Goal: Task Accomplishment & Management: Complete application form

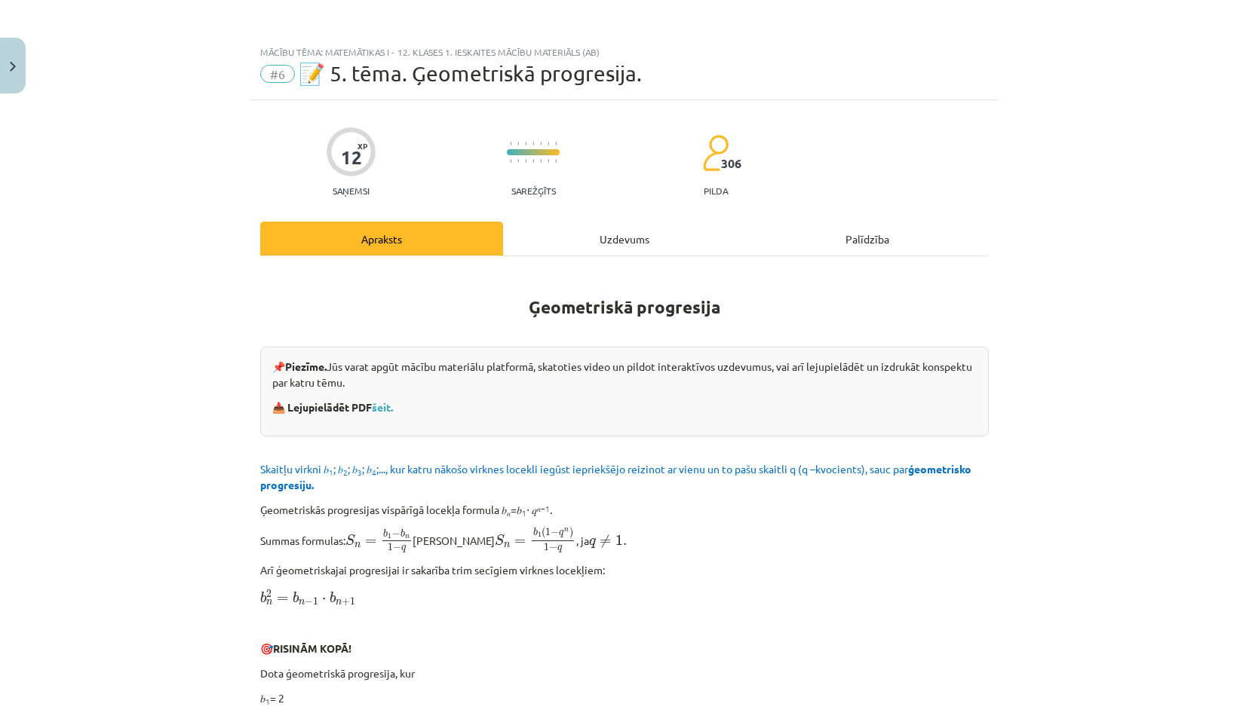
scroll to position [1072, 0]
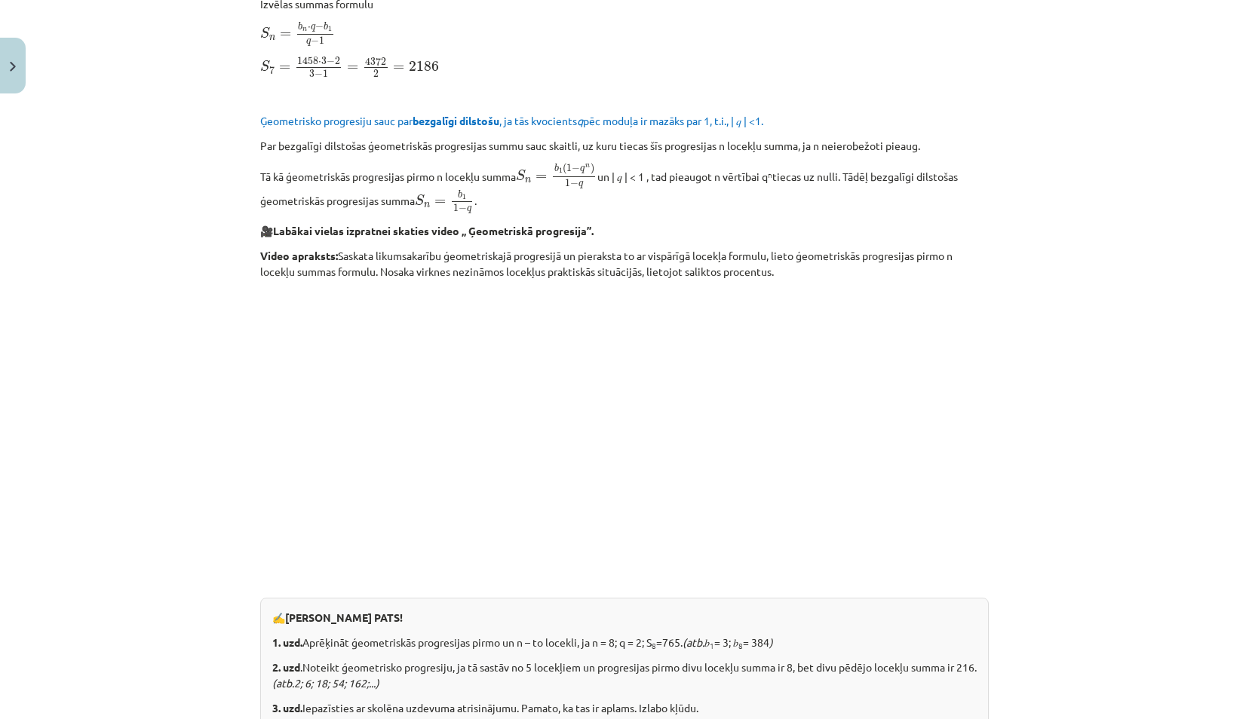
click at [103, 228] on div "Mācību tēma: Matemātikas i - 12. klases 1. ieskaites mācību materiāls (ab) #6 📝…" at bounding box center [624, 359] width 1249 height 719
drag, startPoint x: 103, startPoint y: 228, endPoint x: 112, endPoint y: 345, distance: 117.3
click at [112, 345] on div "Mācību tēma: Matemātikas i - 12. klases 1. ieskaites mācību materiāls (ab) #6 📝…" at bounding box center [624, 359] width 1249 height 719
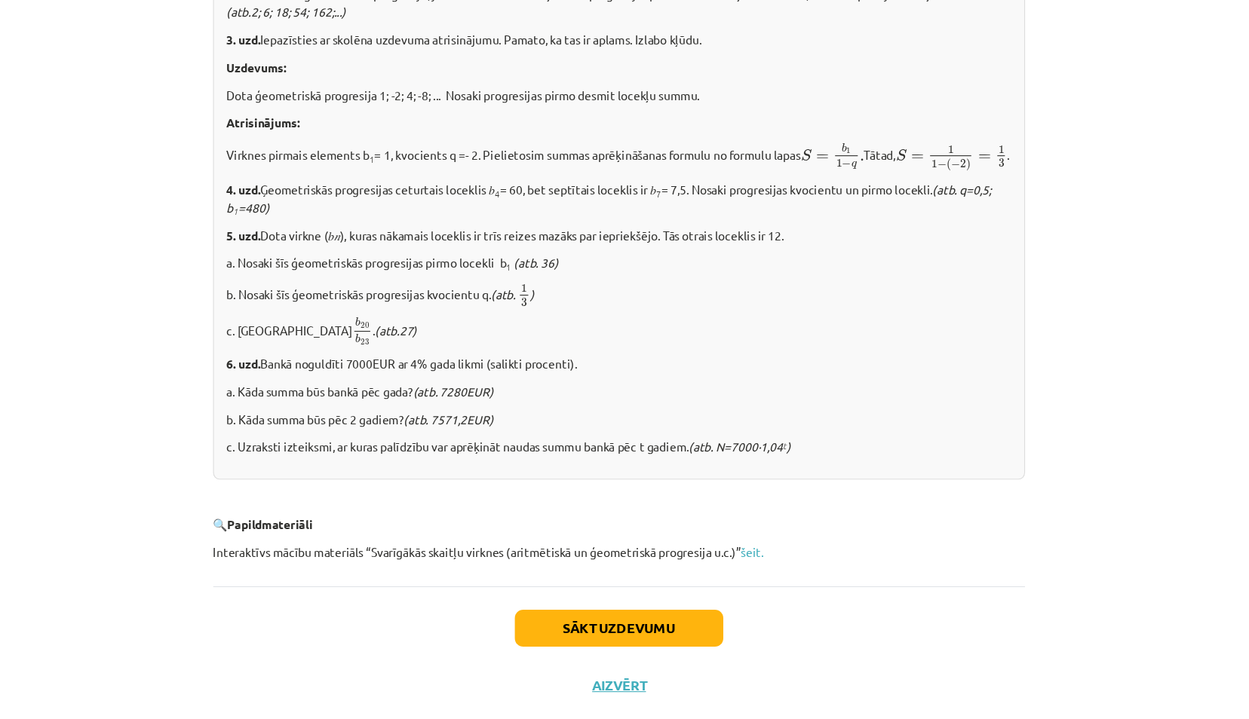
scroll to position [400, 0]
click at [740, 535] on link "šeit." at bounding box center [744, 536] width 20 height 14
click at [554, 602] on button "Sākt uzdevumu" at bounding box center [624, 604] width 187 height 33
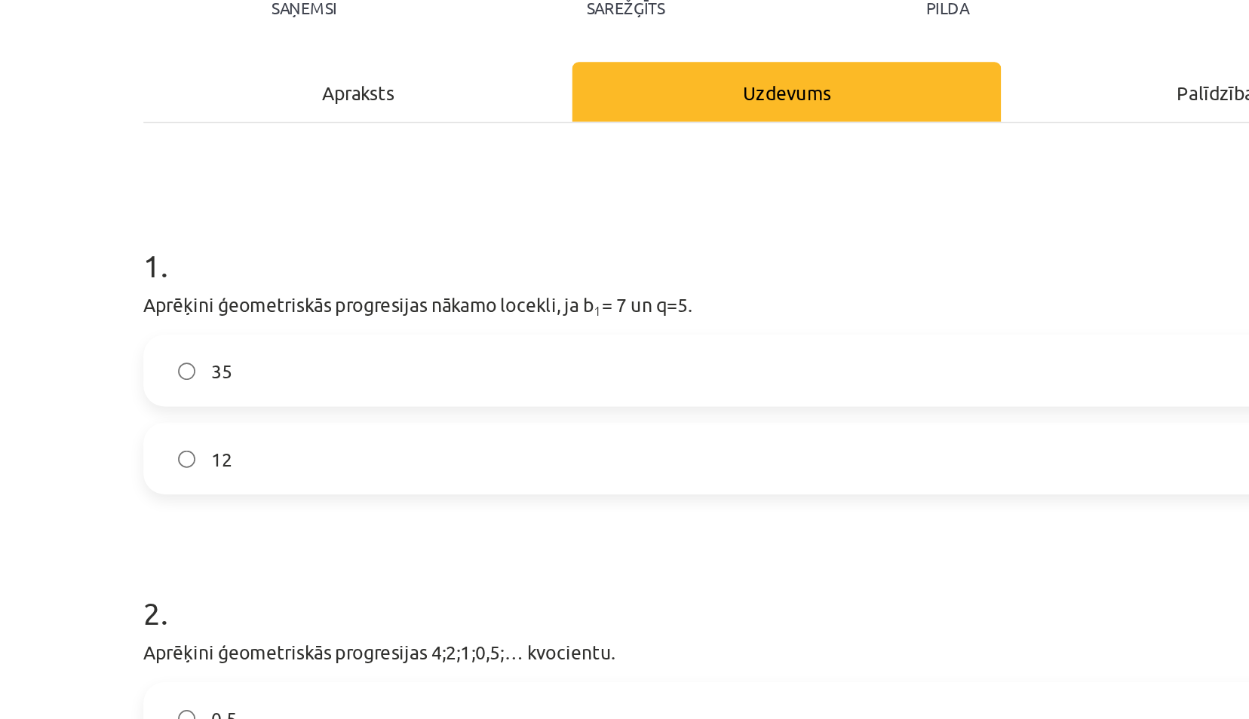
click at [314, 367] on label "35" at bounding box center [624, 359] width 725 height 38
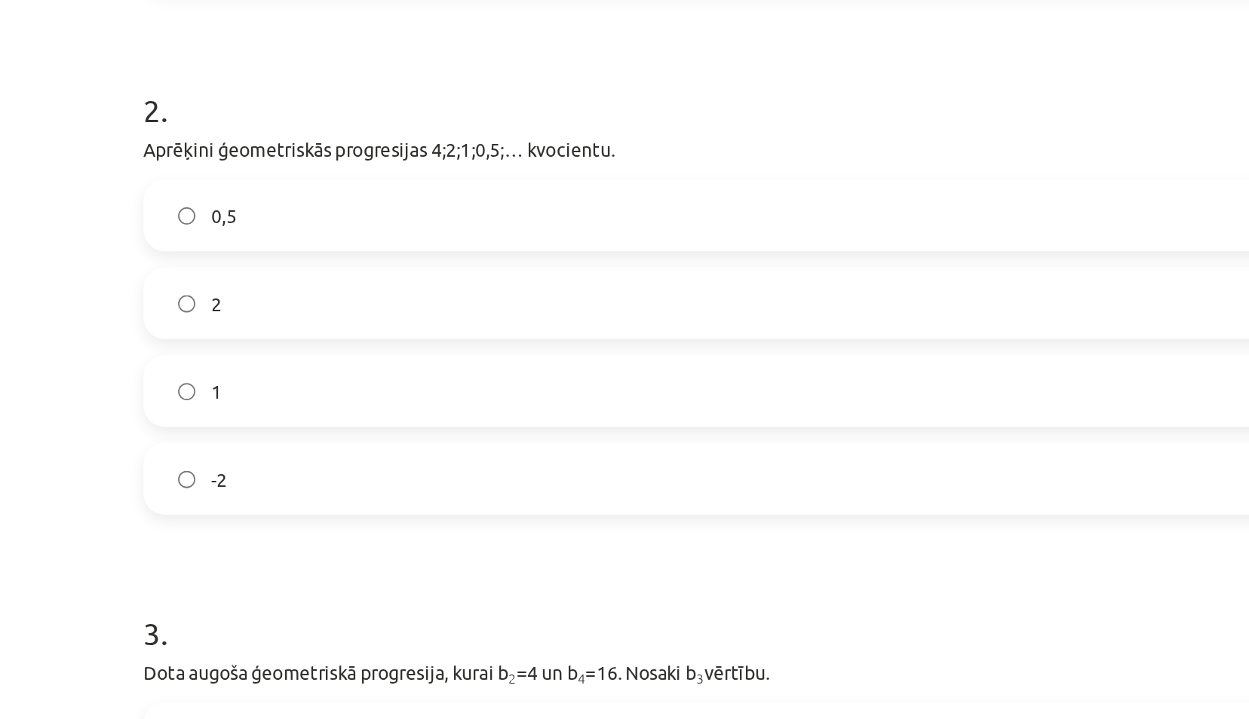
scroll to position [324, 0]
click at [305, 271] on span "0,5" at bounding box center [306, 270] width 14 height 16
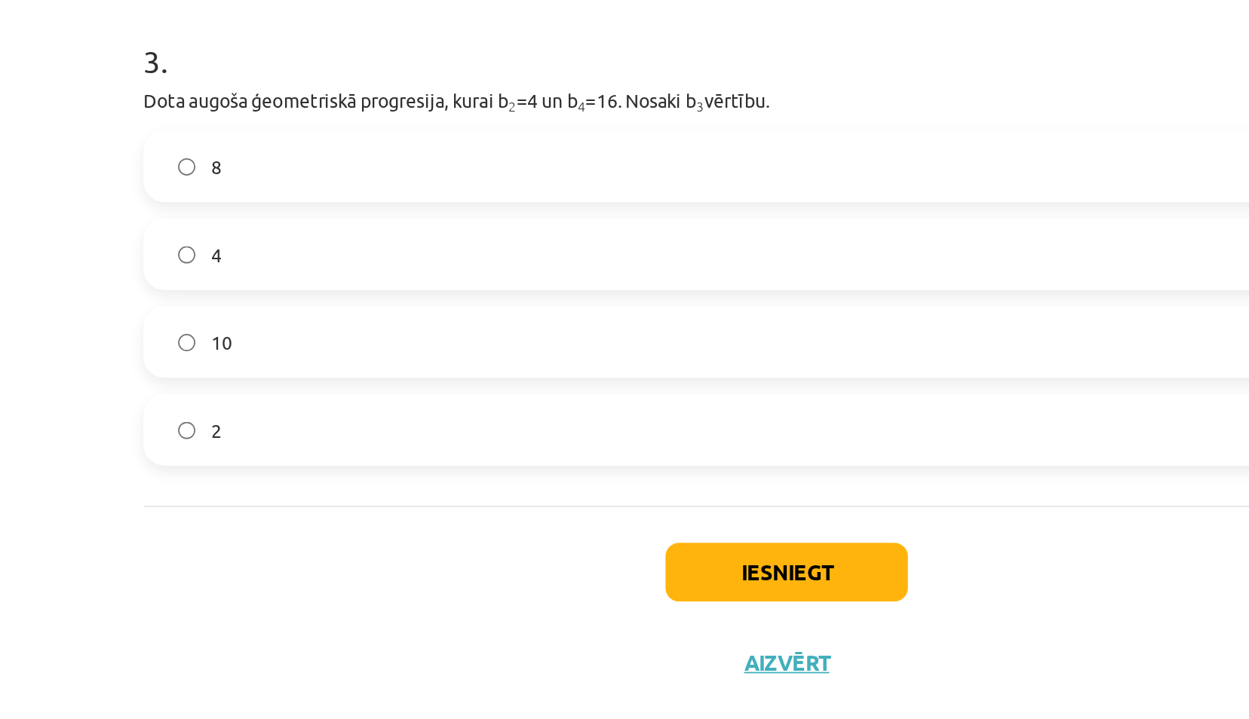
scroll to position [400, 0]
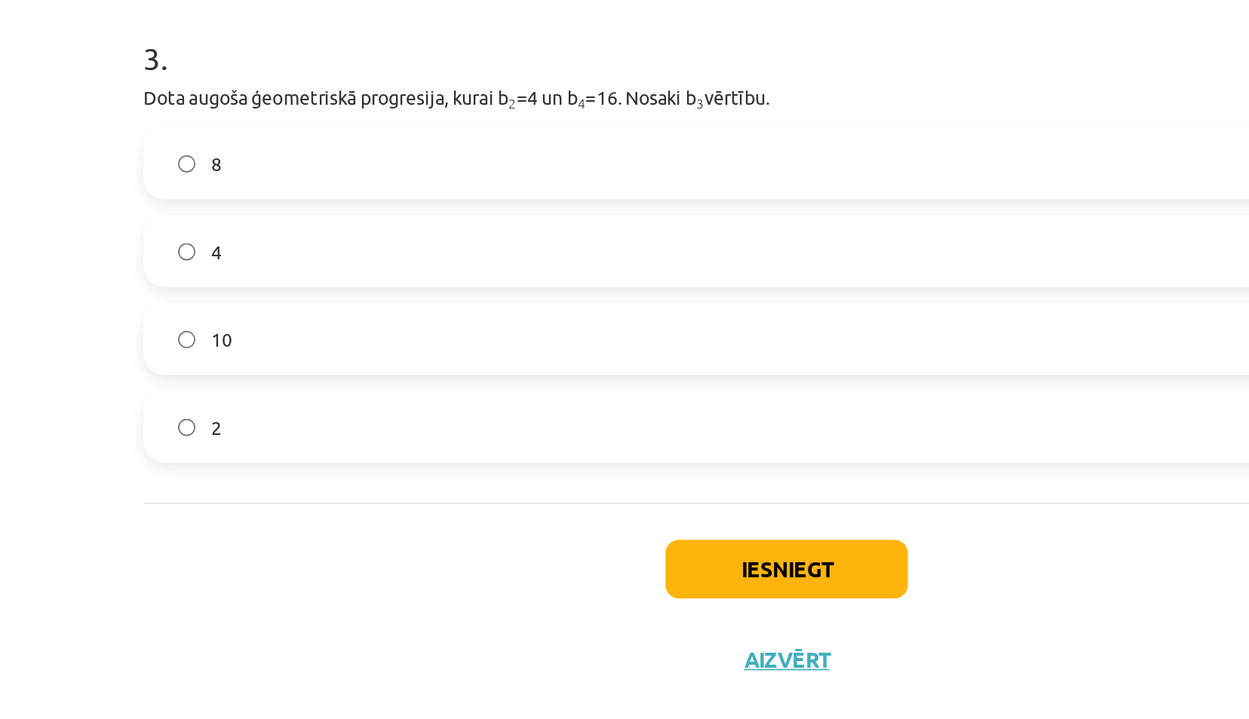
click at [350, 370] on label "8" at bounding box center [624, 376] width 725 height 38
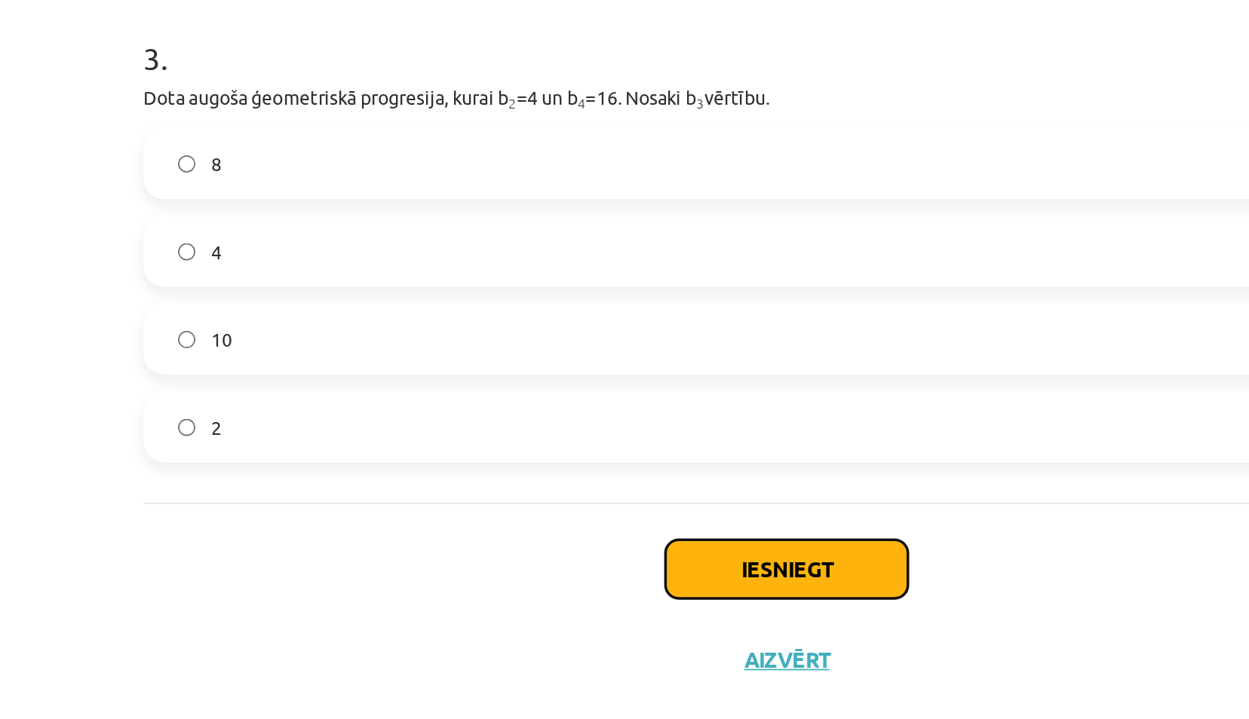
click at [616, 608] on button "Iesniegt" at bounding box center [624, 605] width 137 height 33
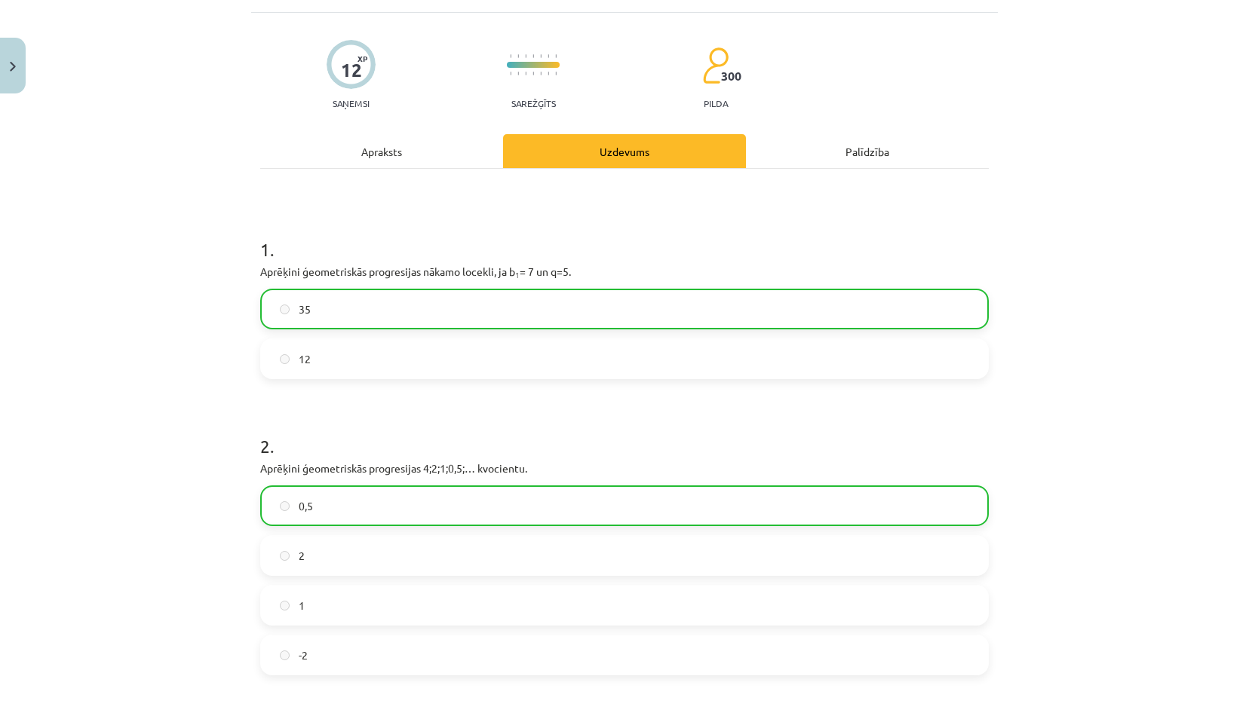
scroll to position [561, 0]
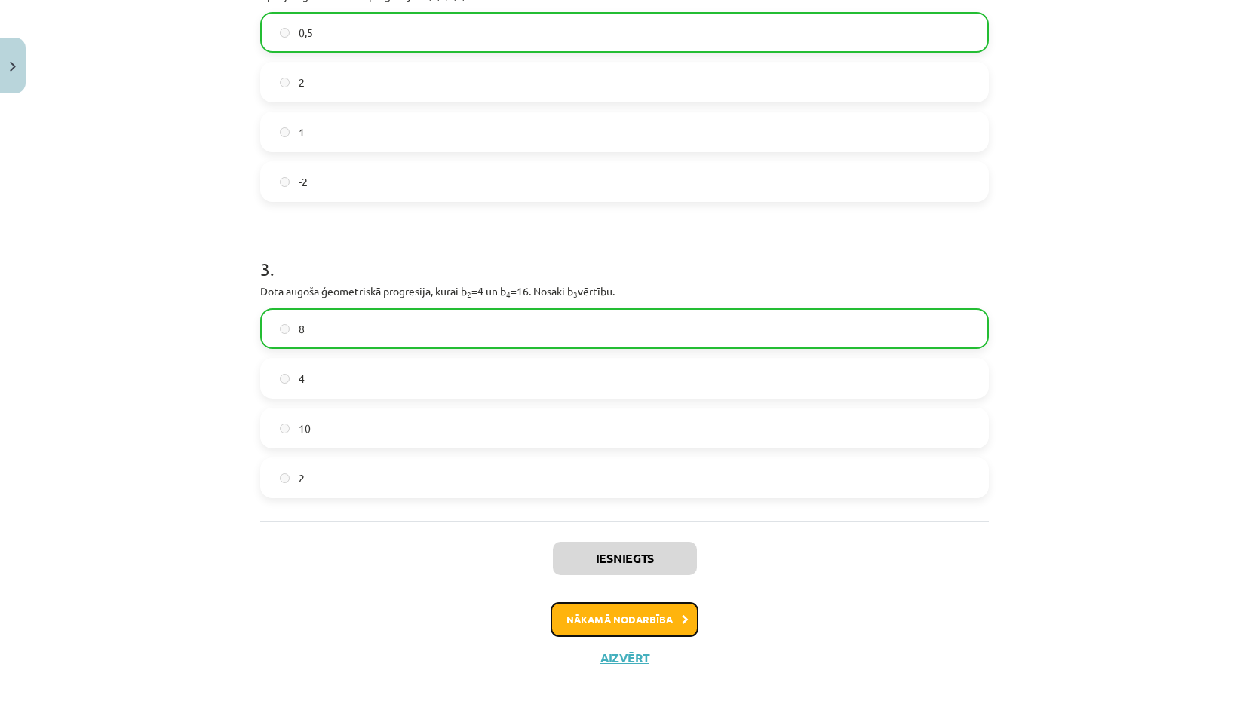
click at [641, 618] on button "Nākamā nodarbība" at bounding box center [624, 619] width 148 height 35
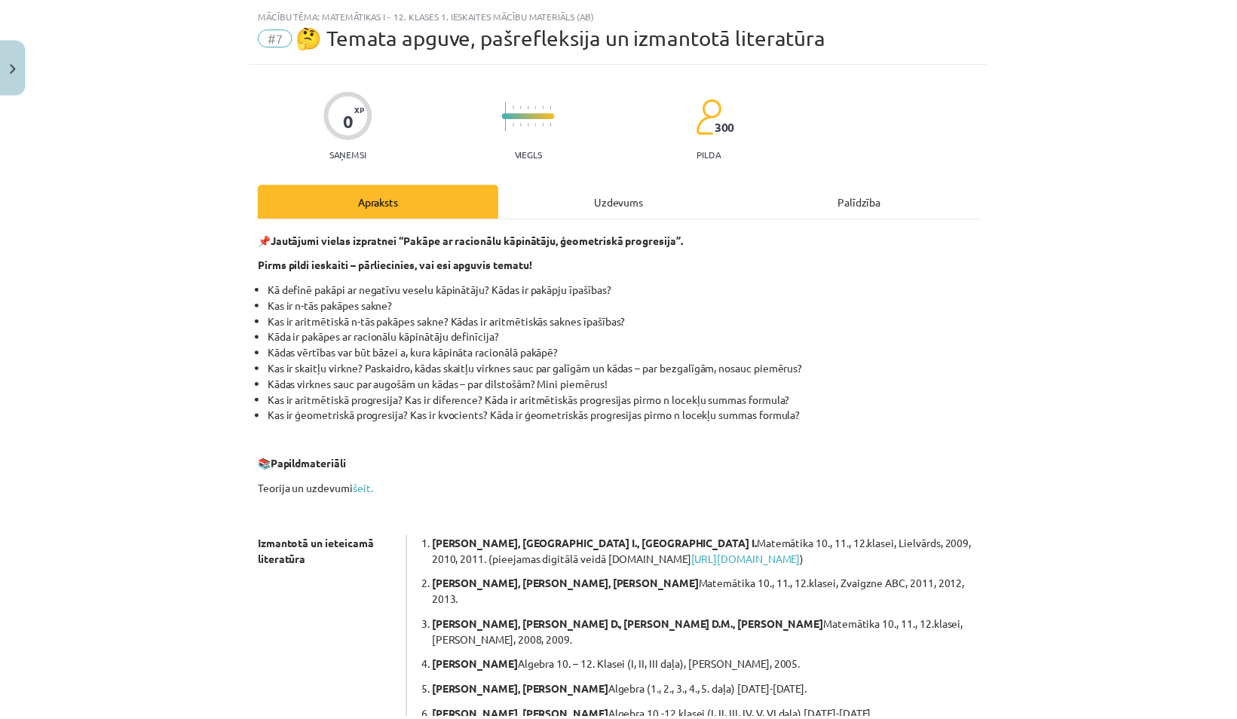
scroll to position [234, 0]
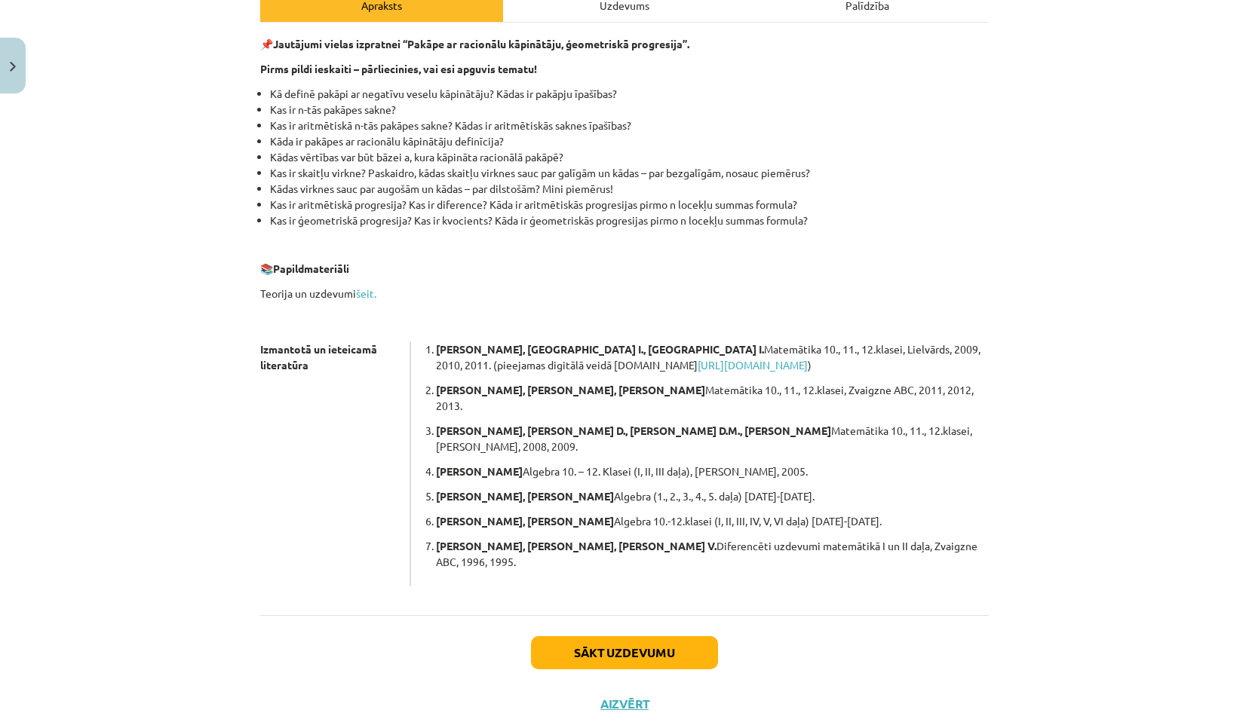
click at [609, 667] on div "Sākt uzdevumu Aizvērt" at bounding box center [624, 668] width 728 height 106
click at [612, 697] on button "Aizvērt" at bounding box center [624, 704] width 57 height 15
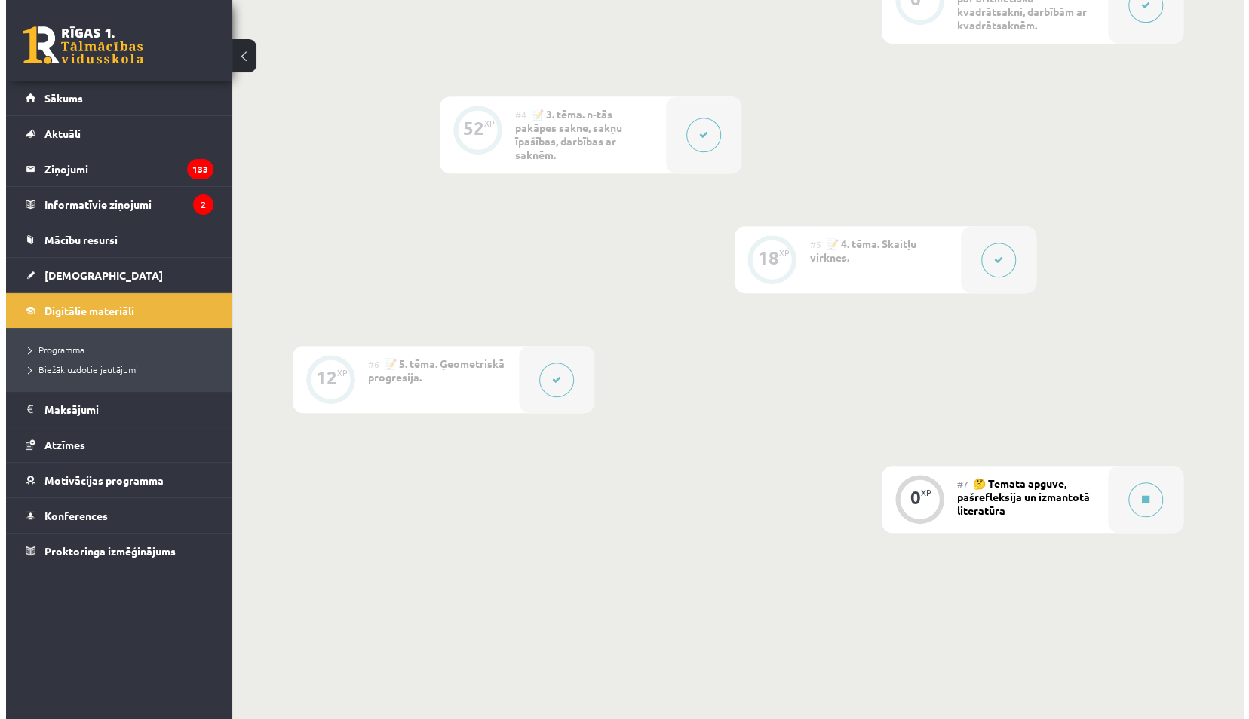
scroll to position [848, 0]
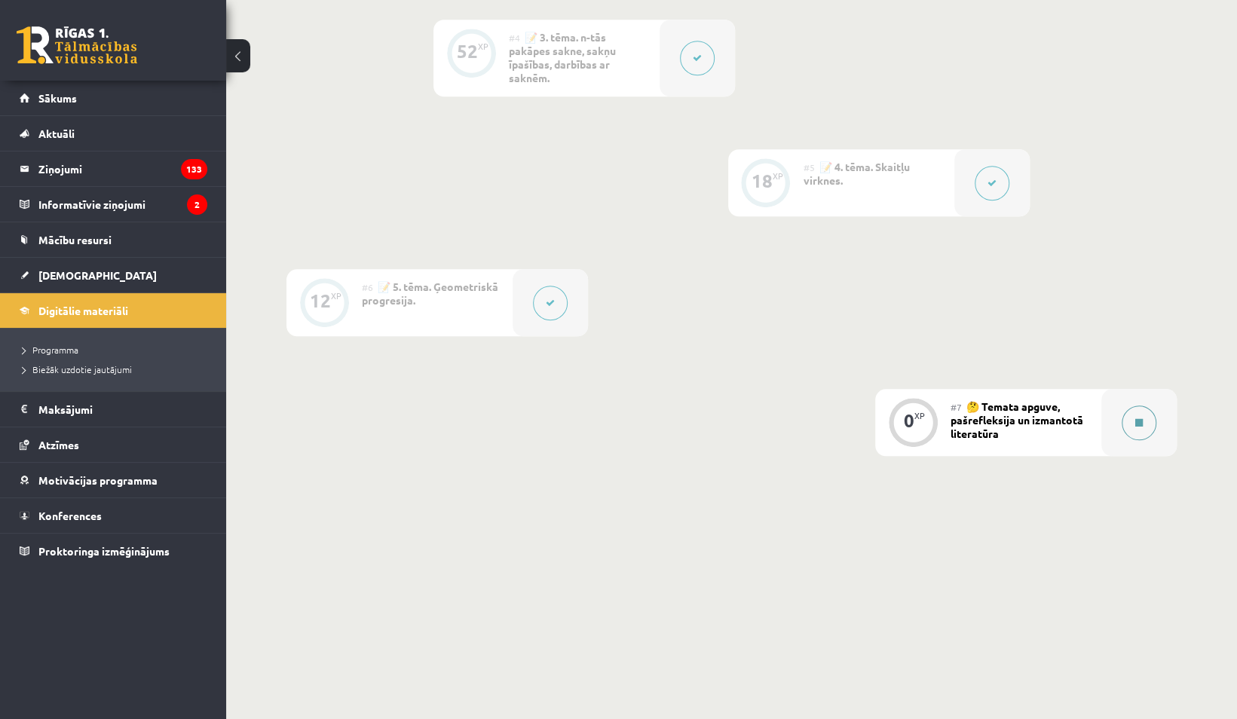
click at [1145, 431] on button at bounding box center [1139, 423] width 35 height 35
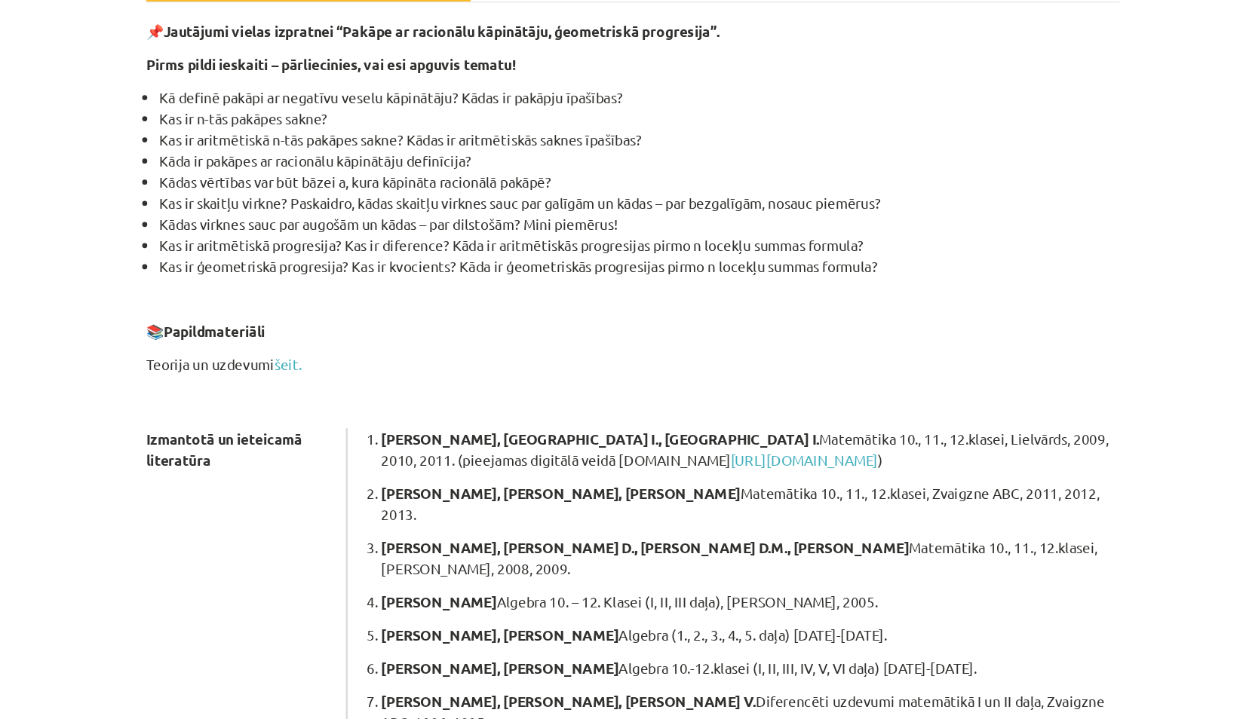
scroll to position [234, 0]
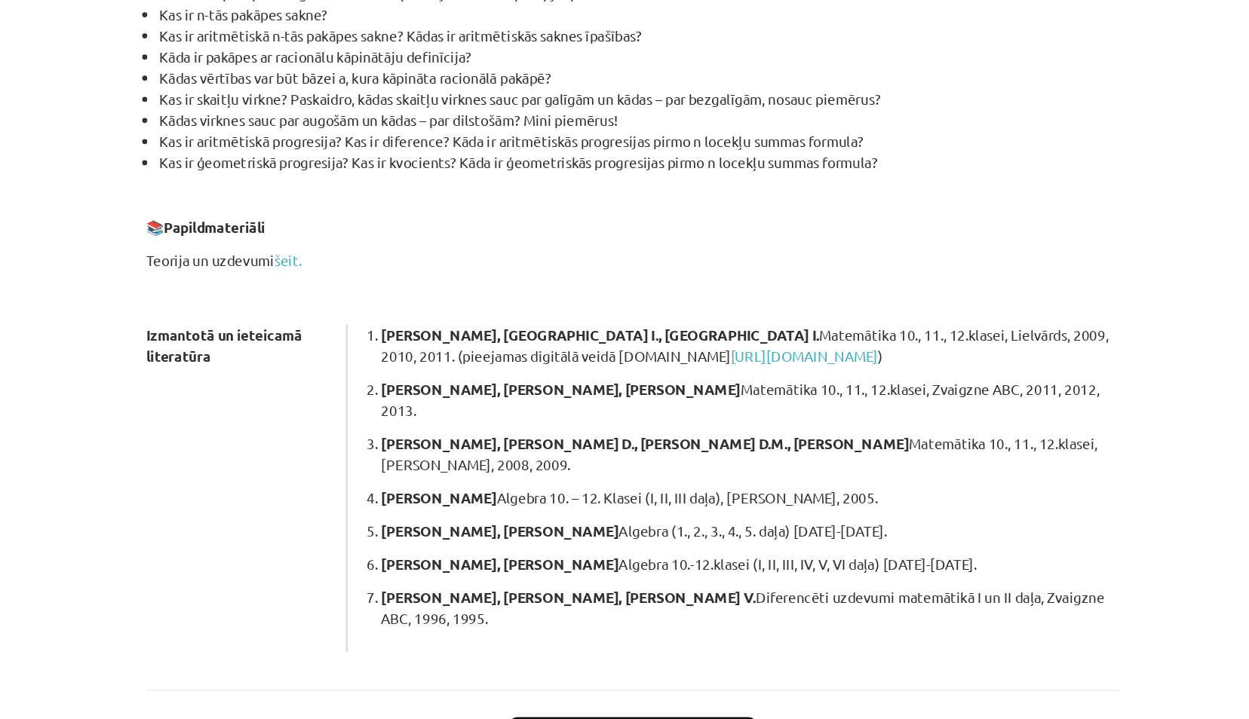
click at [670, 636] on button "Sākt uzdevumu" at bounding box center [624, 652] width 187 height 33
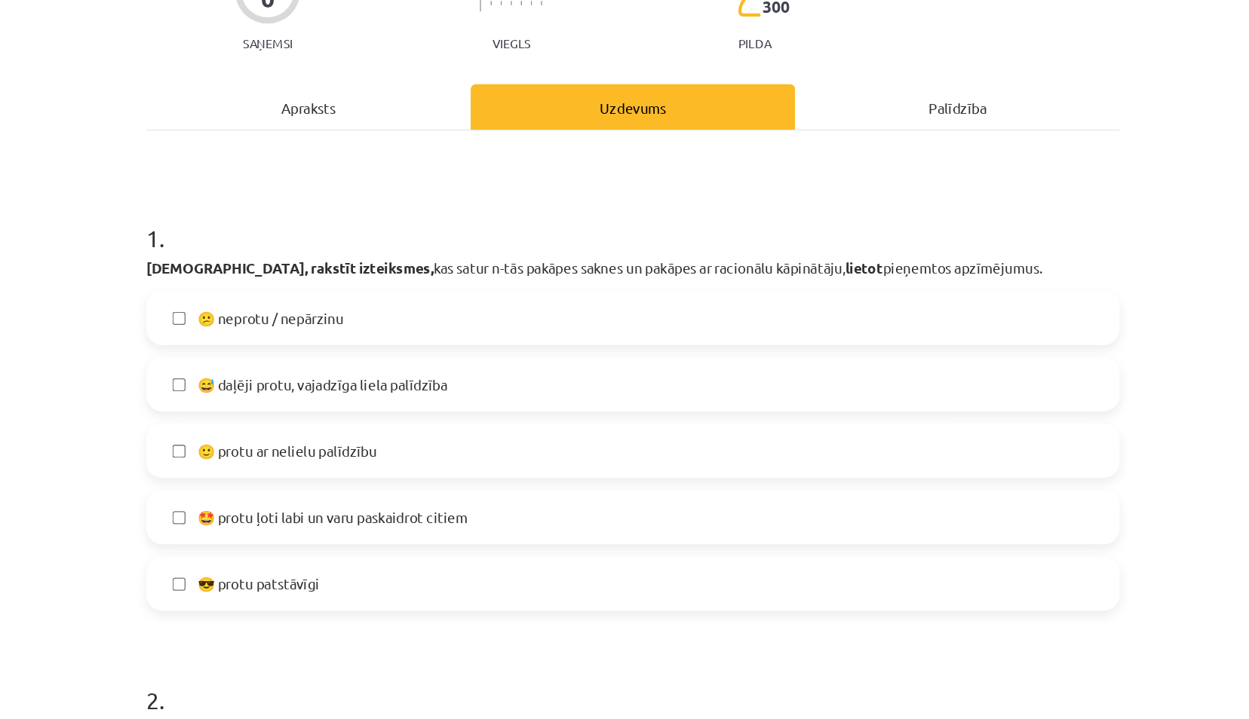
scroll to position [160, 0]
click at [375, 390] on span "🤩 protu ļoti labi un varu paskaidrot citiem" at bounding box center [400, 387] width 202 height 16
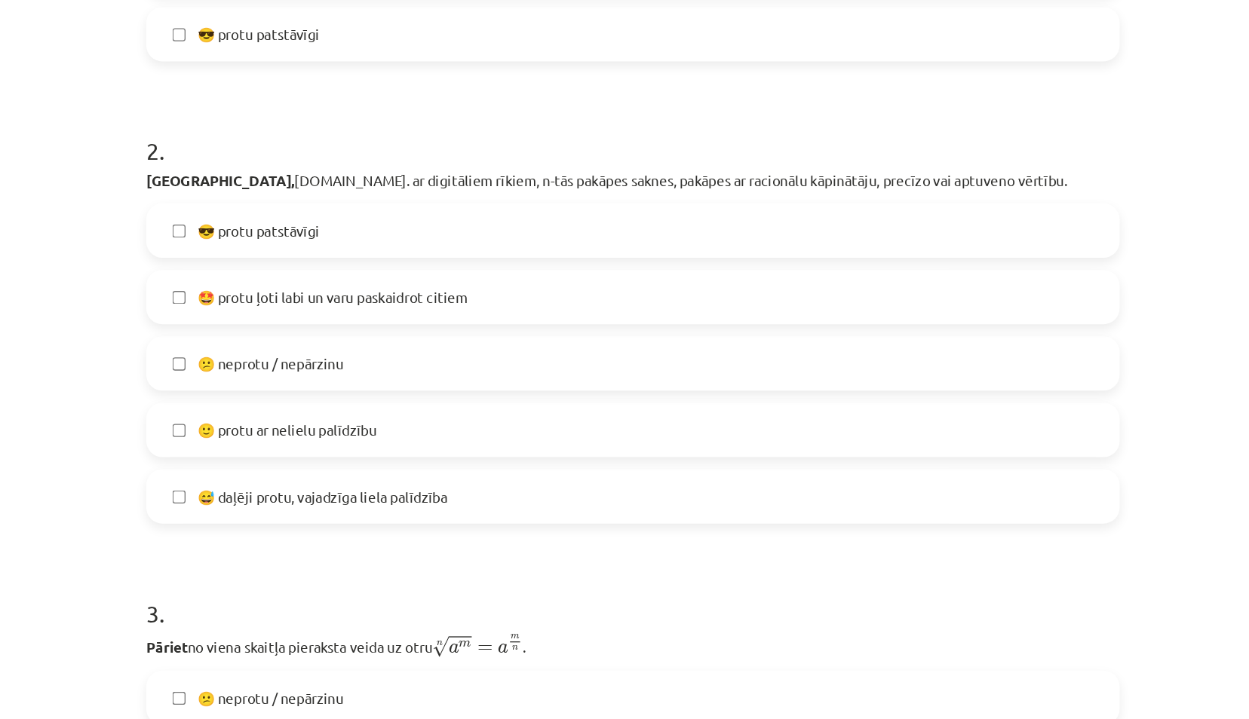
scroll to position [571, 0]
click at [348, 323] on span "🙂 protu ar nelielu palīdzību" at bounding box center [366, 322] width 134 height 16
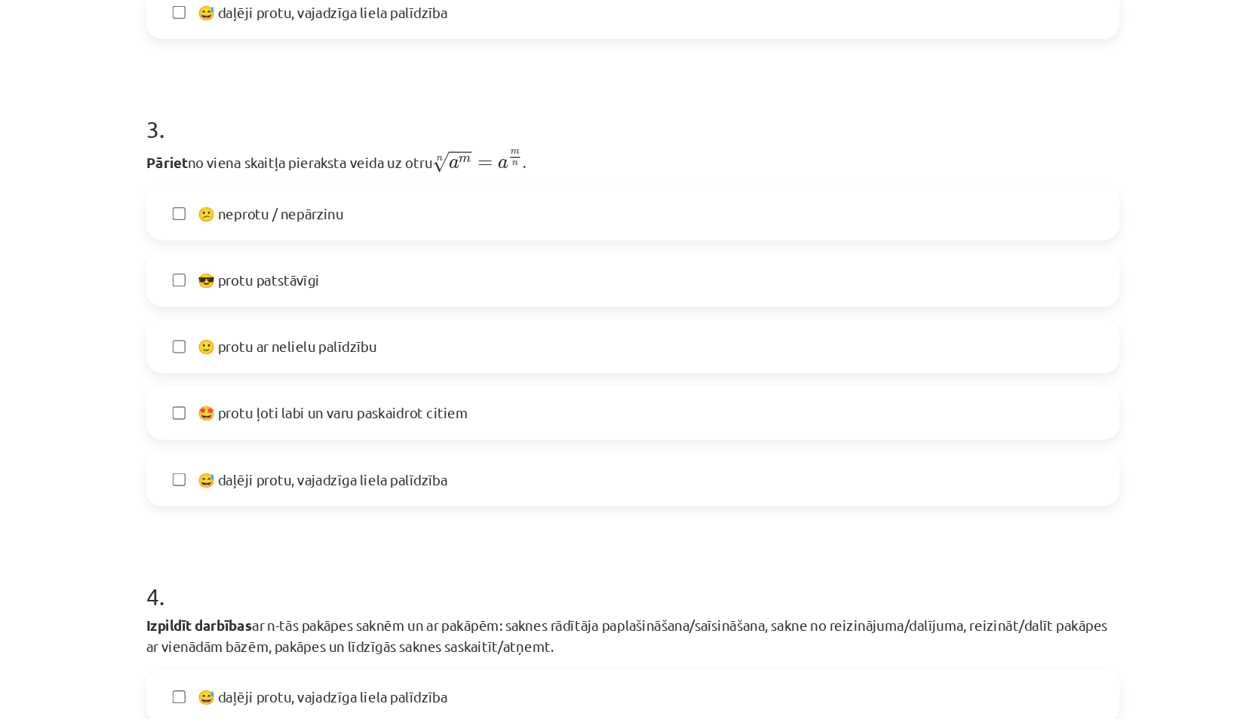
scroll to position [934, 0]
click at [358, 311] on span "🤩 protu ļoti labi un varu paskaidrot citiem" at bounding box center [400, 309] width 202 height 16
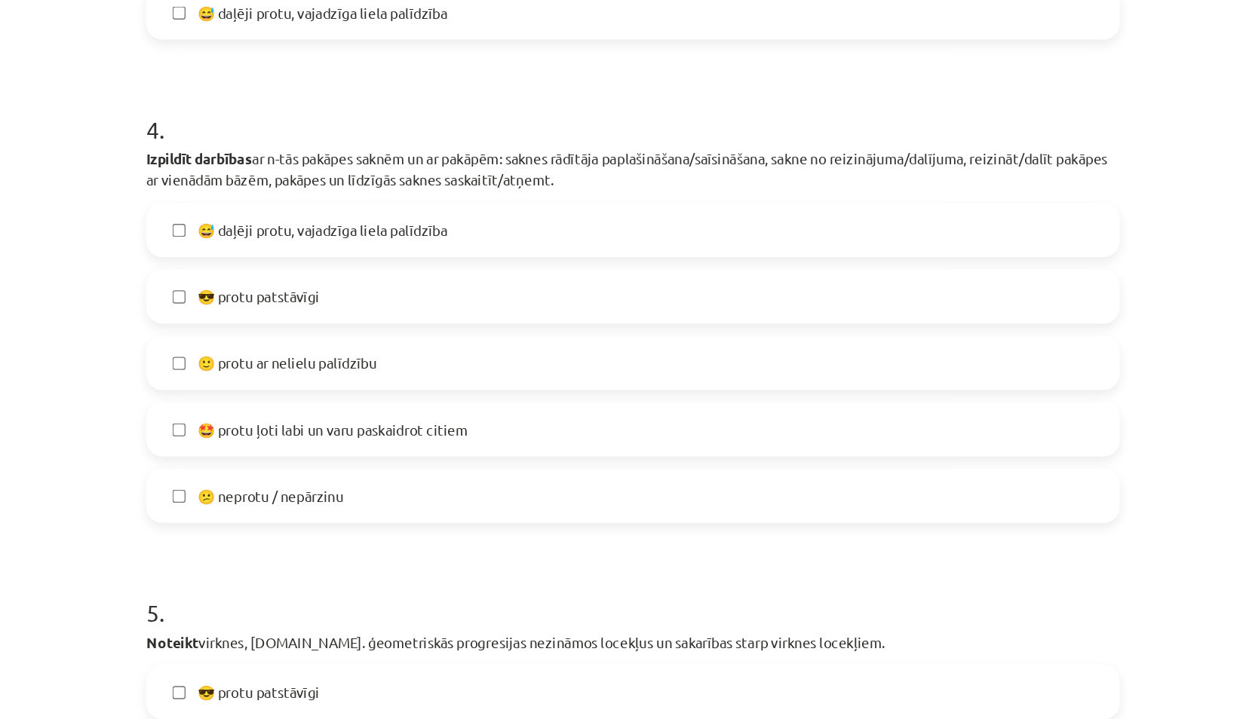
scroll to position [1283, 0]
click at [394, 325] on span "🤩 protu ļoti labi un varu paskaidrot citiem" at bounding box center [400, 321] width 202 height 16
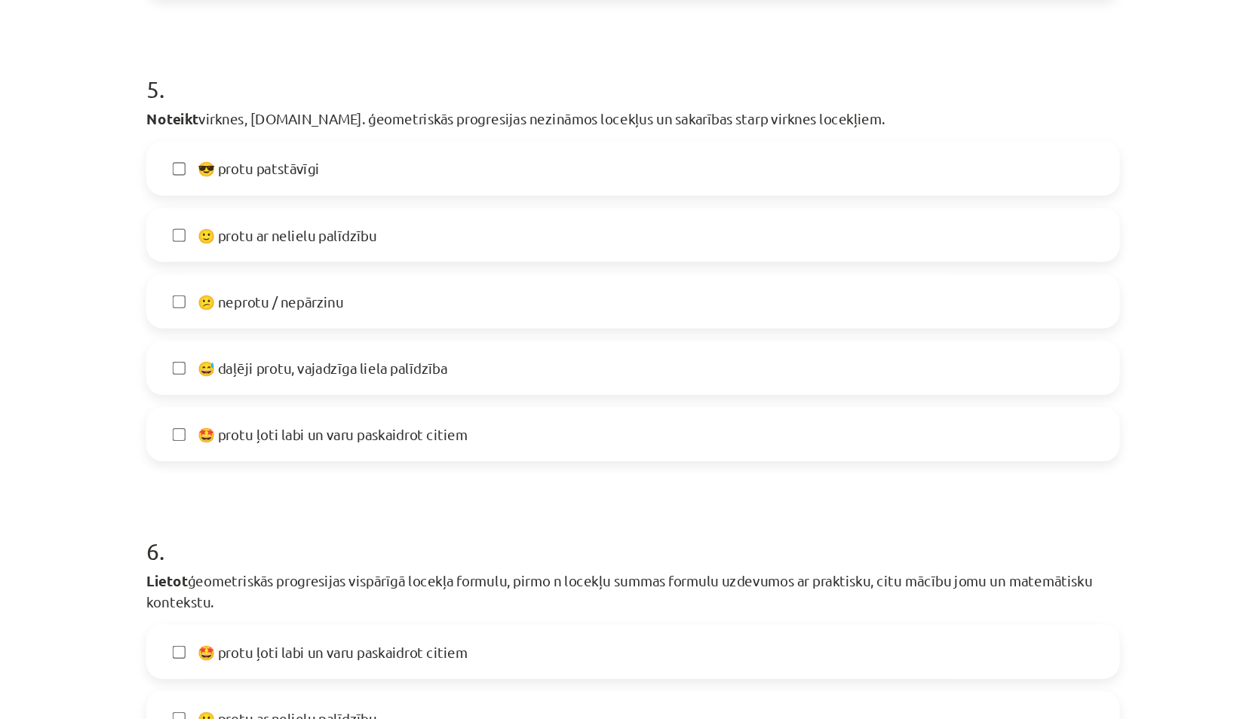
scroll to position [1672, 0]
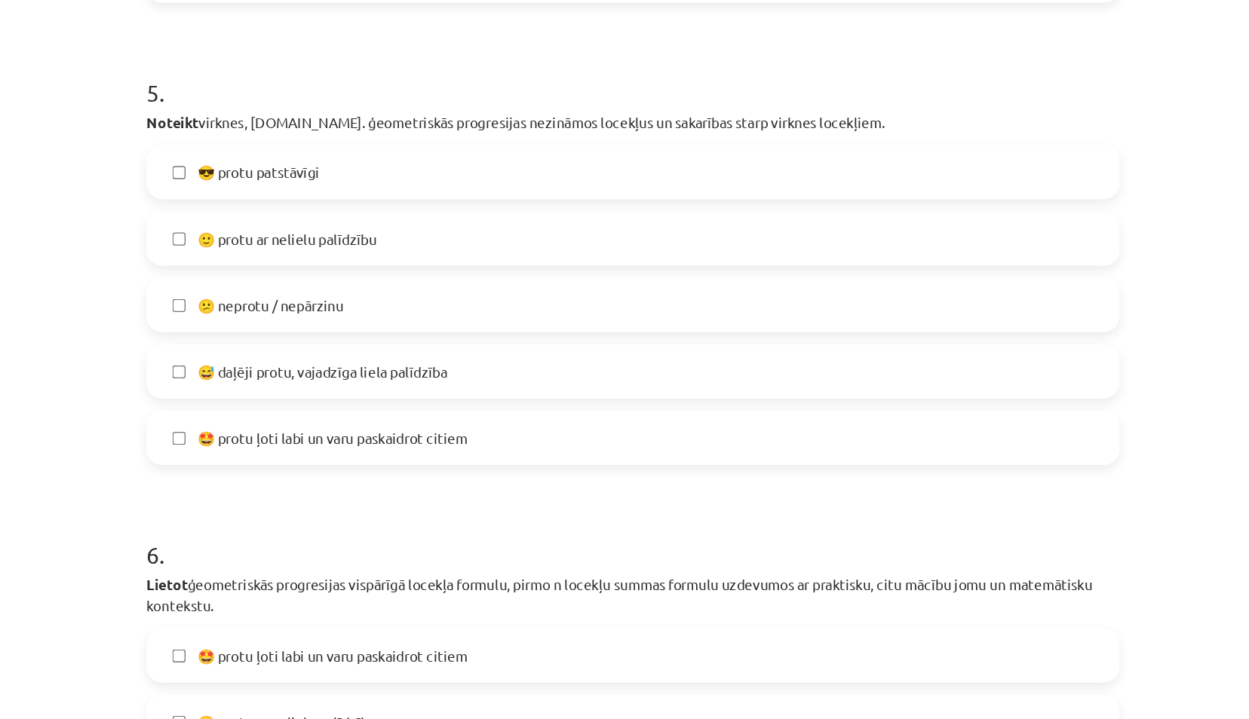
click at [432, 282] on span "😅 daļēji protu, vajadzīga liela palīdzība" at bounding box center [392, 279] width 187 height 16
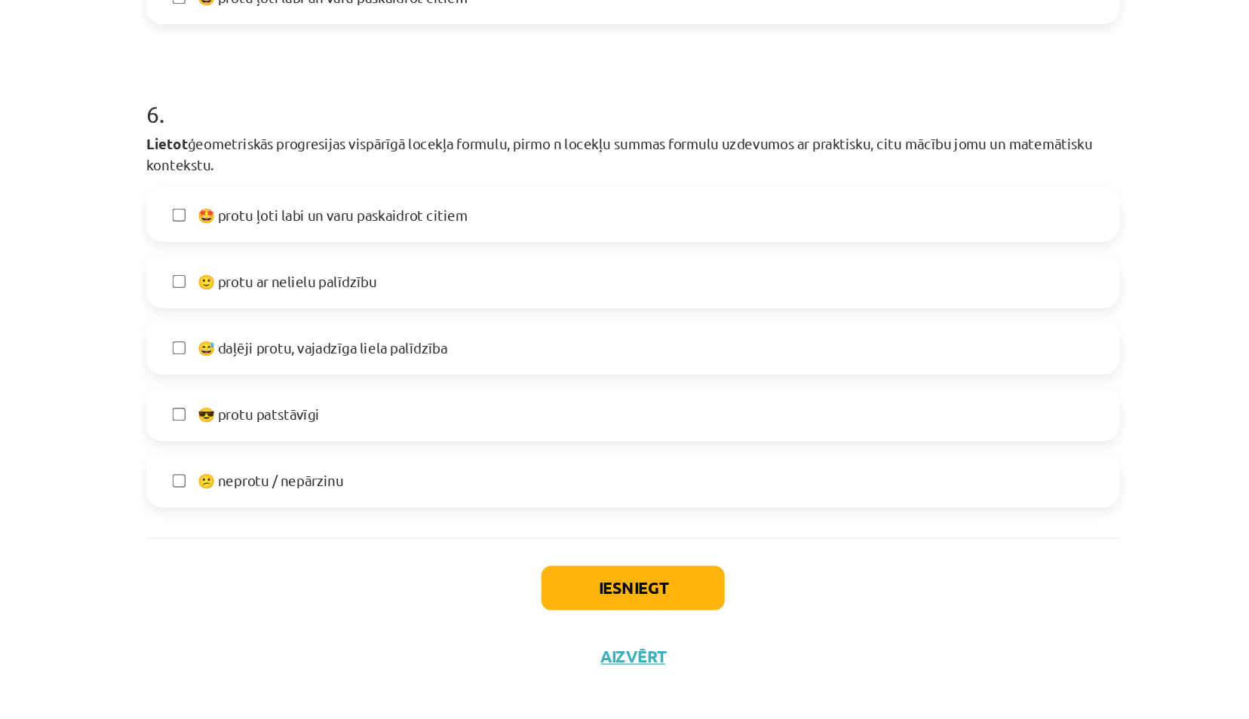
scroll to position [848, 0]
click at [436, 429] on span "😅 daļēji protu, vajadzīga liela palīdzība" at bounding box center [392, 426] width 187 height 16
click at [589, 602] on button "Iesniegt" at bounding box center [624, 605] width 137 height 33
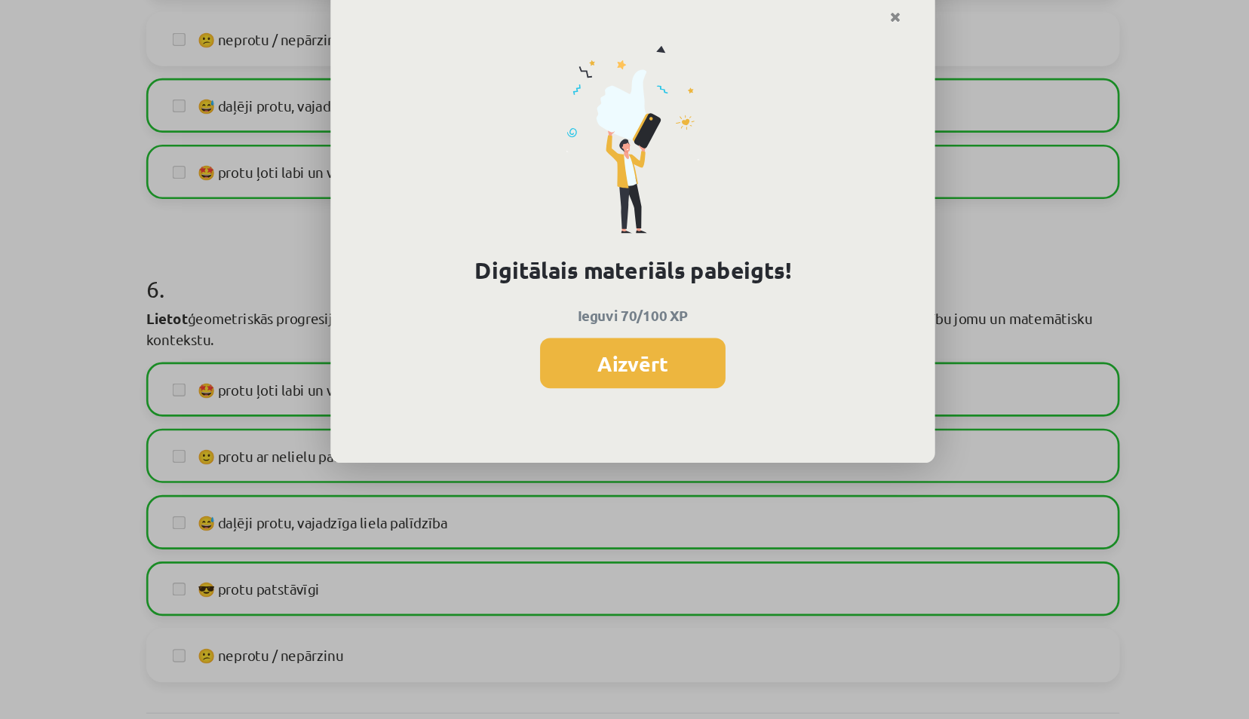
scroll to position [847, 0]
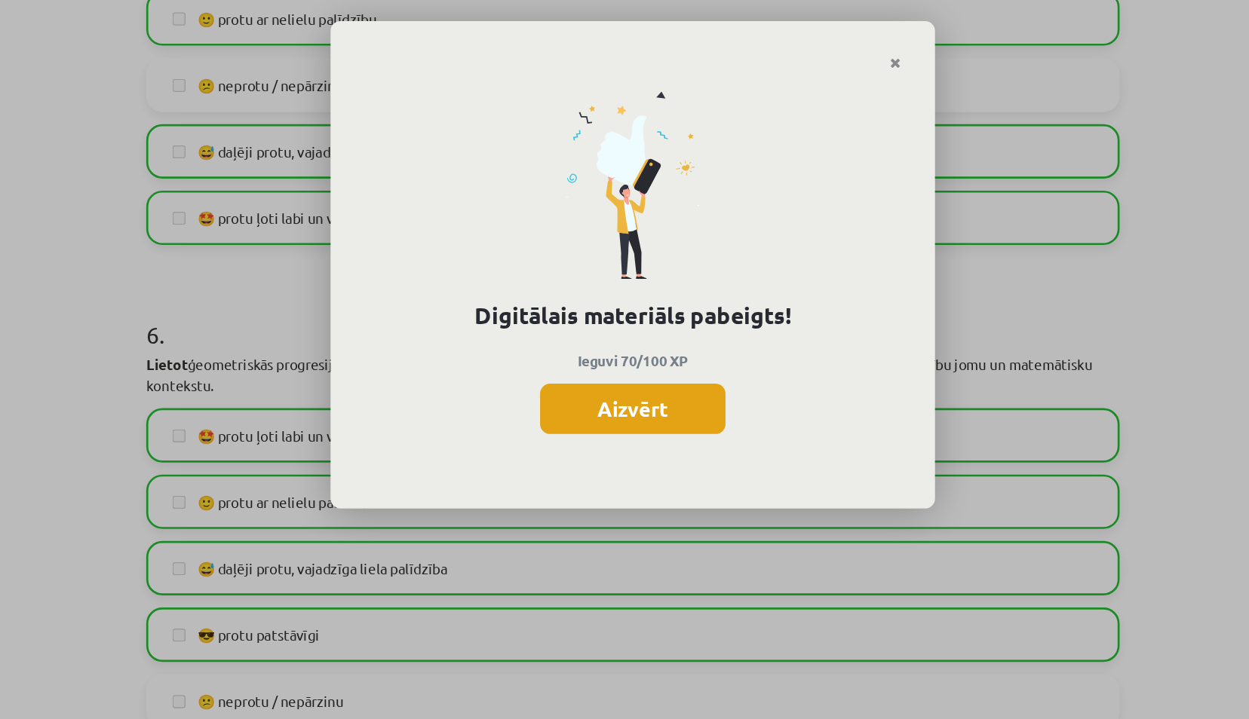
click at [643, 306] on button "Aizvērt" at bounding box center [624, 306] width 139 height 38
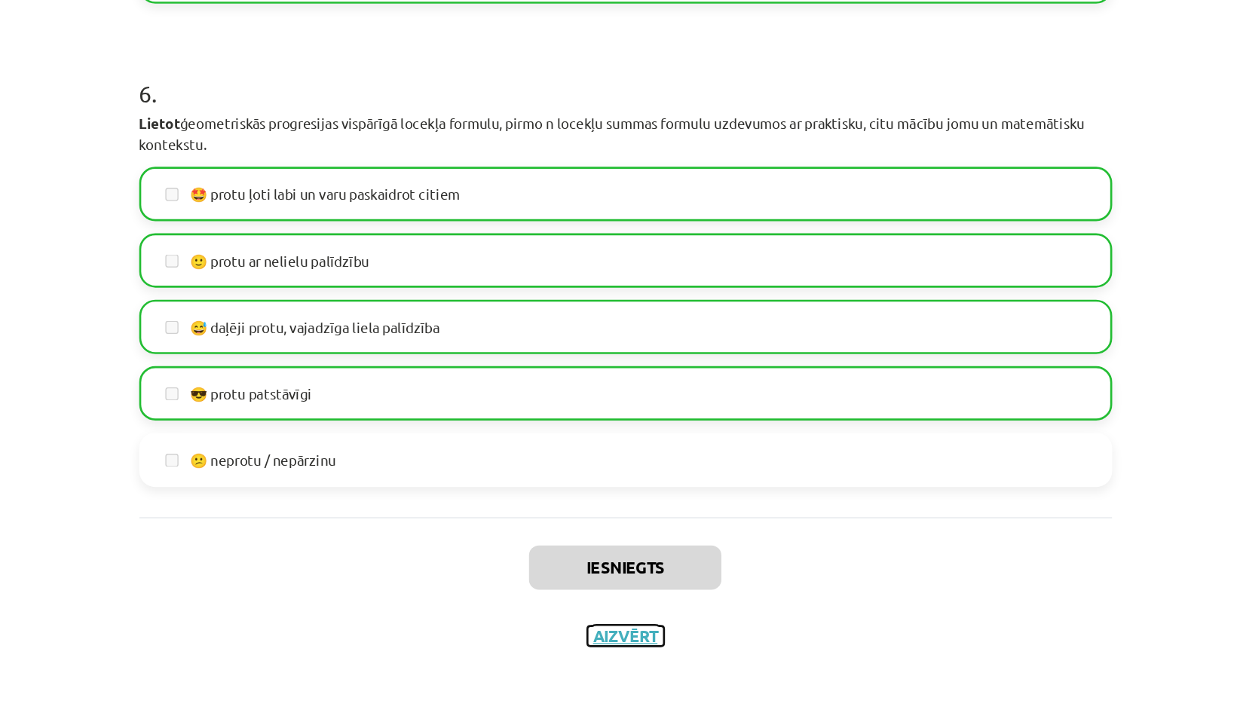
click at [613, 652] on button "Aizvērt" at bounding box center [618, 656] width 57 height 15
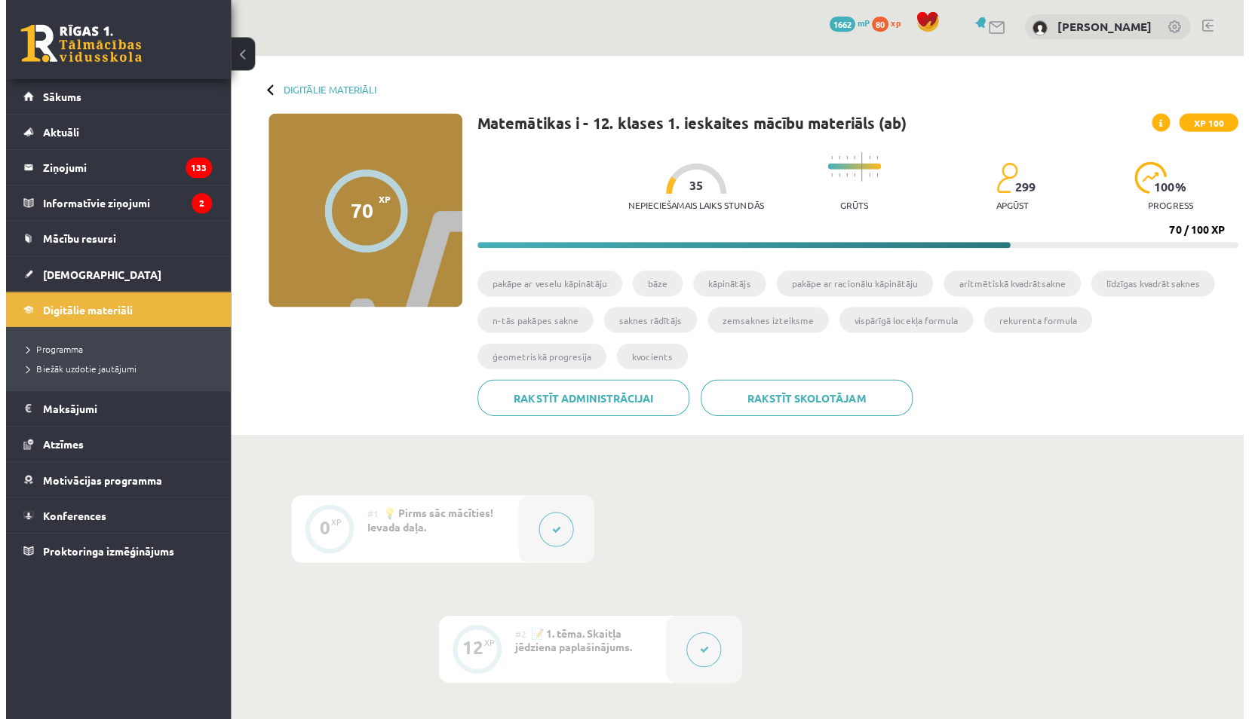
scroll to position [0, 0]
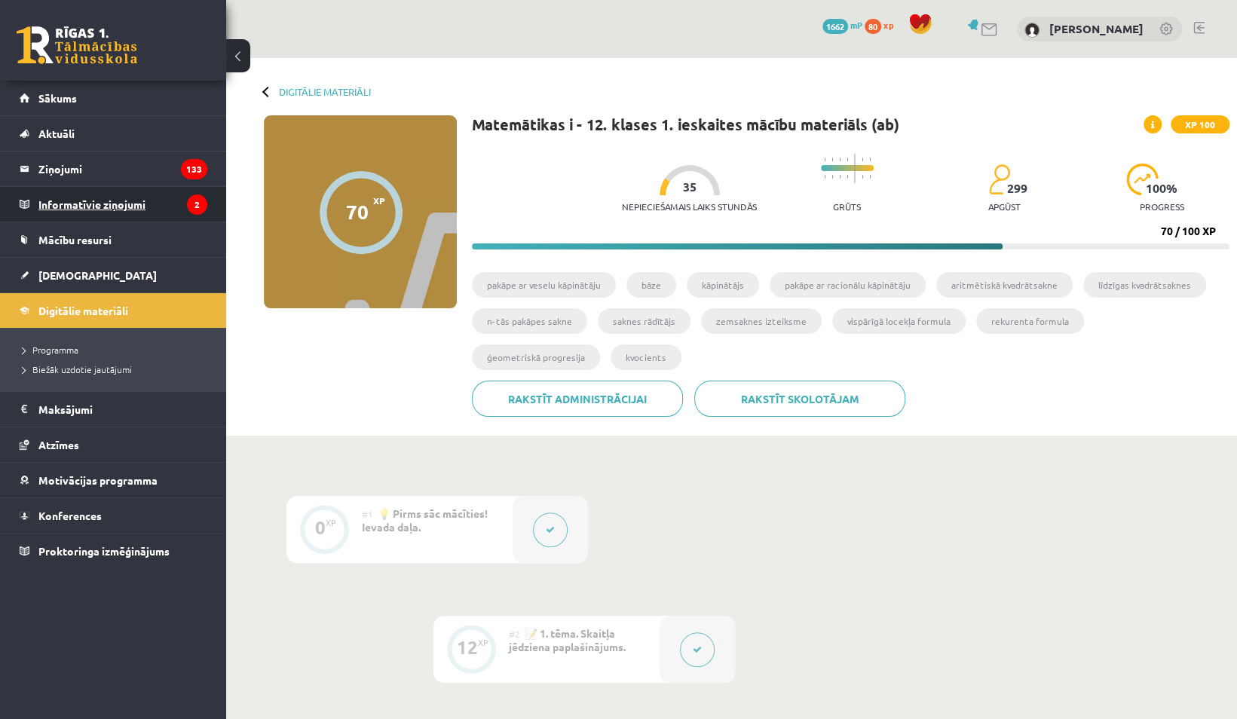
click at [118, 204] on legend "Informatīvie ziņojumi 2" at bounding box center [122, 204] width 169 height 35
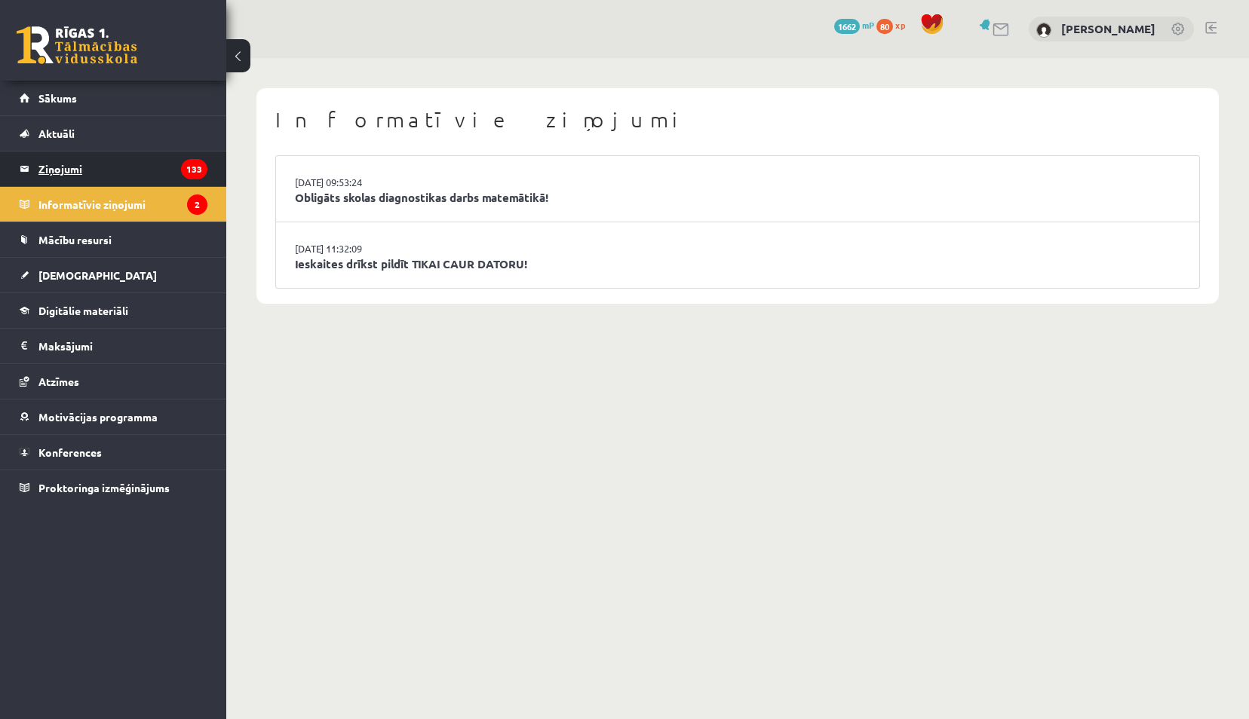
click at [121, 167] on legend "Ziņojumi 133" at bounding box center [122, 169] width 169 height 35
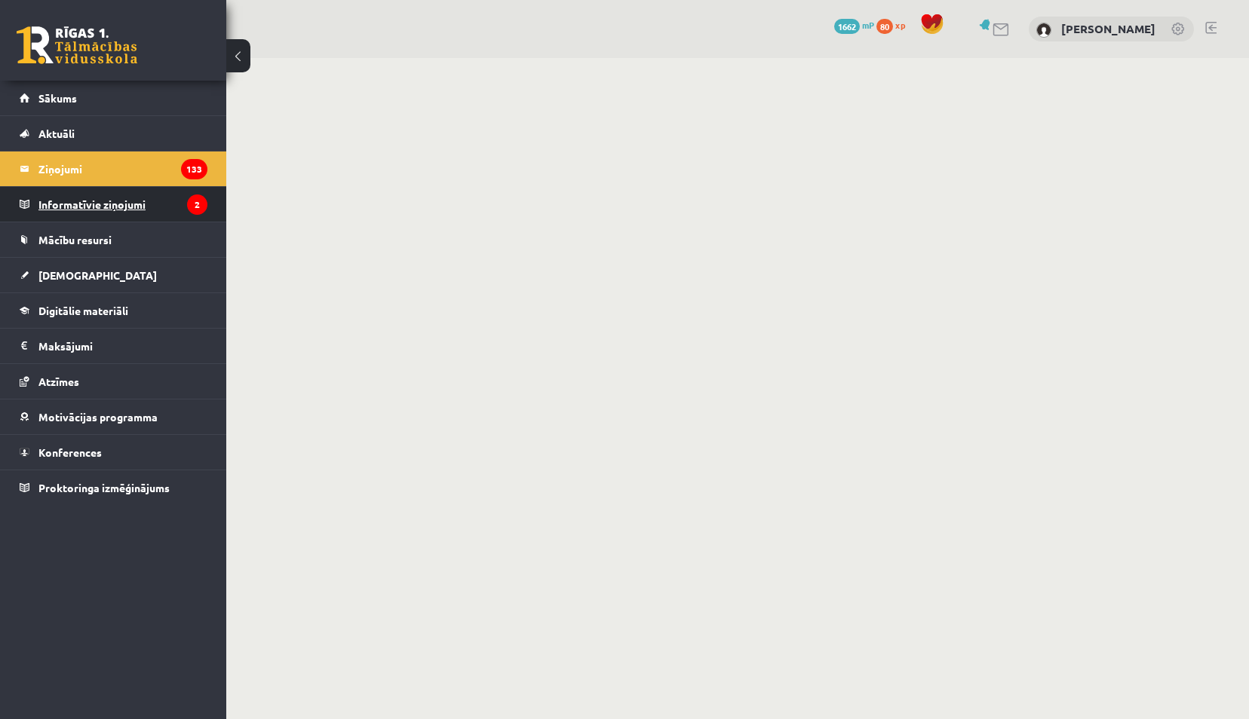
click at [116, 213] on legend "Informatīvie ziņojumi 2" at bounding box center [122, 204] width 169 height 35
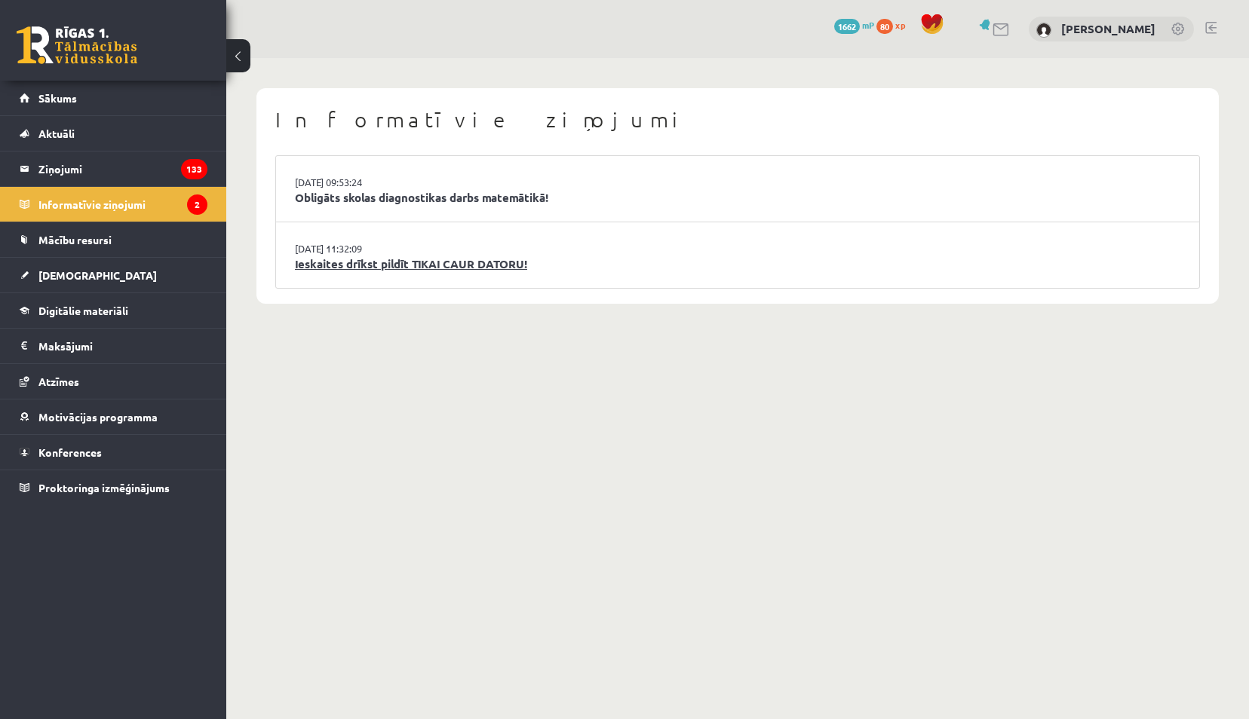
click at [346, 262] on link "Ieskaites drīkst pildīt TIKAI CAUR DATORU!" at bounding box center [737, 264] width 885 height 17
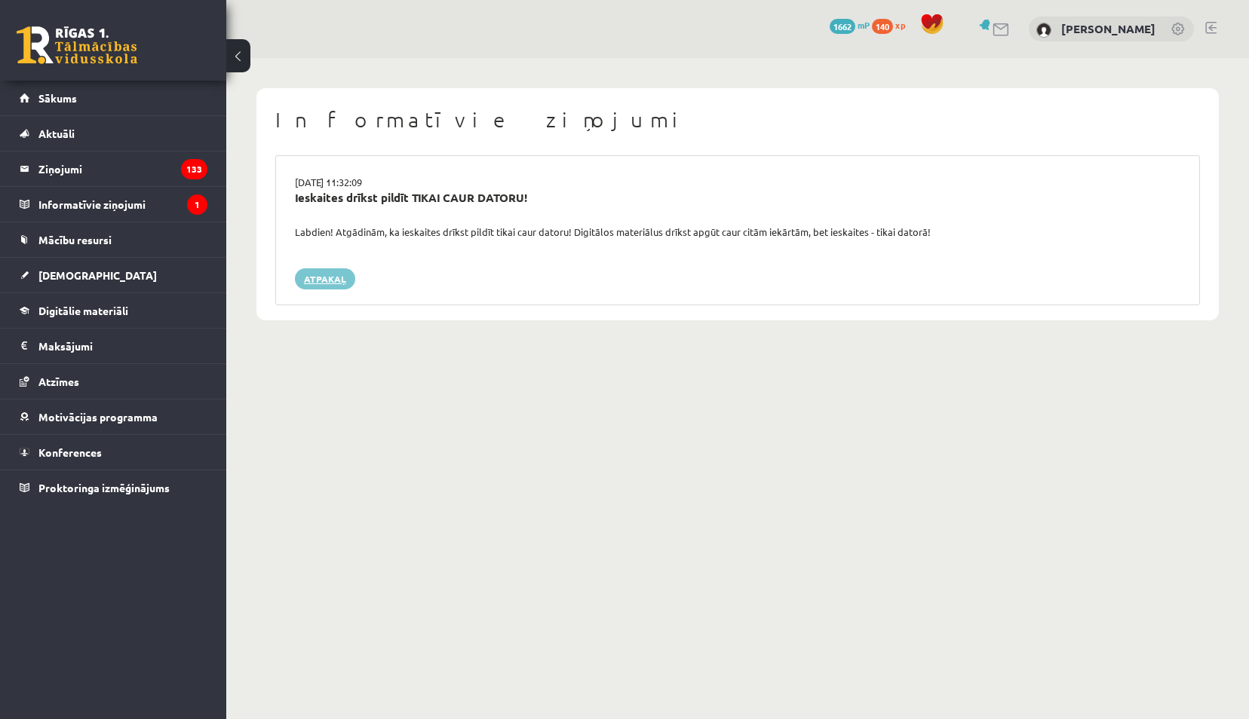
click at [309, 271] on link "Atpakaļ" at bounding box center [325, 278] width 60 height 21
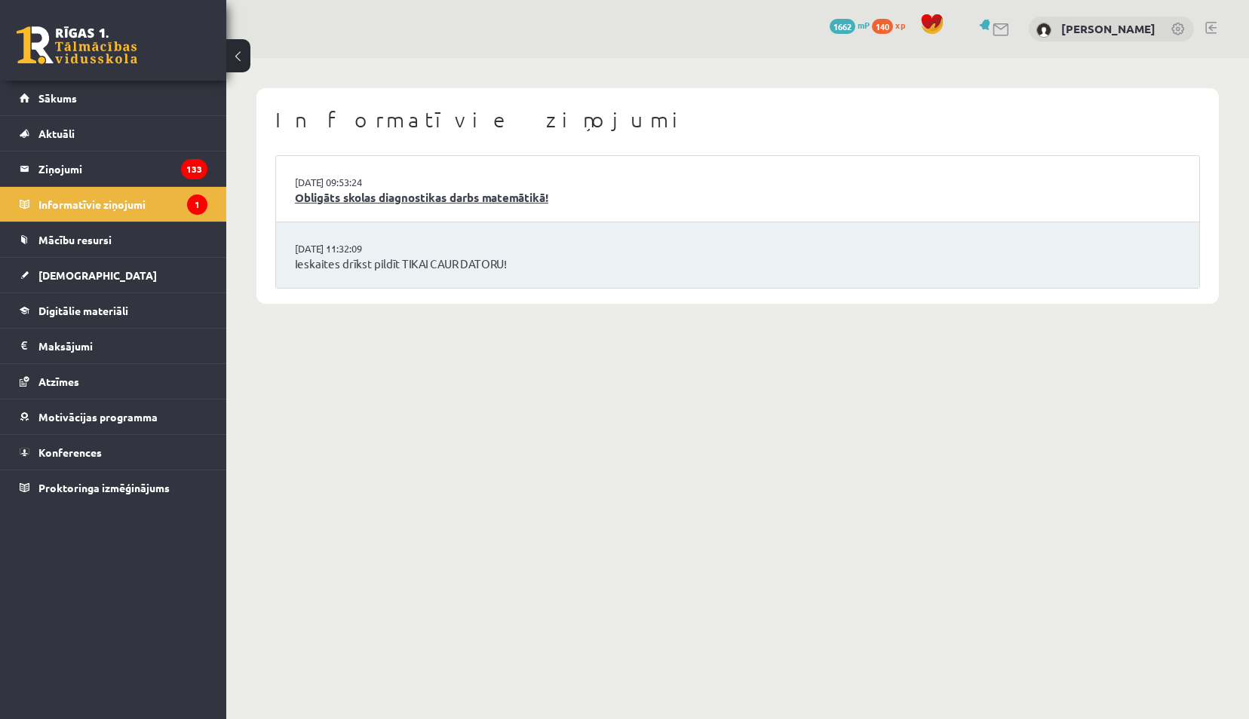
click at [429, 196] on link "Obligāts skolas diagnostikas darbs matemātikā!" at bounding box center [737, 197] width 885 height 17
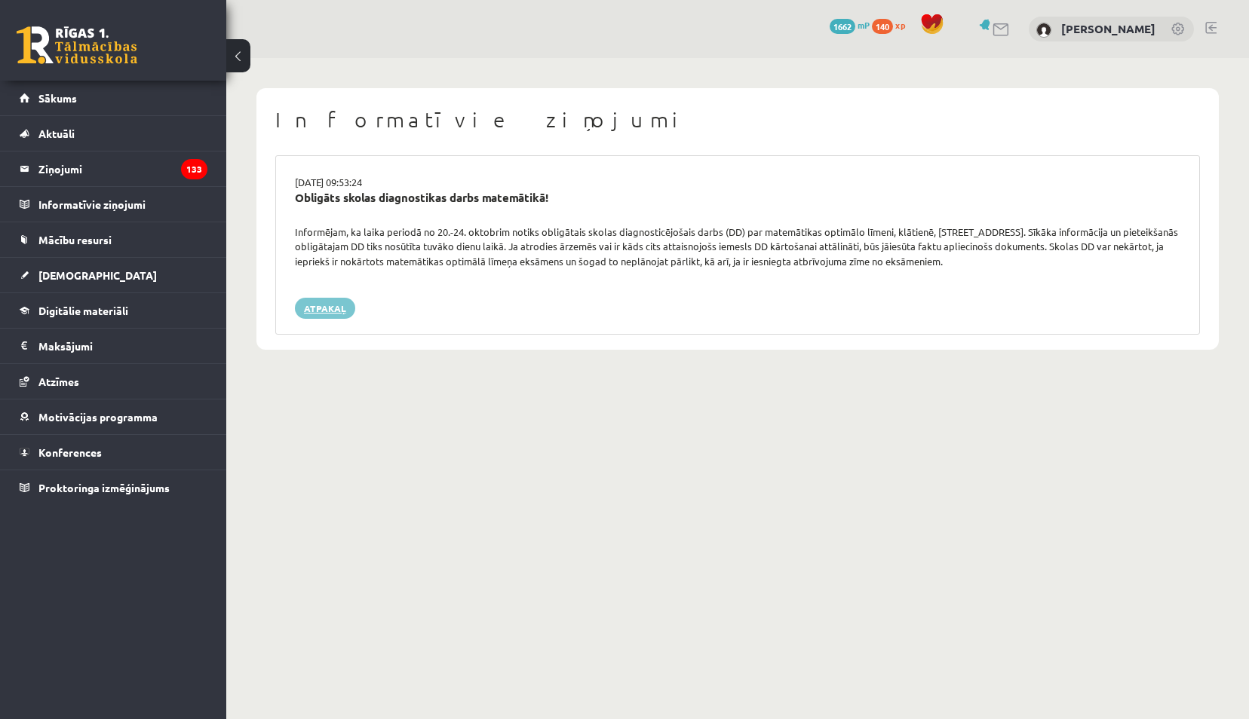
click at [324, 304] on link "Atpakaļ" at bounding box center [325, 308] width 60 height 21
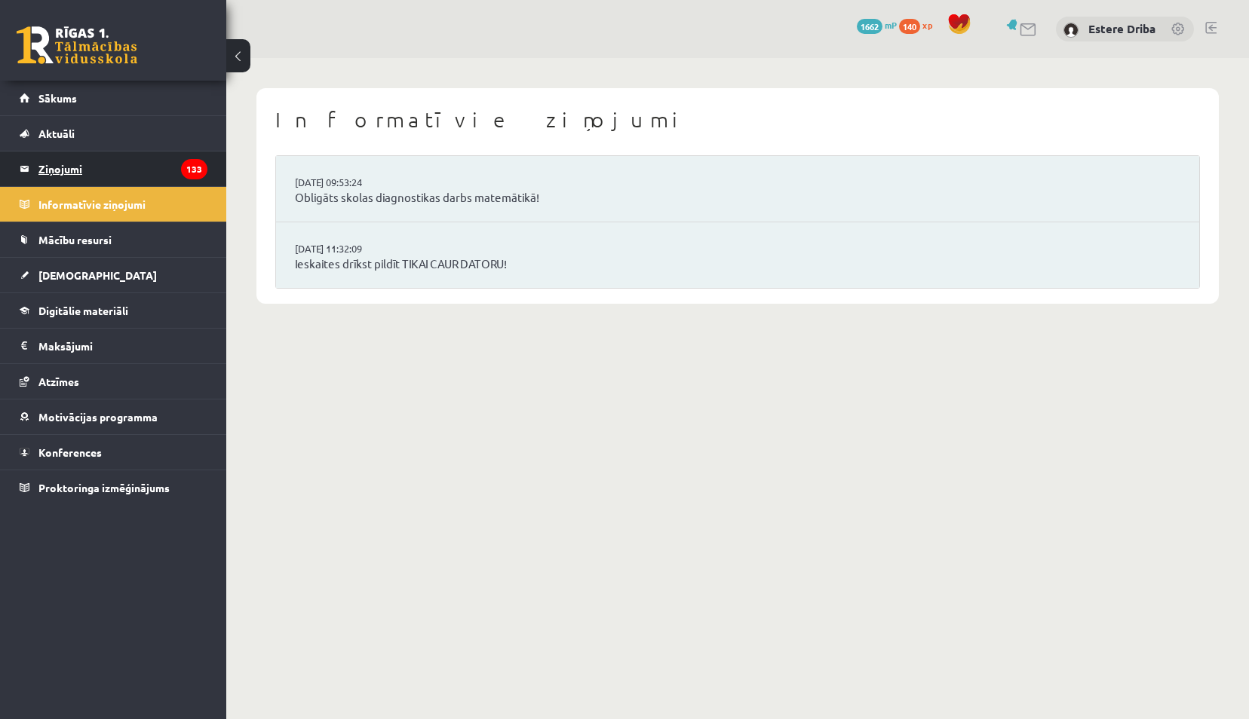
click at [128, 176] on legend "Ziņojumi 133" at bounding box center [122, 169] width 169 height 35
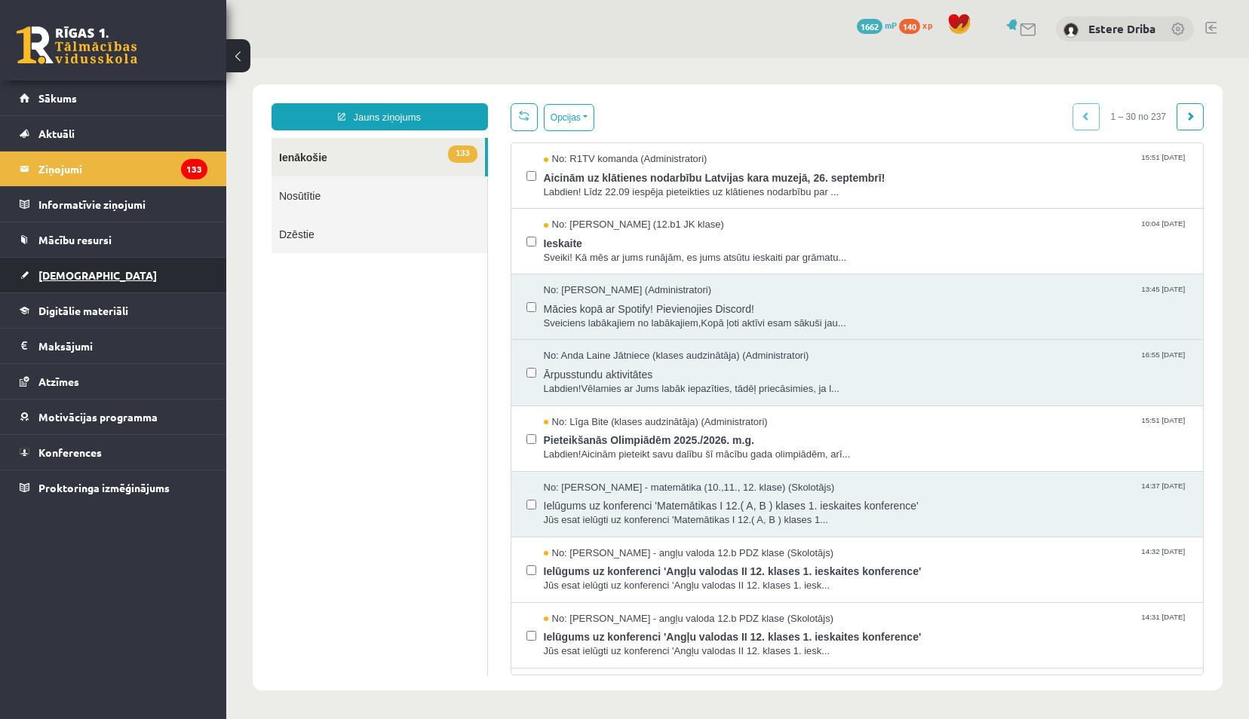
click at [111, 280] on link "[DEMOGRAPHIC_DATA]" at bounding box center [114, 275] width 188 height 35
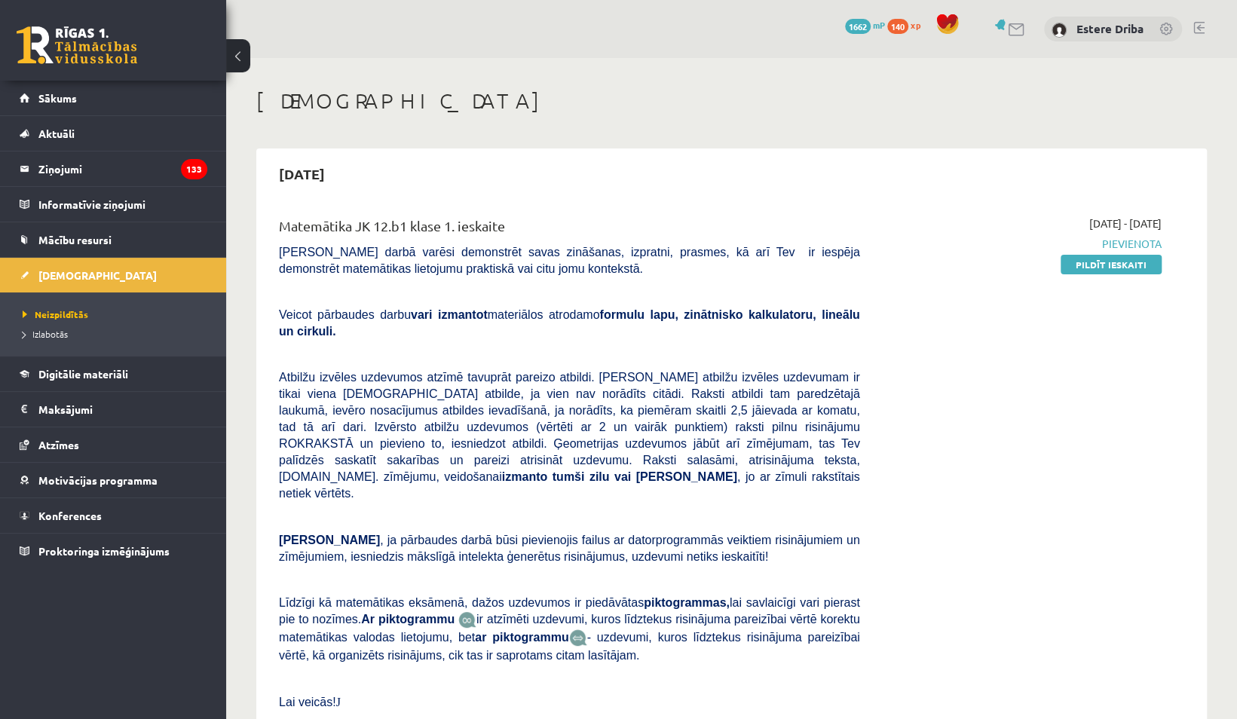
drag, startPoint x: 1086, startPoint y: 261, endPoint x: 694, endPoint y: 50, distance: 445.3
click at [1086, 261] on link "Pildīt ieskaiti" at bounding box center [1111, 265] width 101 height 20
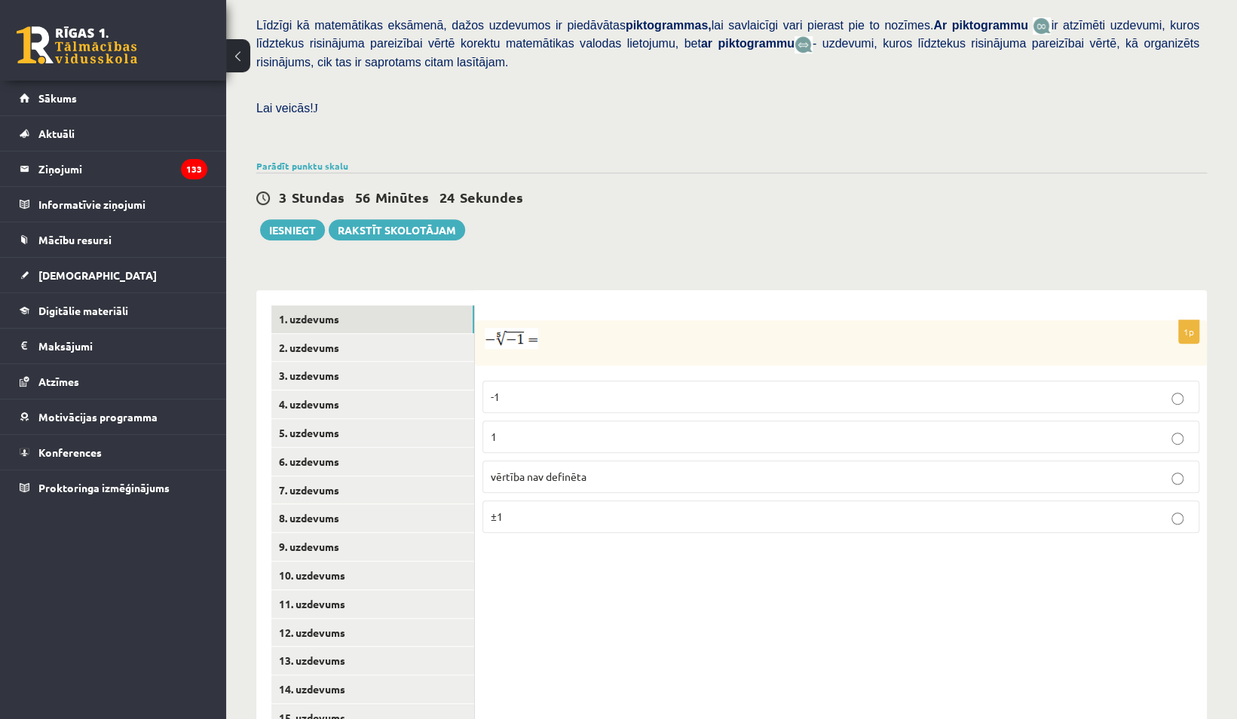
scroll to position [389, 0]
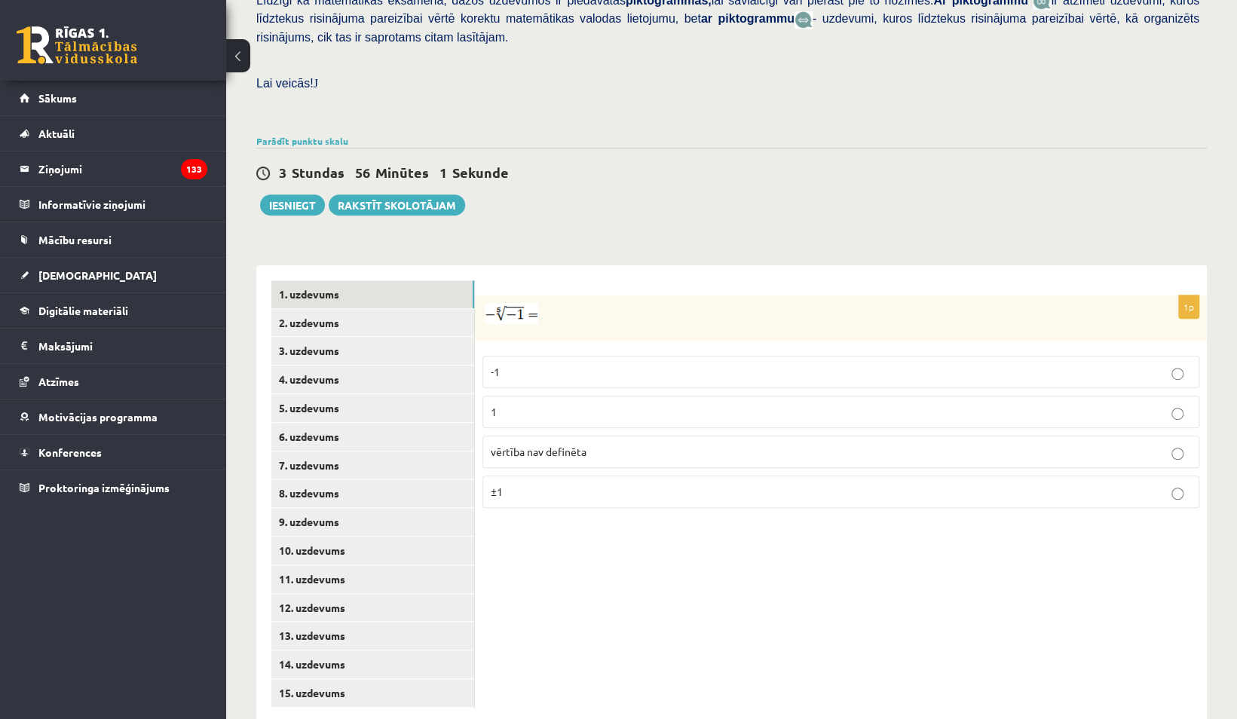
click at [547, 364] on p "-1" at bounding box center [841, 372] width 701 height 16
click at [400, 309] on link "2. uzdevums" at bounding box center [372, 323] width 203 height 28
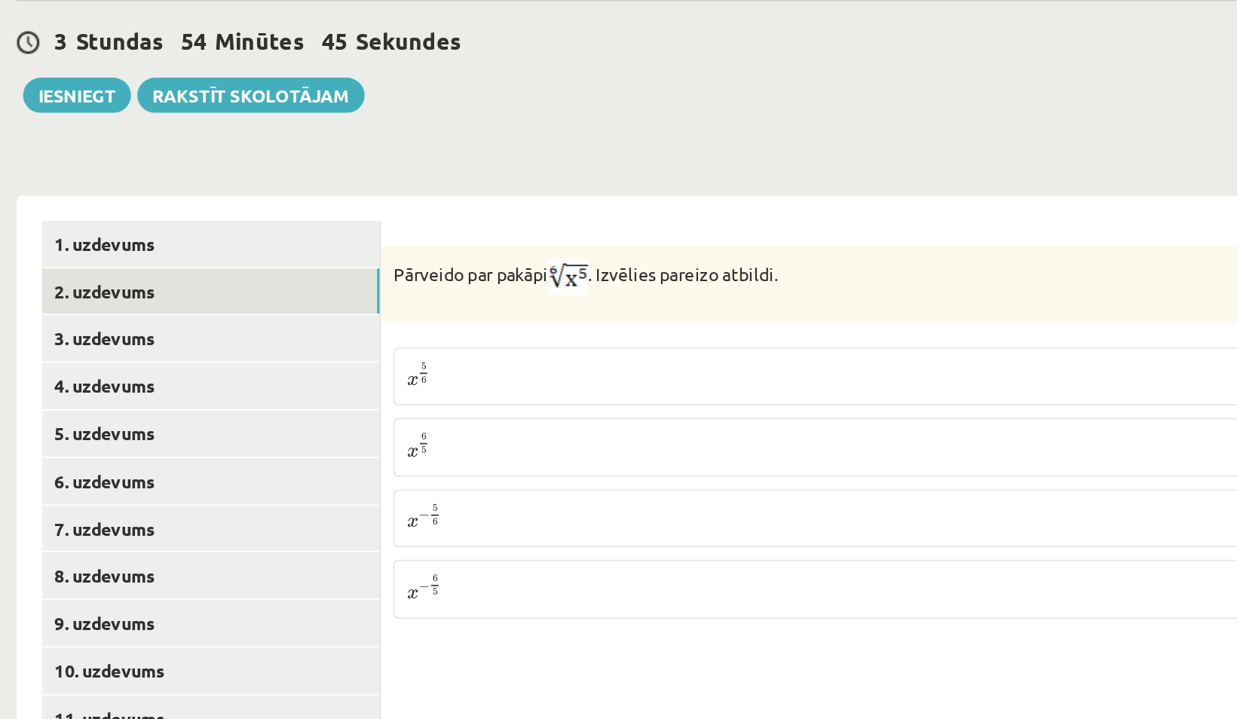
click at [548, 365] on p "x 5 6 x 5 6" at bounding box center [841, 374] width 701 height 18
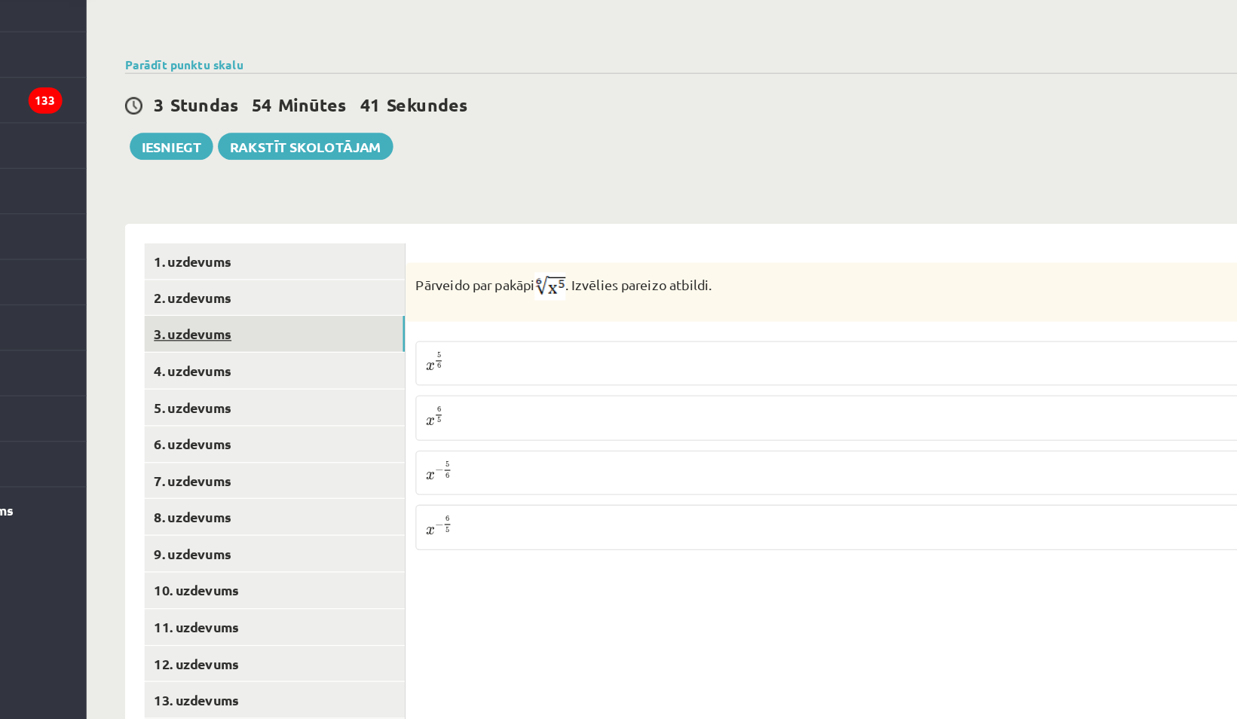
click at [428, 337] on link "3. uzdevums" at bounding box center [372, 351] width 203 height 28
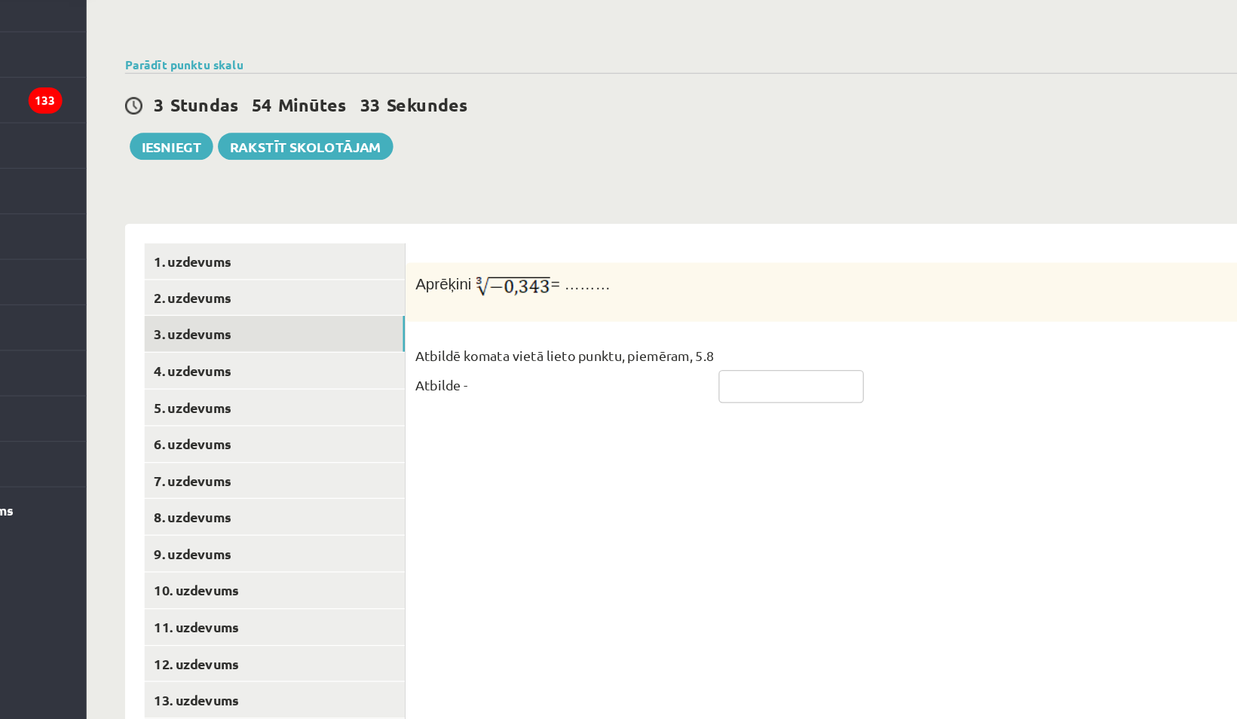
click at [748, 379] on input "text" at bounding box center [775, 392] width 113 height 26
click at [772, 379] on input "text" at bounding box center [775, 392] width 113 height 26
type input "****"
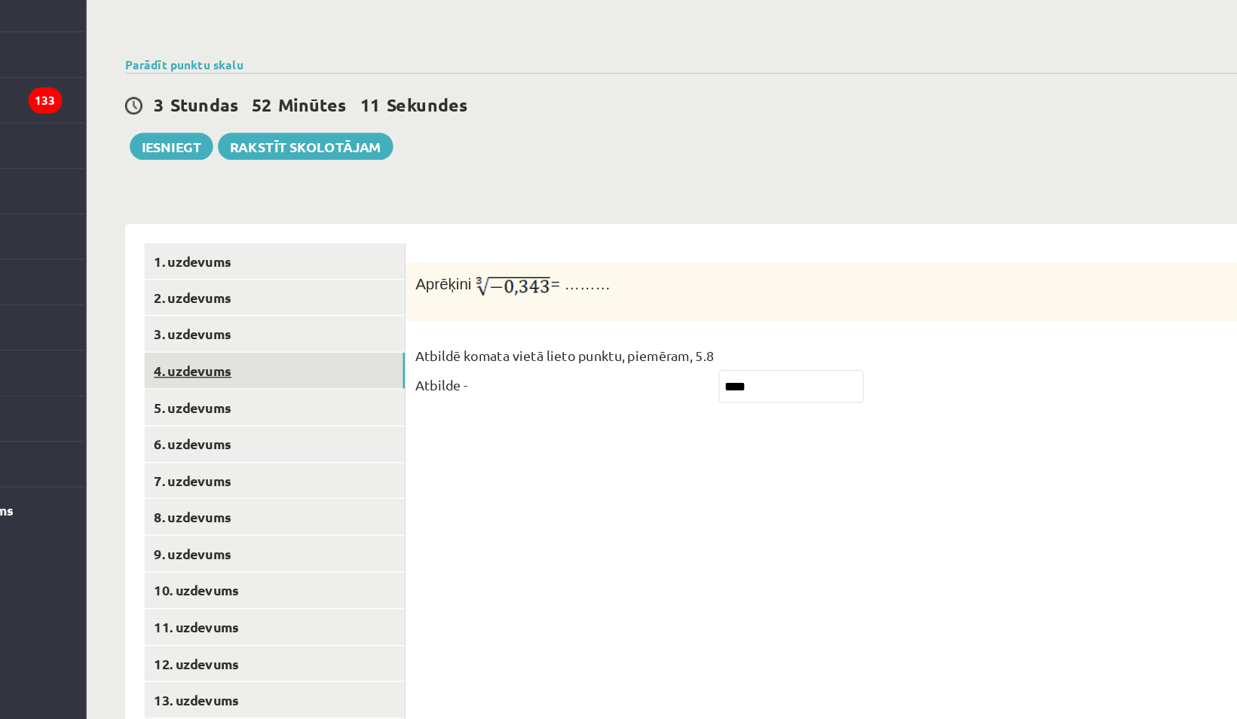
click at [377, 366] on link "4. uzdevums" at bounding box center [372, 380] width 203 height 28
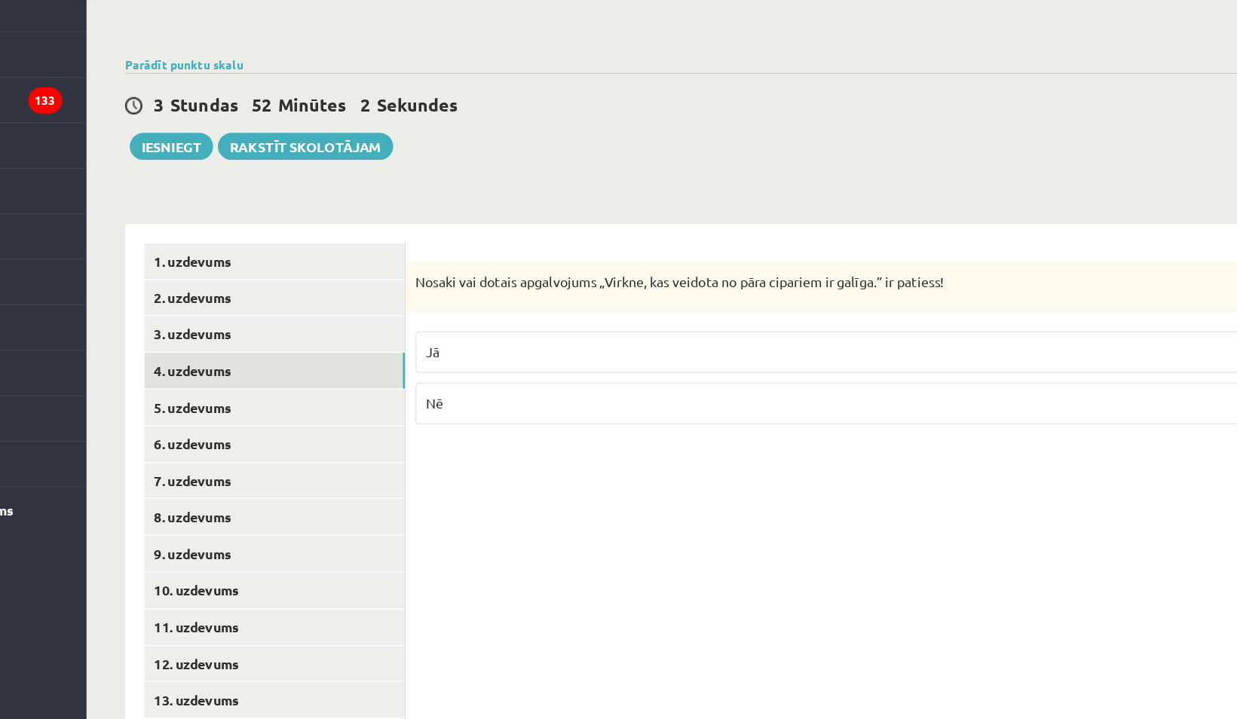
click at [563, 357] on p "Jā" at bounding box center [841, 365] width 701 height 16
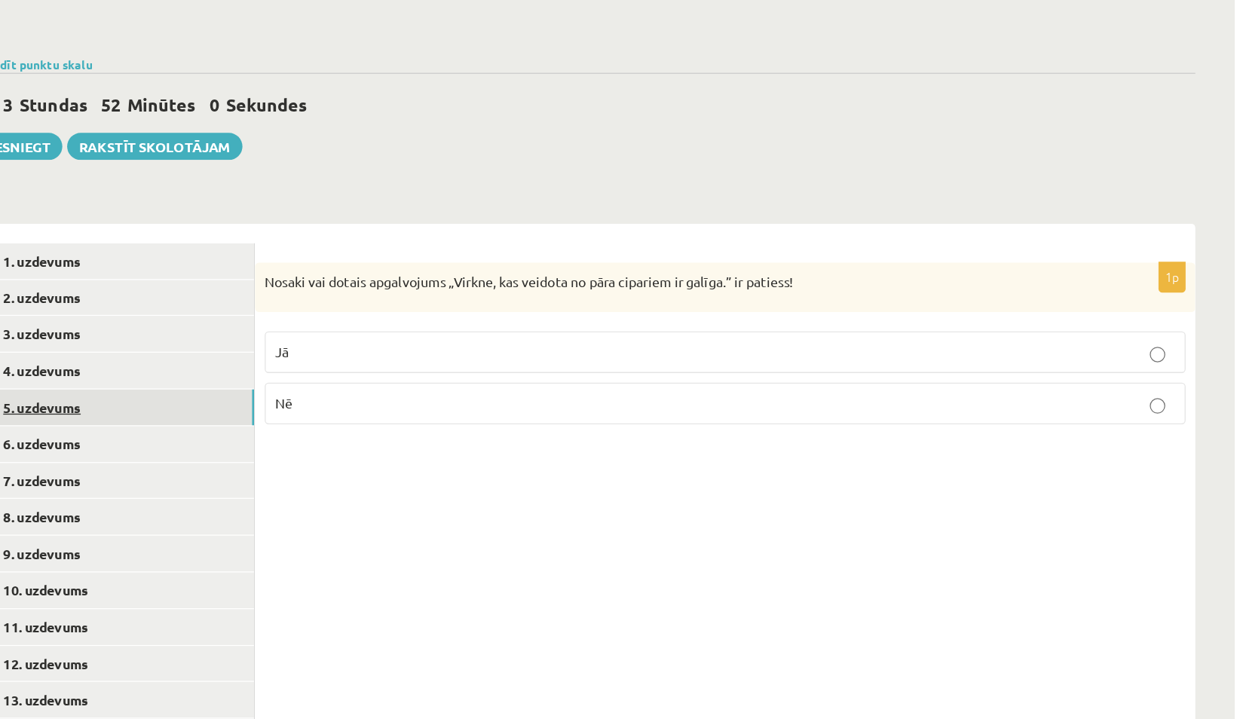
click at [403, 394] on link "5. uzdevums" at bounding box center [372, 408] width 203 height 28
click at [568, 360] on p "Jā" at bounding box center [841, 368] width 701 height 16
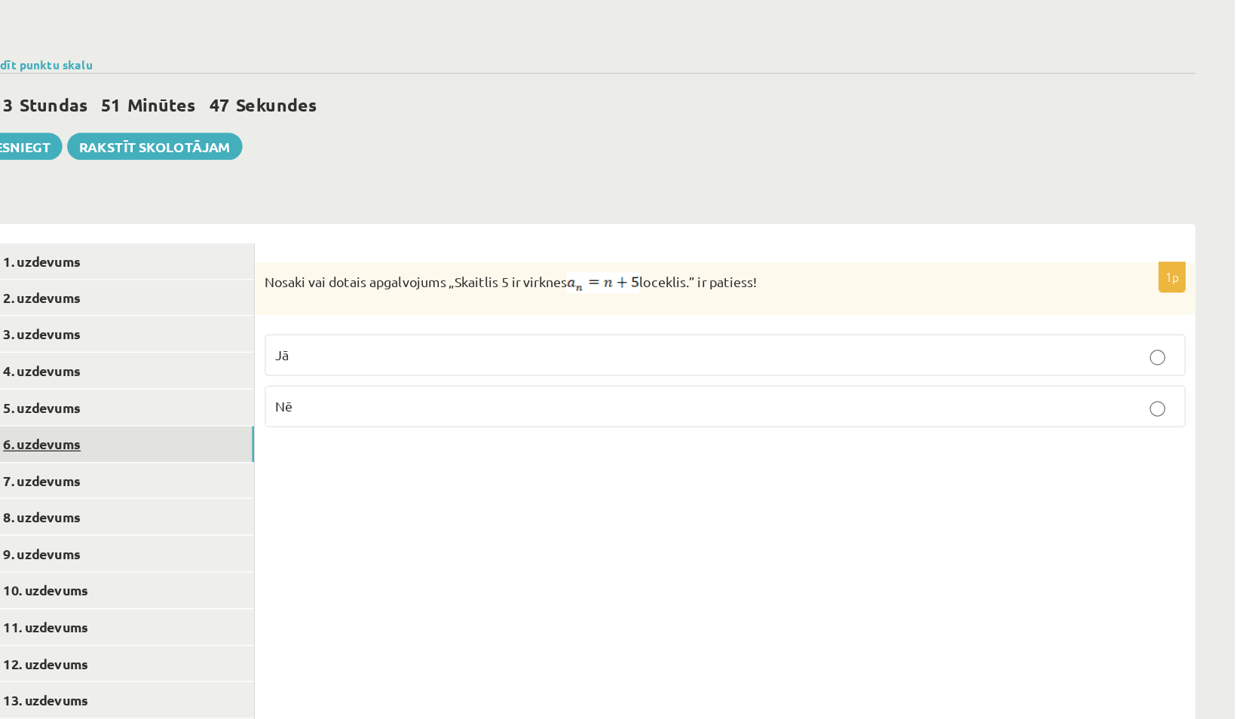
click at [408, 423] on link "6. uzdevums" at bounding box center [372, 437] width 203 height 28
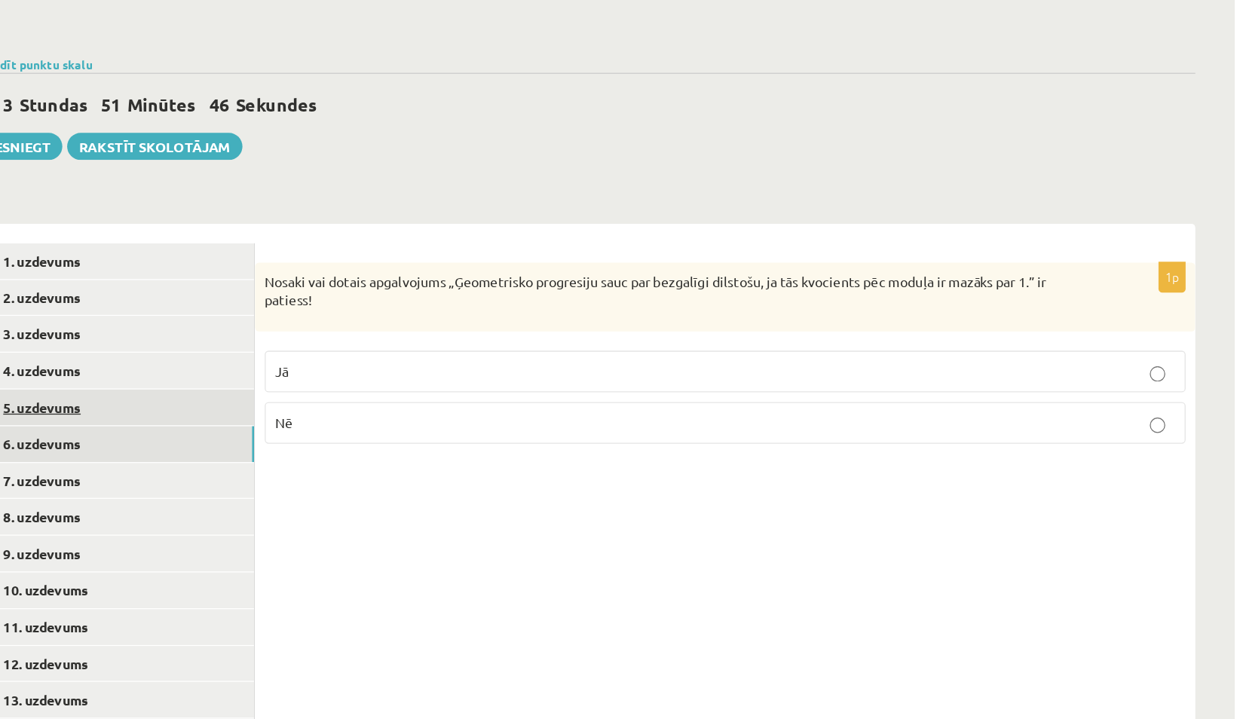
click at [443, 394] on link "5. uzdevums" at bounding box center [372, 408] width 203 height 28
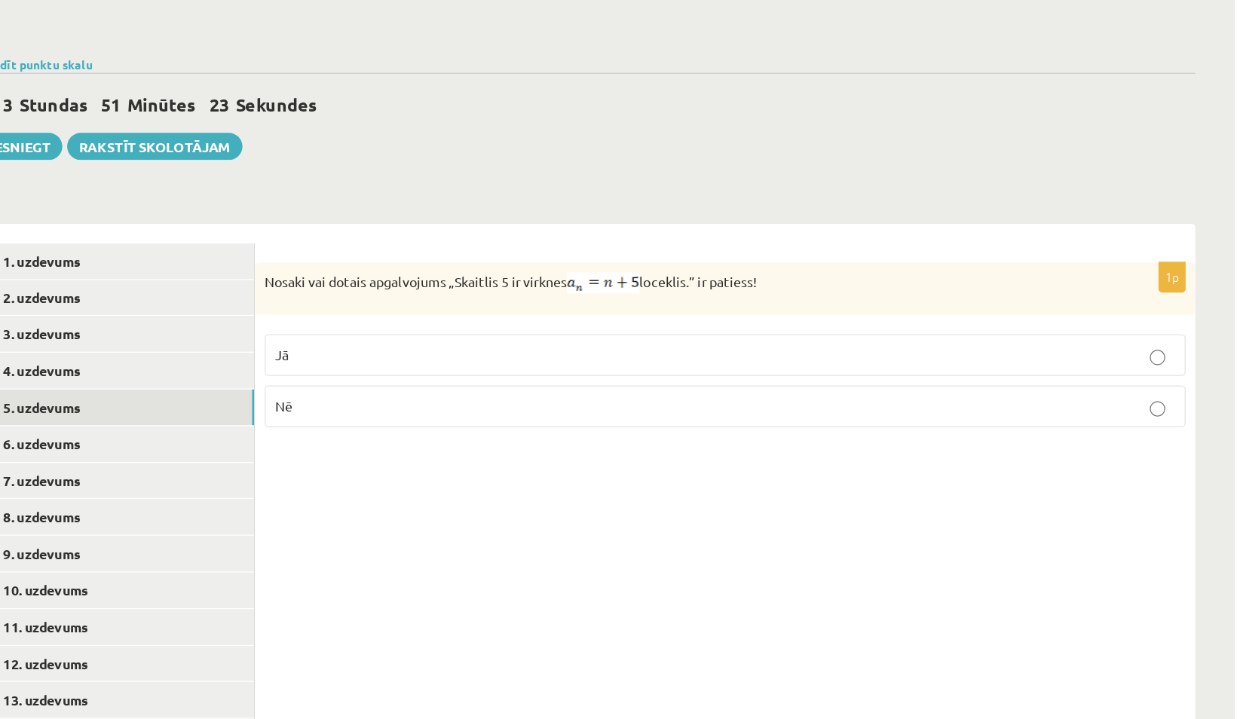
click at [523, 400] on p "Nē" at bounding box center [841, 408] width 701 height 16
click at [409, 423] on link "6. uzdevums" at bounding box center [372, 437] width 203 height 28
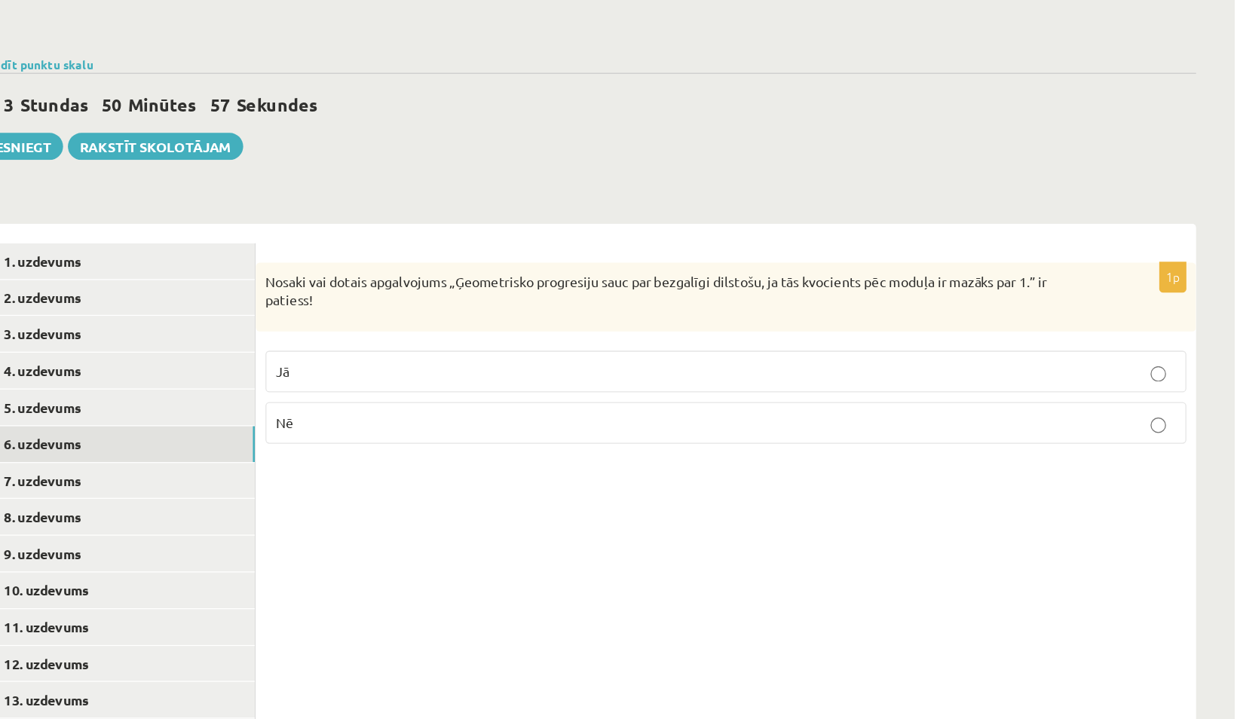
click at [582, 412] on p "Nē" at bounding box center [841, 420] width 701 height 16
click at [454, 452] on link "7. uzdevums" at bounding box center [372, 466] width 203 height 28
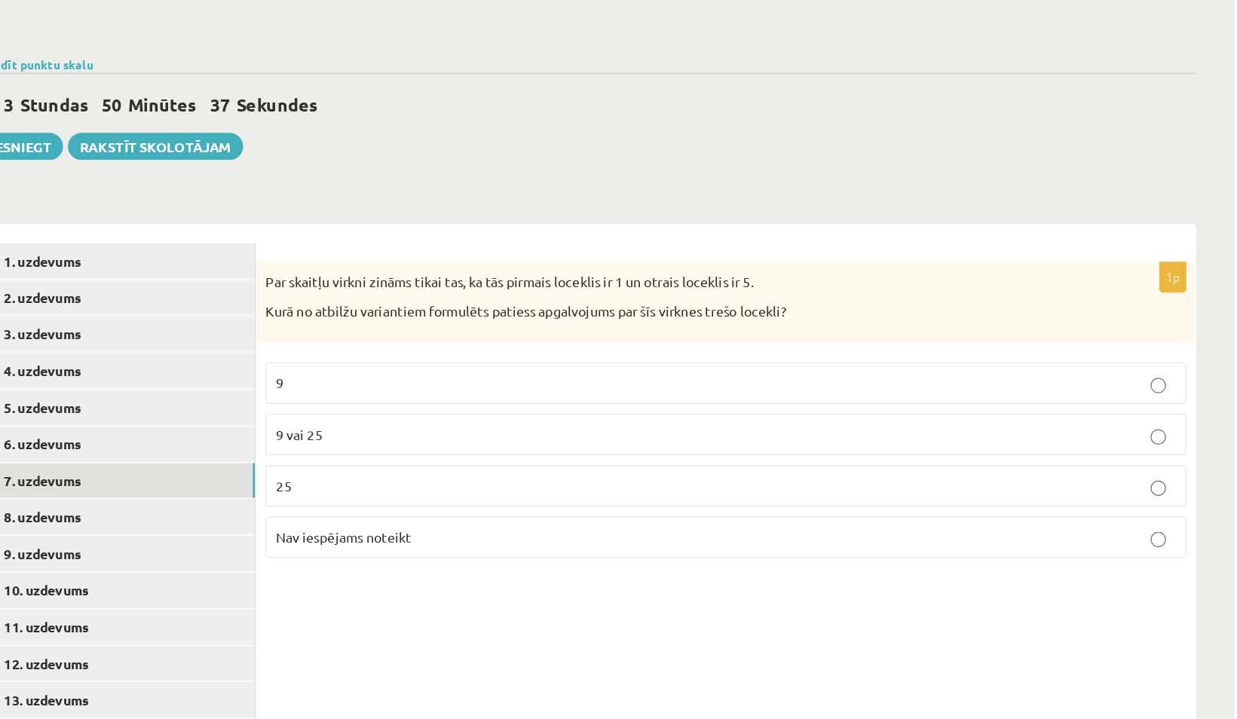
click at [536, 413] on label "9 vai 25" at bounding box center [841, 429] width 717 height 32
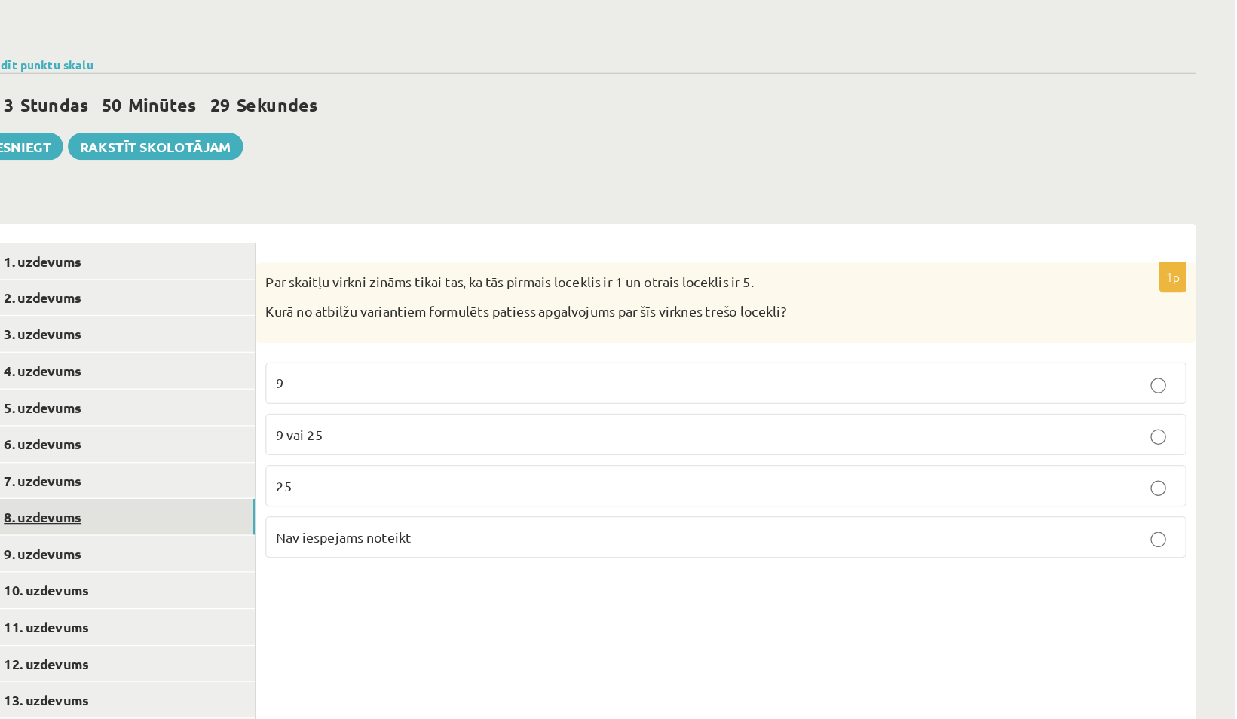
click at [447, 480] on link "8. uzdevums" at bounding box center [372, 494] width 203 height 28
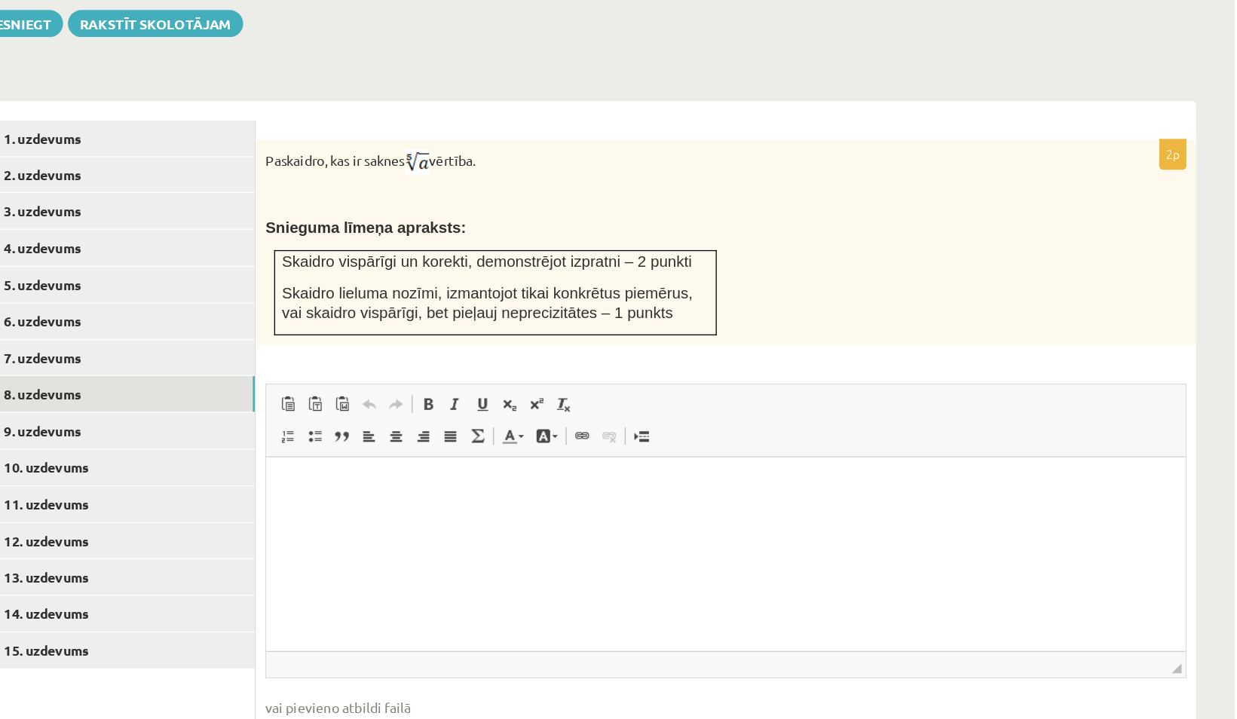
click at [323, 489] on html at bounding box center [624, 480] width 716 height 46
click at [728, 503] on html "*" at bounding box center [624, 480] width 716 height 46
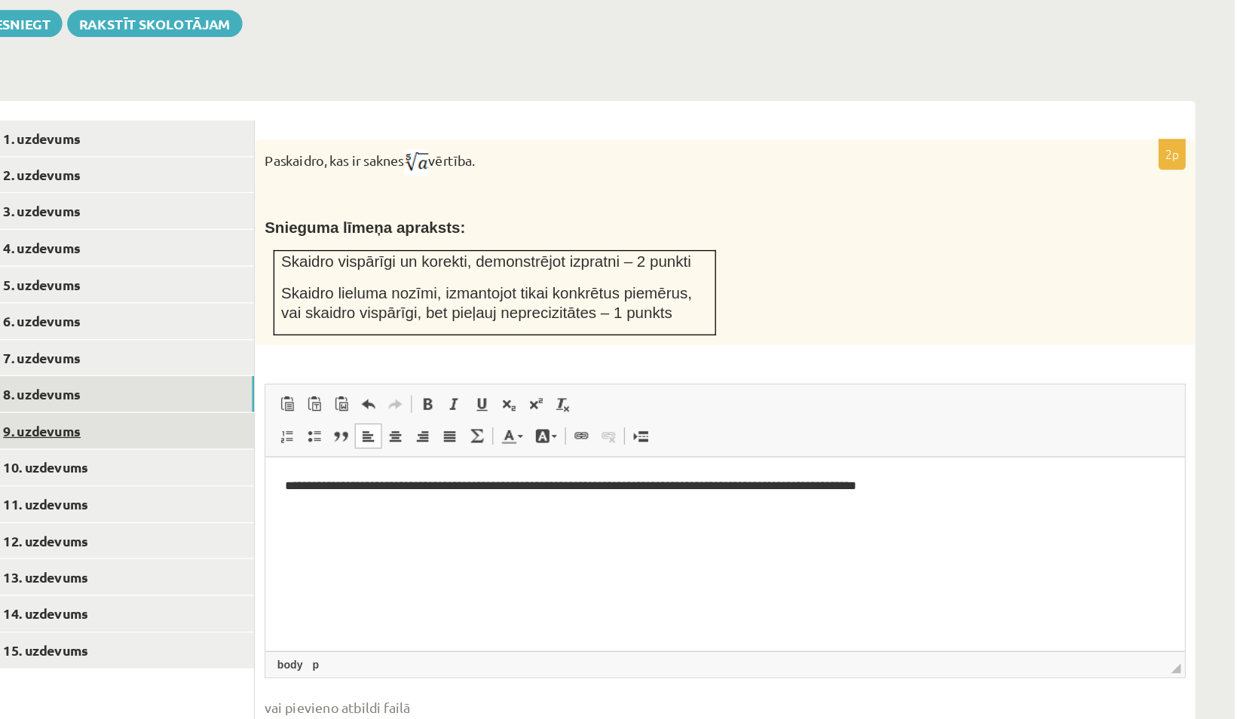
click at [416, 480] on link "9. uzdevums" at bounding box center [372, 494] width 203 height 28
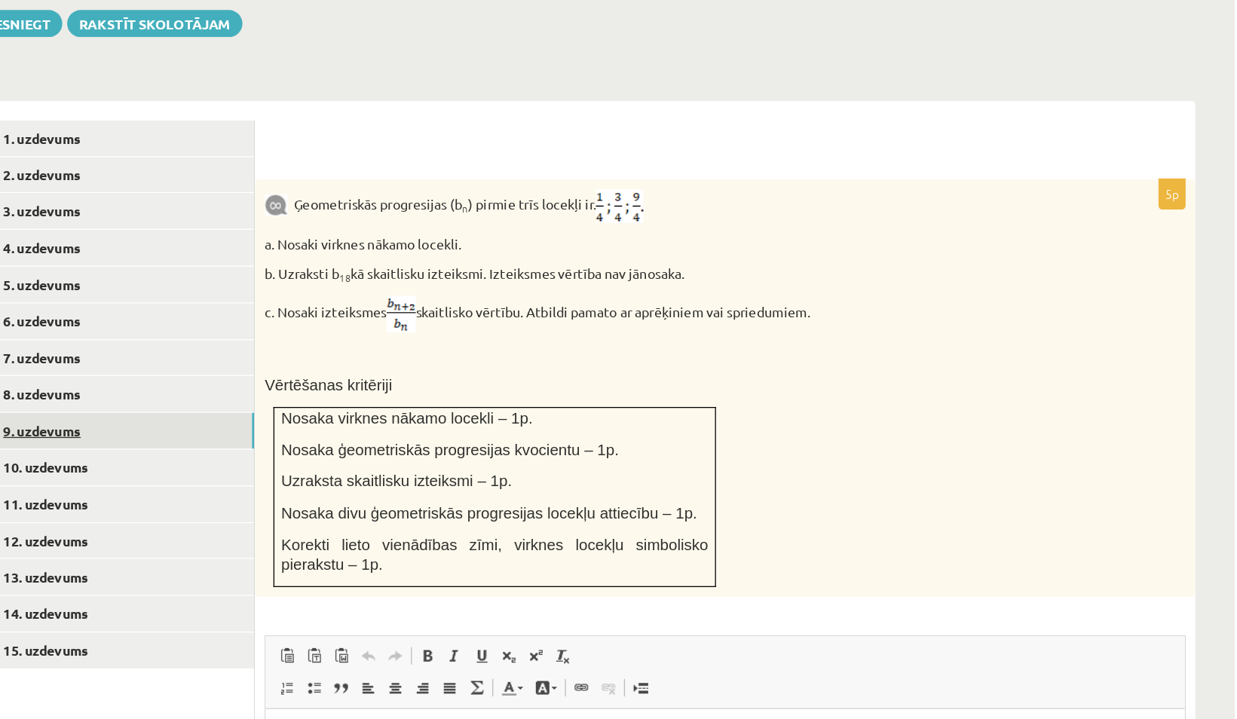
scroll to position [418, 0]
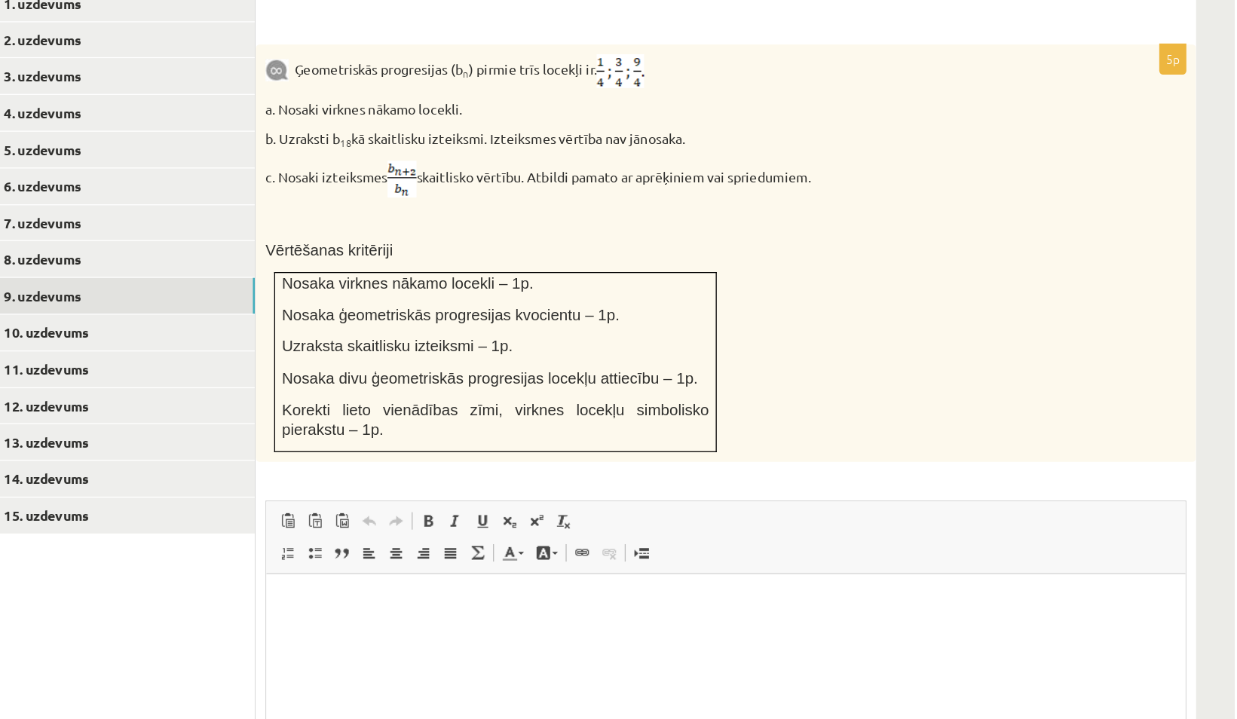
click at [347, 617] on html at bounding box center [624, 597] width 716 height 46
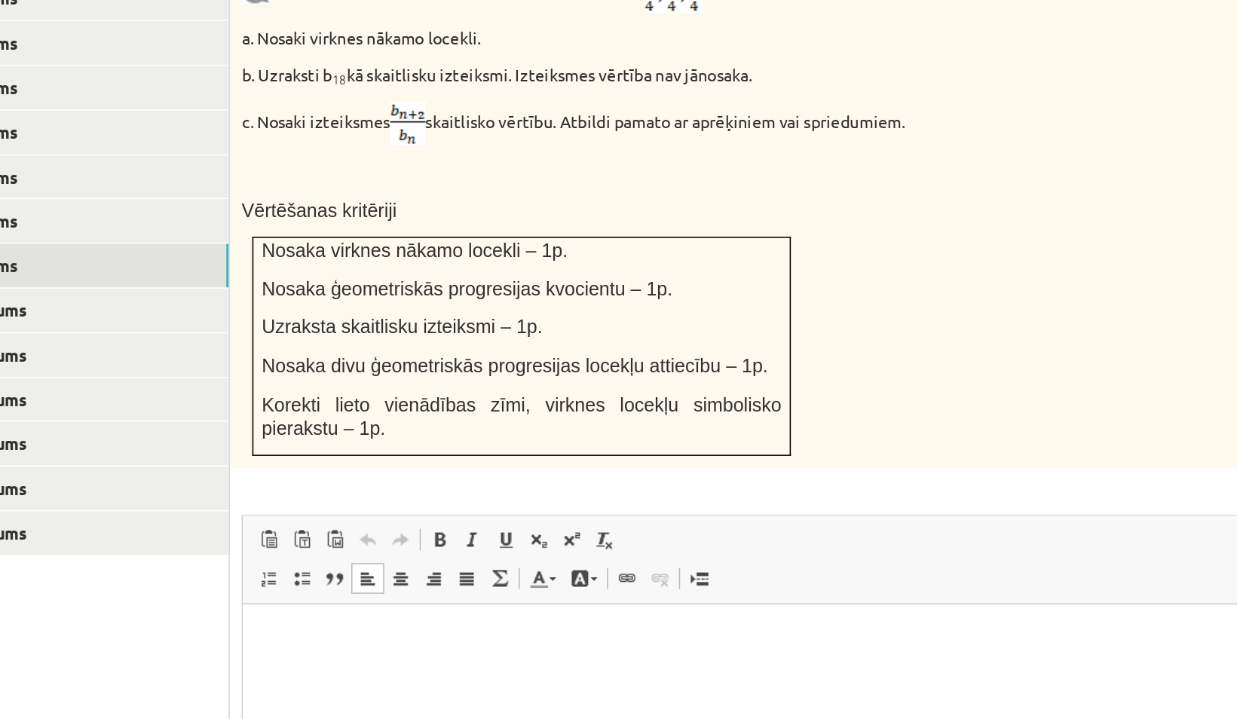
scroll to position [615, 0]
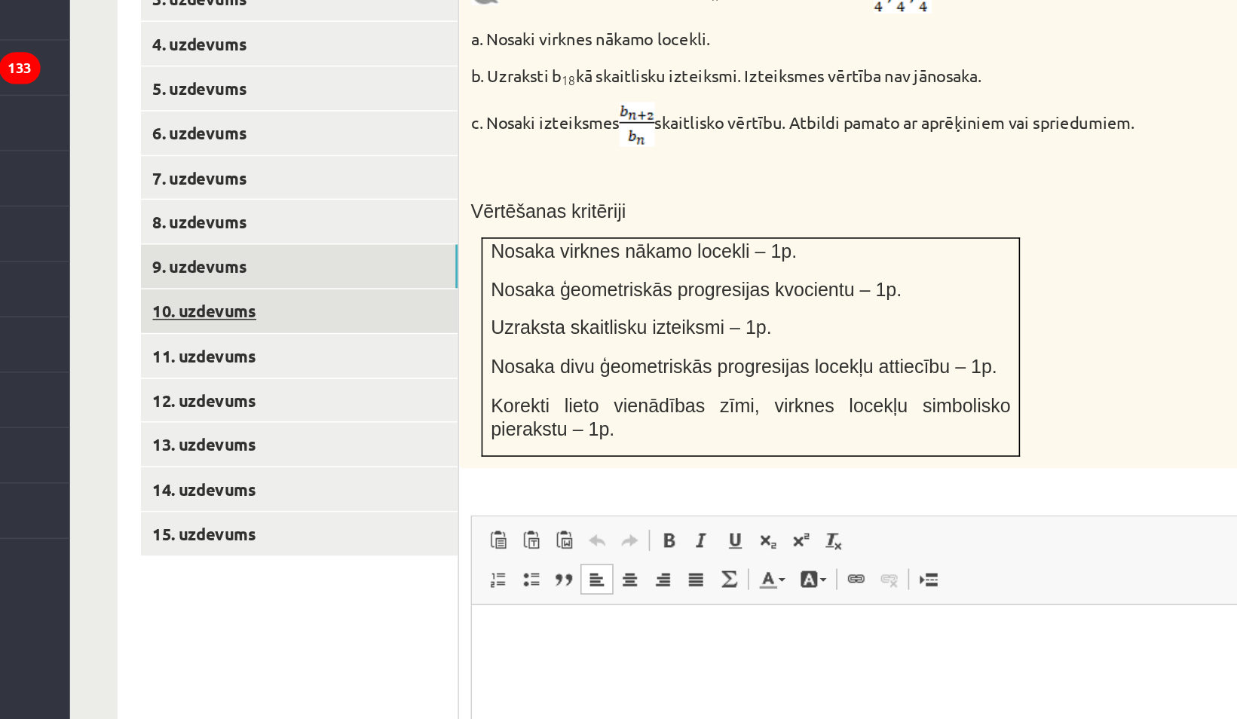
click at [361, 311] on link "10. uzdevums" at bounding box center [372, 325] width 203 height 28
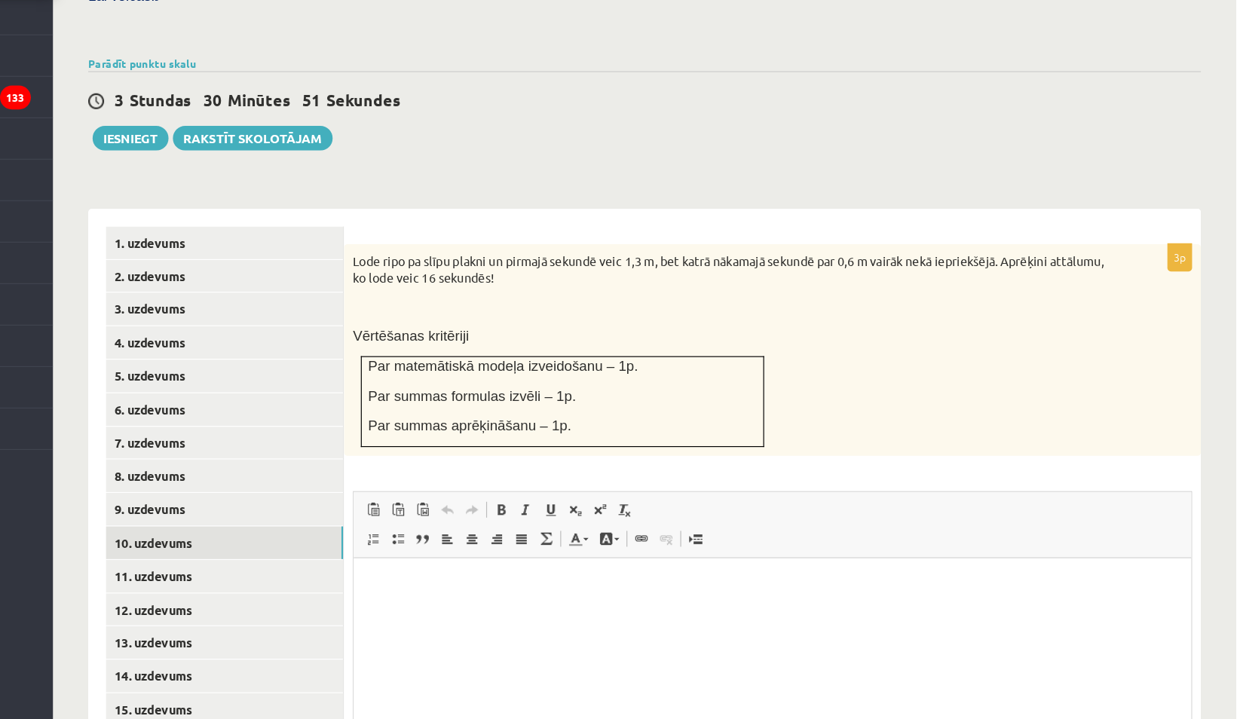
scroll to position [390, 0]
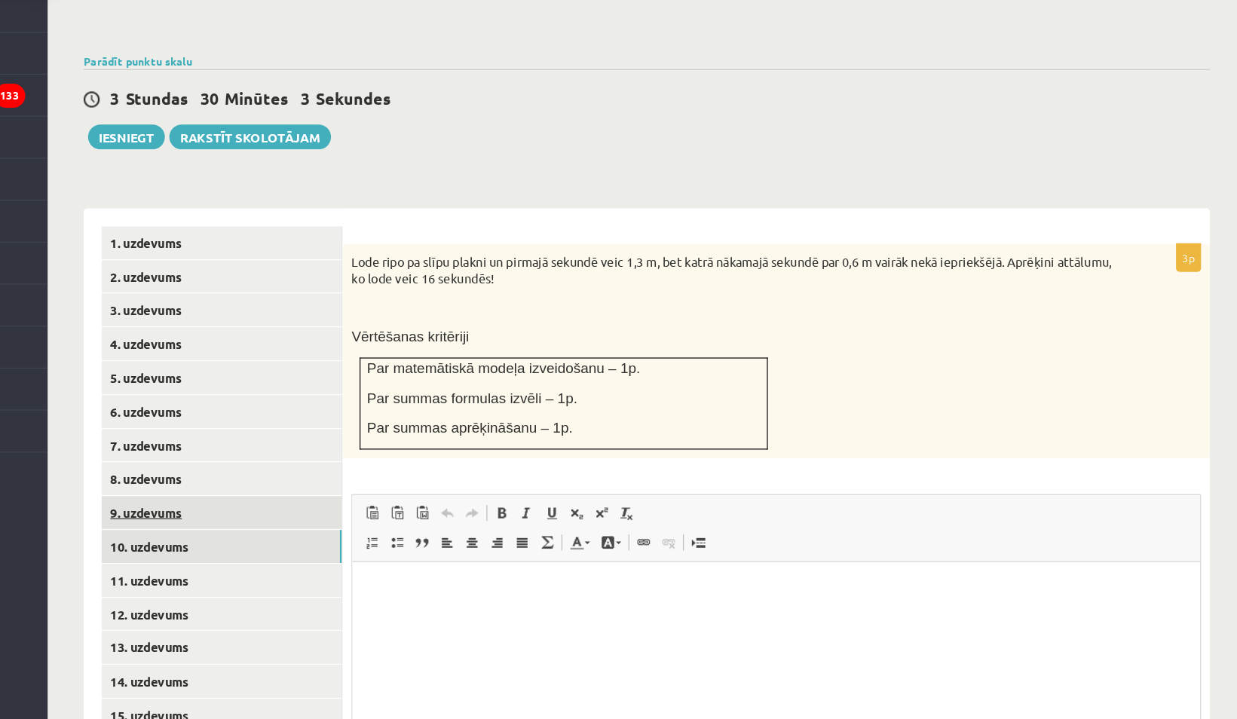
click at [396, 507] on link "9. uzdevums" at bounding box center [372, 521] width 203 height 28
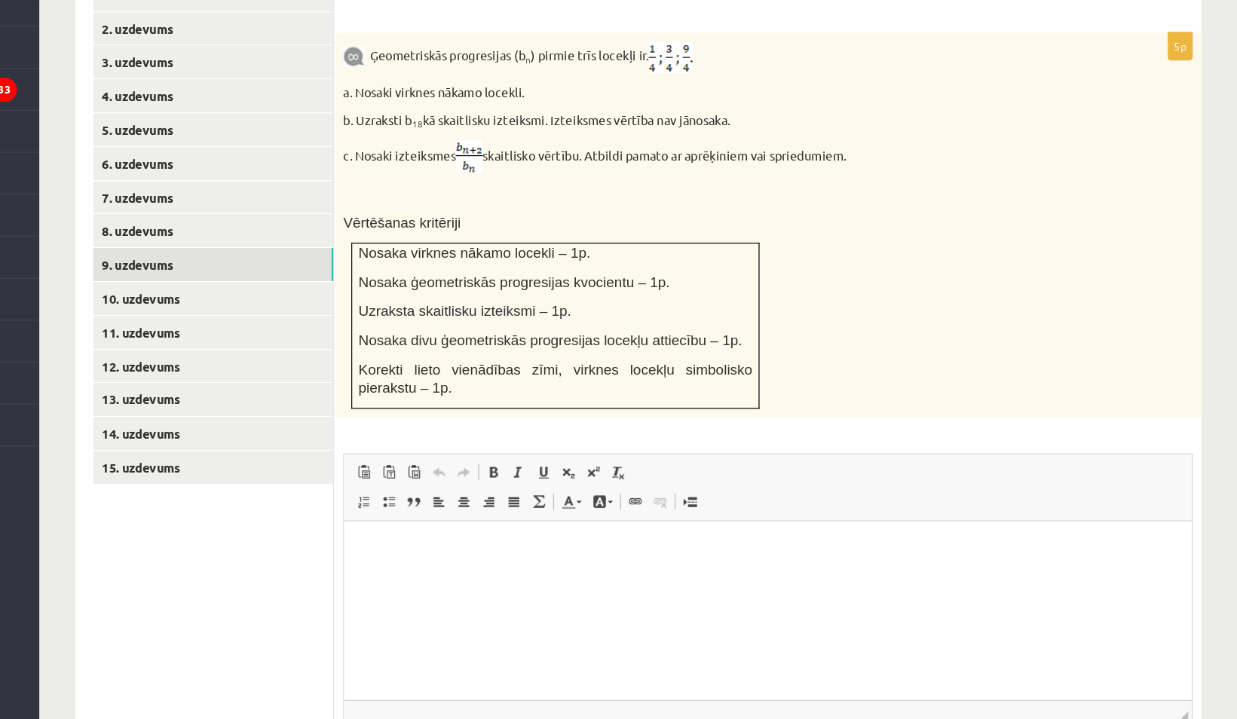
scroll to position [676, 0]
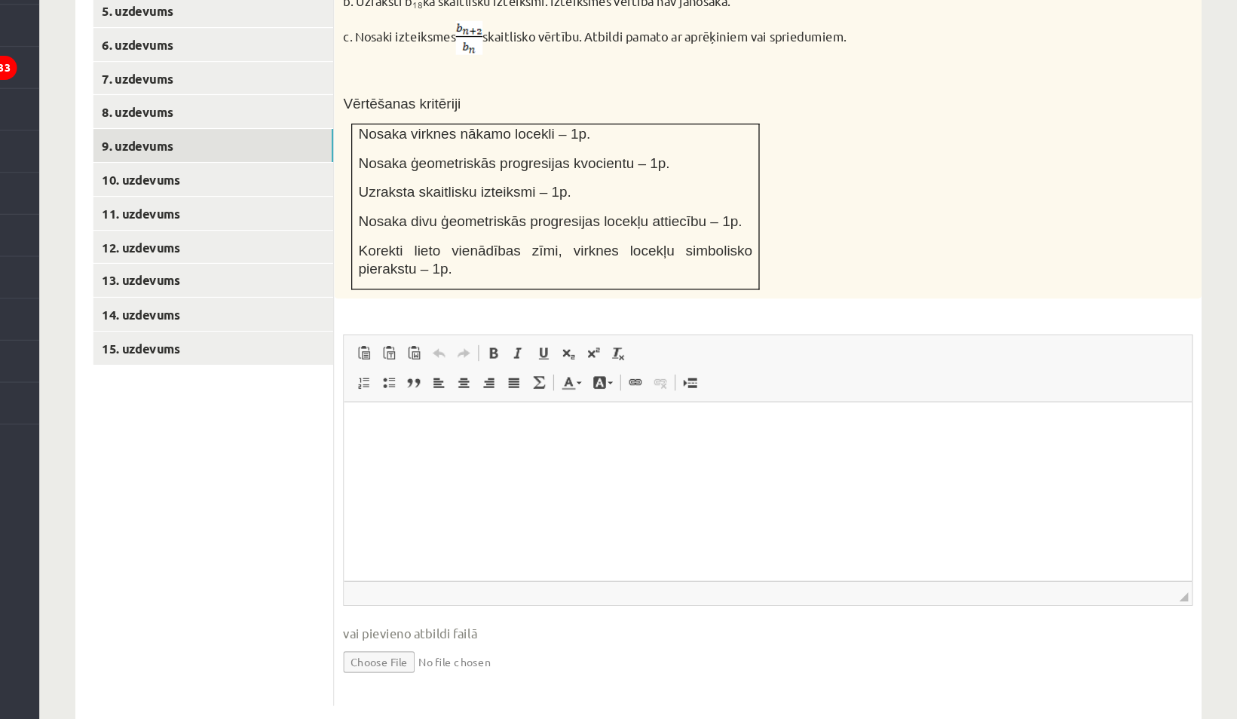
click at [514, 655] on input "file" at bounding box center [841, 670] width 717 height 31
type input "**********"
click at [376, 250] on link "10. uzdevums" at bounding box center [372, 264] width 203 height 28
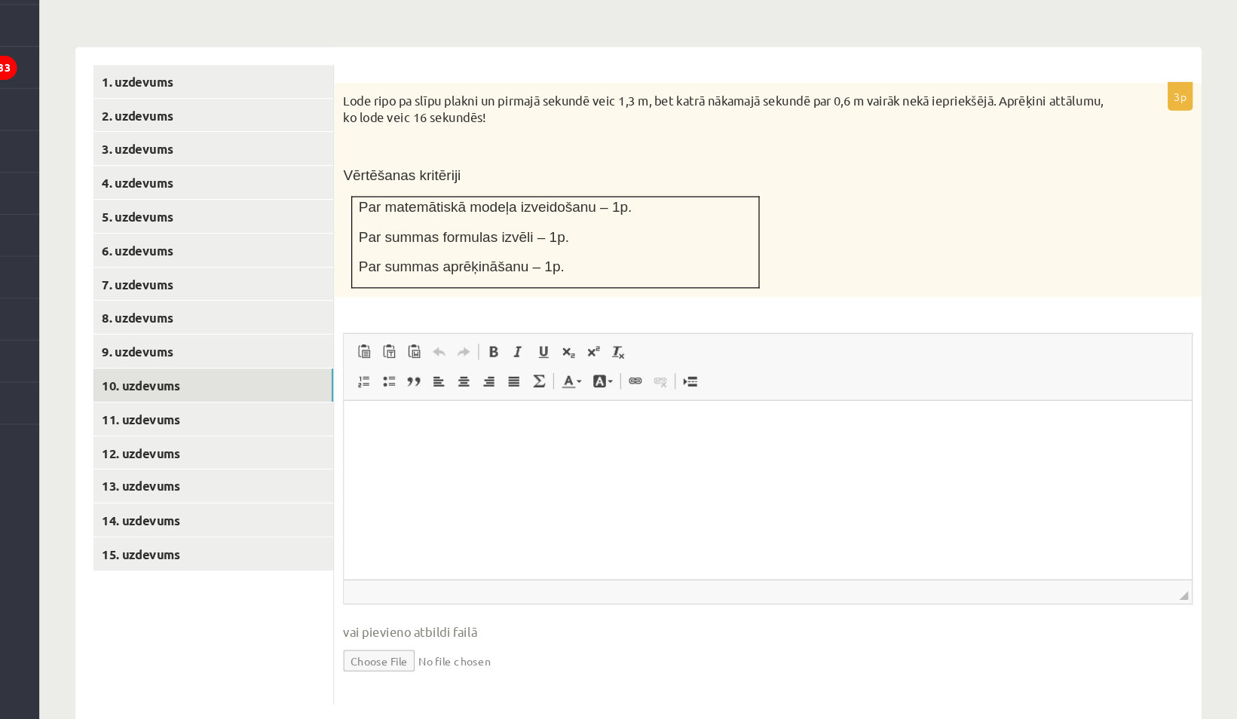
scroll to position [0, 0]
click at [513, 653] on input "file" at bounding box center [841, 668] width 717 height 31
type input "**********"
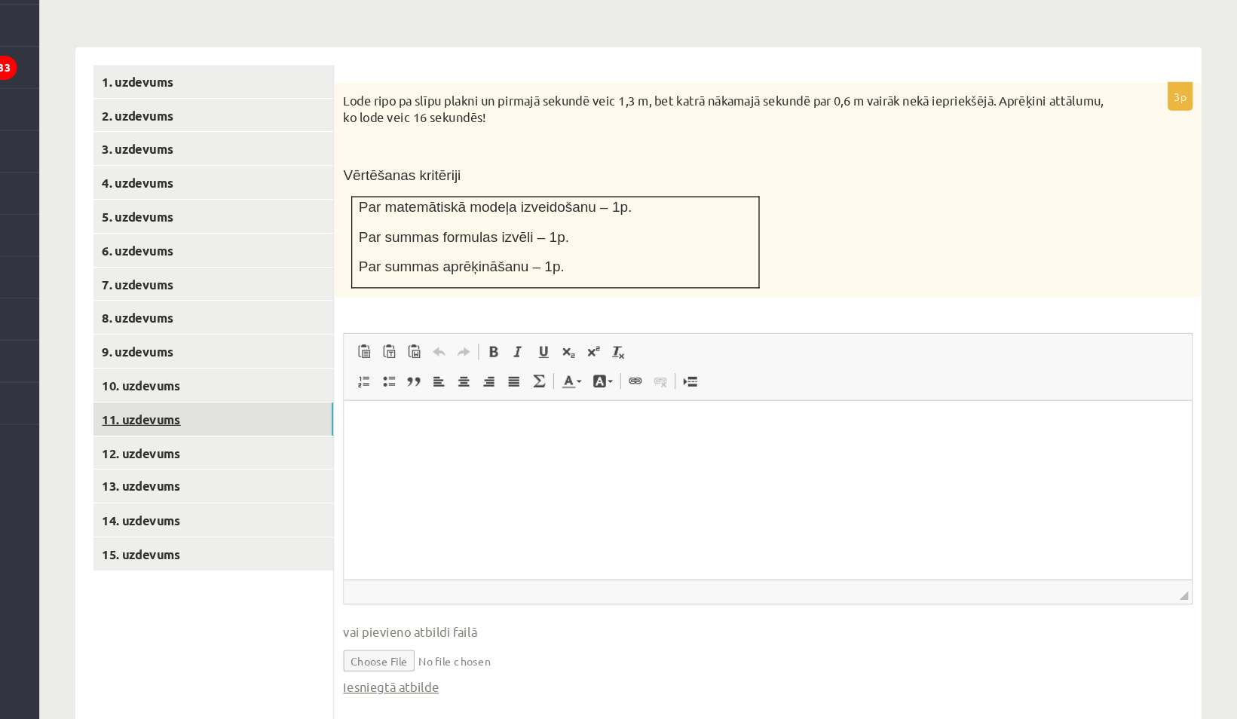
click at [432, 452] on link "11. uzdevums" at bounding box center [372, 466] width 203 height 28
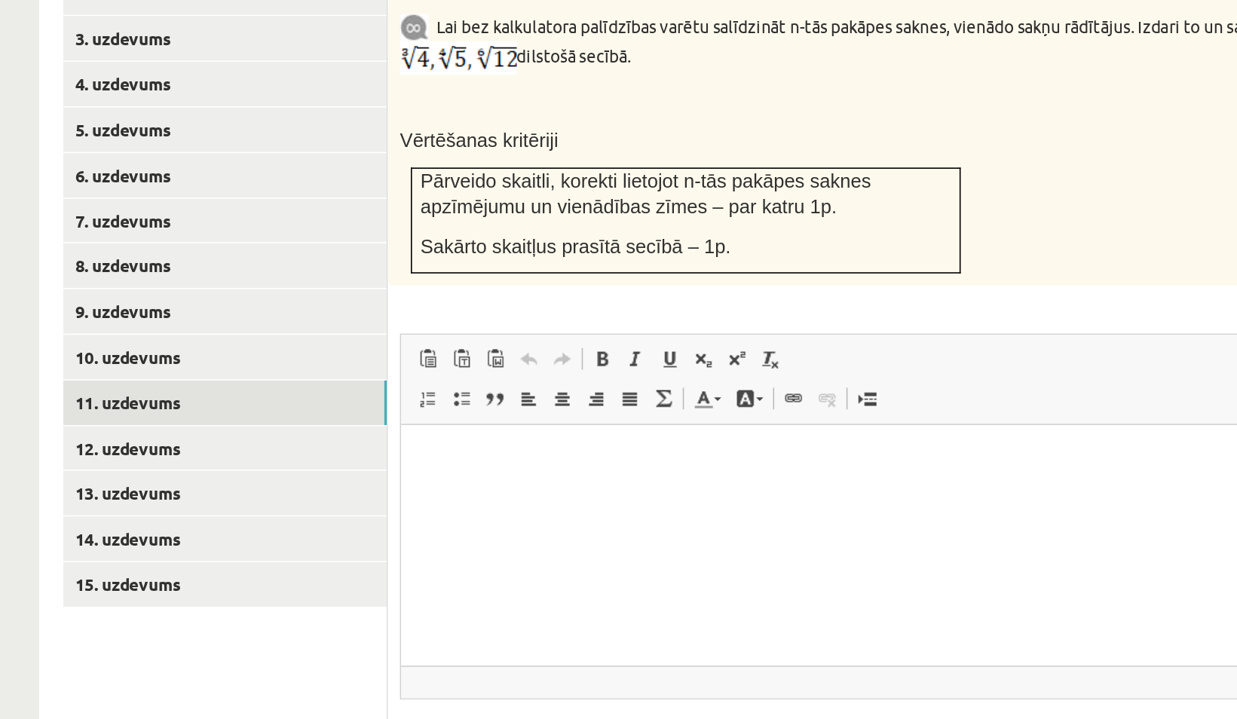
scroll to position [529, 0]
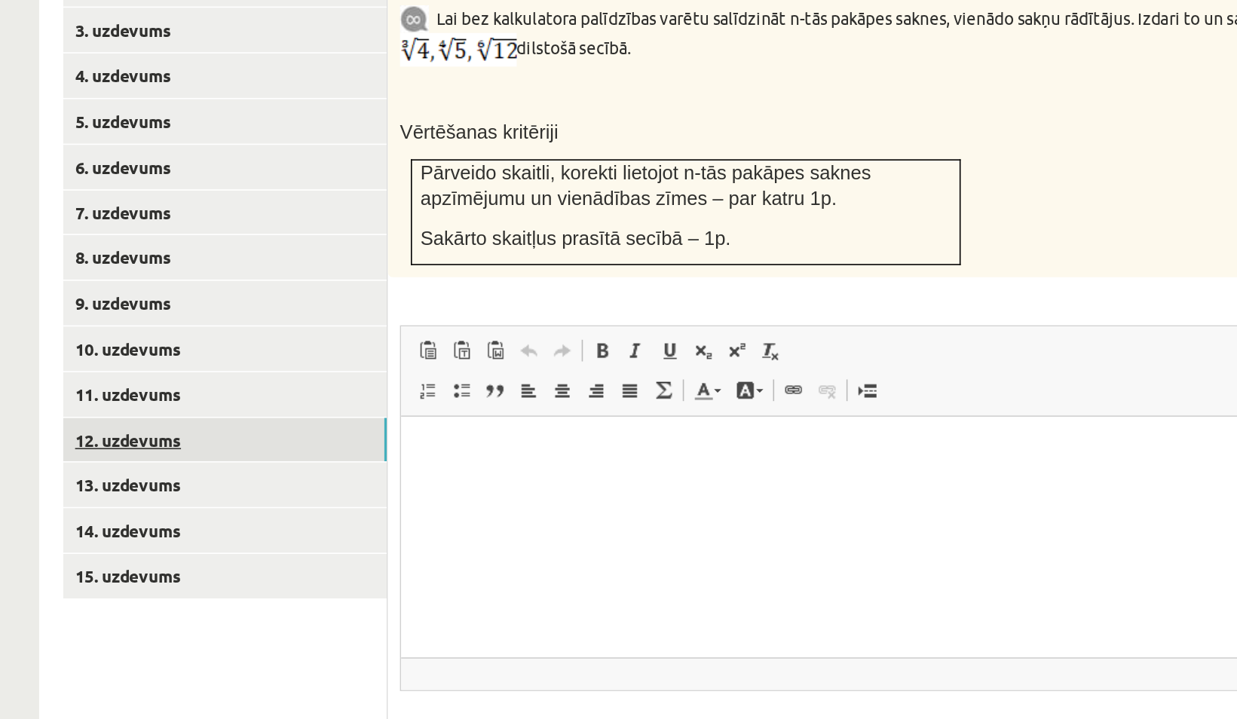
click at [348, 454] on link "12. uzdevums" at bounding box center [372, 468] width 203 height 28
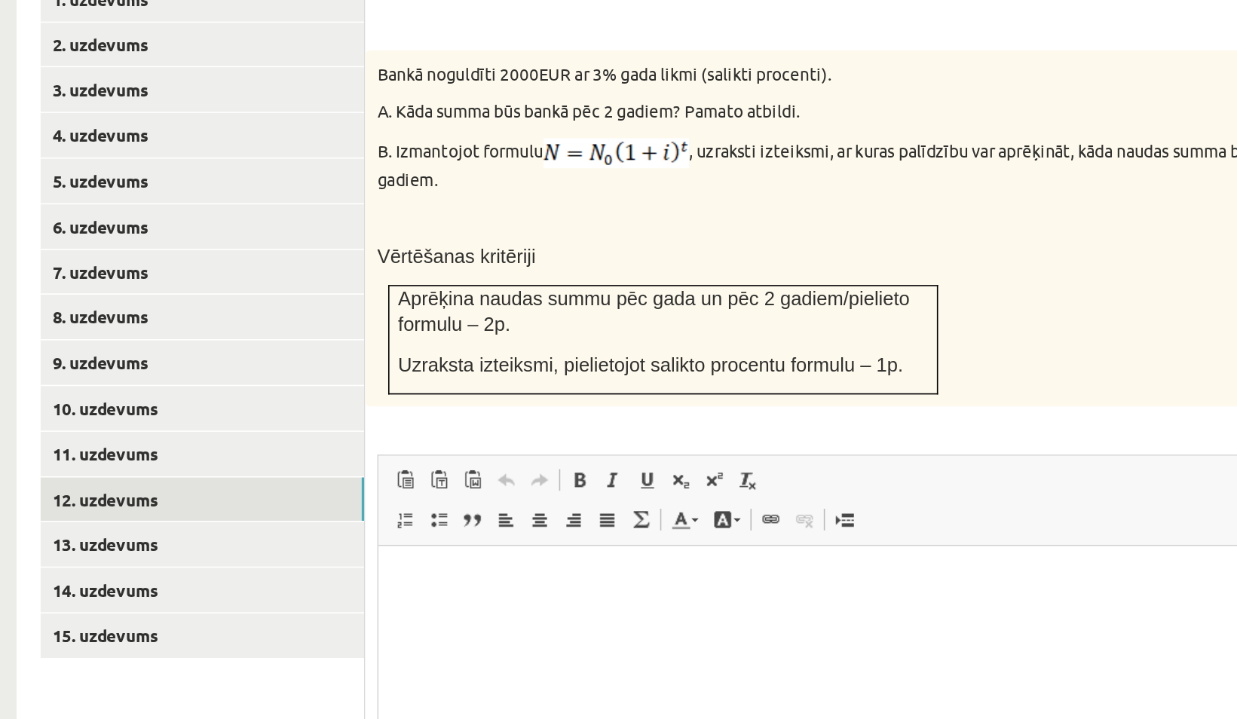
scroll to position [452, 0]
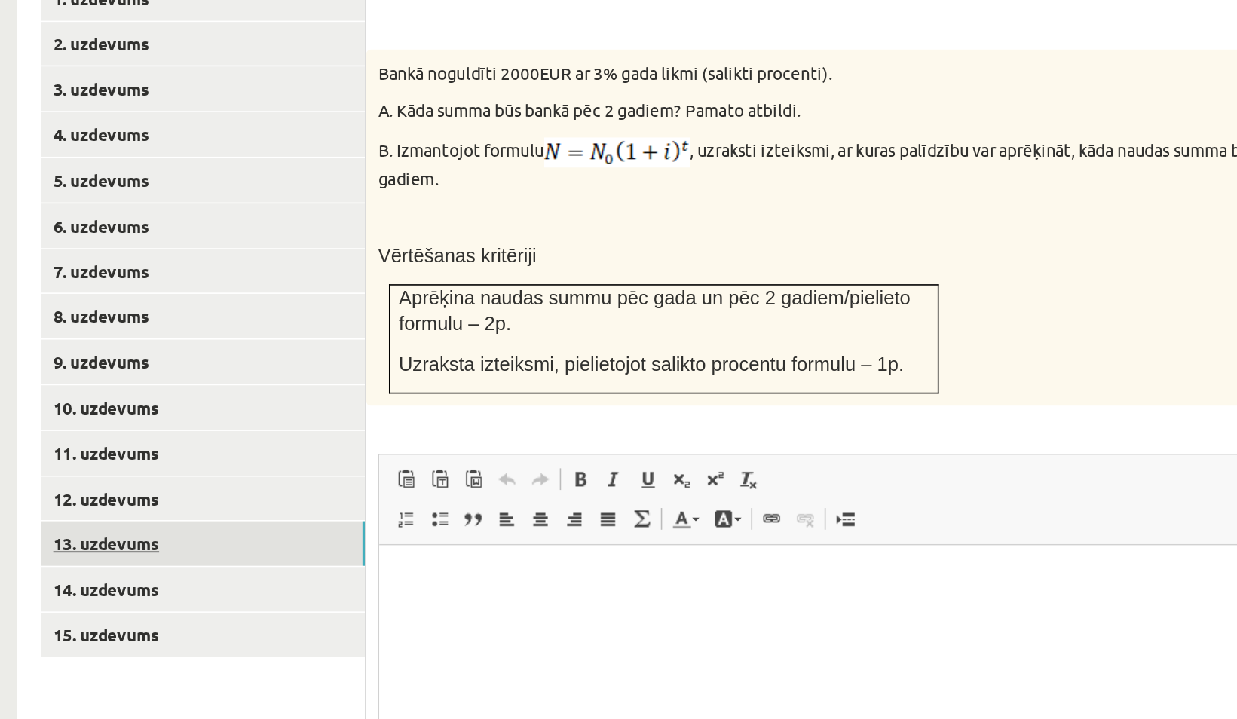
click at [376, 559] on link "13. uzdevums" at bounding box center [372, 573] width 203 height 28
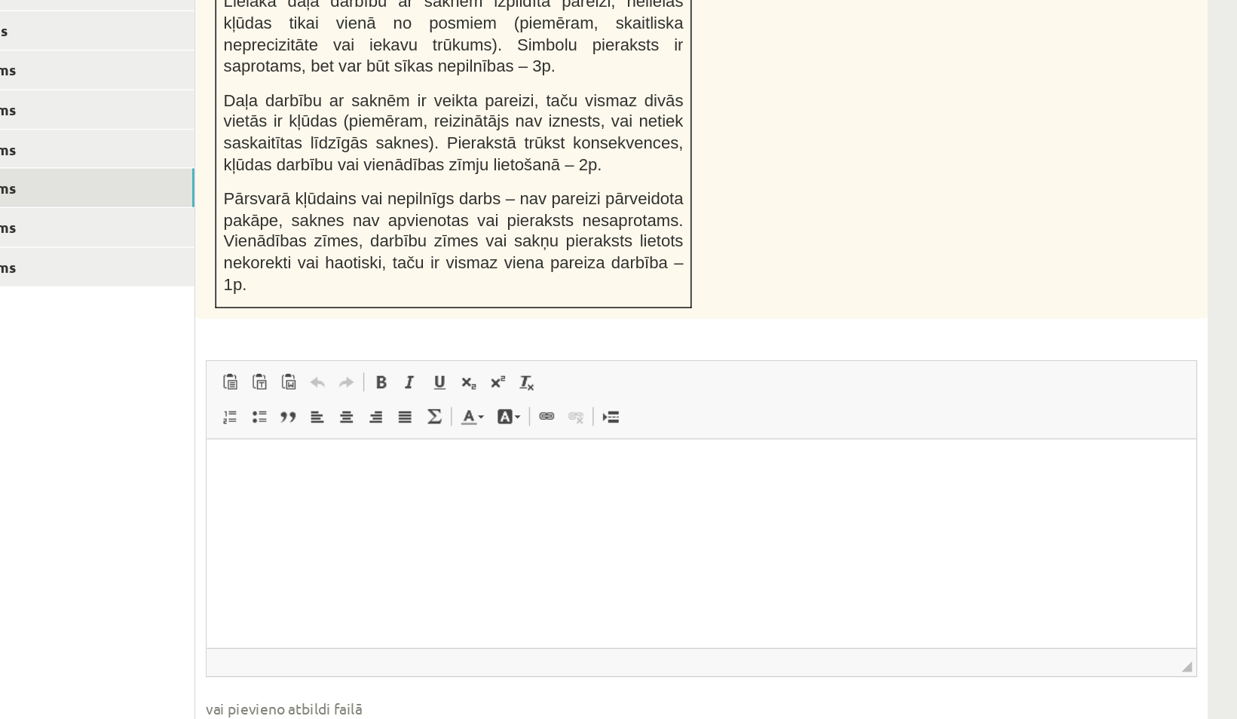
scroll to position [690, 0]
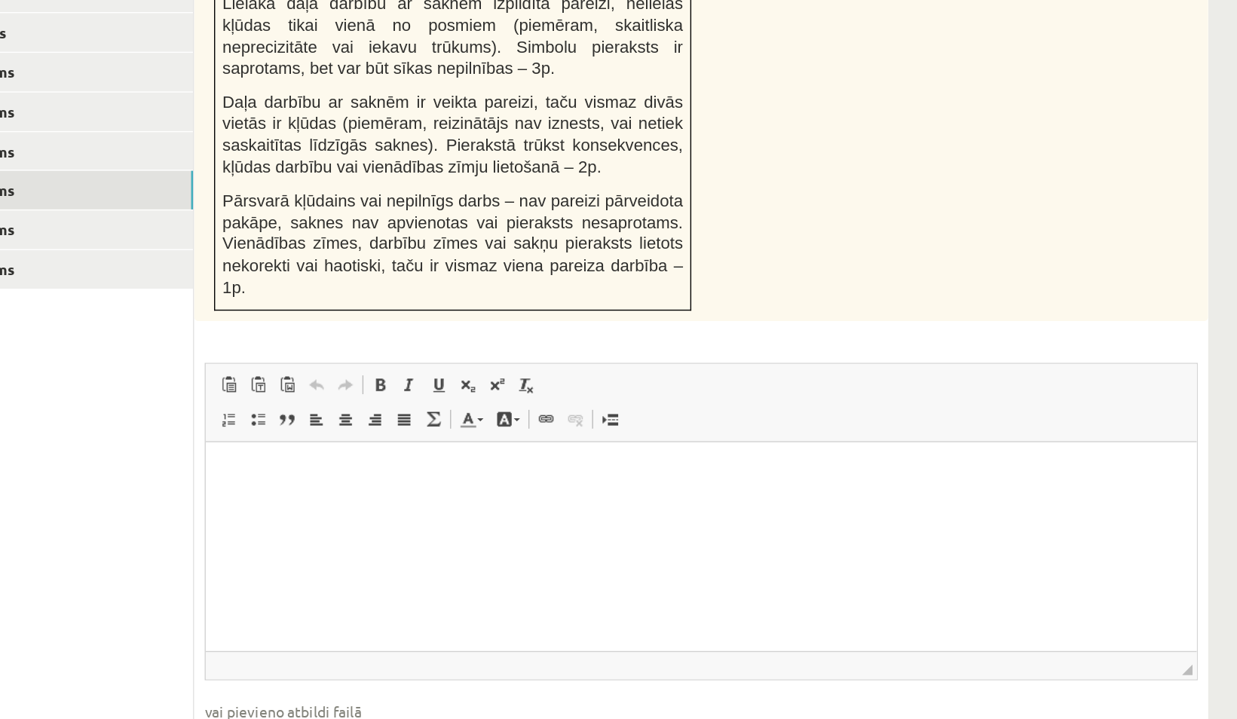
type input "**********"
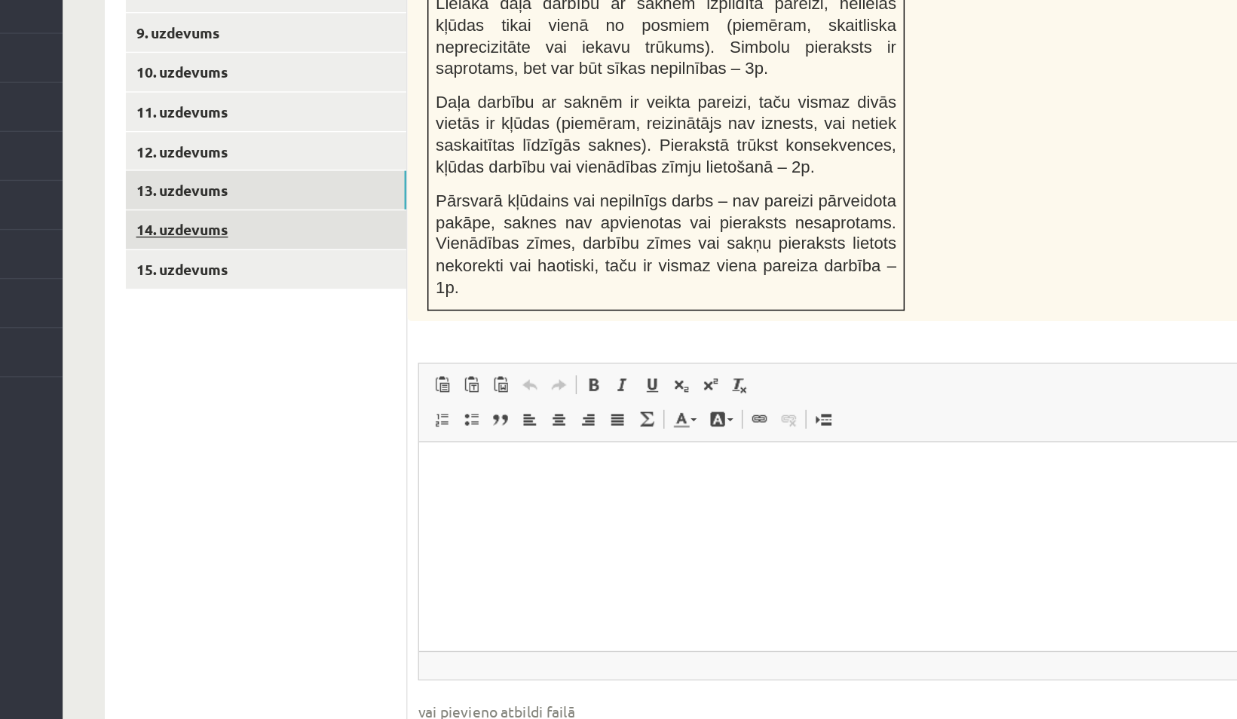
click at [330, 350] on link "14. uzdevums" at bounding box center [372, 364] width 203 height 28
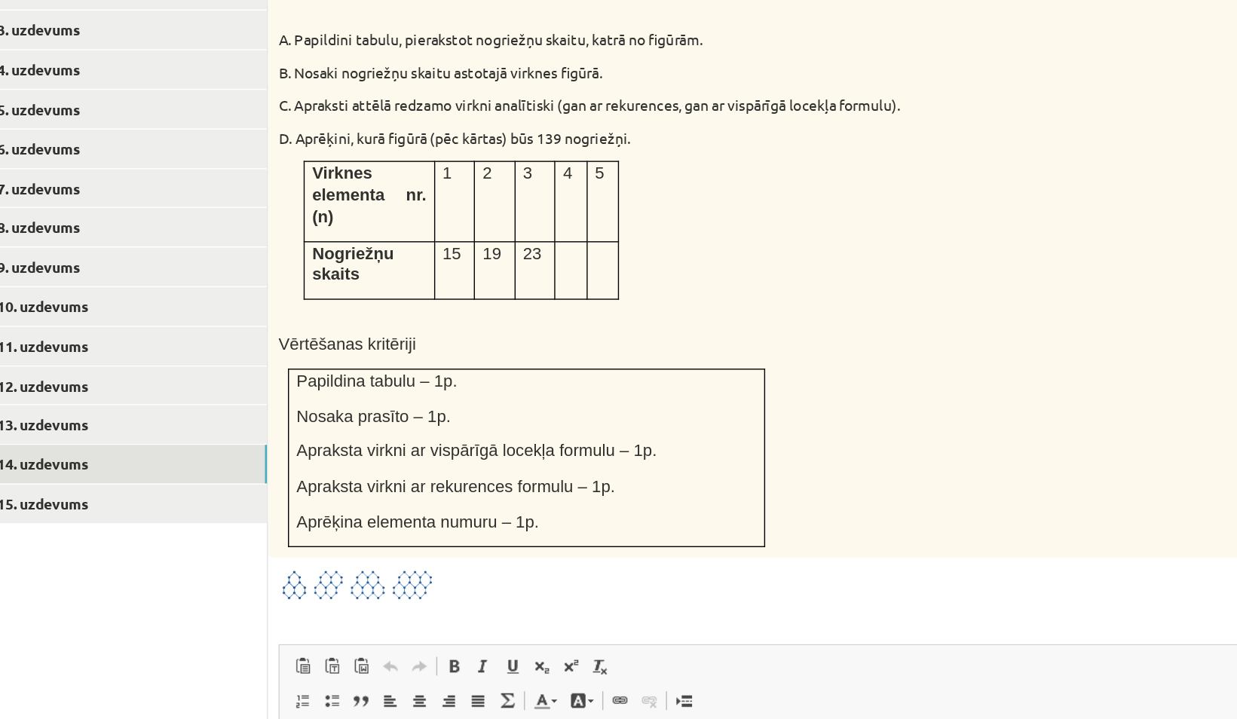
scroll to position [627, 0]
click at [380, 442] on link "15. uzdevums" at bounding box center [372, 456] width 203 height 28
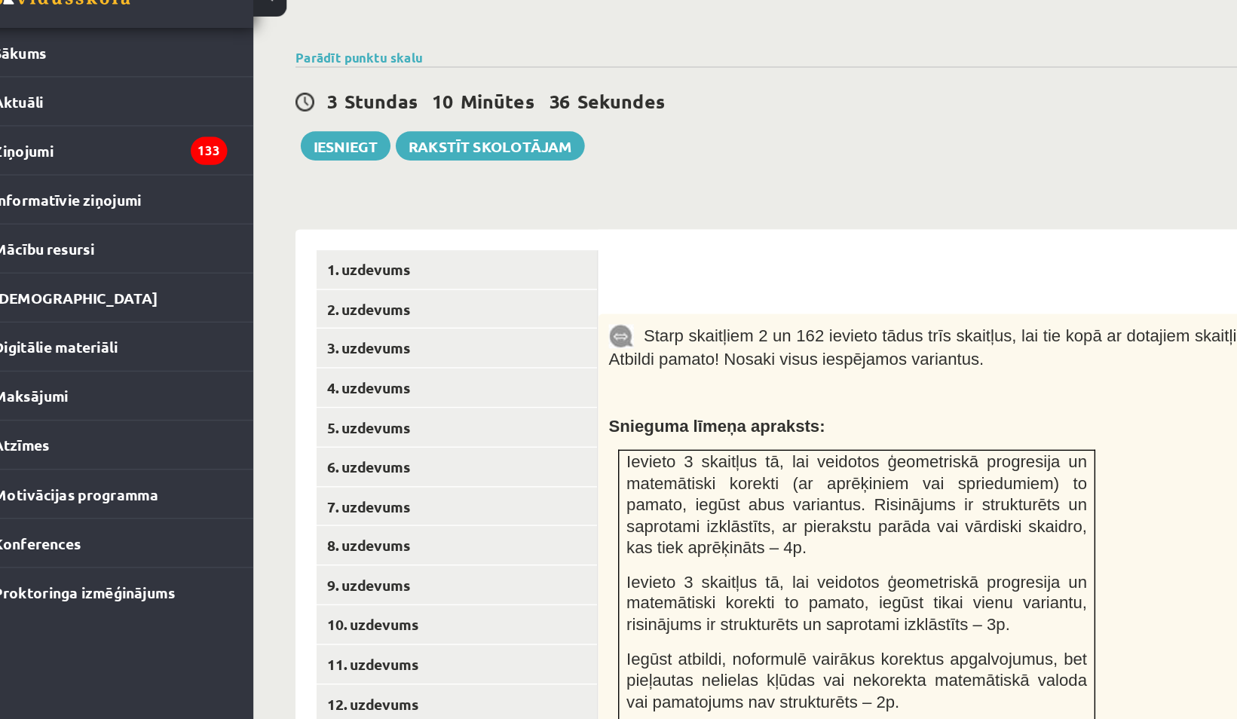
scroll to position [428, 0]
click at [369, 241] on link "1. uzdevums" at bounding box center [372, 255] width 203 height 28
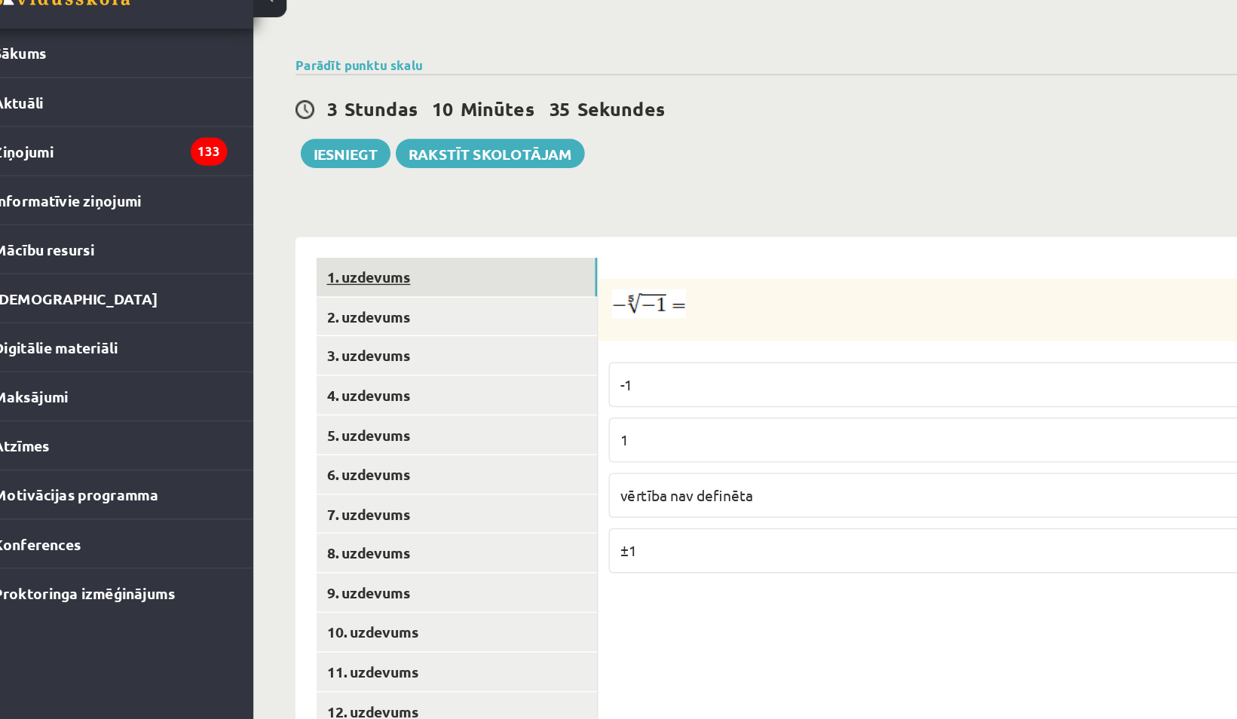
scroll to position [390, 0]
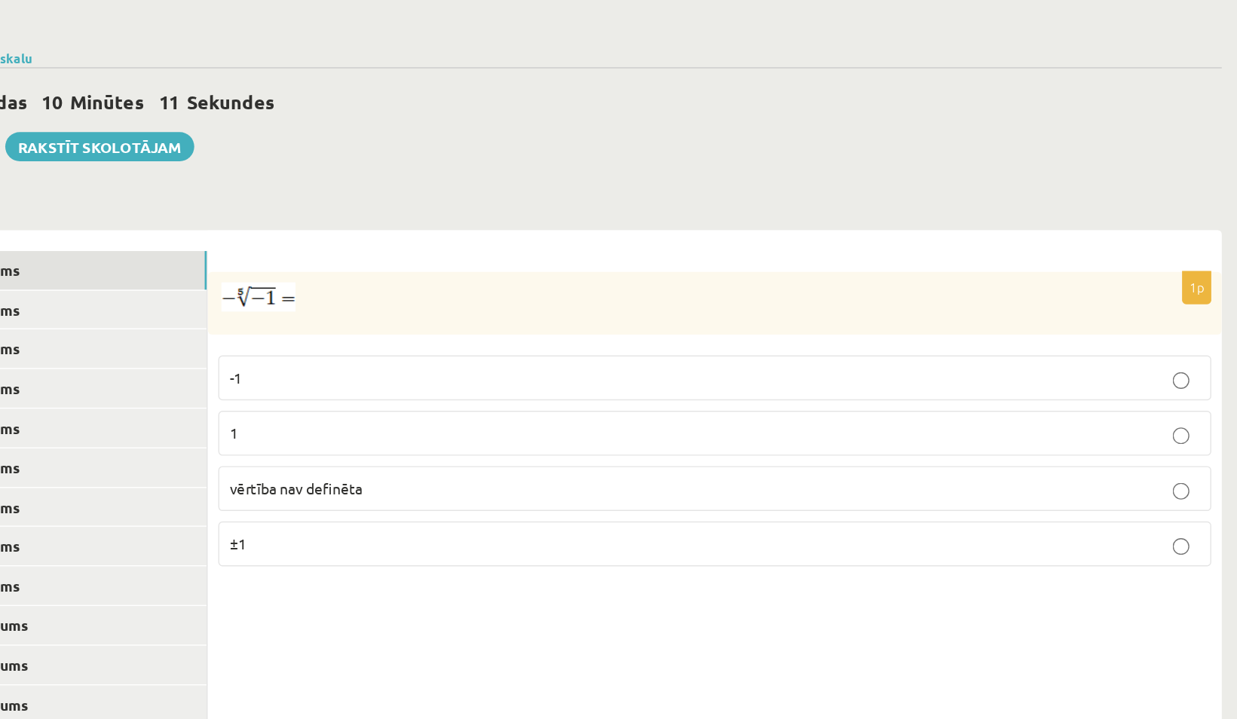
click at [799, 403] on p "1" at bounding box center [841, 411] width 701 height 16
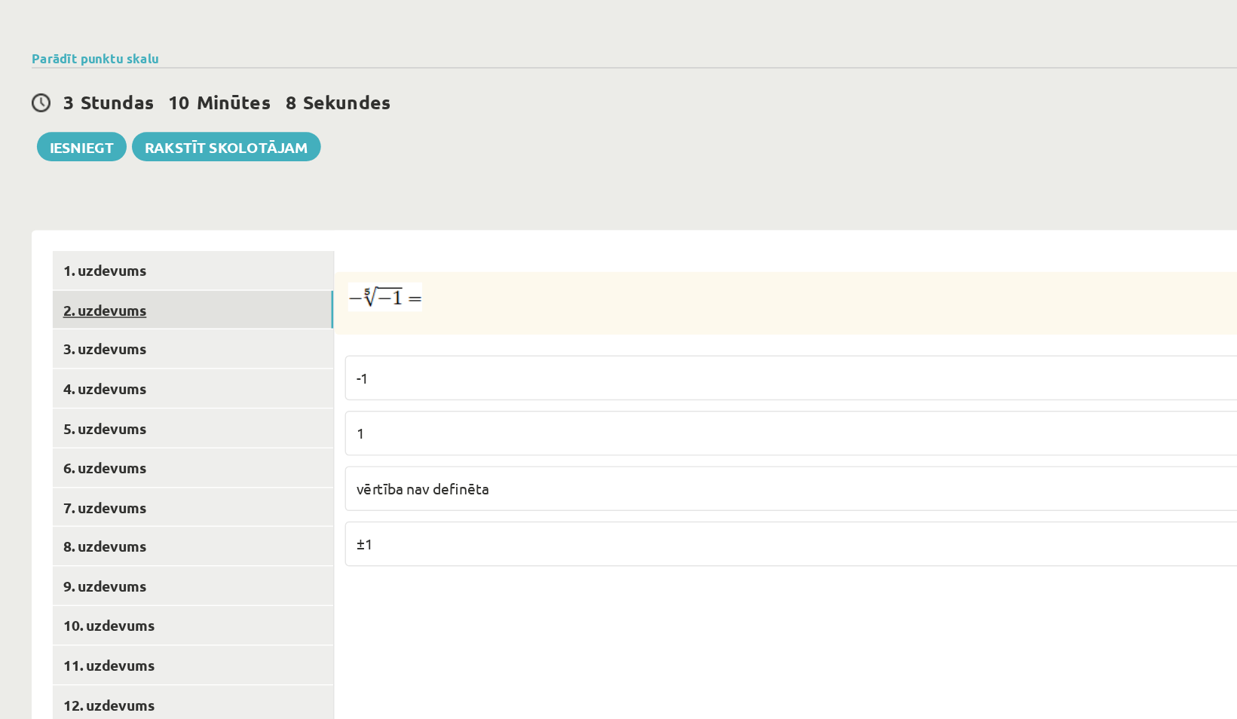
click at [382, 308] on link "2. uzdevums" at bounding box center [372, 322] width 203 height 28
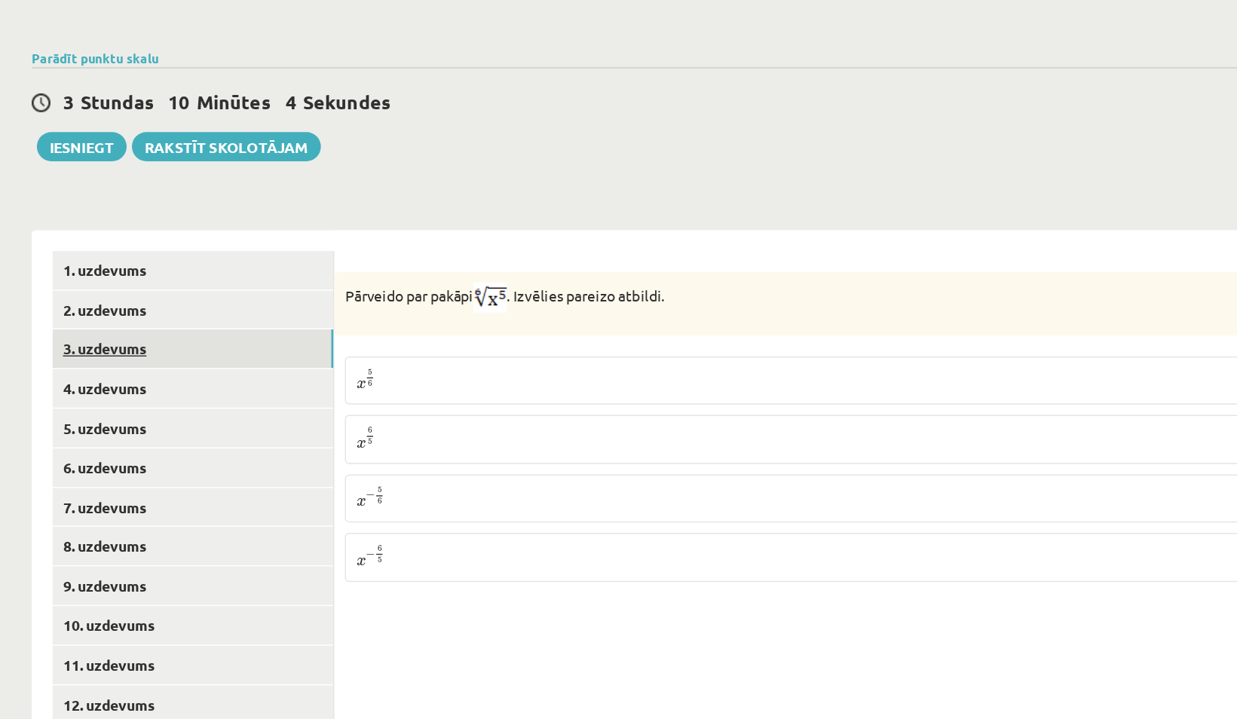
click at [392, 336] on link "3. uzdevums" at bounding box center [372, 350] width 203 height 28
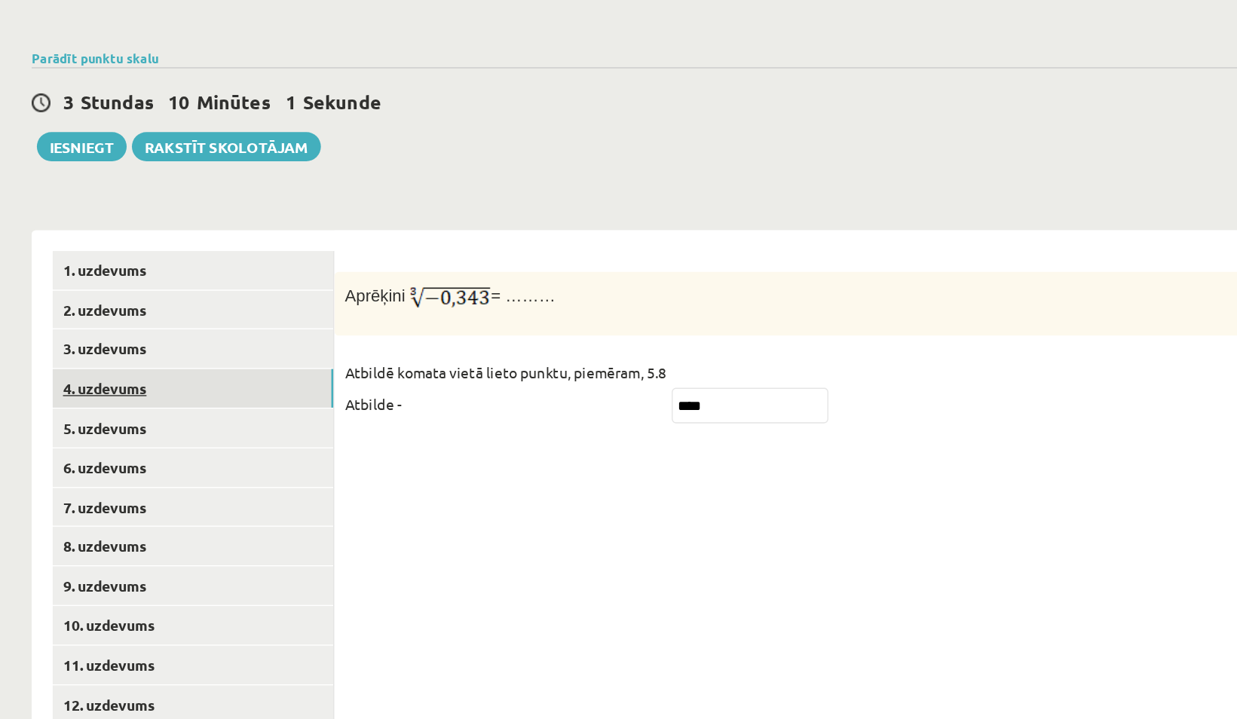
click at [387, 364] on link "4. uzdevums" at bounding box center [372, 378] width 203 height 28
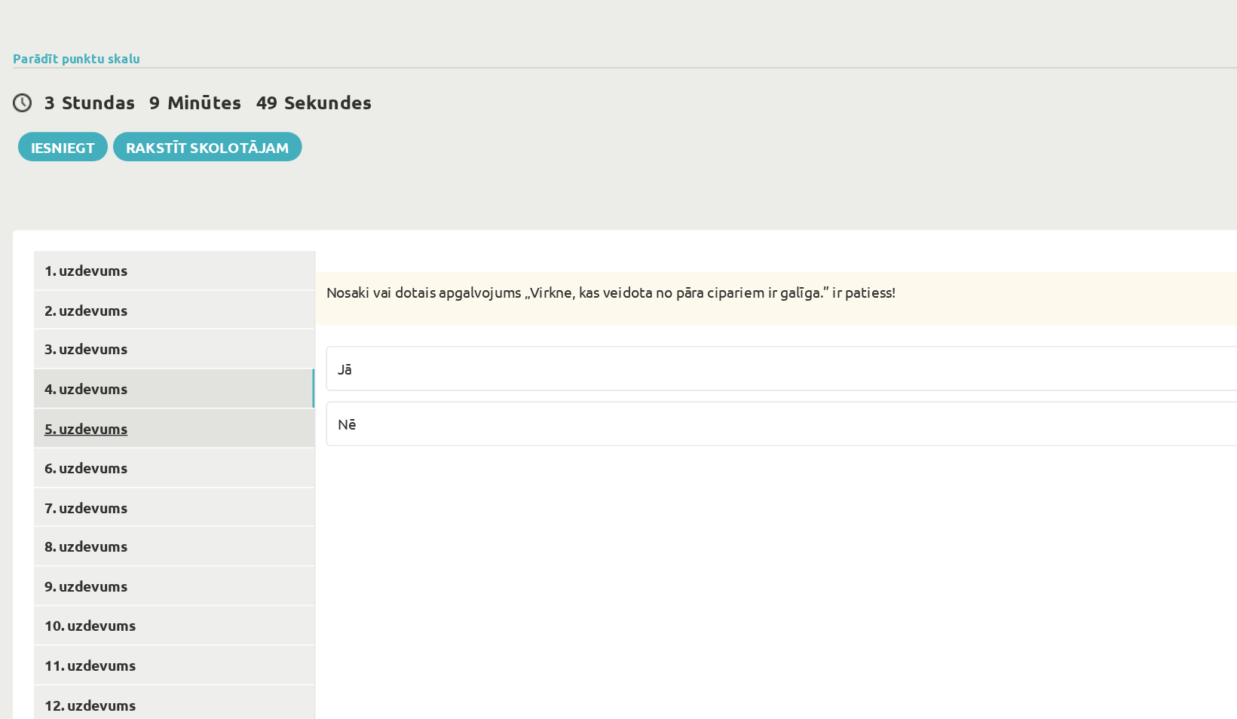
click at [434, 393] on link "5. uzdevums" at bounding box center [372, 407] width 203 height 28
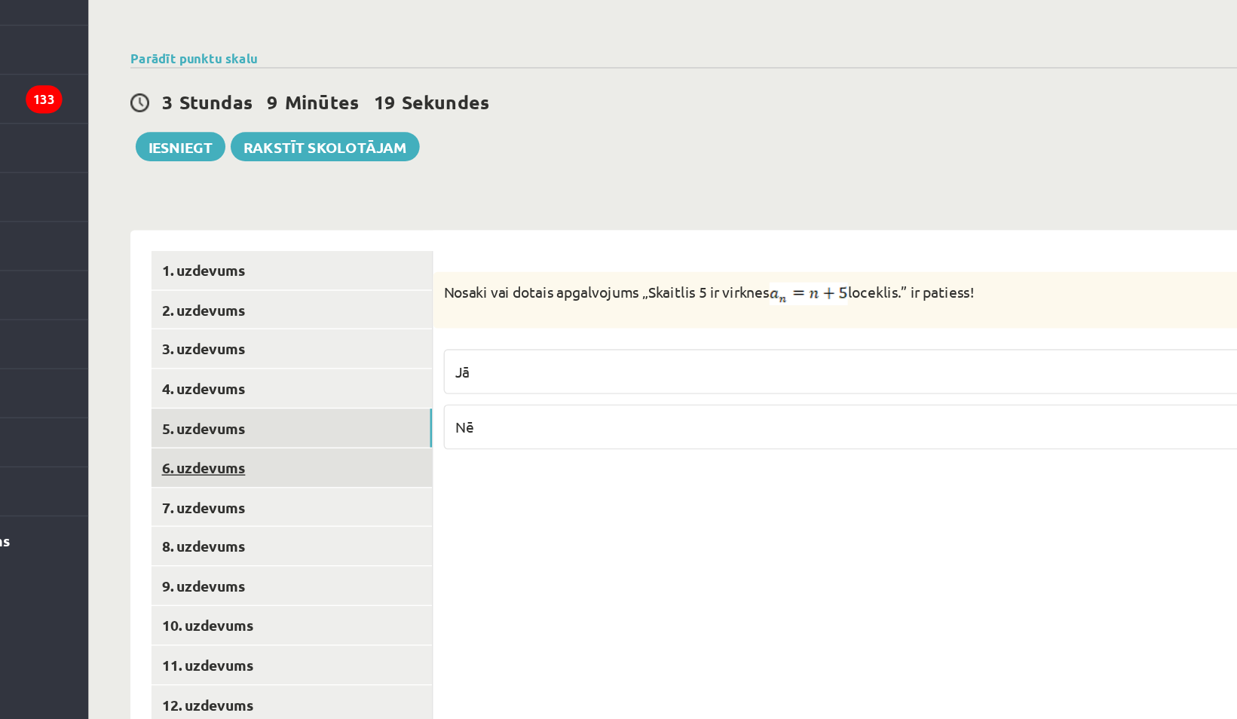
click at [418, 422] on link "6. uzdevums" at bounding box center [372, 436] width 203 height 28
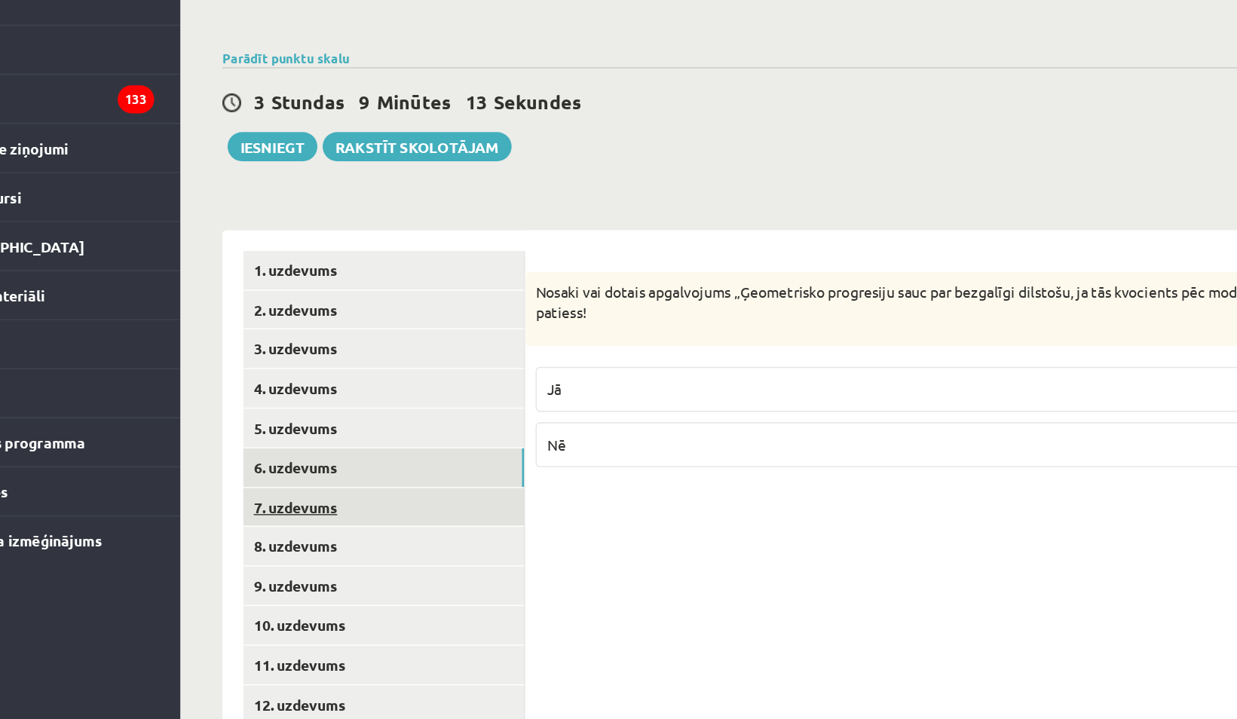
click at [405, 450] on link "7. uzdevums" at bounding box center [372, 464] width 203 height 28
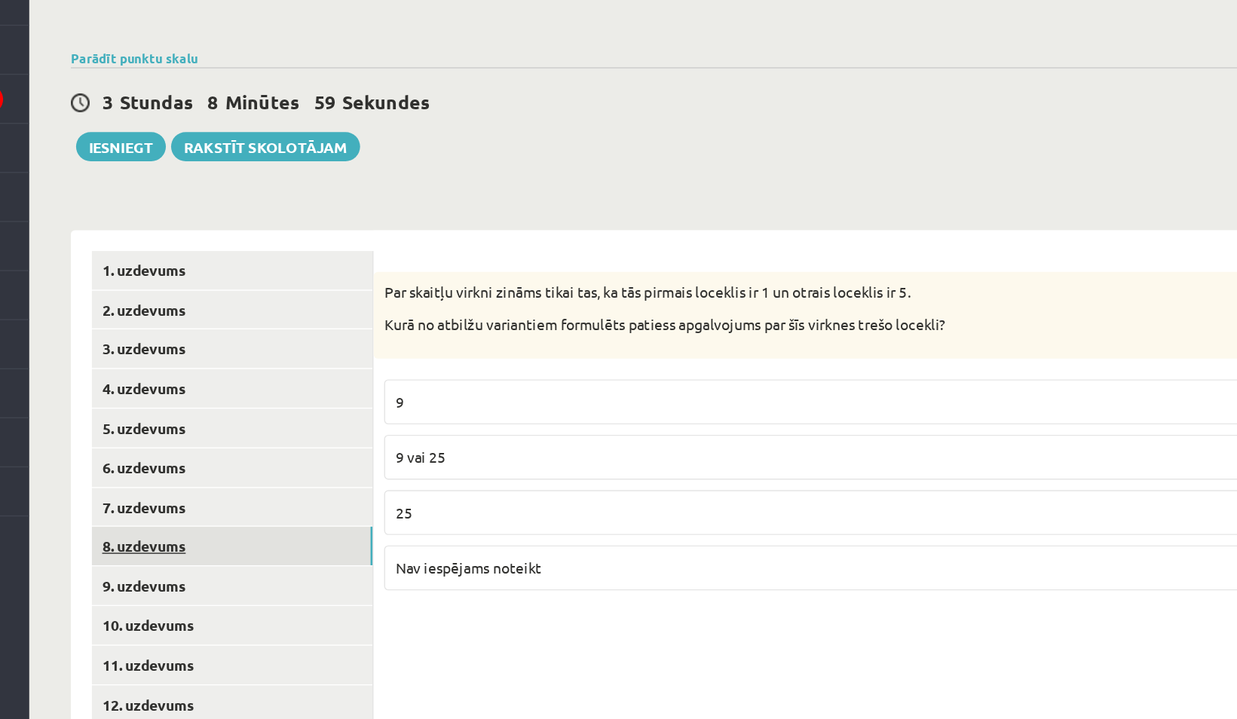
click at [416, 478] on link "8. uzdevums" at bounding box center [372, 492] width 203 height 28
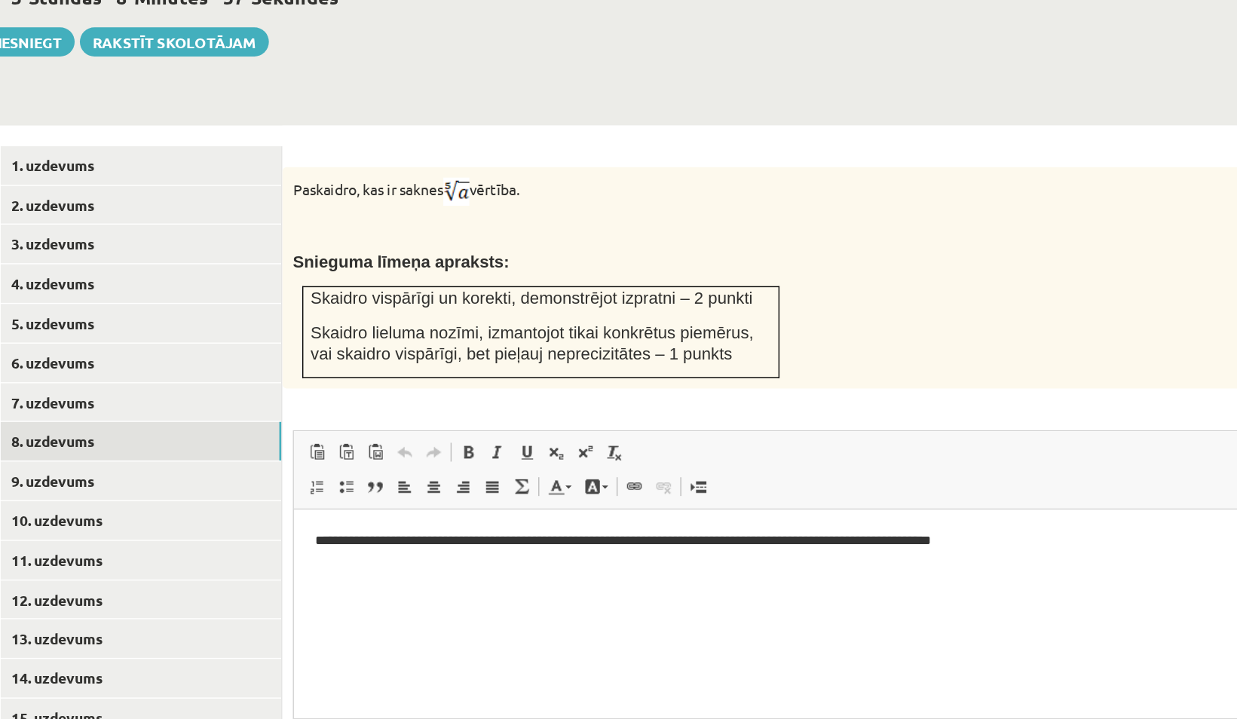
scroll to position [391, 0]
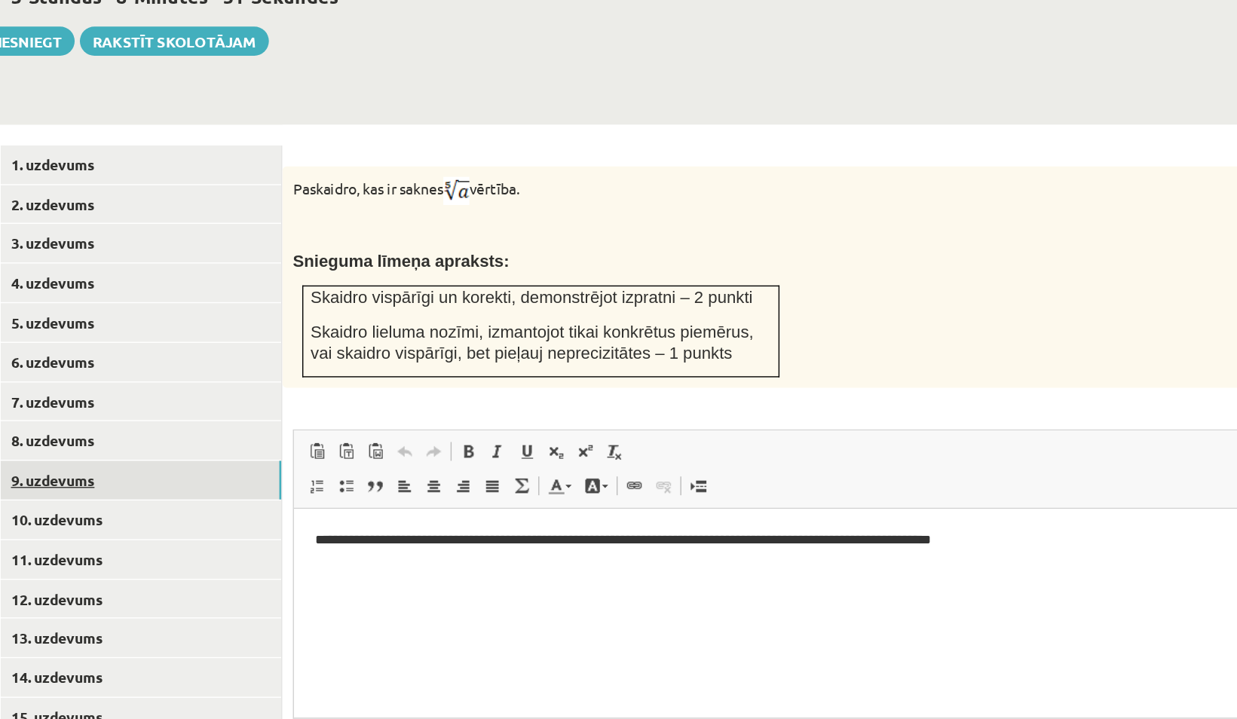
click at [397, 507] on link "9. uzdevums" at bounding box center [372, 521] width 203 height 28
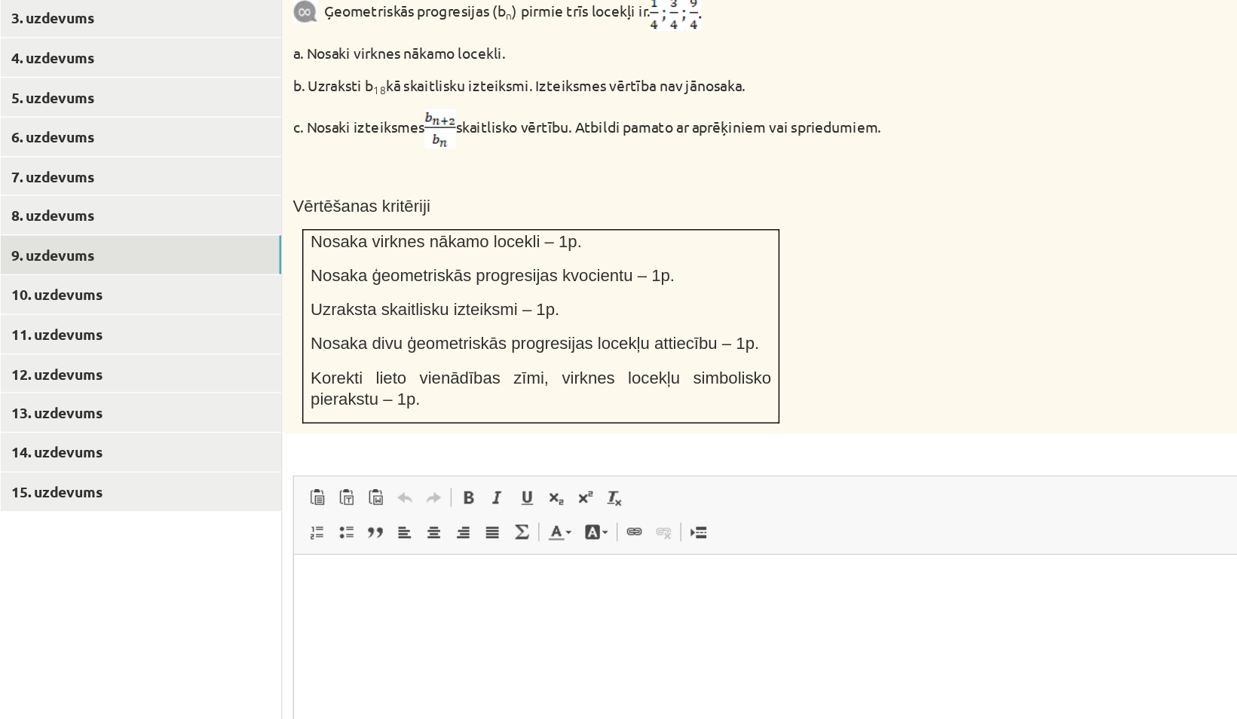
scroll to position [651, 0]
click at [648, 430] on span at bounding box center [651, 436] width 12 height 12
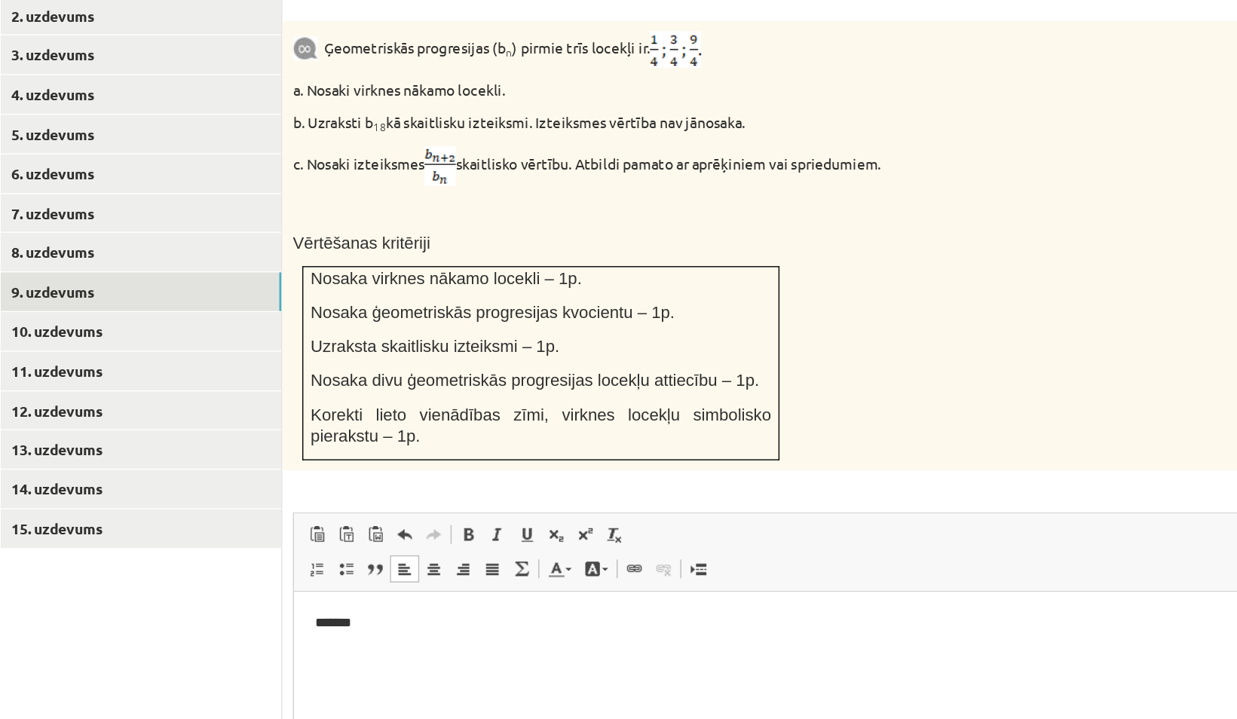
scroll to position [692, 0]
click at [376, 234] on link "10. uzdevums" at bounding box center [372, 248] width 203 height 28
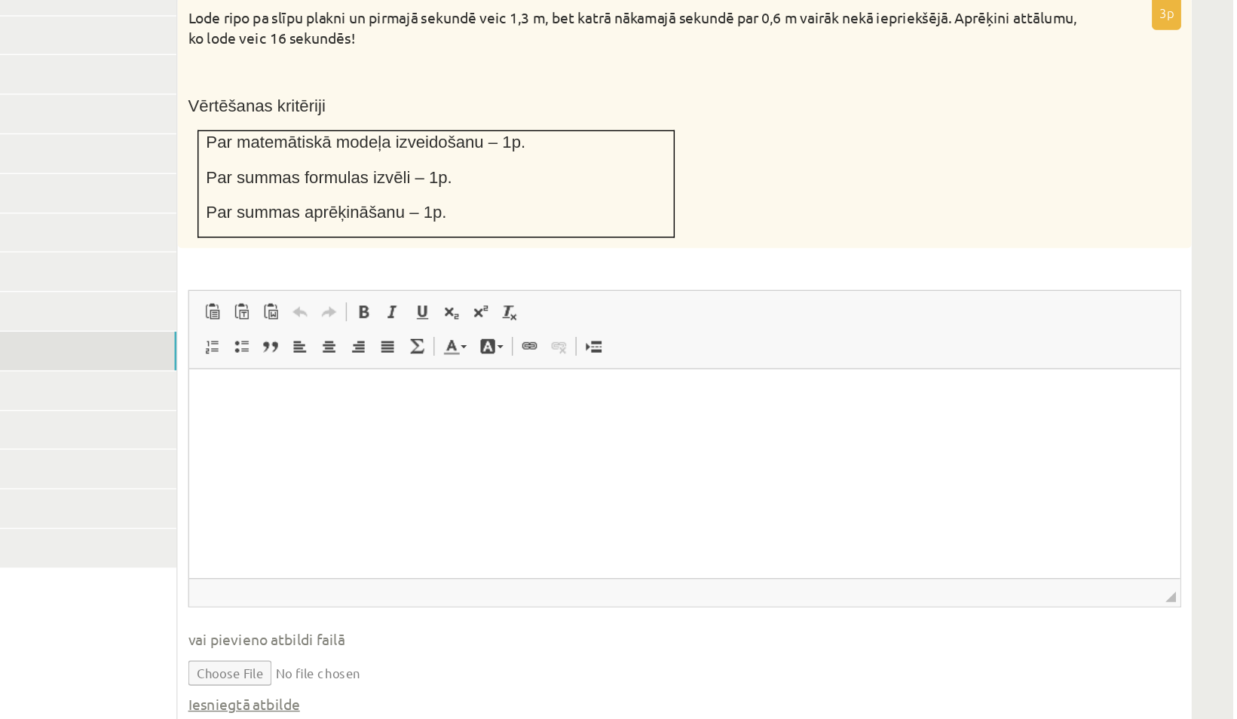
scroll to position [498, 0]
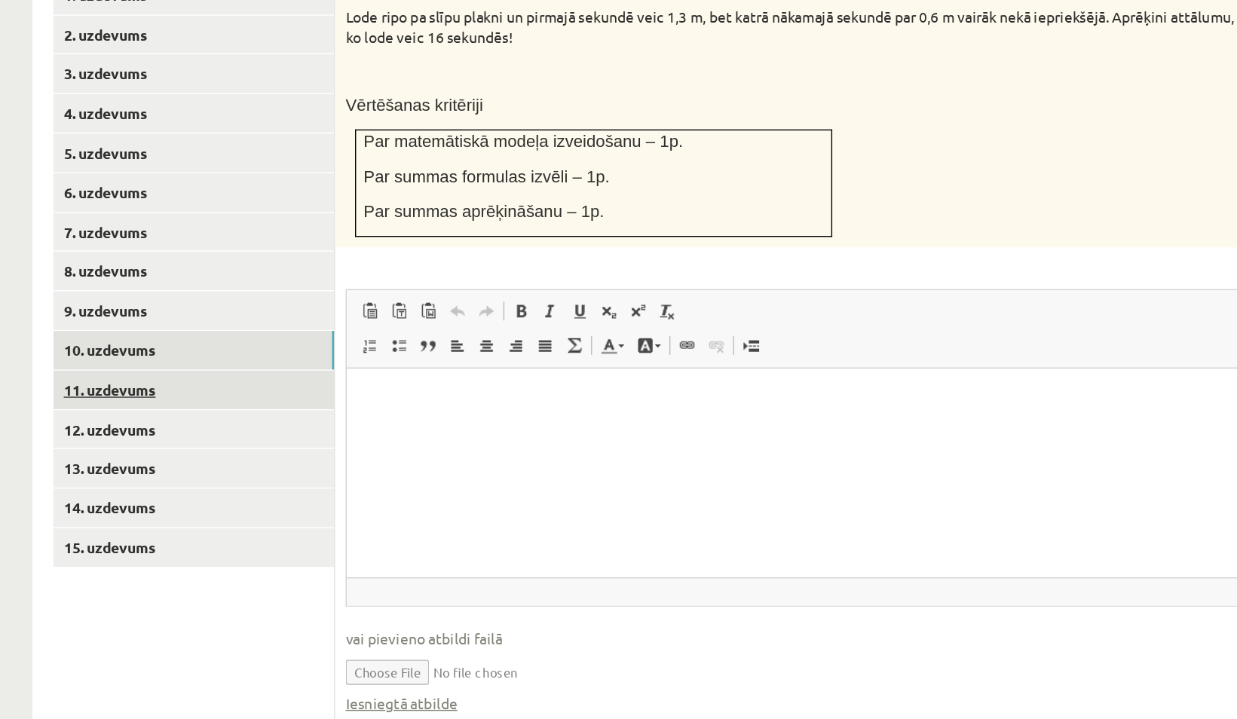
click at [403, 456] on link "11. uzdevums" at bounding box center [372, 470] width 203 height 28
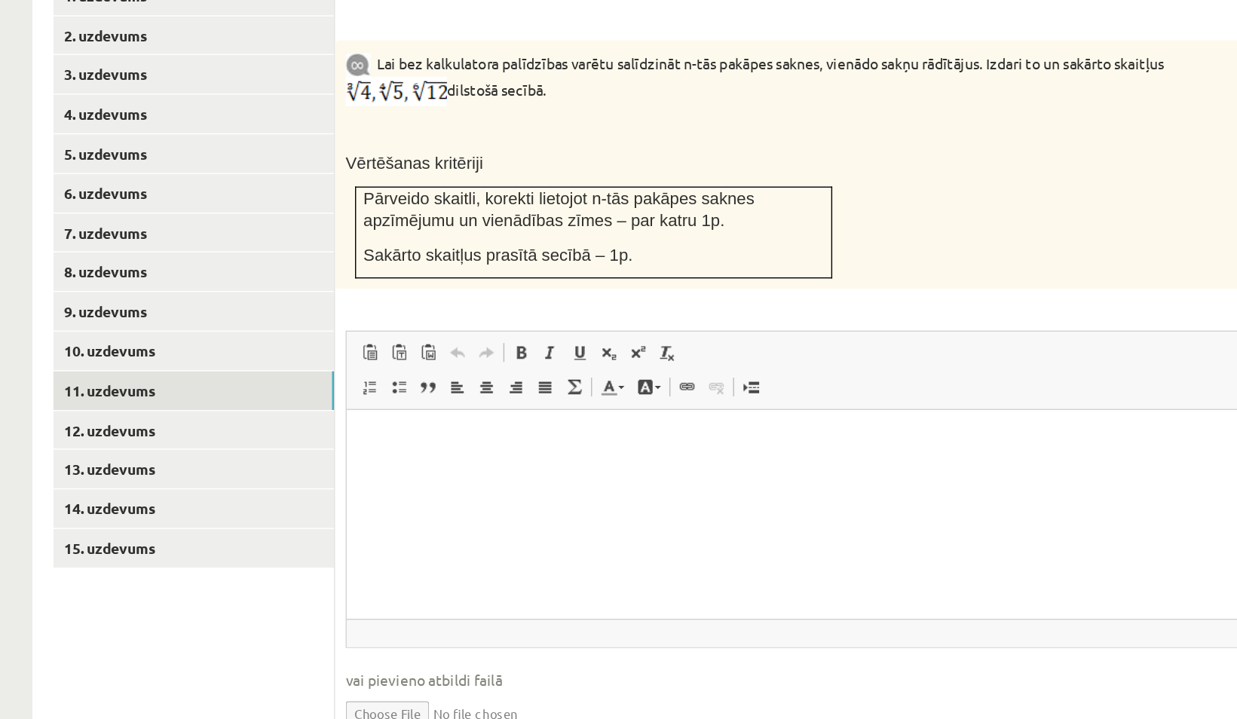
scroll to position [0, 0]
click at [409, 496] on link "12. uzdevums" at bounding box center [372, 510] width 203 height 28
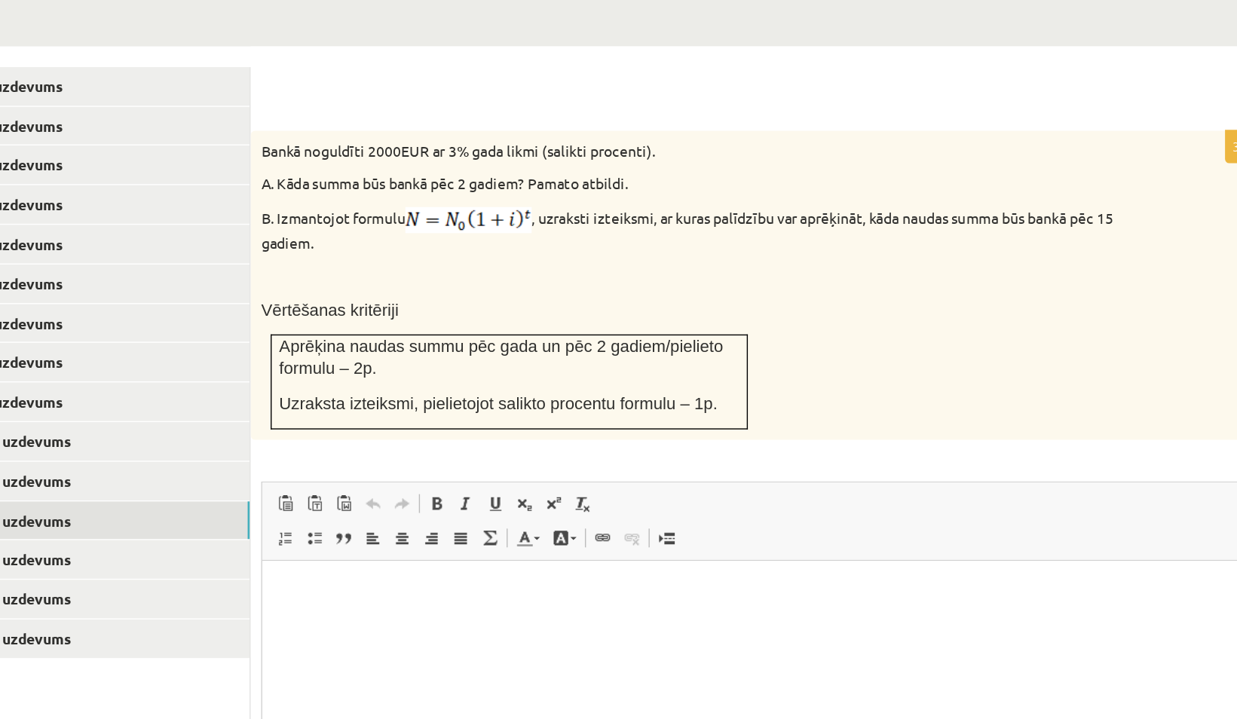
scroll to position [487, 0]
click at [498, 606] on html at bounding box center [620, 583] width 716 height 46
click at [367, 524] on link "13. uzdevums" at bounding box center [372, 538] width 203 height 28
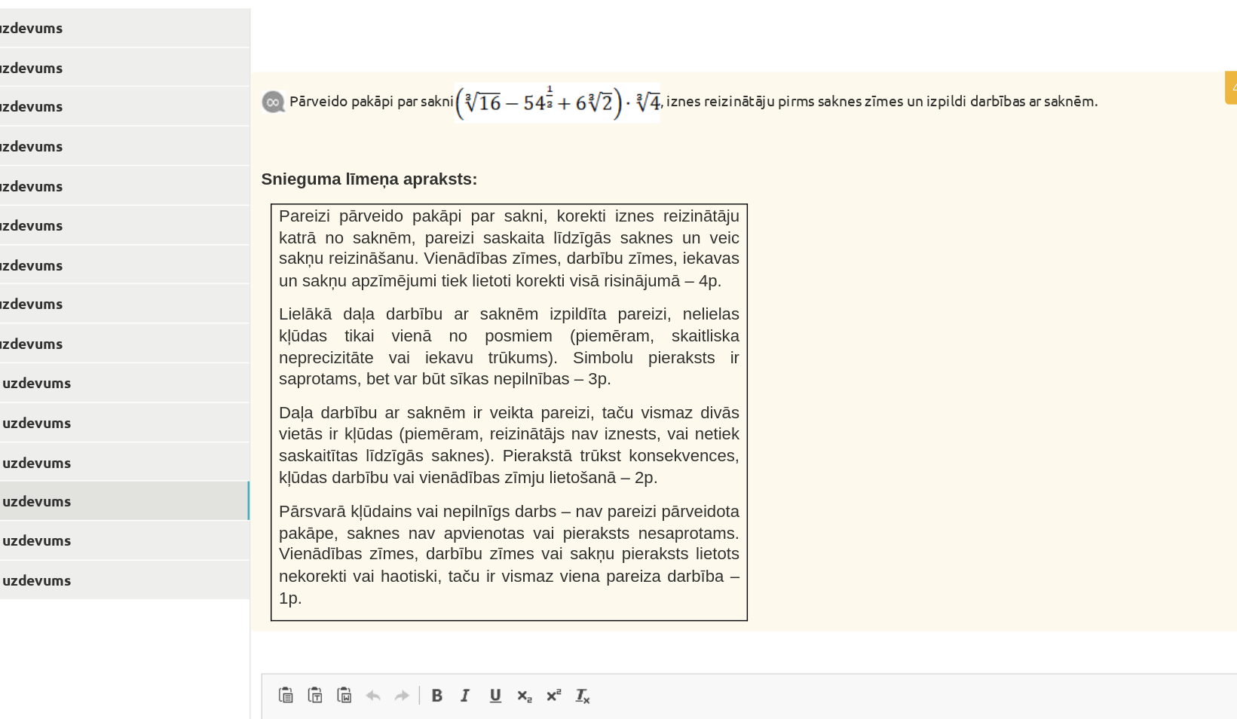
scroll to position [501, 0]
click at [415, 538] on link "14. uzdevums" at bounding box center [372, 552] width 203 height 28
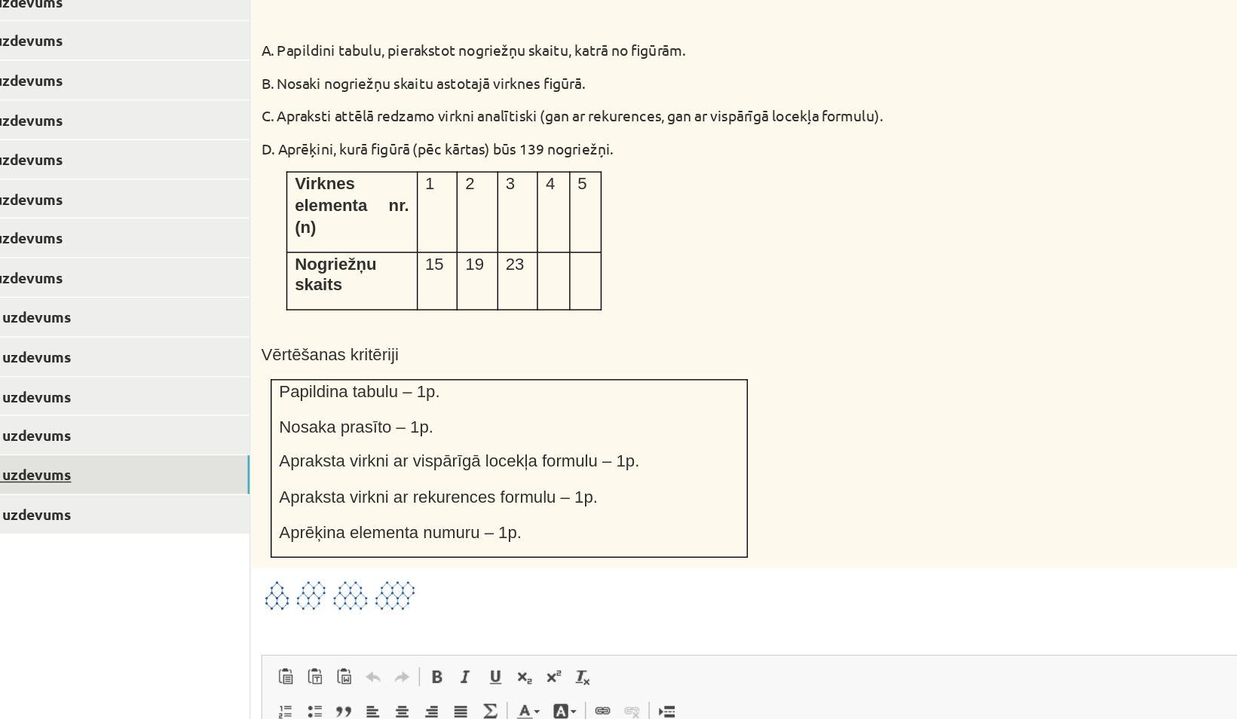
scroll to position [514, 0]
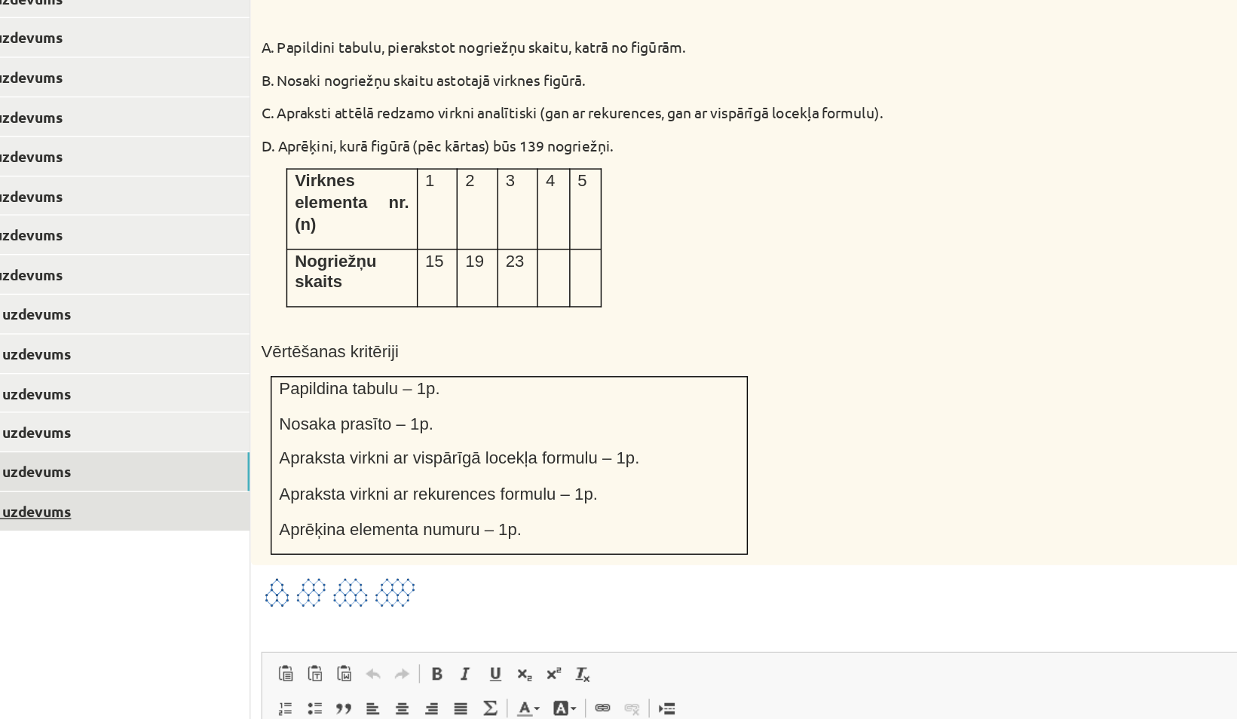
click at [415, 555] on link "15. uzdevums" at bounding box center [372, 569] width 203 height 28
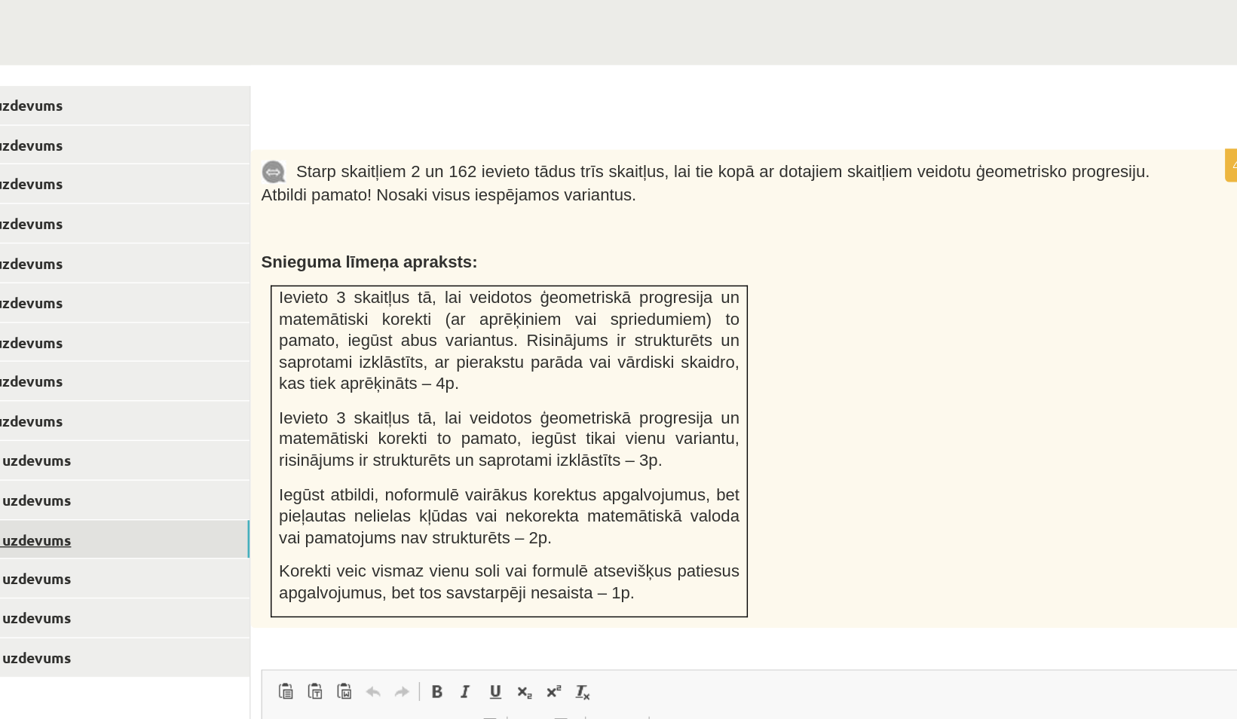
click at [426, 470] on link "12. uzdevums" at bounding box center [372, 484] width 203 height 28
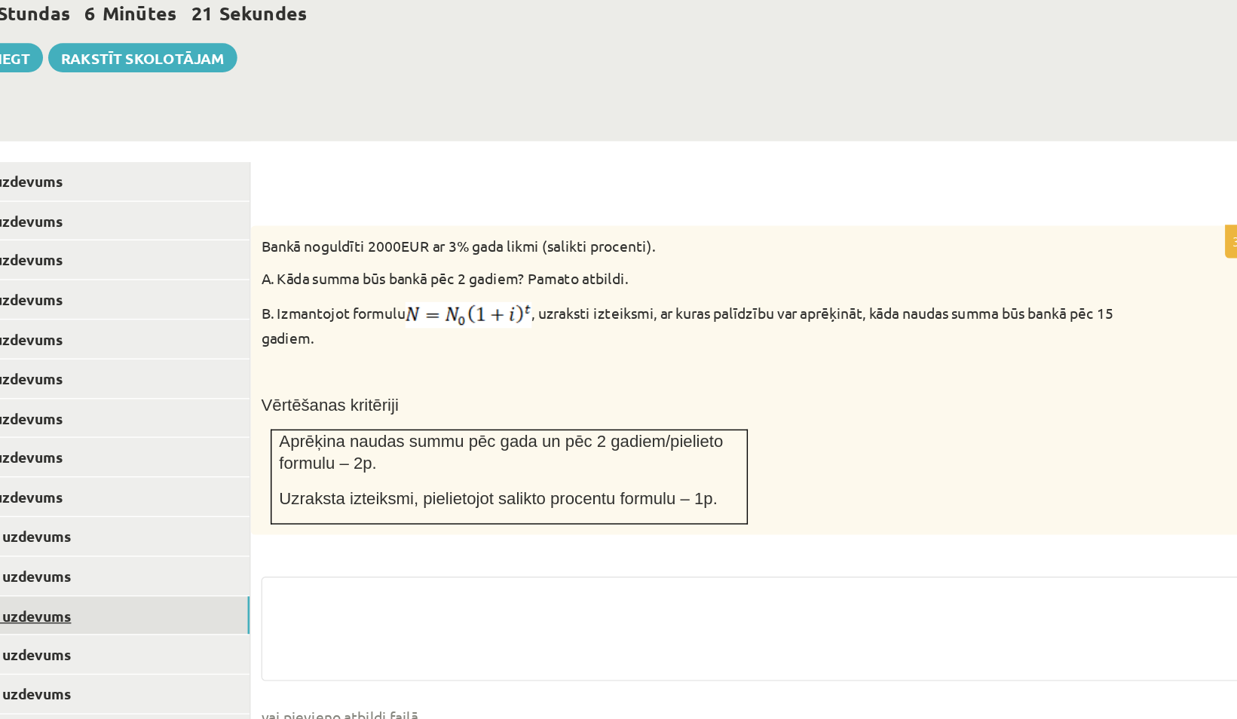
scroll to position [425, 0]
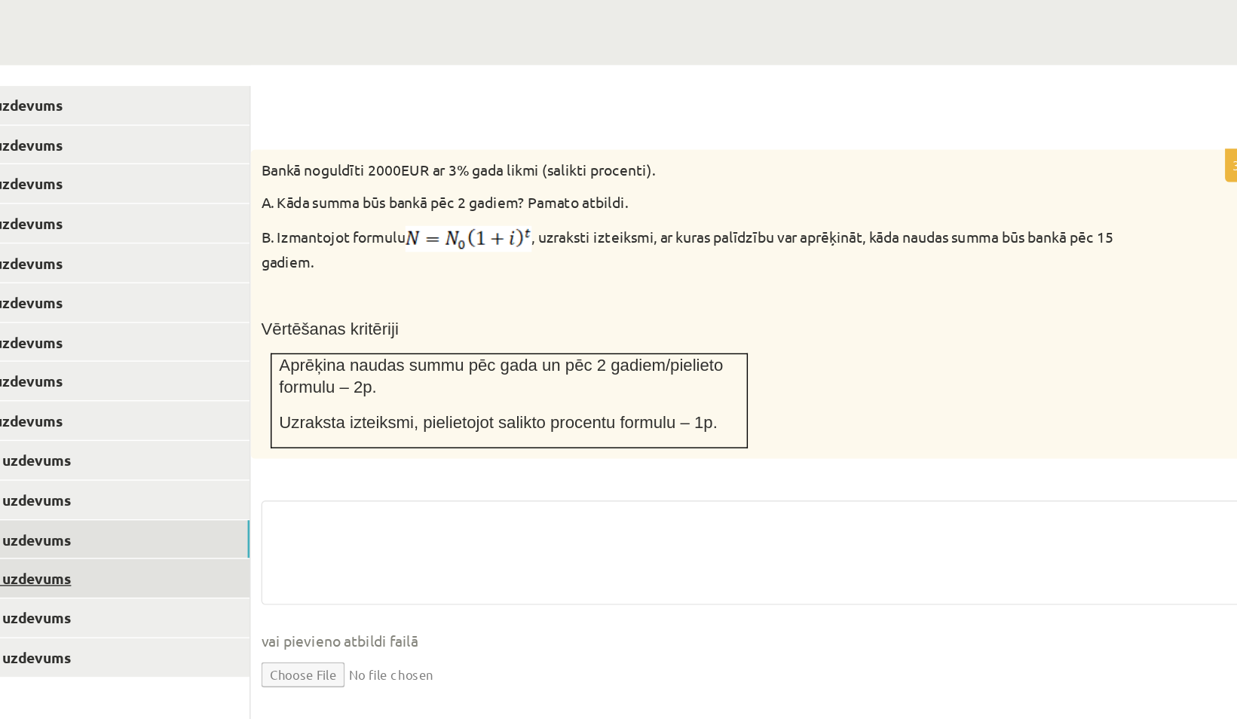
click at [422, 586] on link "13. uzdevums" at bounding box center [372, 600] width 203 height 28
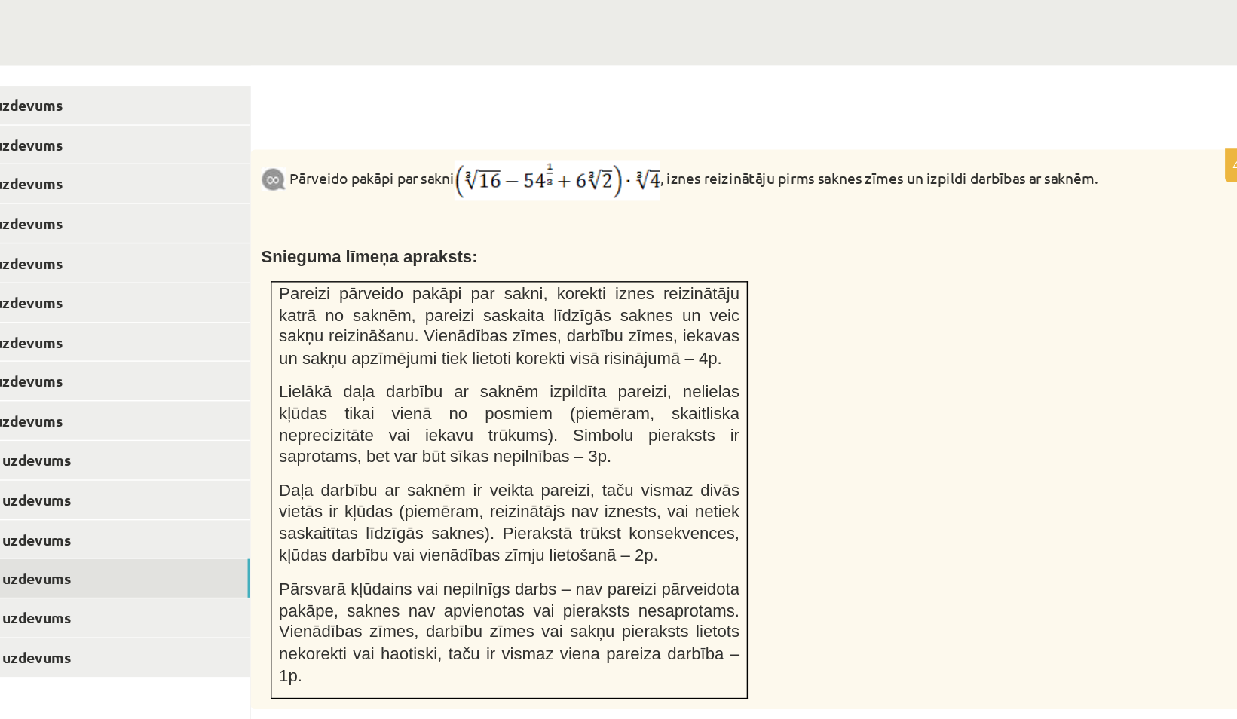
scroll to position [478, 0]
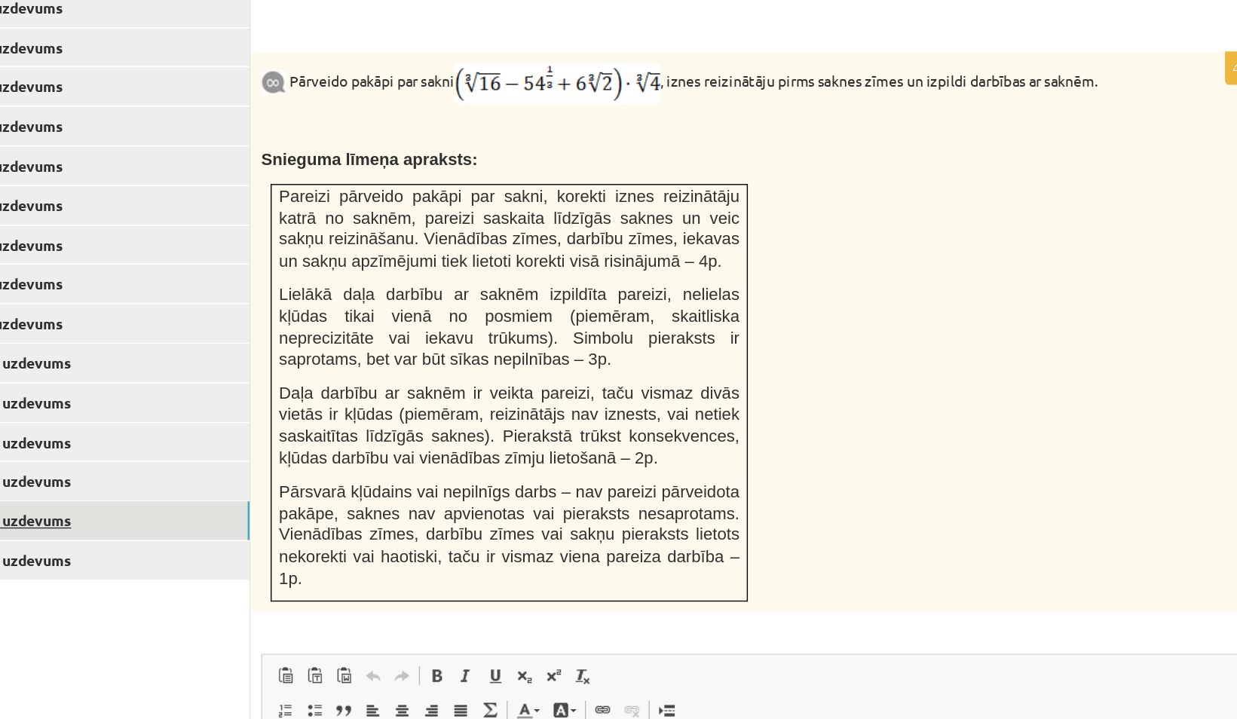
click at [403, 562] on link "14. uzdevums" at bounding box center [372, 576] width 203 height 28
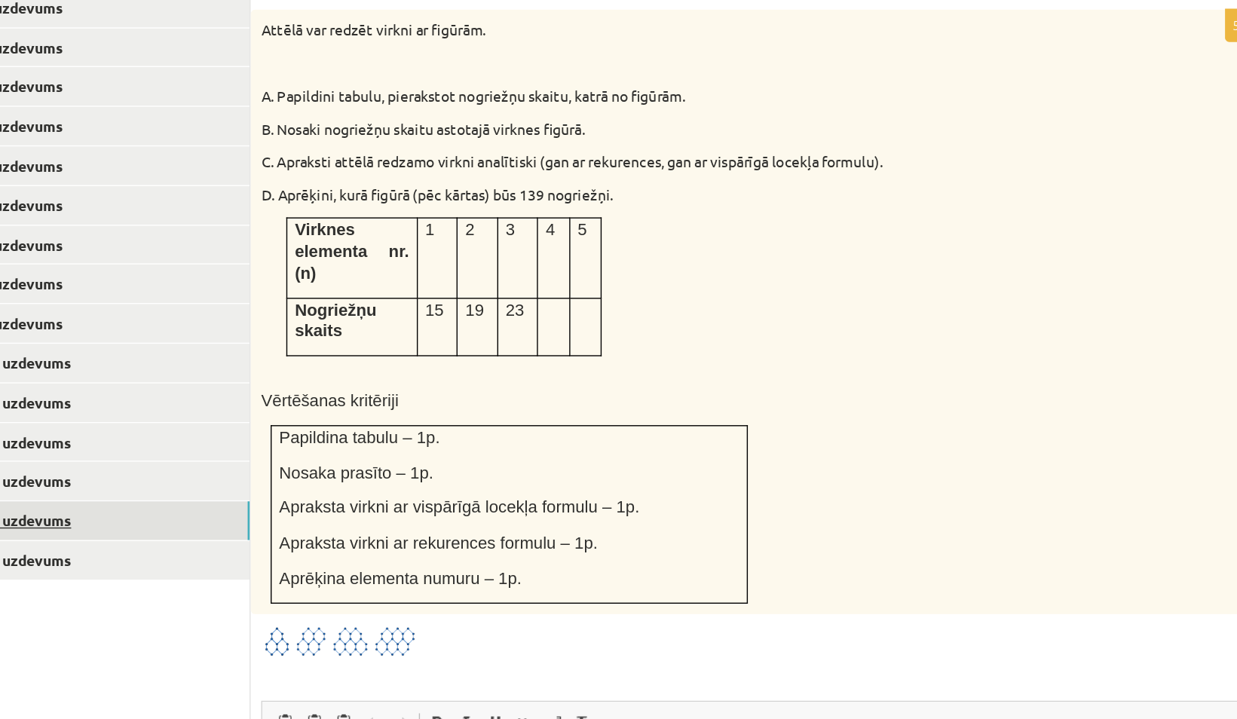
scroll to position [0, 0]
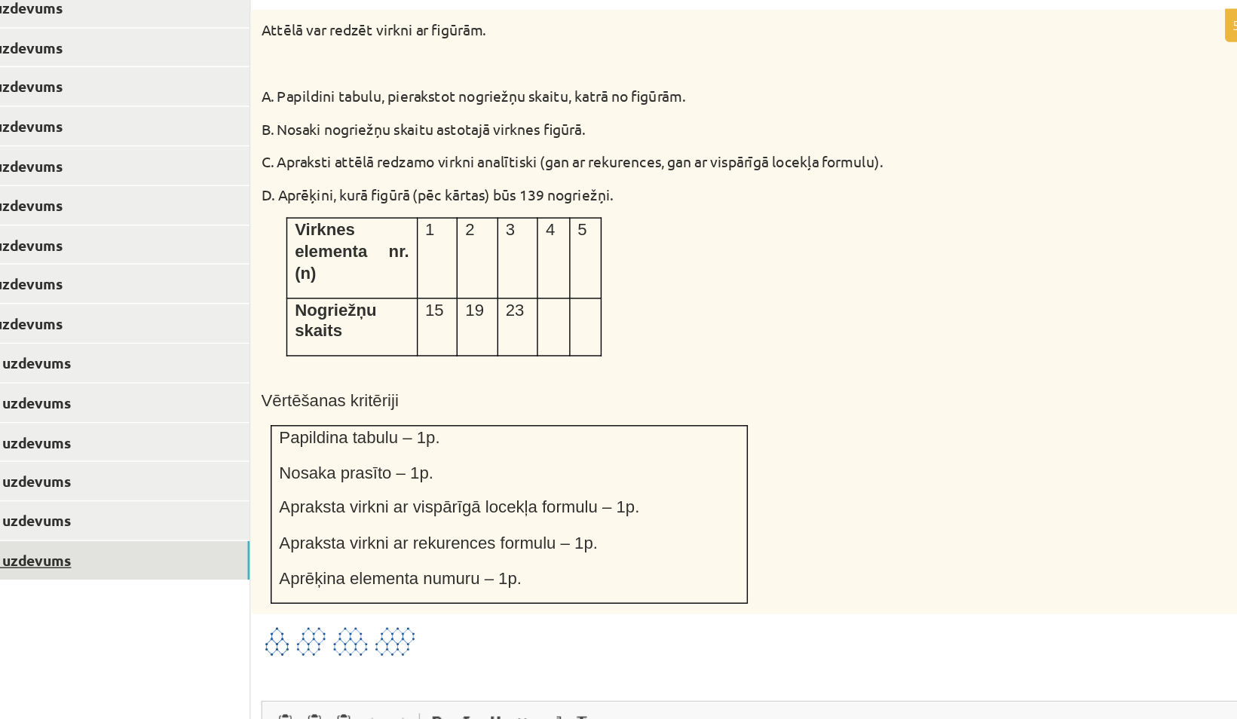
click at [394, 590] on link "15. uzdevums" at bounding box center [372, 604] width 203 height 28
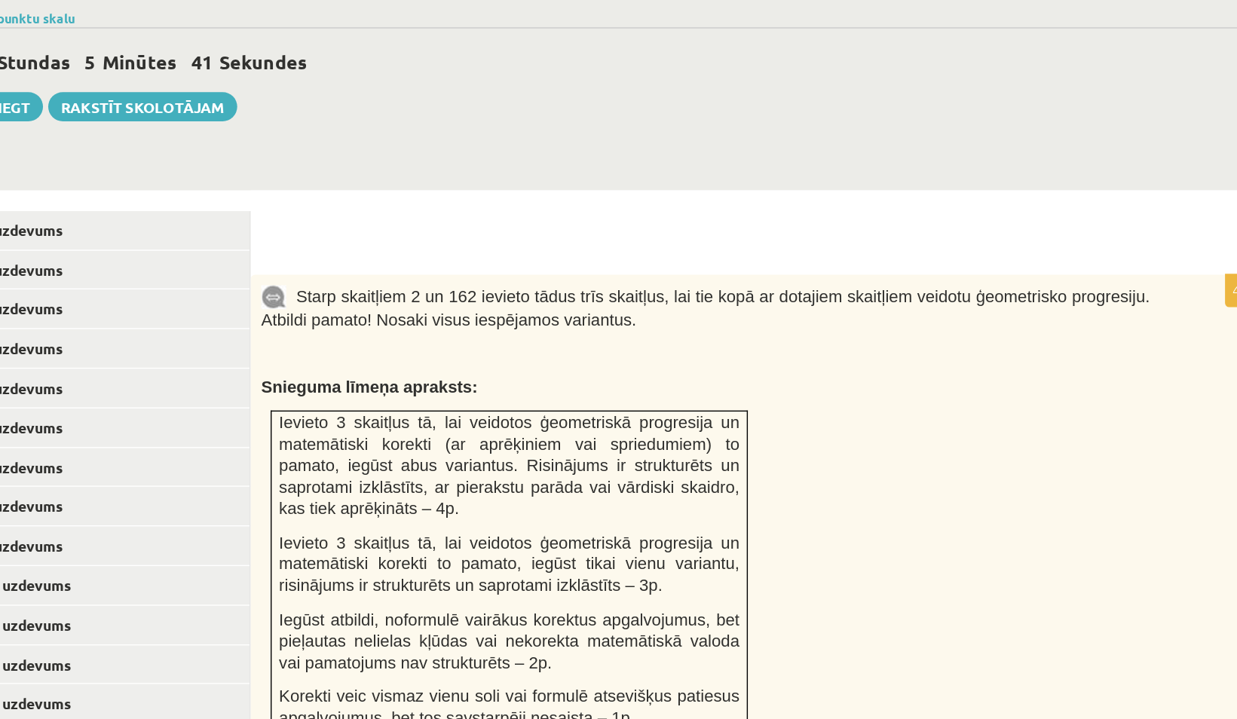
scroll to position [429, 0]
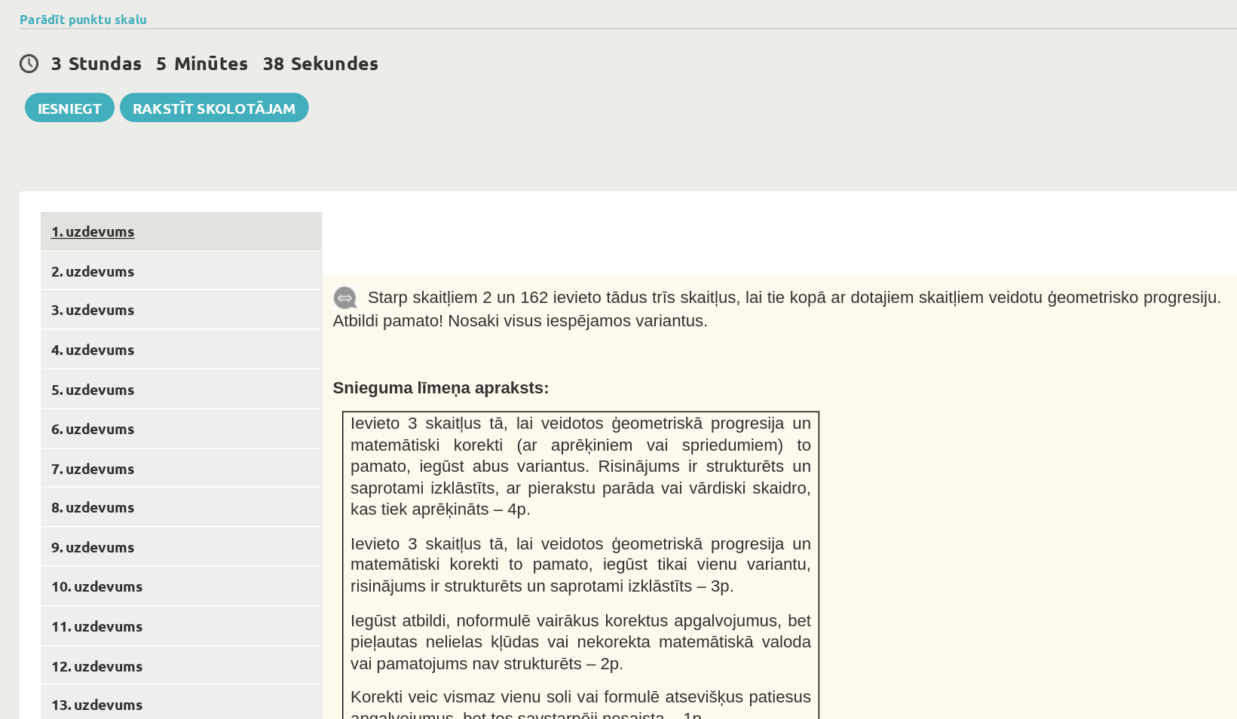
click at [394, 241] on link "1. uzdevums" at bounding box center [372, 255] width 203 height 28
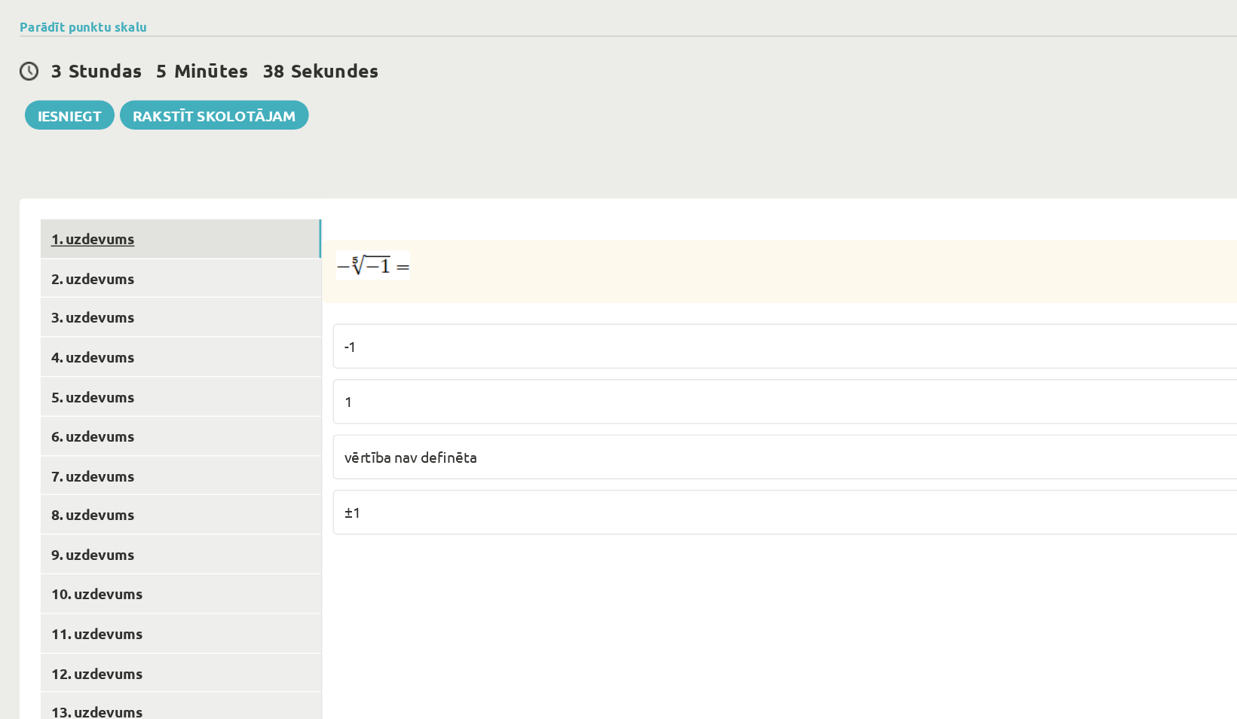
scroll to position [390, 0]
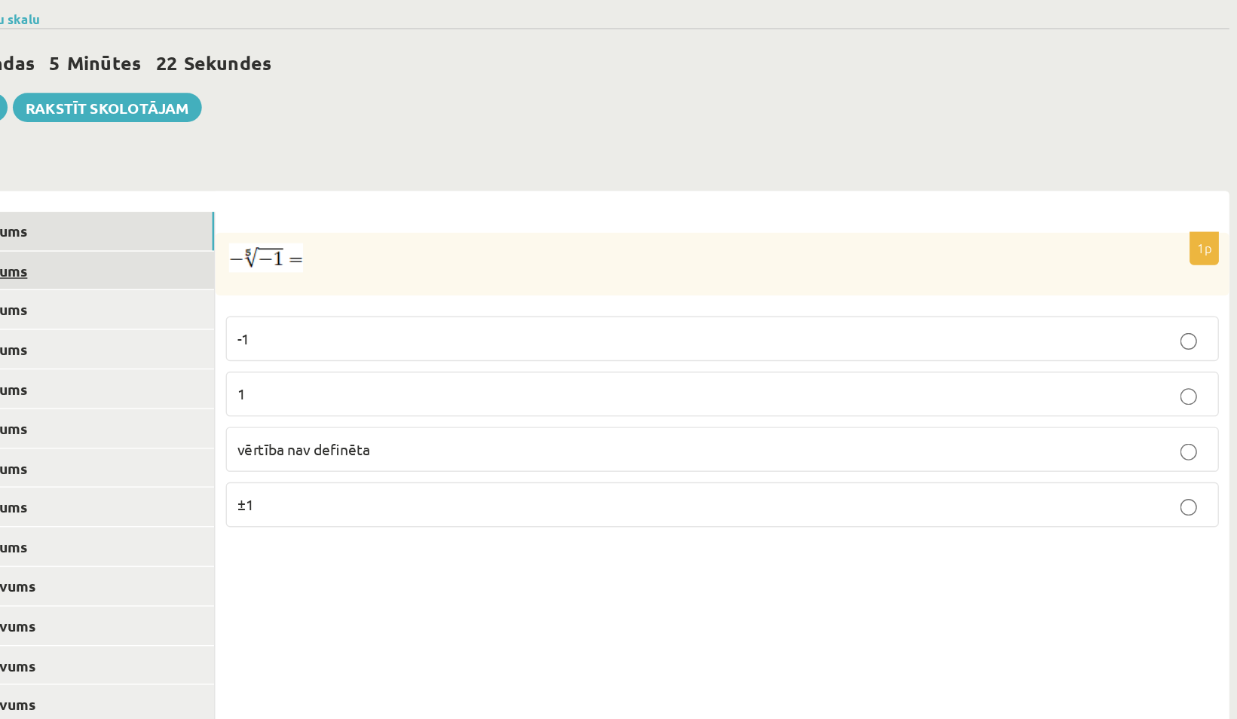
click at [418, 308] on link "2. uzdevums" at bounding box center [372, 322] width 203 height 28
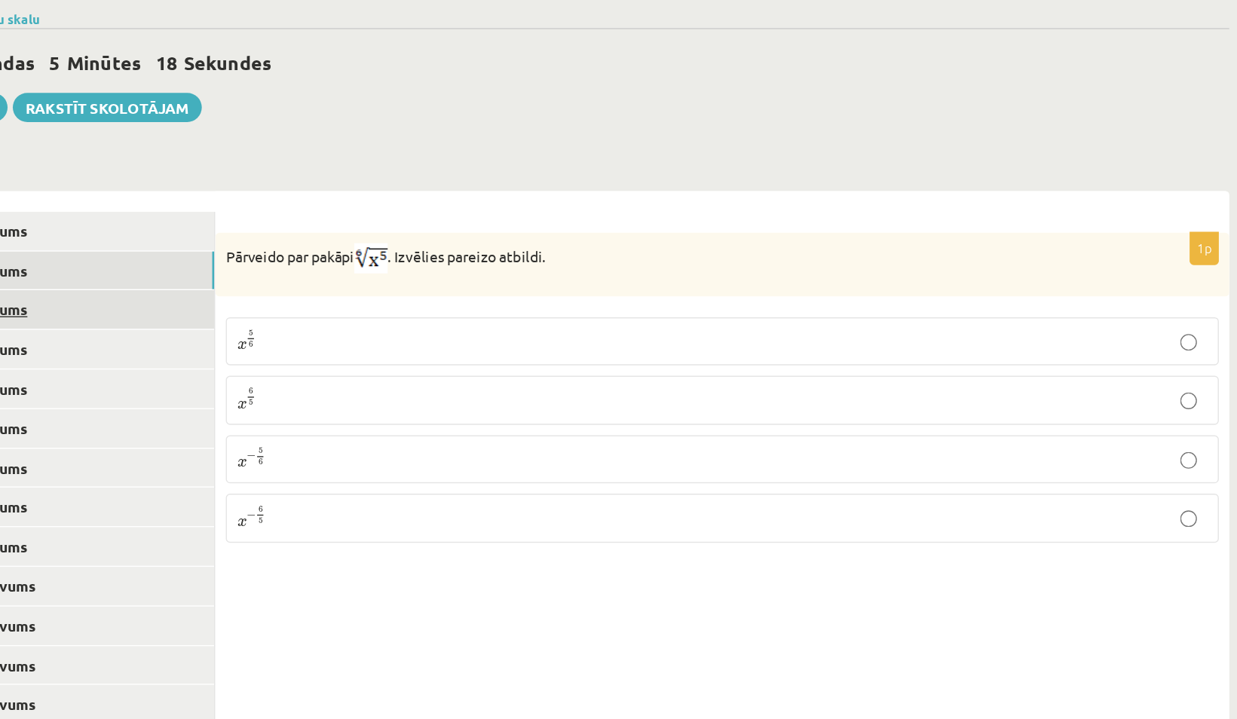
click at [418, 336] on link "3. uzdevums" at bounding box center [372, 350] width 203 height 28
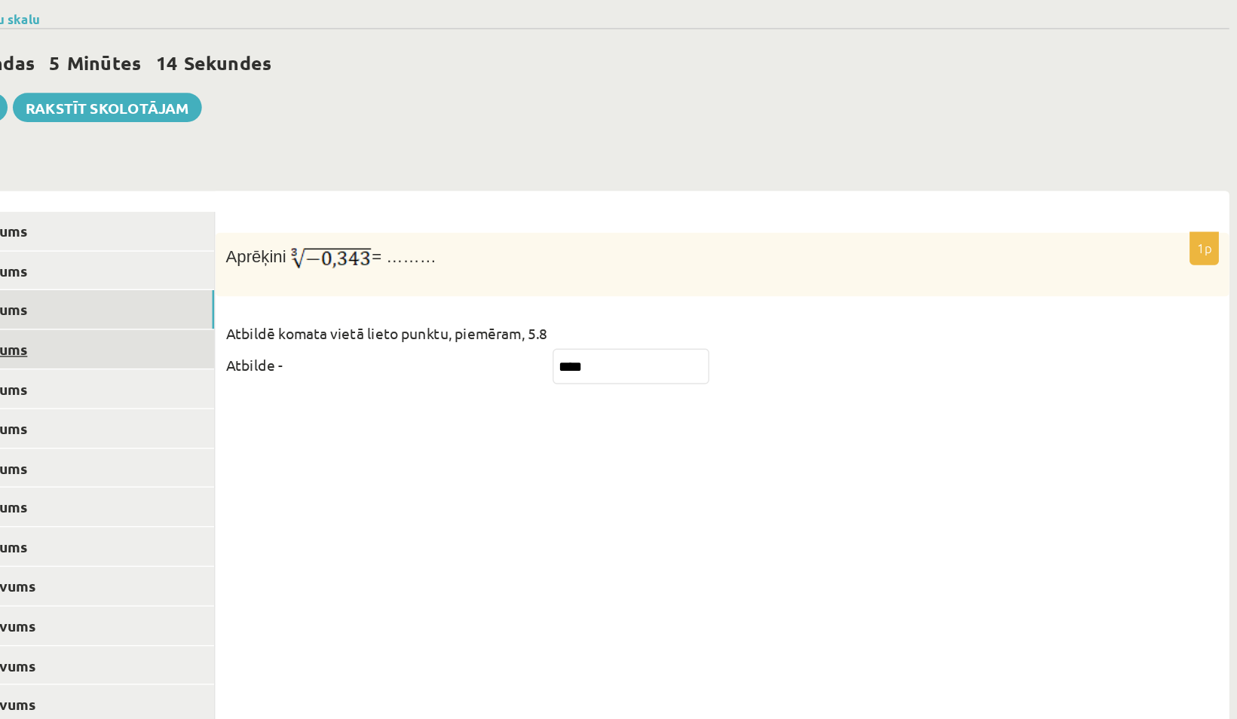
click at [390, 364] on link "4. uzdevums" at bounding box center [372, 378] width 203 height 28
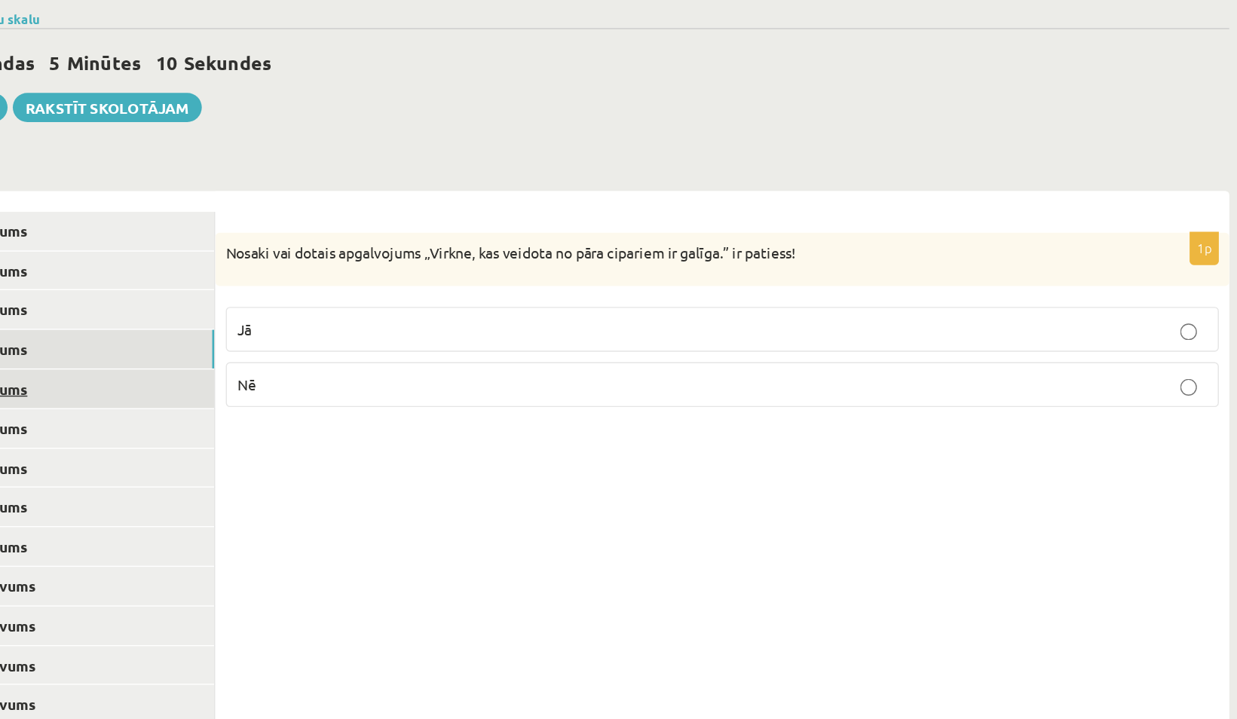
click at [418, 393] on link "5. uzdevums" at bounding box center [372, 407] width 203 height 28
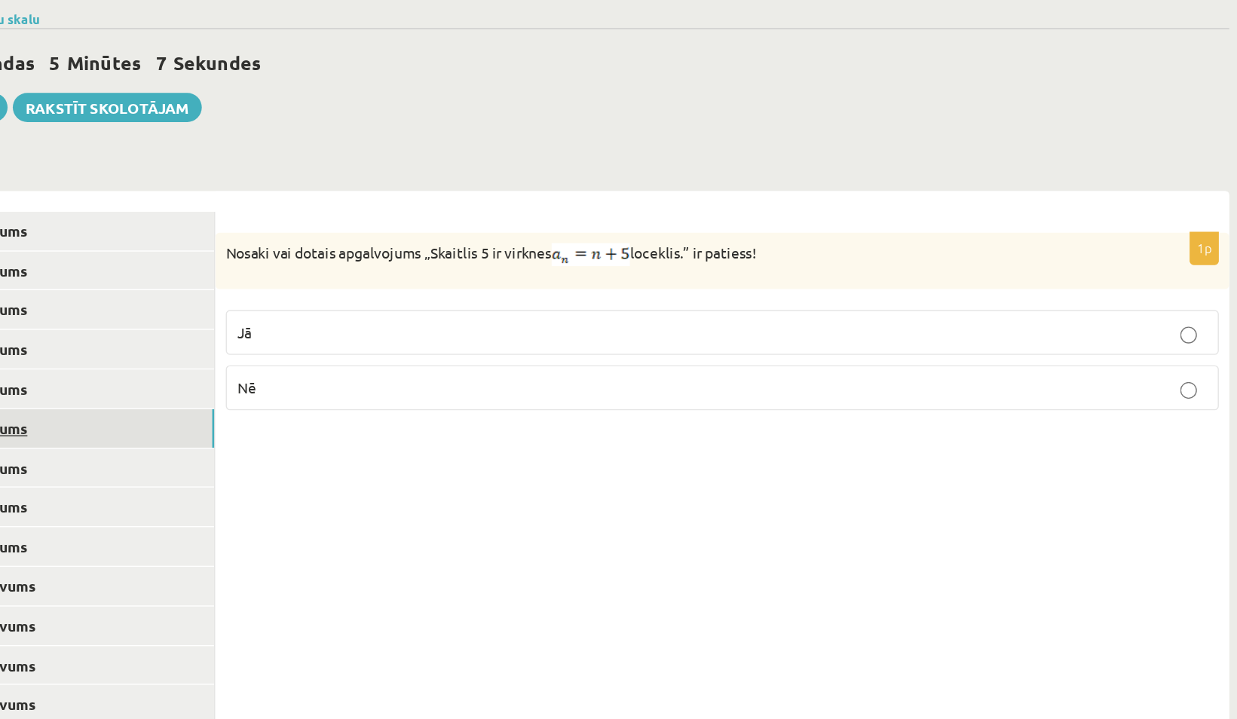
click at [402, 422] on link "6. uzdevums" at bounding box center [372, 436] width 203 height 28
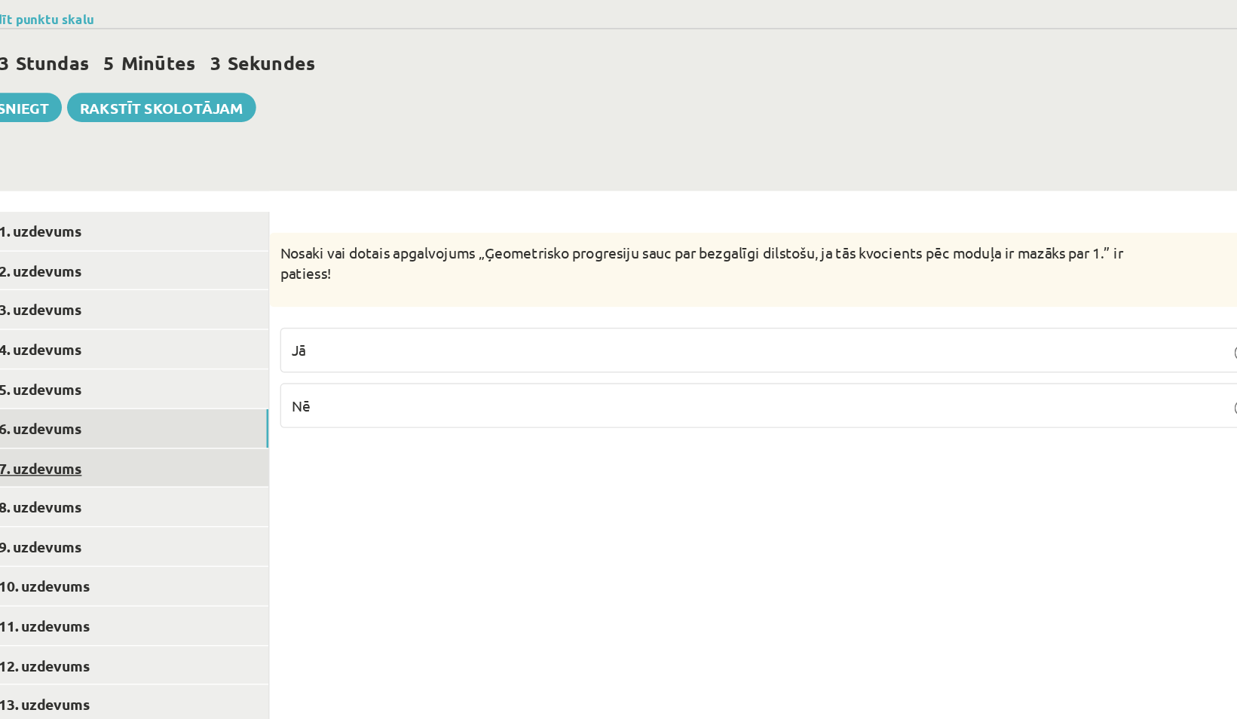
click at [407, 450] on link "7. uzdevums" at bounding box center [372, 464] width 203 height 28
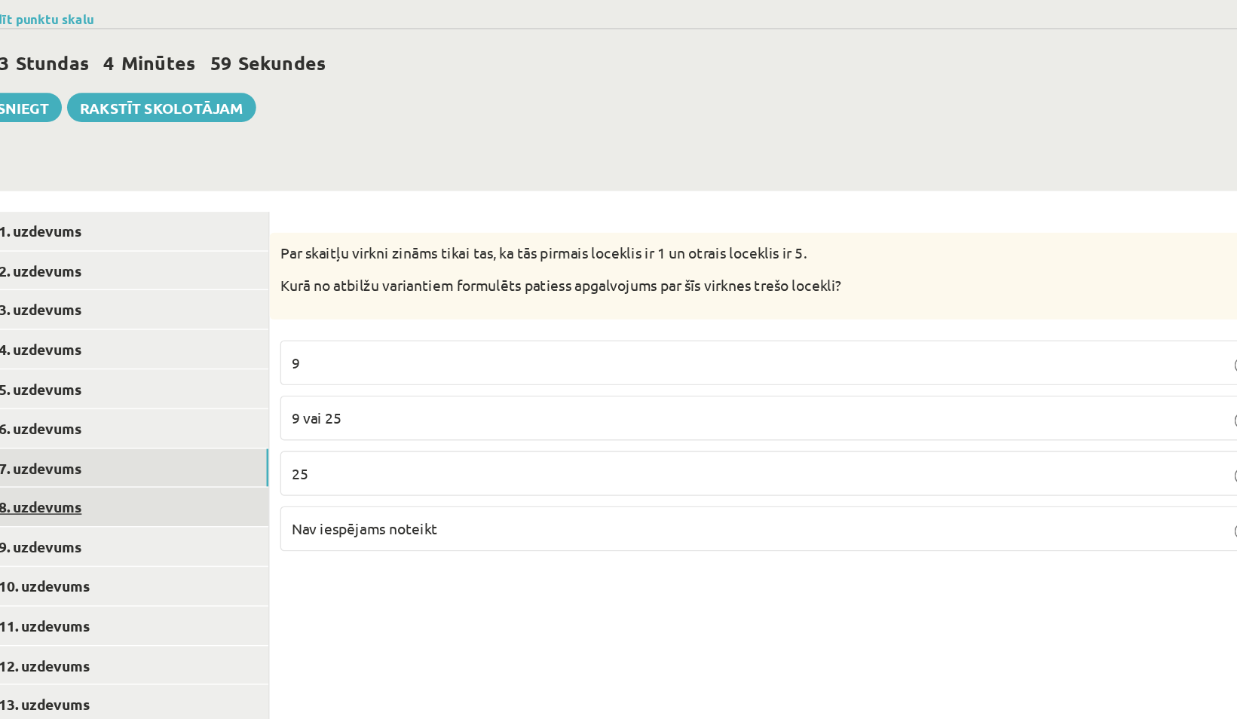
click at [428, 478] on link "8. uzdevums" at bounding box center [372, 492] width 203 height 28
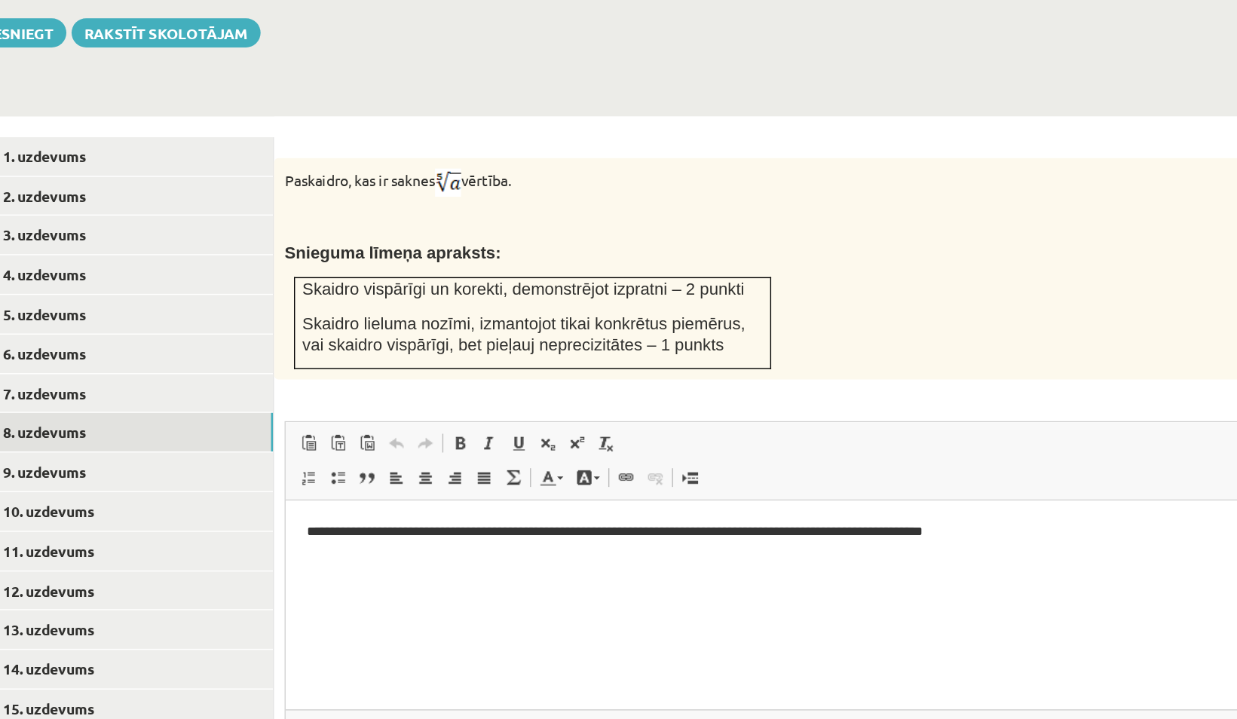
scroll to position [404, 0]
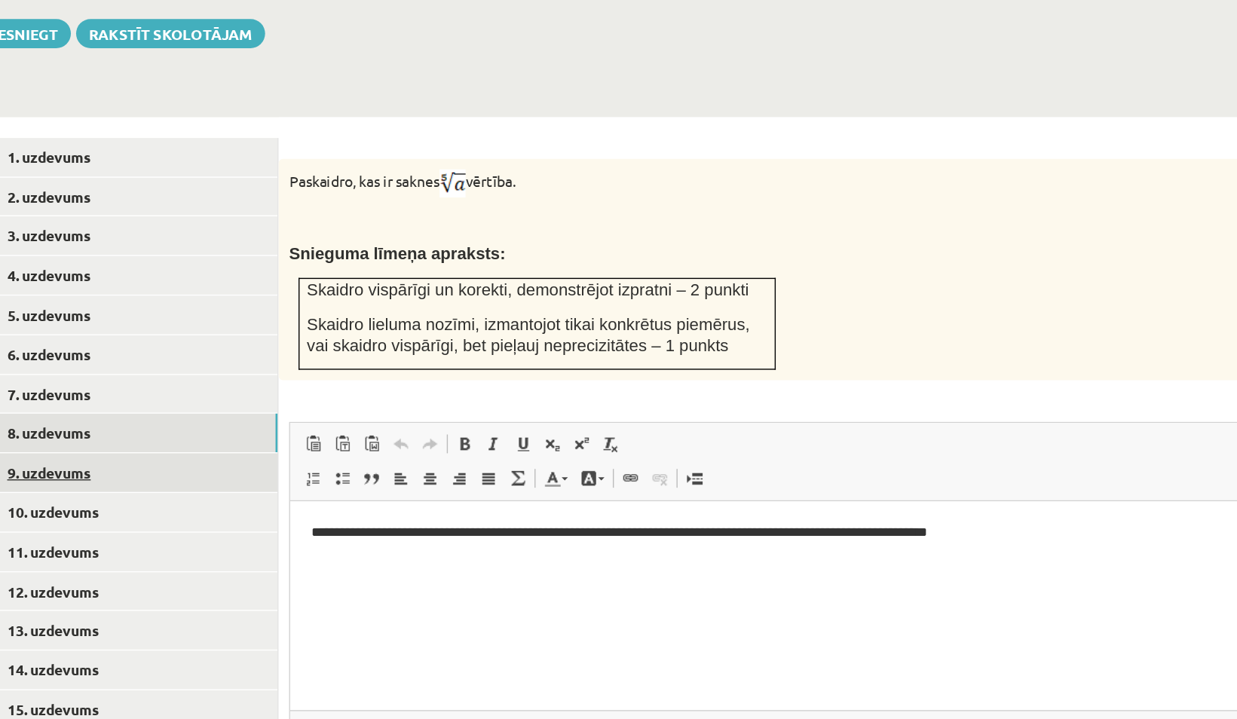
click at [404, 493] on link "9. uzdevums" at bounding box center [372, 507] width 203 height 28
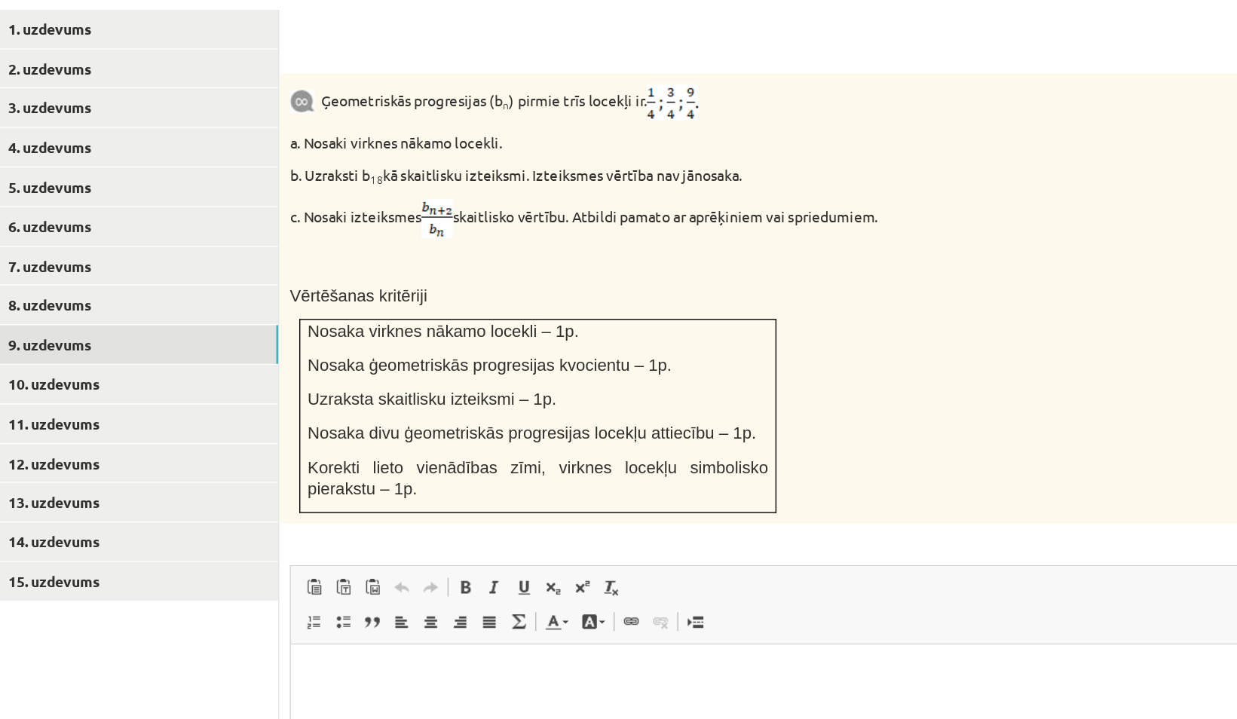
scroll to position [498, 0]
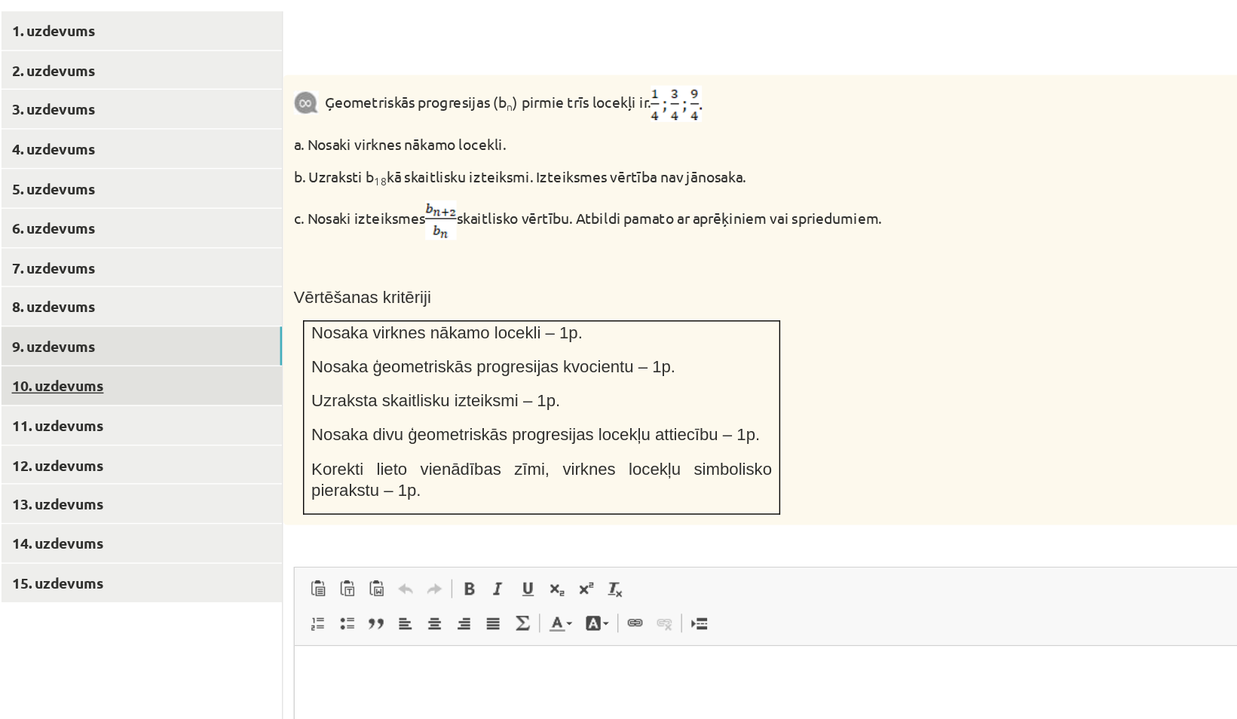
click at [419, 427] on link "10. uzdevums" at bounding box center [372, 441] width 203 height 28
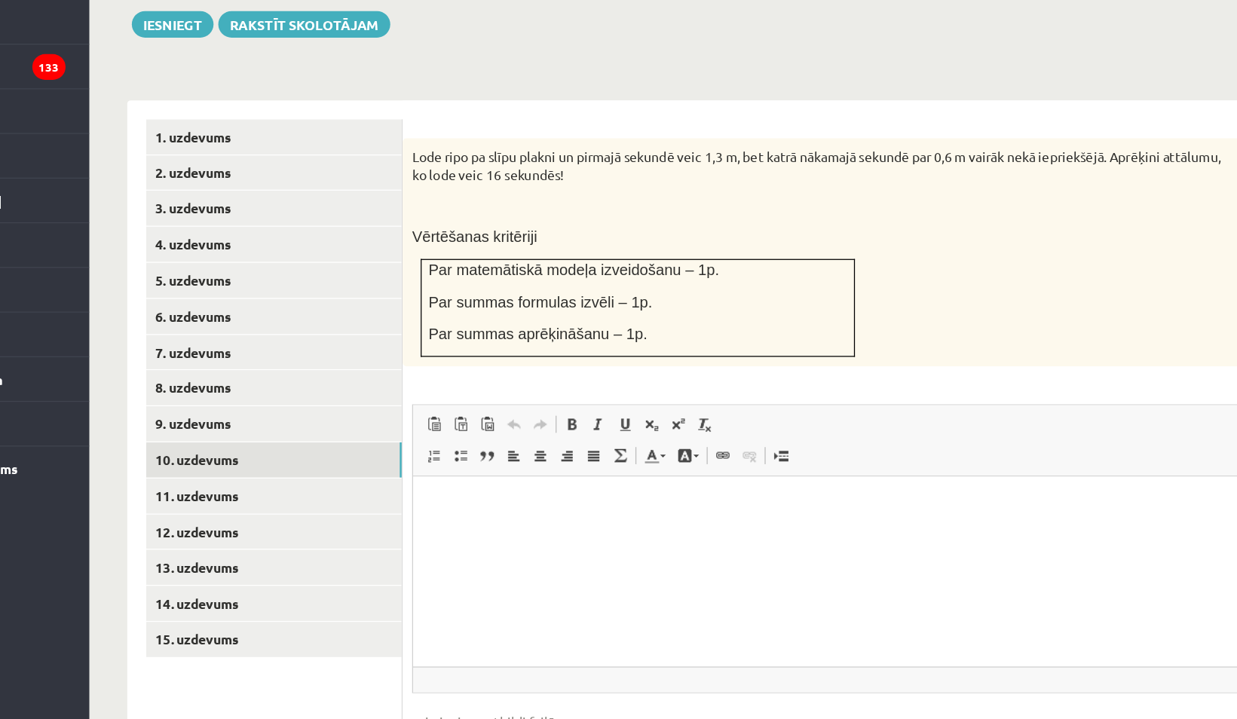
scroll to position [458, 0]
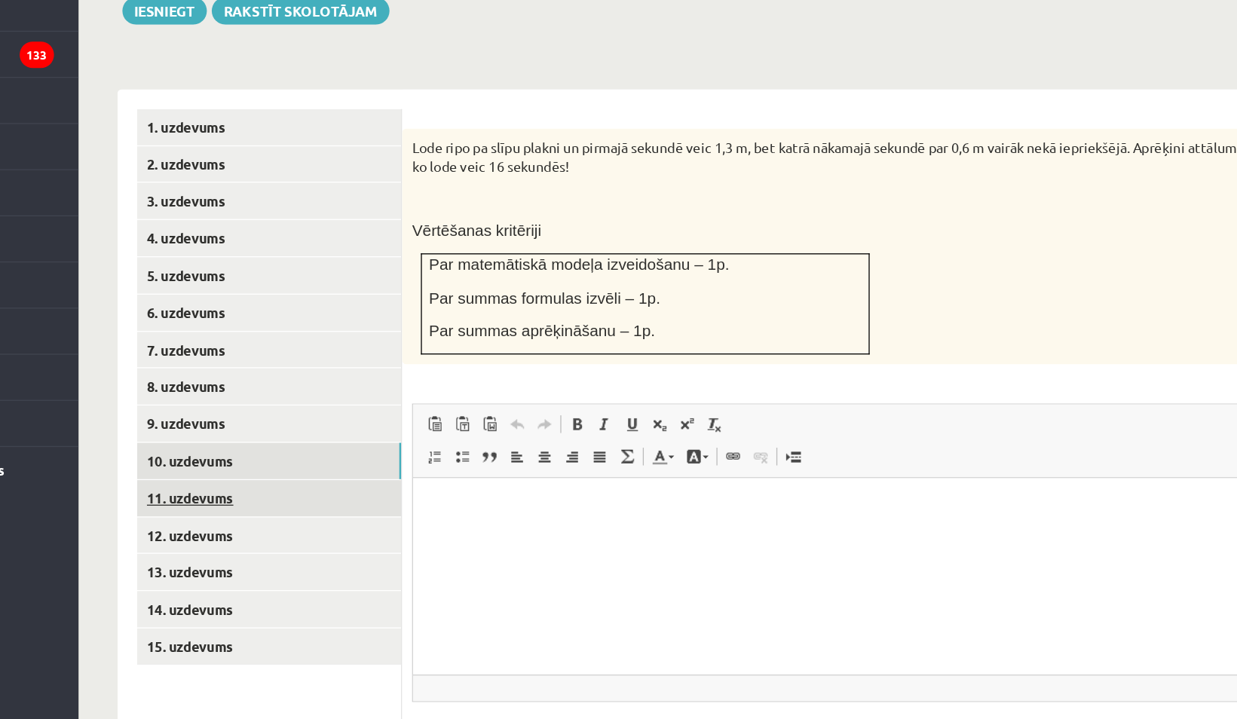
click at [410, 496] on link "11. uzdevums" at bounding box center [372, 510] width 203 height 28
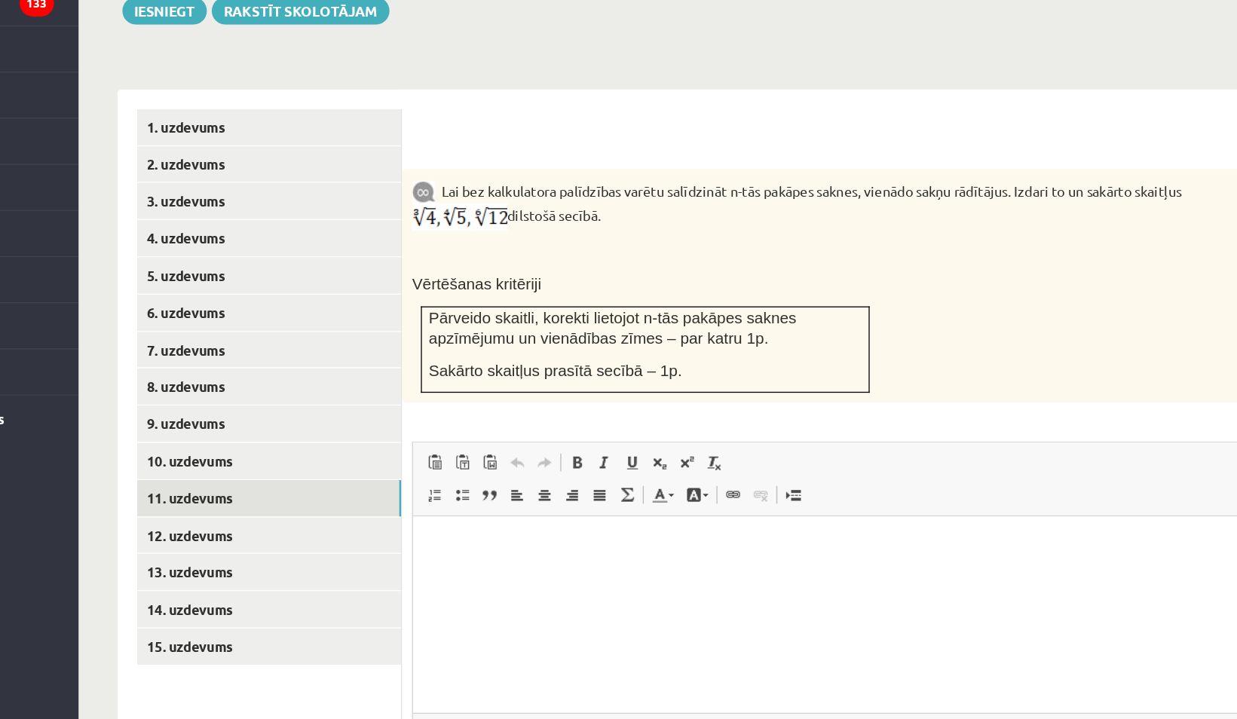
scroll to position [0, 0]
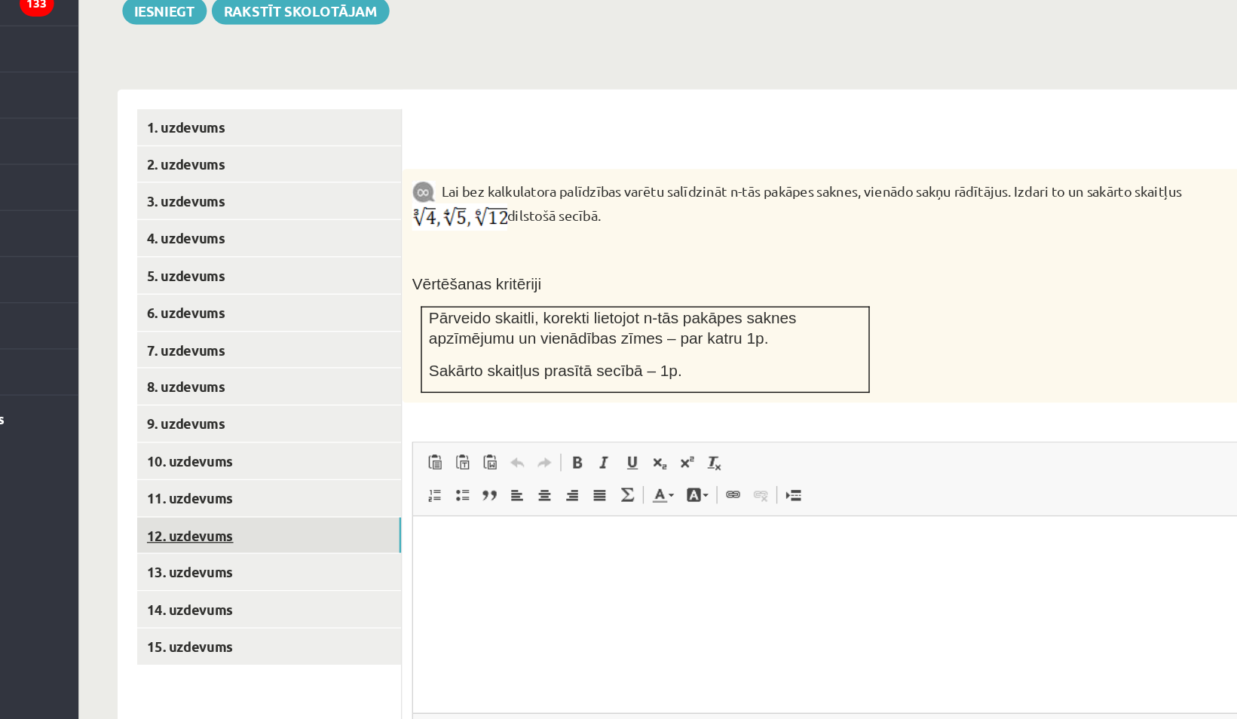
click at [402, 564] on link "12. uzdevums" at bounding box center [372, 578] width 203 height 28
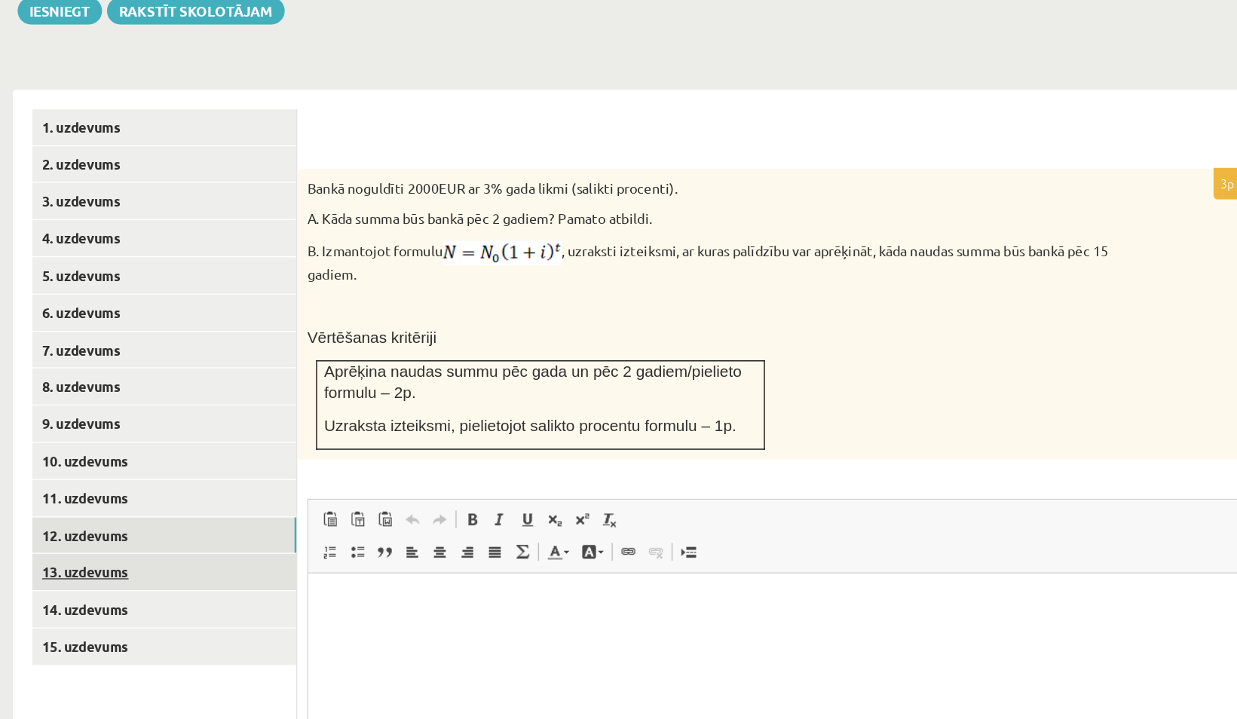
click at [431, 592] on link "13. uzdevums" at bounding box center [372, 606] width 203 height 28
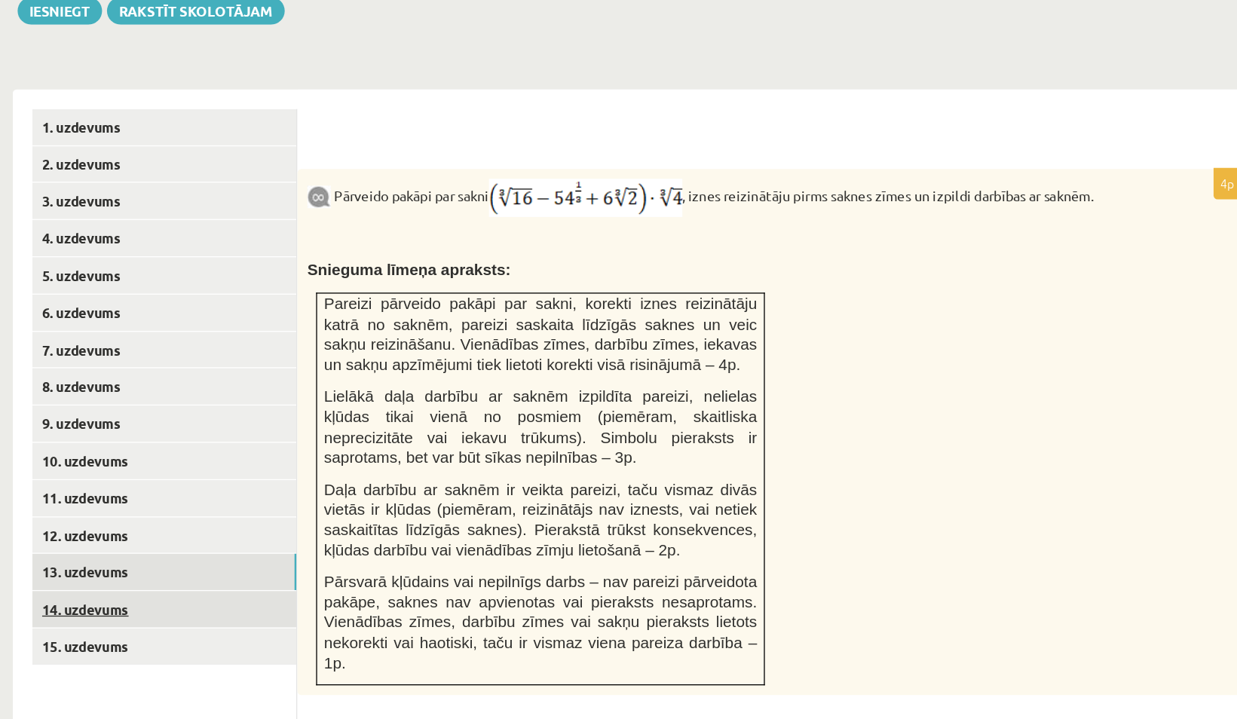
click at [422, 621] on link "14. uzdevums" at bounding box center [372, 635] width 203 height 28
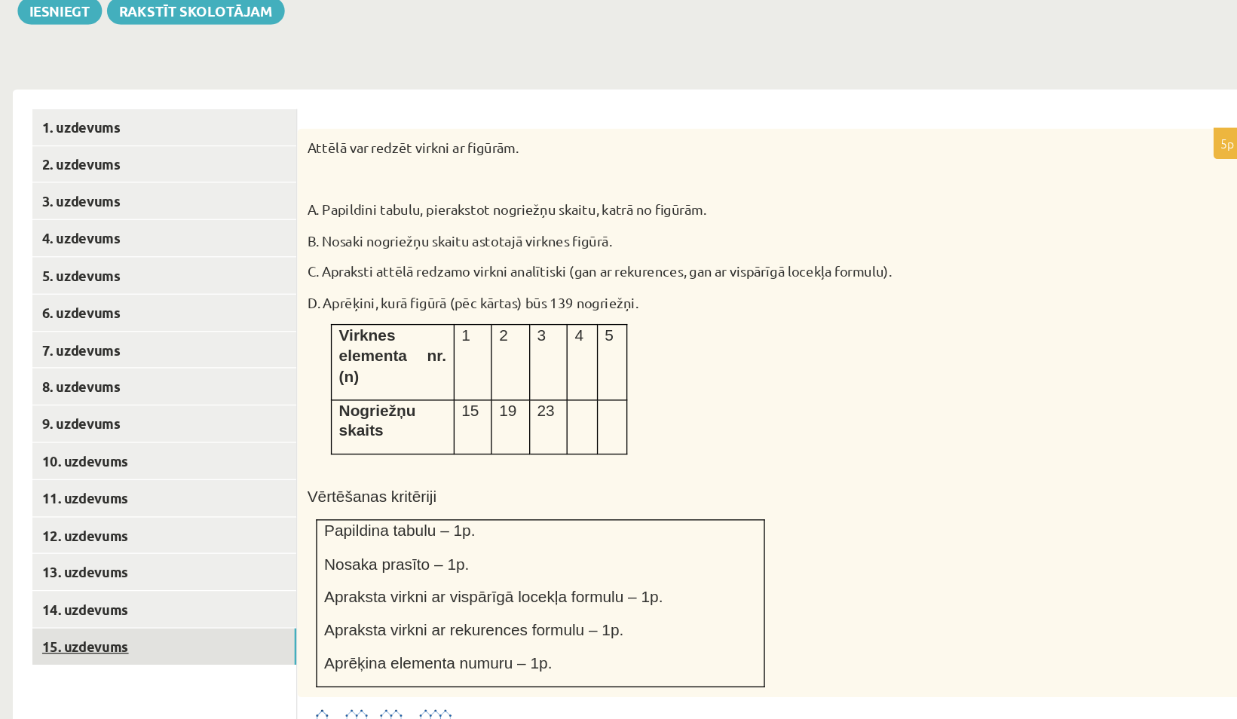
click at [403, 649] on link "15. uzdevums" at bounding box center [372, 663] width 203 height 28
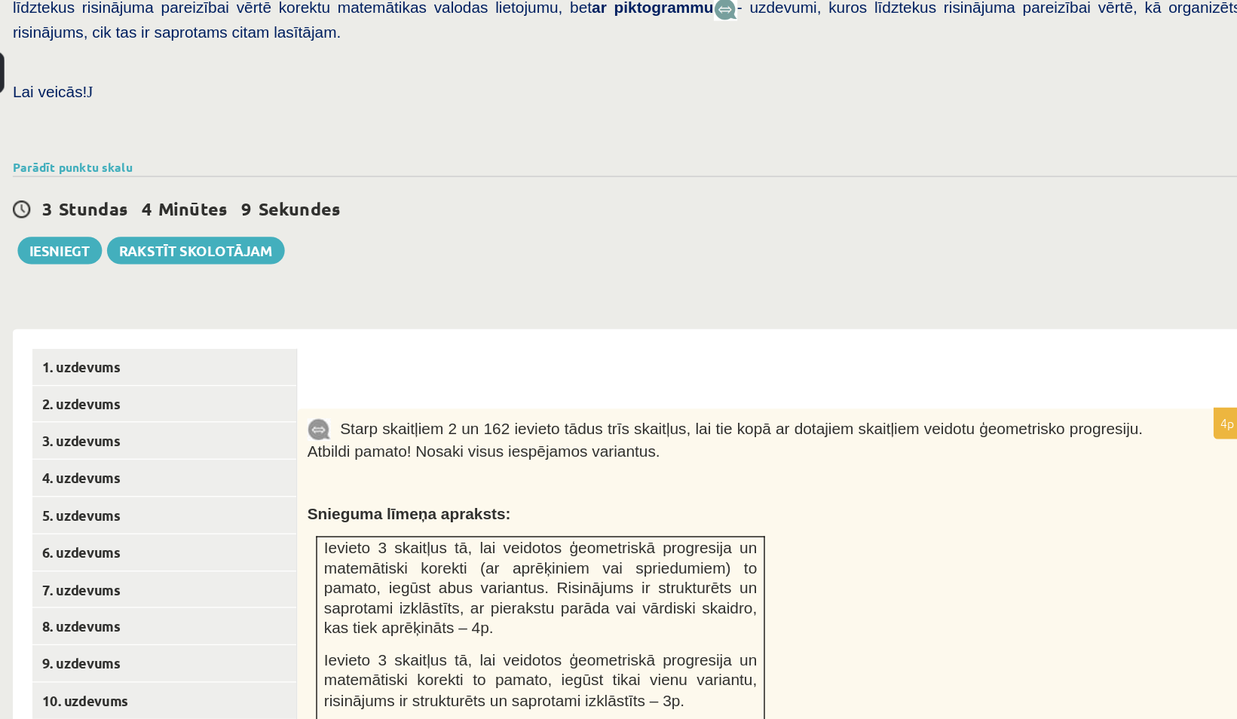
scroll to position [402, 0]
click at [330, 122] on link "Parādīt punktu skalu" at bounding box center [302, 128] width 92 height 12
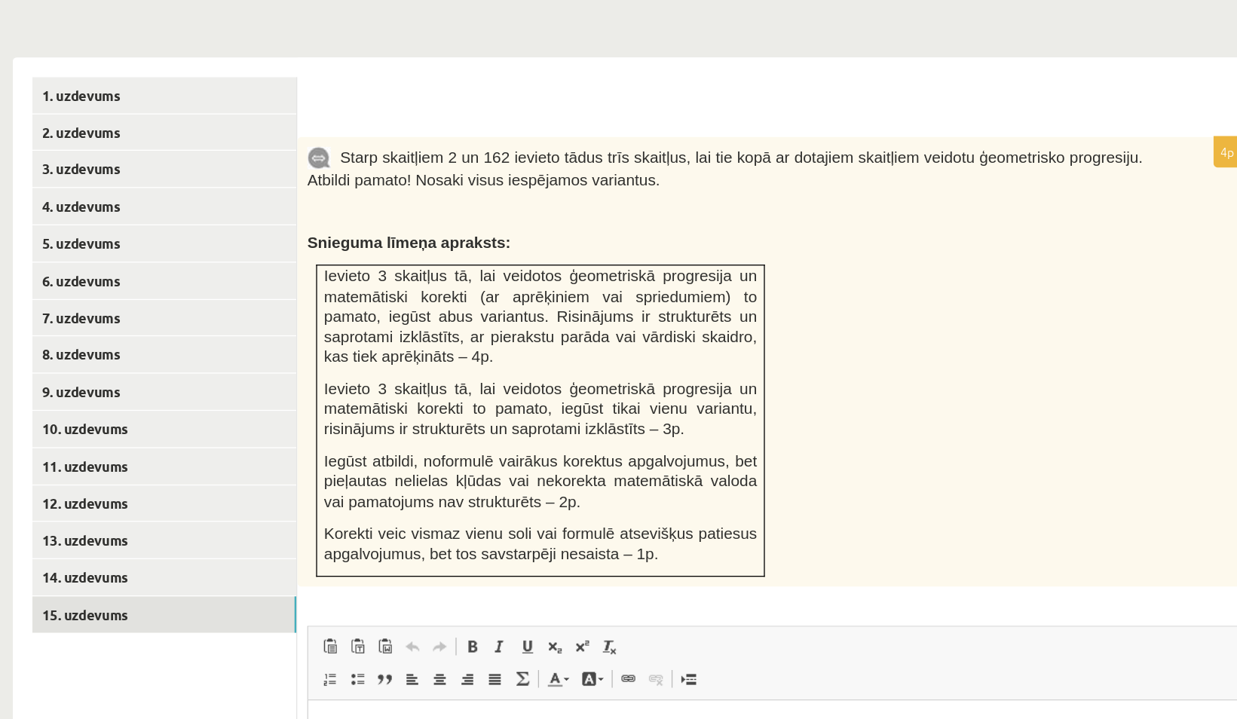
scroll to position [810, 0]
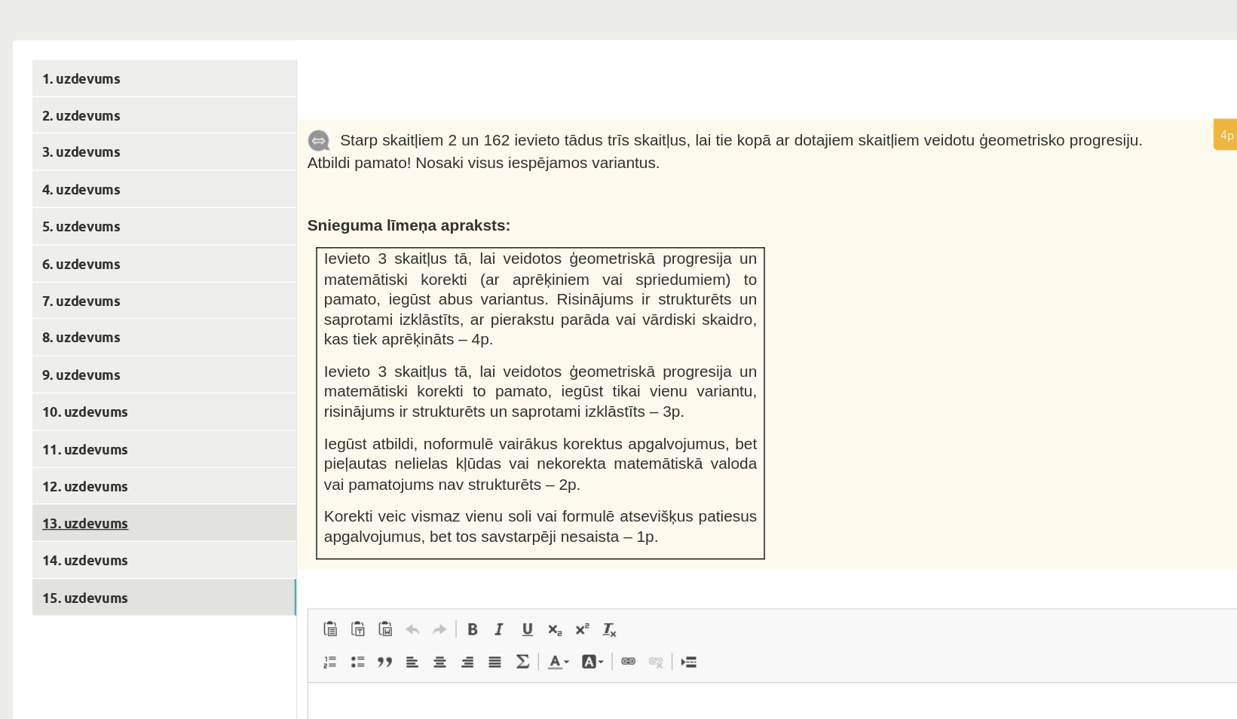
click at [337, 554] on link "13. uzdevums" at bounding box center [372, 568] width 203 height 28
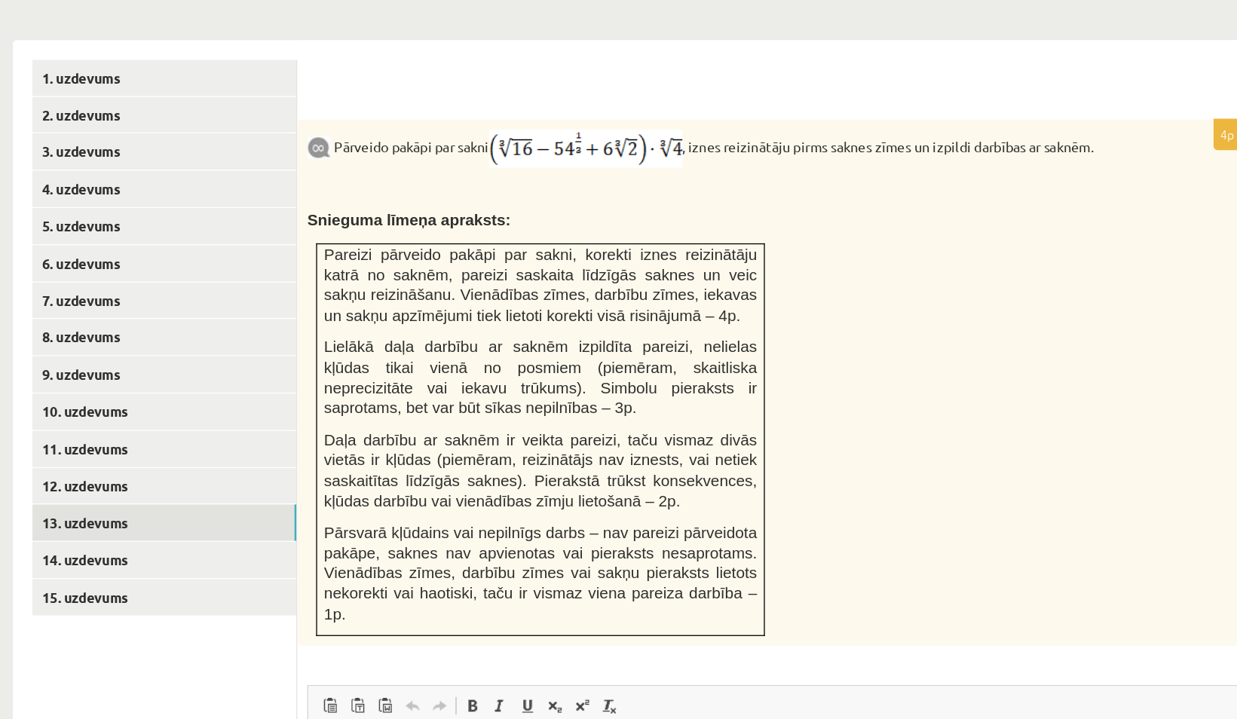
scroll to position [0, 0]
click at [326, 612] on link "15. uzdevums" at bounding box center [372, 626] width 203 height 28
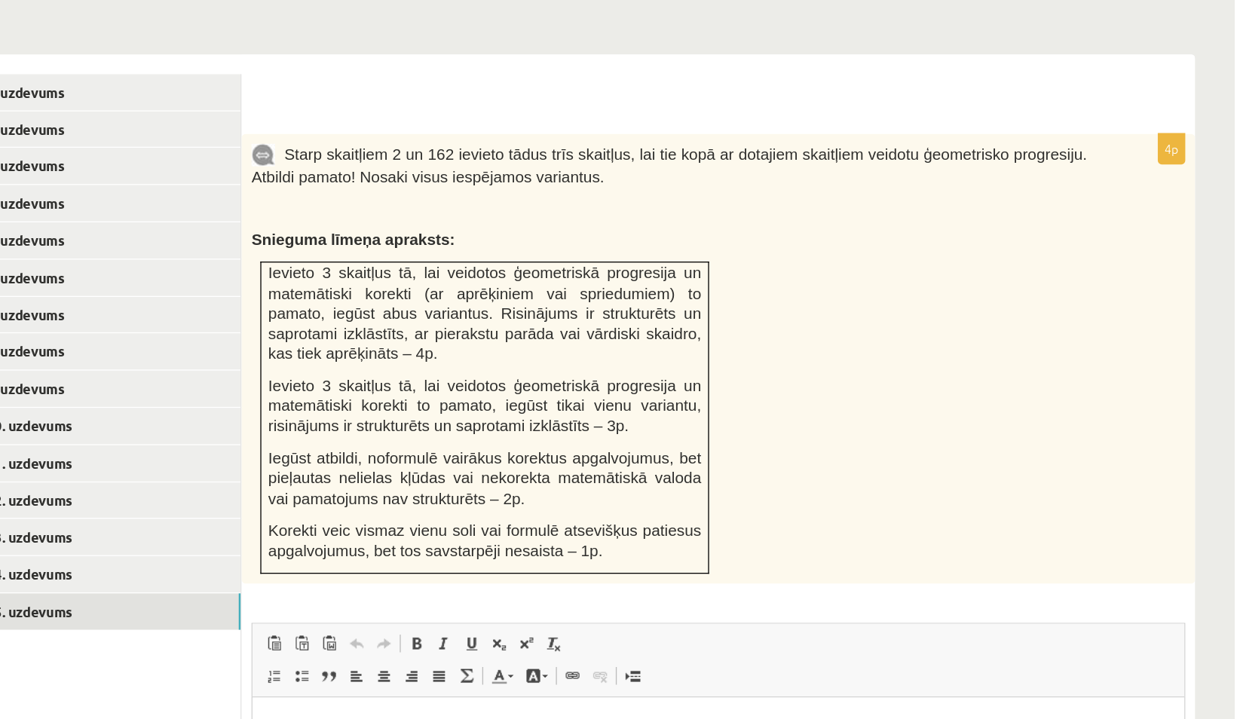
scroll to position [809, 0]
click at [388, 584] on link "14. uzdevums" at bounding box center [372, 598] width 203 height 28
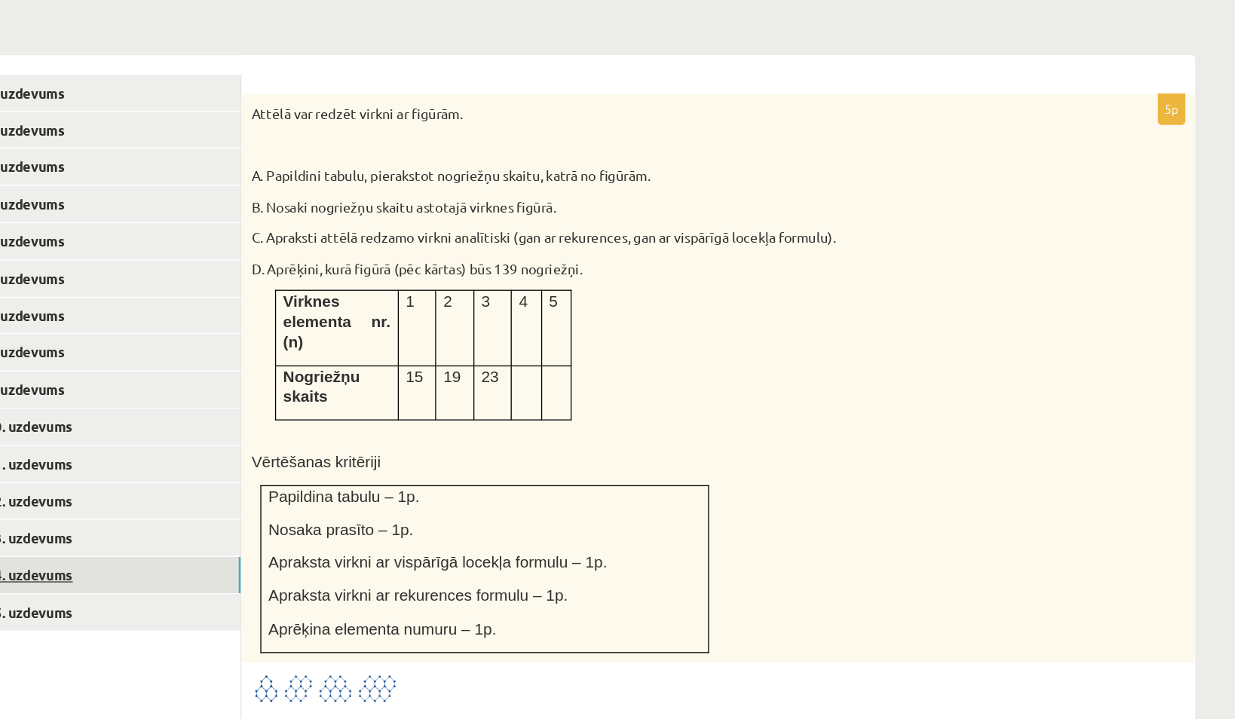
scroll to position [0, 0]
click at [388, 555] on link "13. uzdevums" at bounding box center [372, 569] width 203 height 28
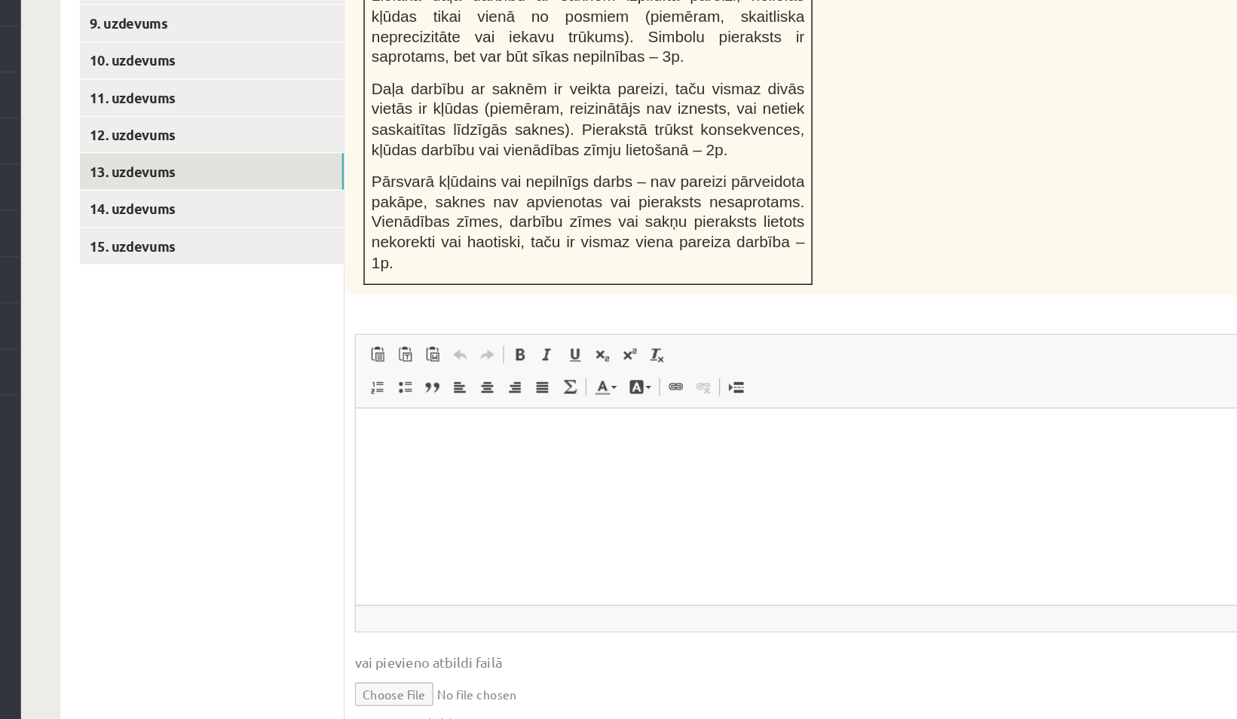
scroll to position [1105, 0]
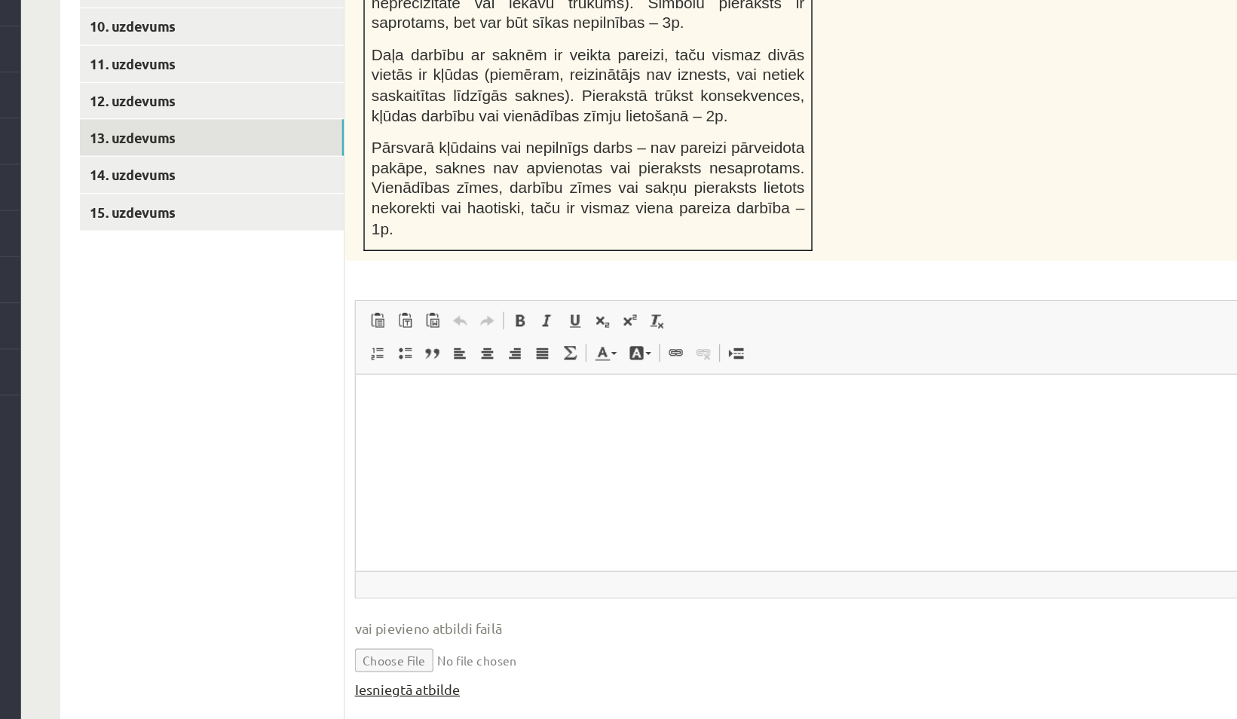
click at [535, 688] on link "Iesniegtā atbilde" at bounding box center [523, 696] width 81 height 16
drag, startPoint x: 533, startPoint y: 643, endPoint x: 412, endPoint y: 568, distance: 142.9
click at [412, 568] on ul "1. uzdevums 2. uzdevums 3. uzdevums 4. uzdevums 5. uzdevums 6. uzdevums 7. uzde…" at bounding box center [373, 322] width 204 height 810
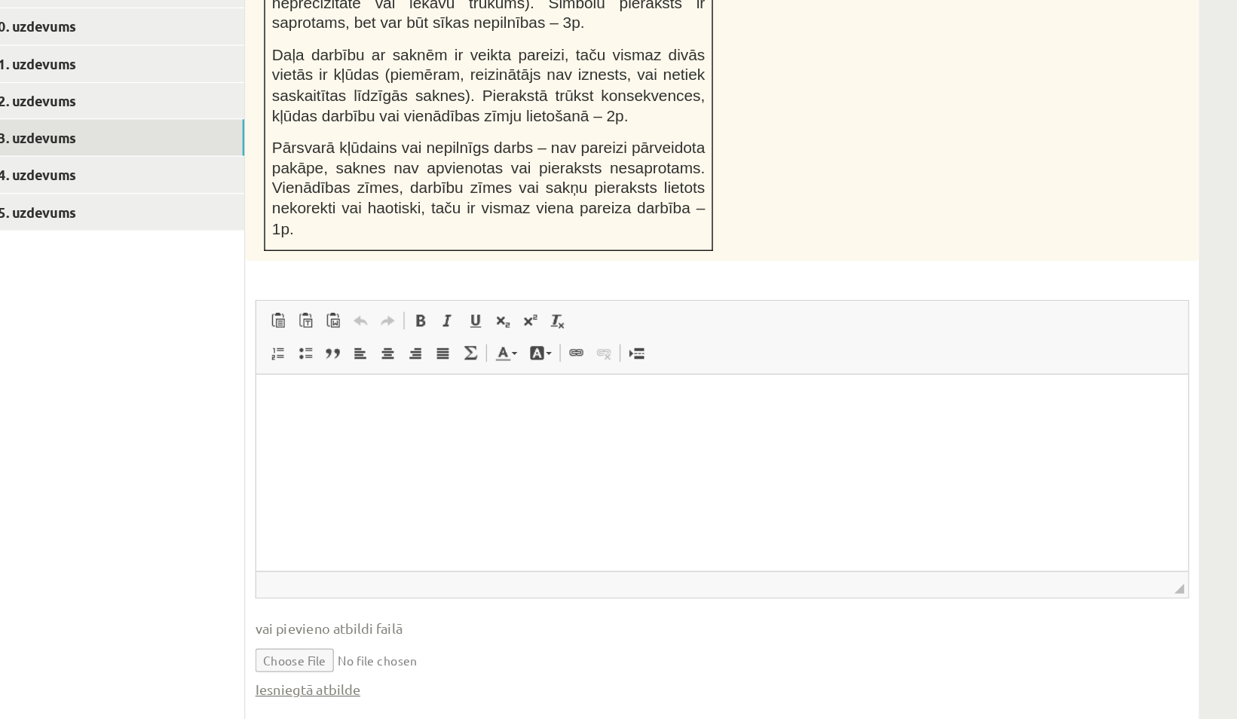
click at [503, 658] on input "file" at bounding box center [841, 673] width 717 height 31
click at [375, 421] on html at bounding box center [614, 398] width 716 height 46
click at [529, 658] on input "file" at bounding box center [841, 673] width 717 height 31
type input "**********"
click at [538, 688] on link "Iesniegtā atbilde" at bounding box center [523, 696] width 81 height 16
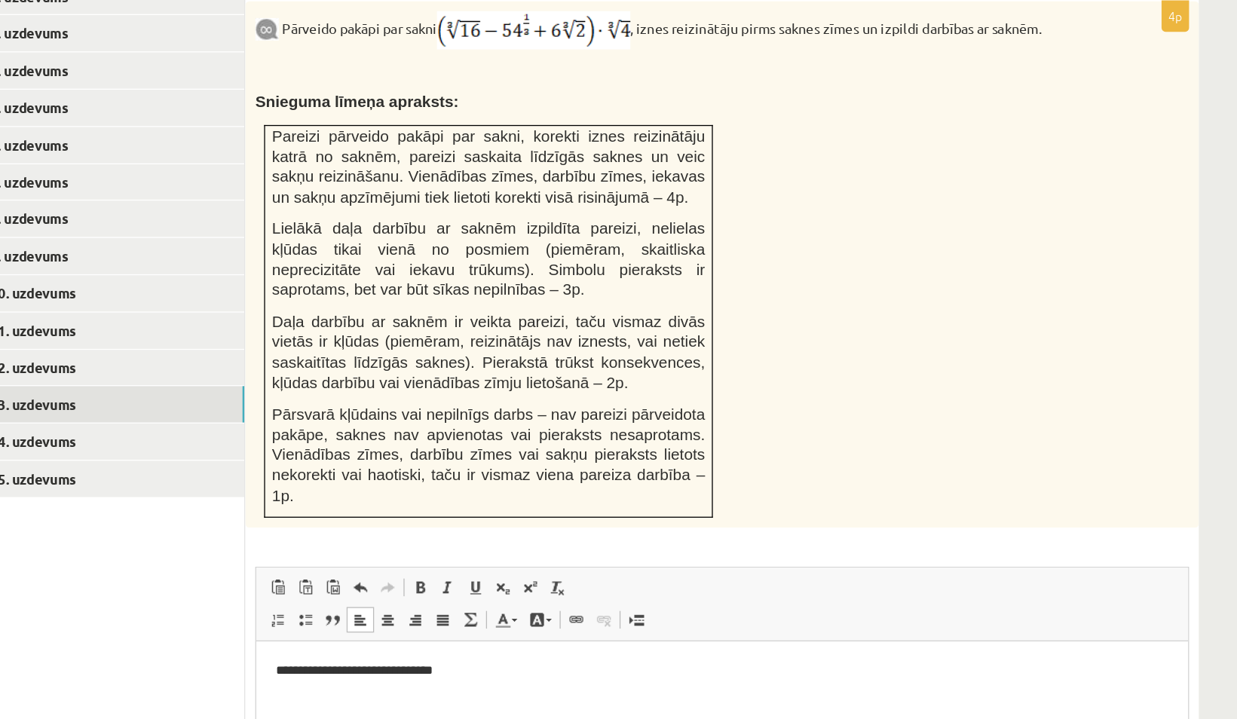
scroll to position [1020, 0]
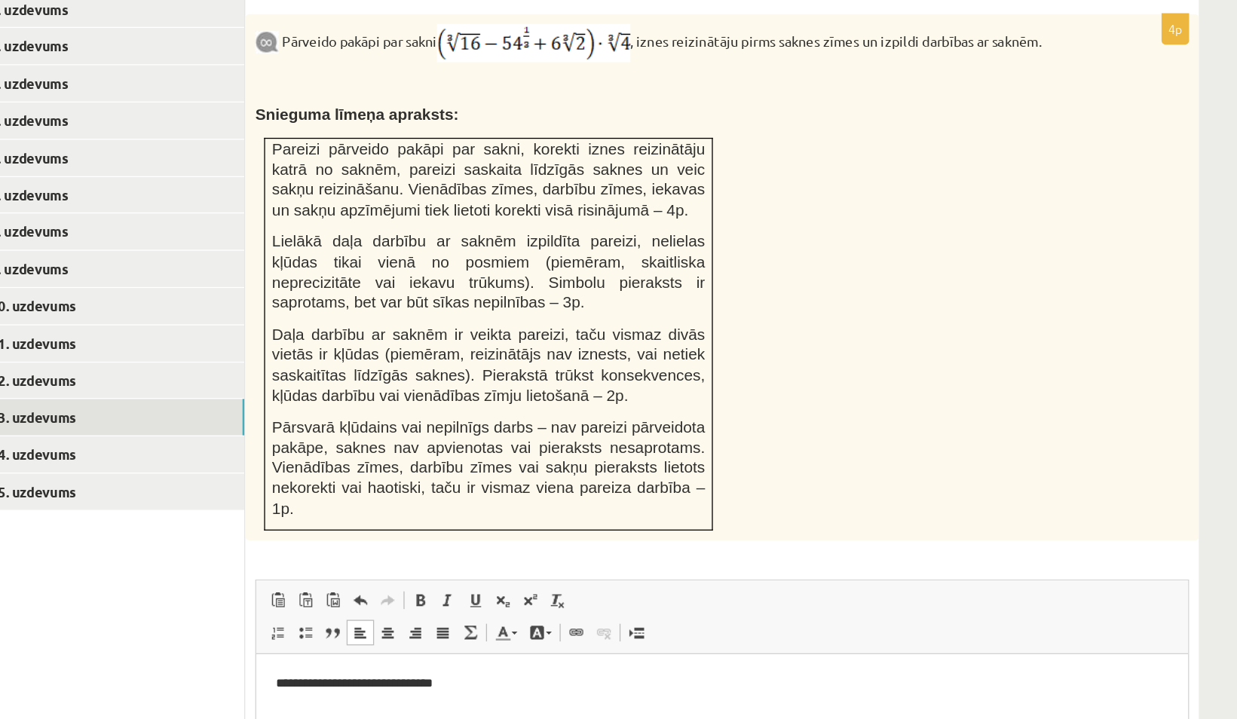
click at [440, 685] on p "**********" at bounding box center [613, 678] width 685 height 16
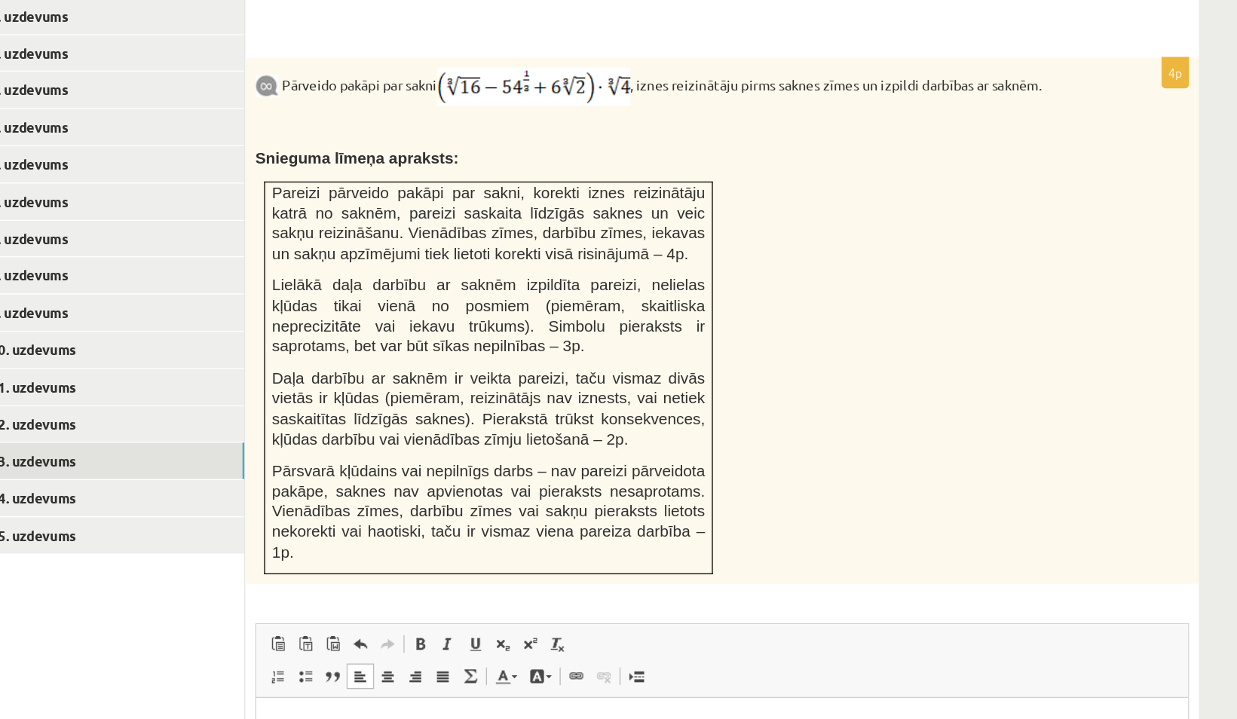
scroll to position [912, 0]
click at [387, 480] on link "14. uzdevums" at bounding box center [372, 494] width 203 height 28
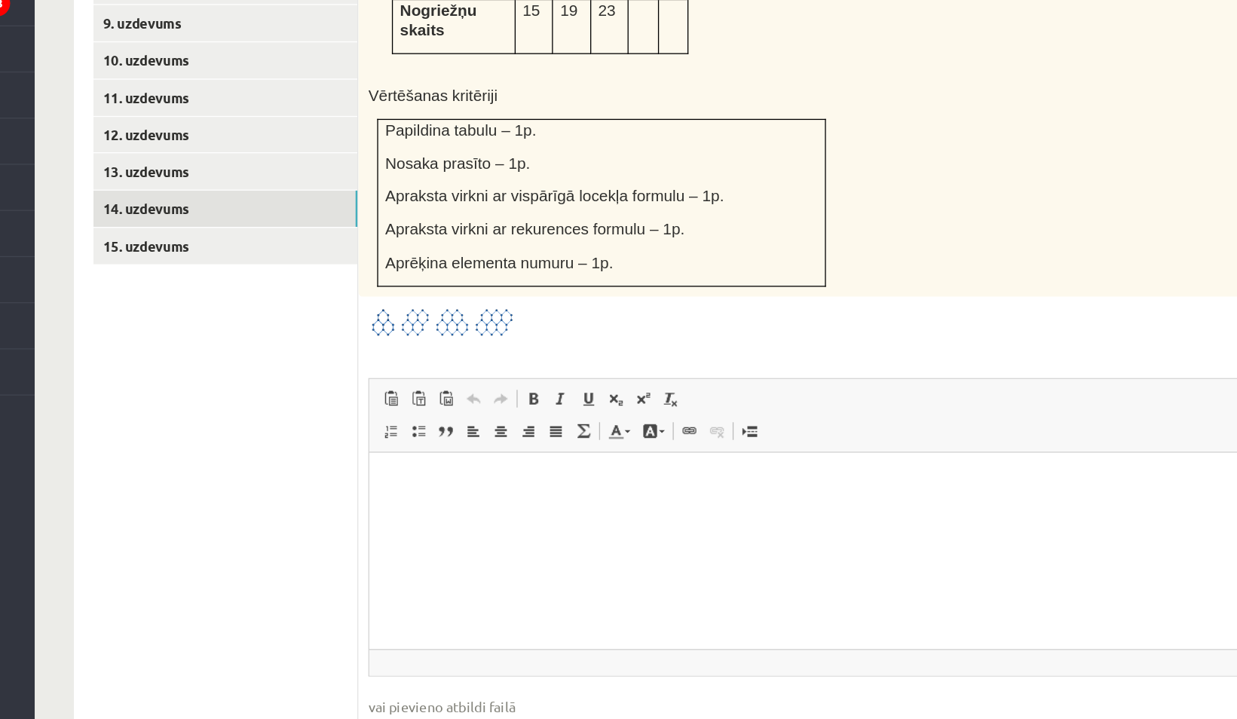
scroll to position [1126, 0]
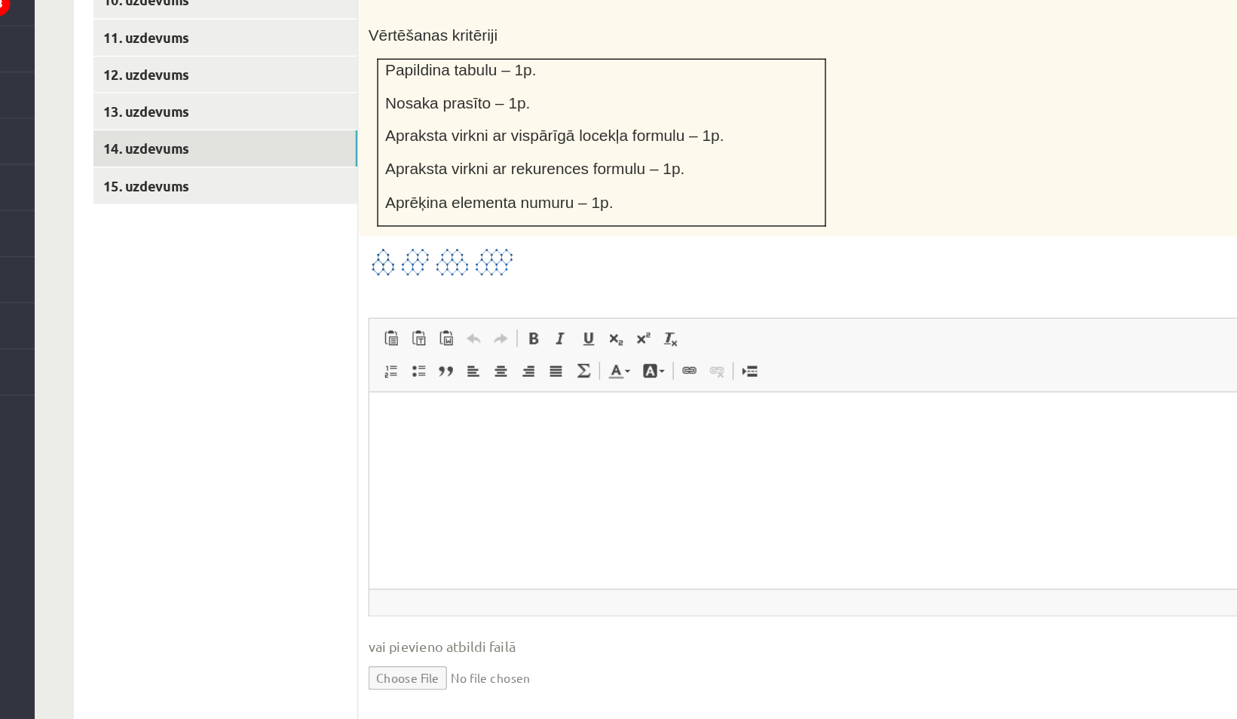
click at [500, 671] on input "file" at bounding box center [841, 686] width 717 height 31
type input "**********"
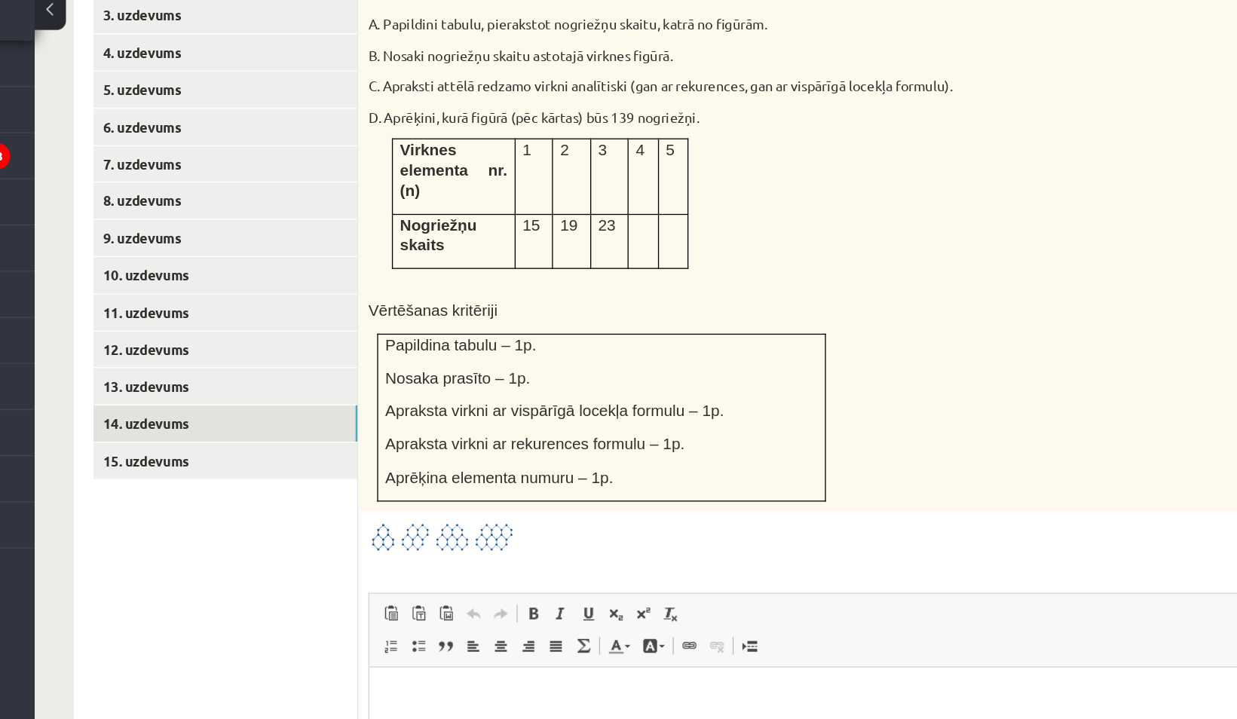
scroll to position [1032, 0]
click at [397, 389] on link "15. uzdevums" at bounding box center [372, 403] width 203 height 28
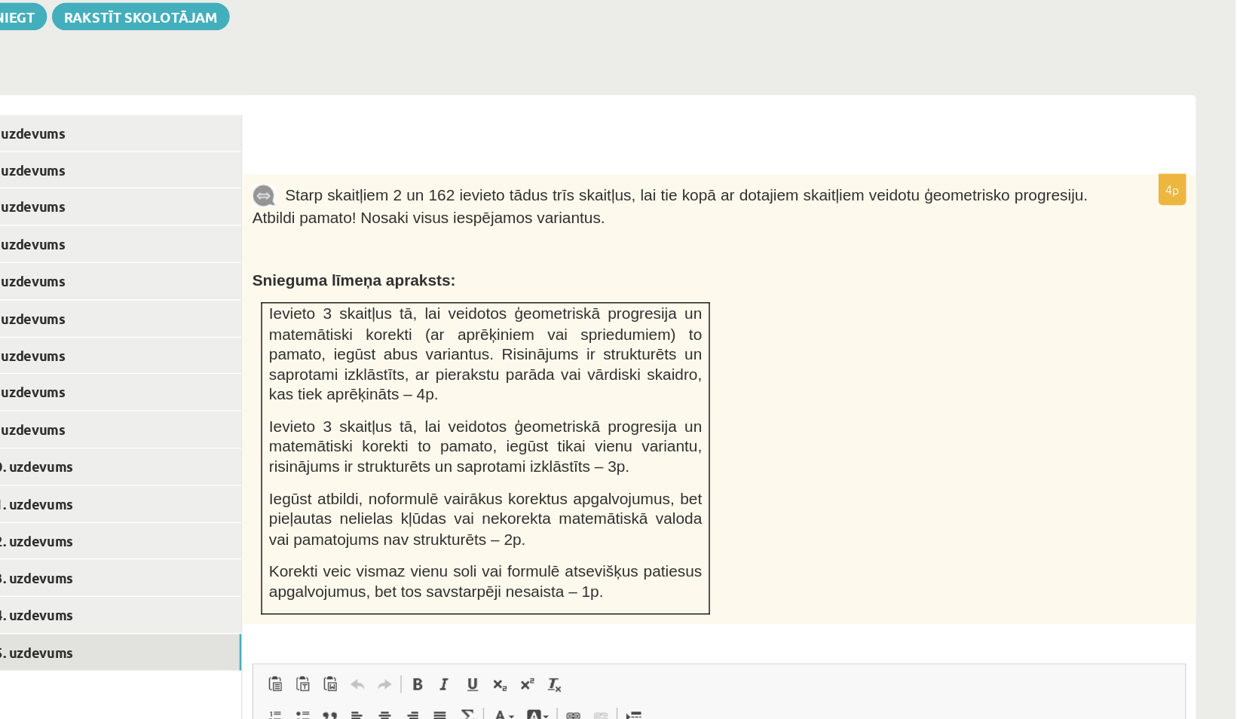
scroll to position [895, 0]
click at [389, 498] on link "14. uzdevums" at bounding box center [372, 512] width 203 height 28
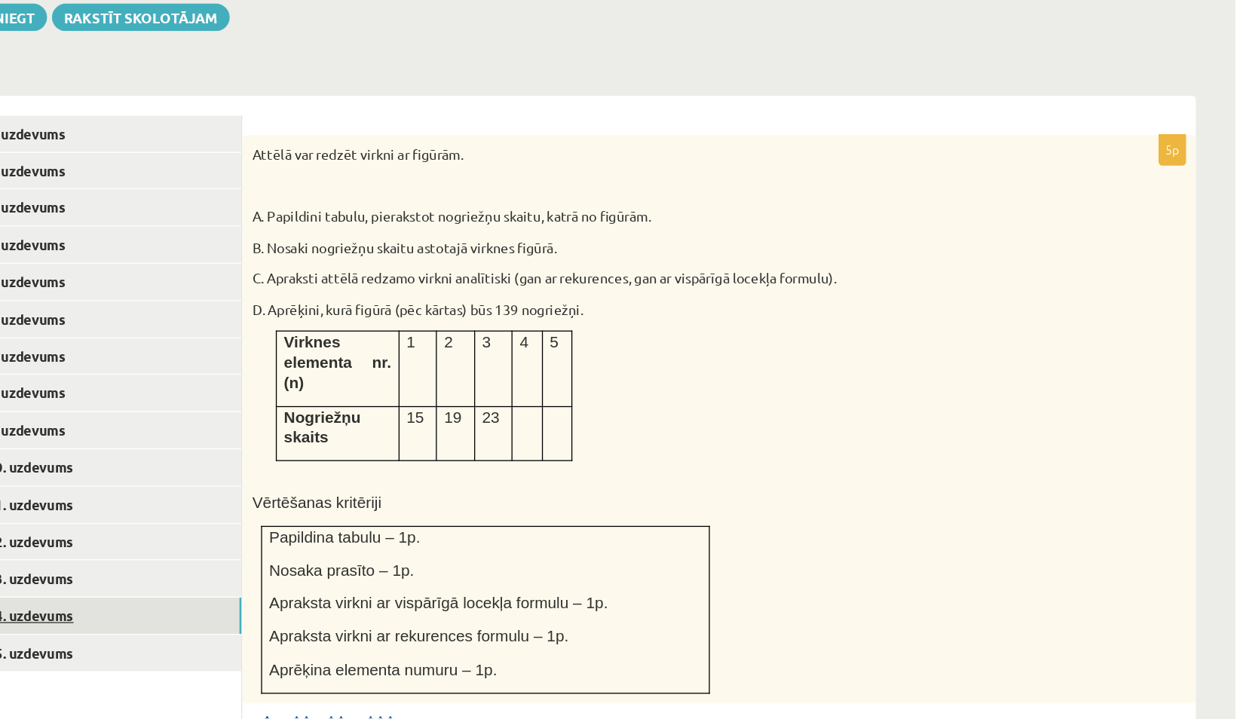
scroll to position [0, 0]
click at [387, 469] on link "13. uzdevums" at bounding box center [372, 483] width 203 height 28
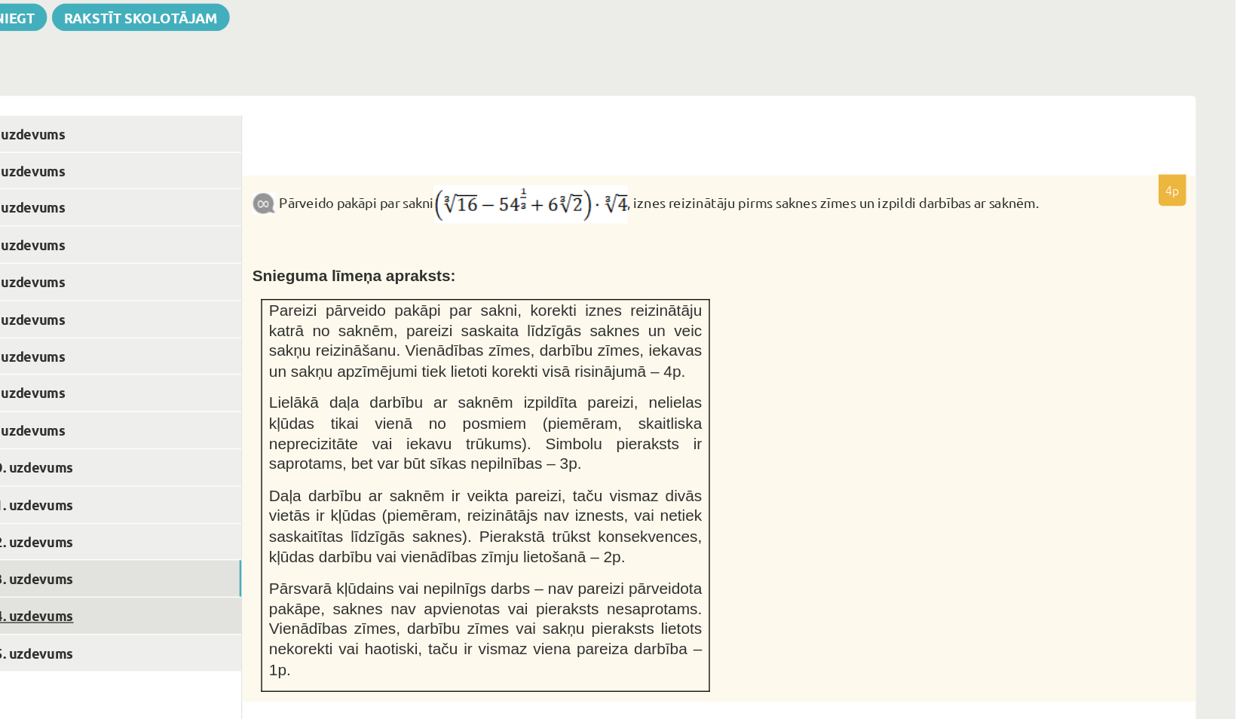
click at [379, 498] on link "14. uzdevums" at bounding box center [372, 512] width 203 height 28
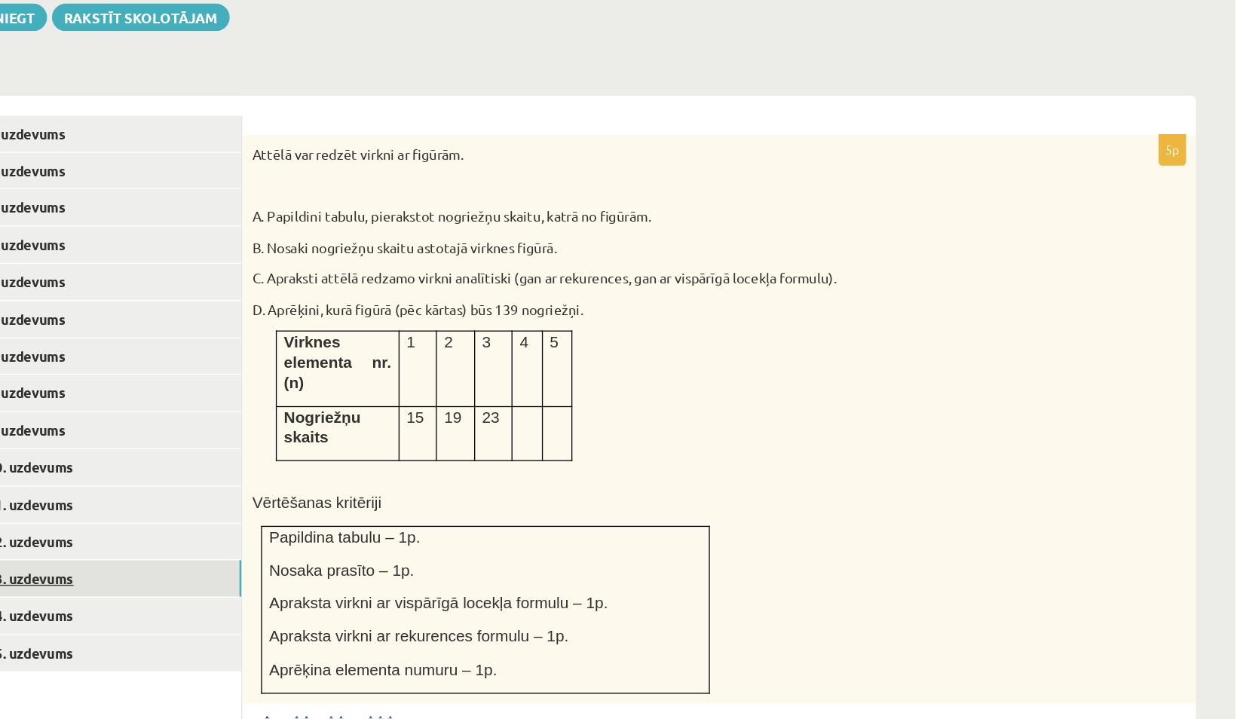
click at [368, 469] on link "13. uzdevums" at bounding box center [372, 483] width 203 height 28
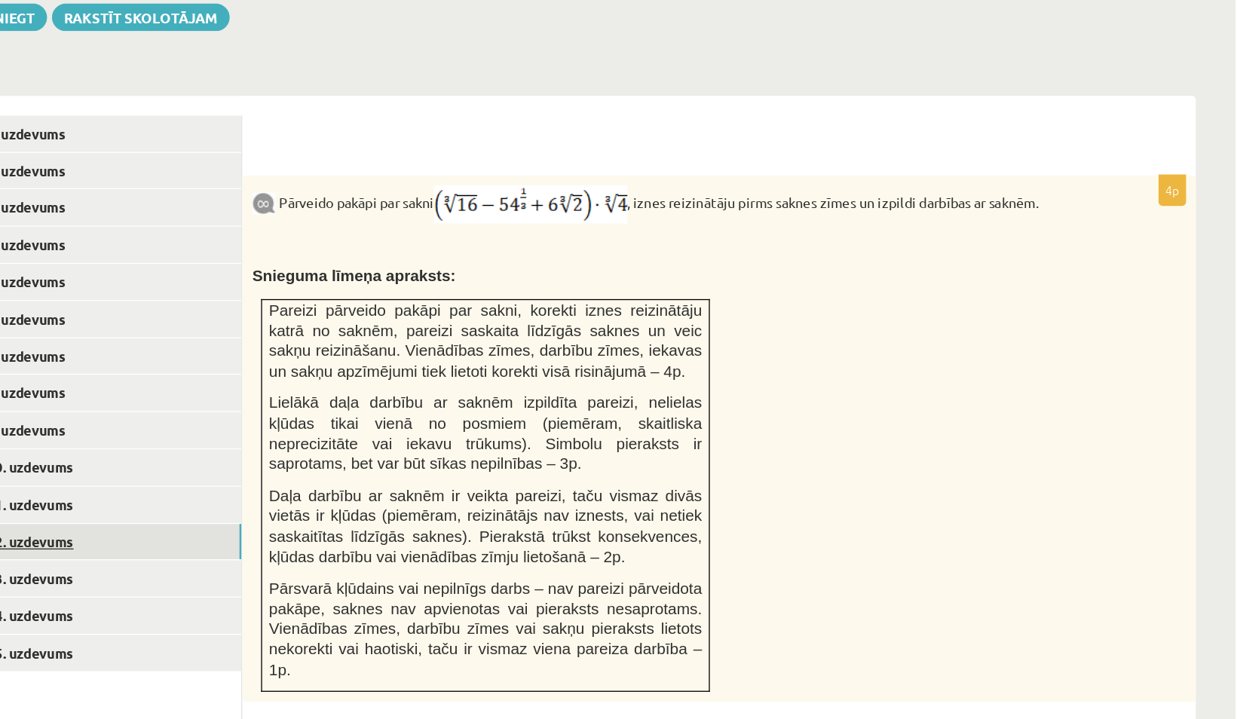
click at [364, 441] on link "12. uzdevums" at bounding box center [372, 455] width 203 height 28
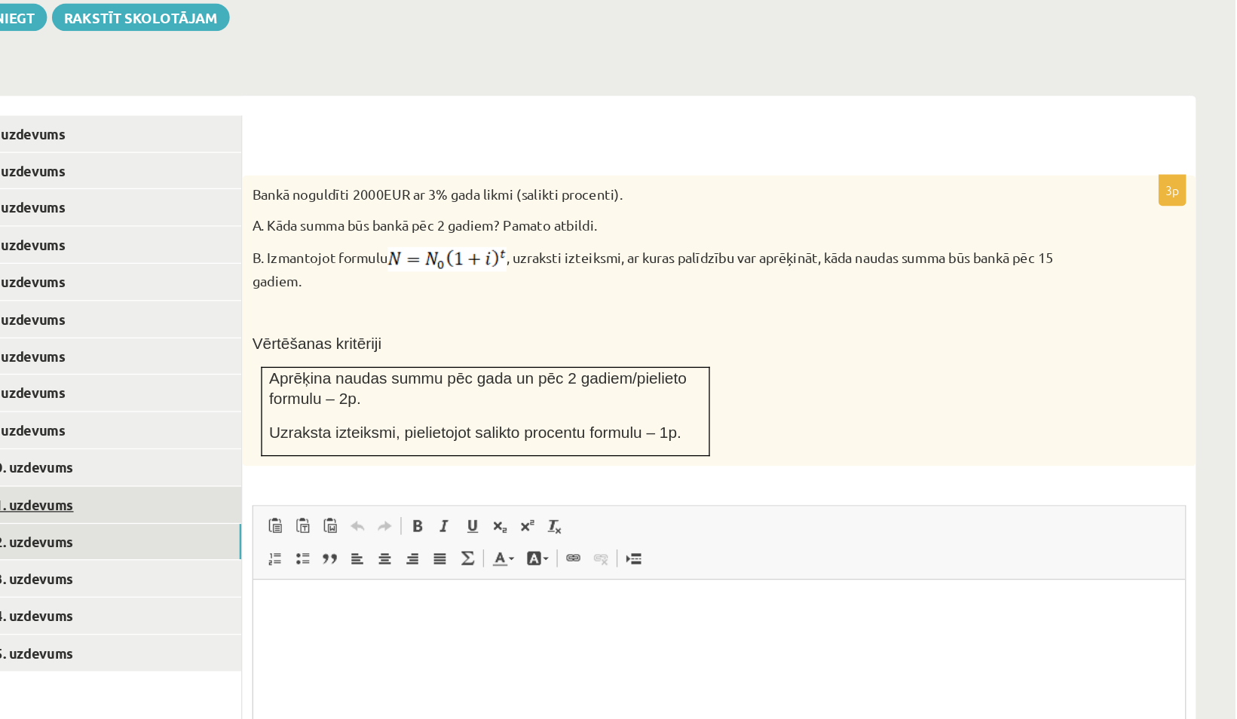
click at [357, 532] on link "11. uzdevums" at bounding box center [372, 546] width 203 height 28
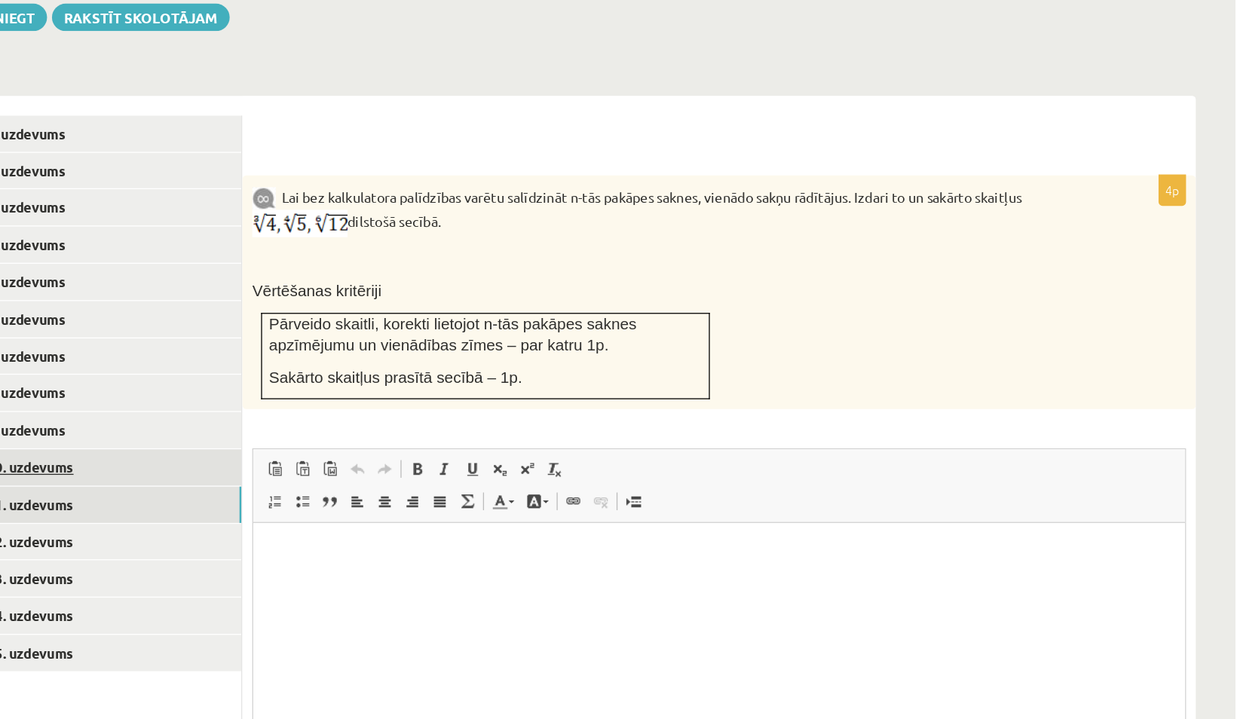
click at [355, 512] on link "10. uzdevums" at bounding box center [372, 526] width 203 height 28
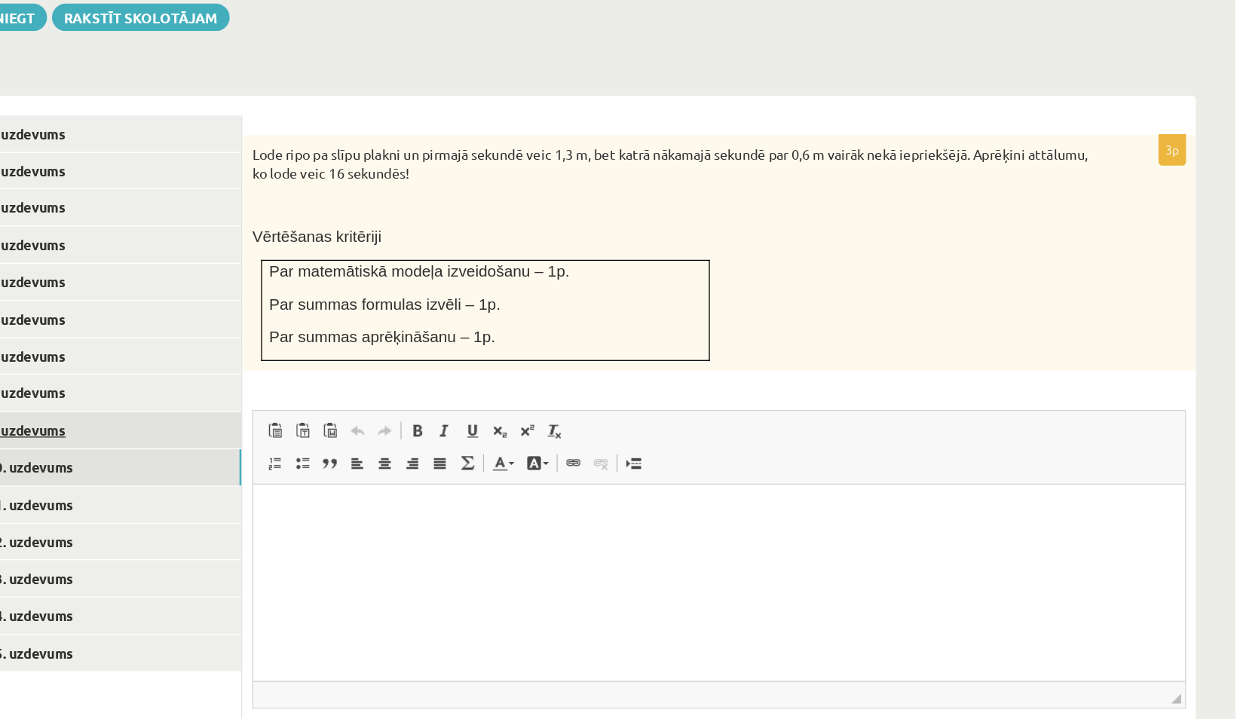
click at [357, 483] on link "9. uzdevums" at bounding box center [372, 497] width 203 height 28
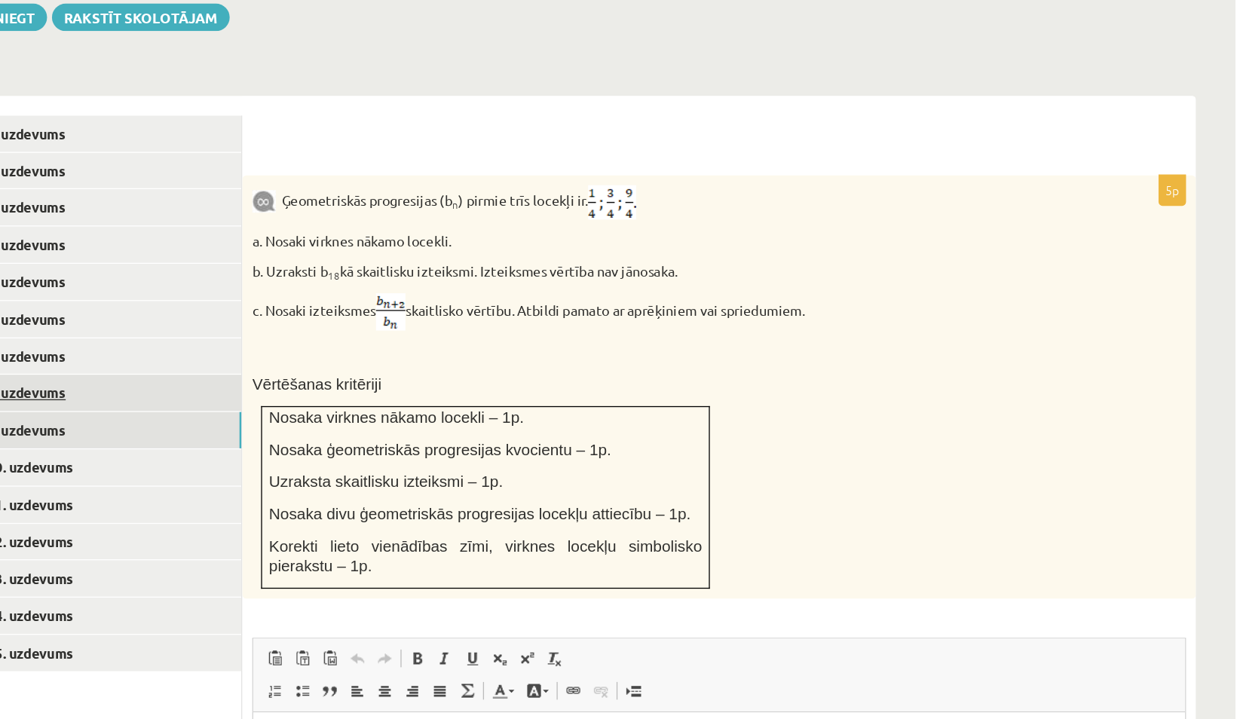
click at [353, 455] on link "8. uzdevums" at bounding box center [372, 469] width 203 height 28
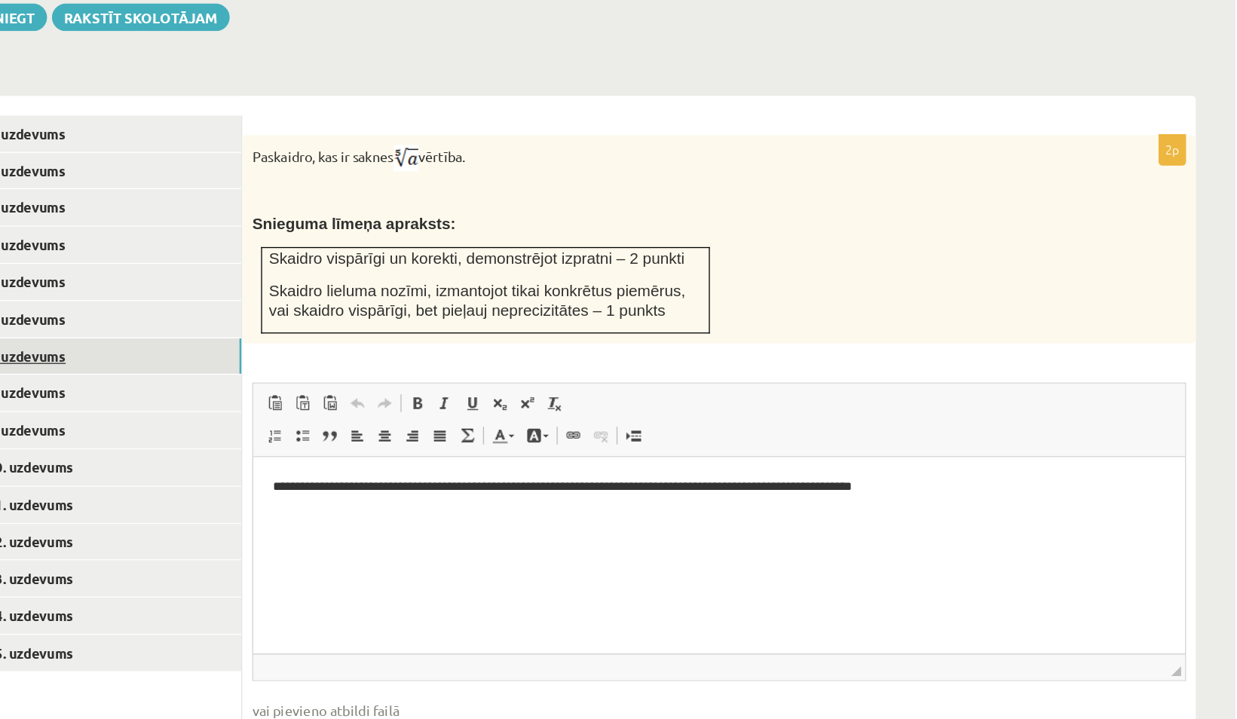
click at [348, 427] on link "7. uzdevums" at bounding box center [372, 441] width 203 height 28
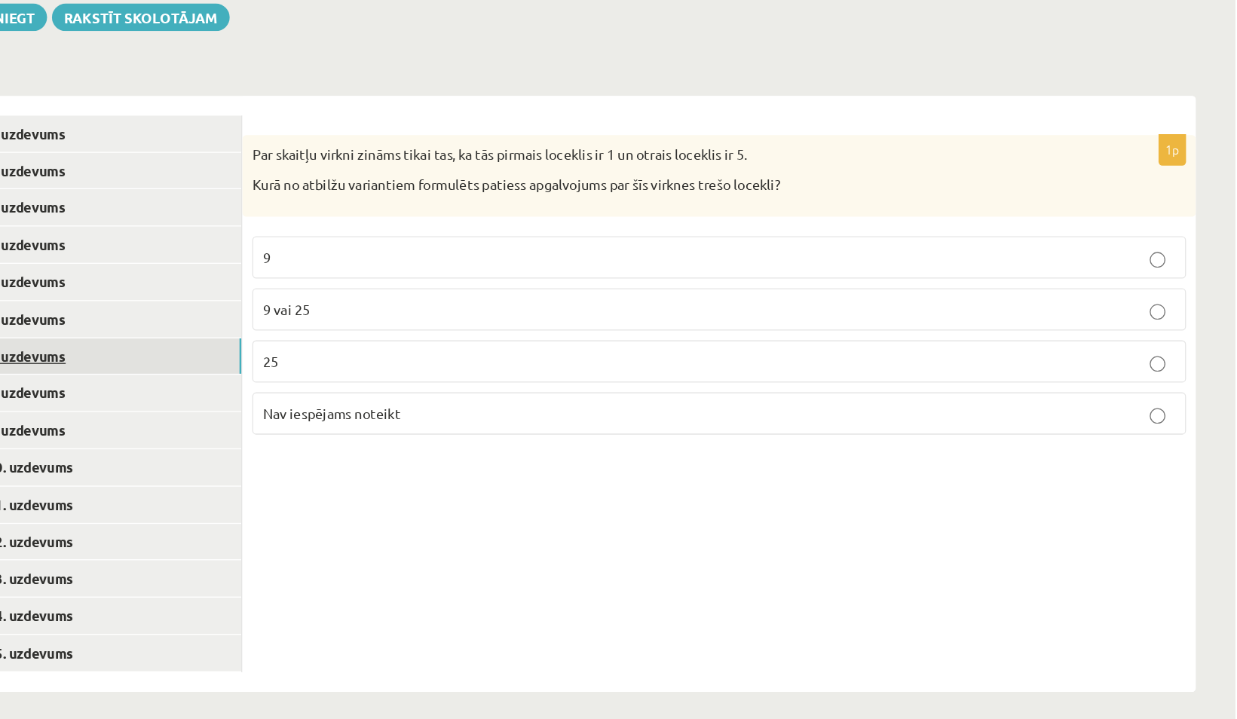
scroll to position [740, 0]
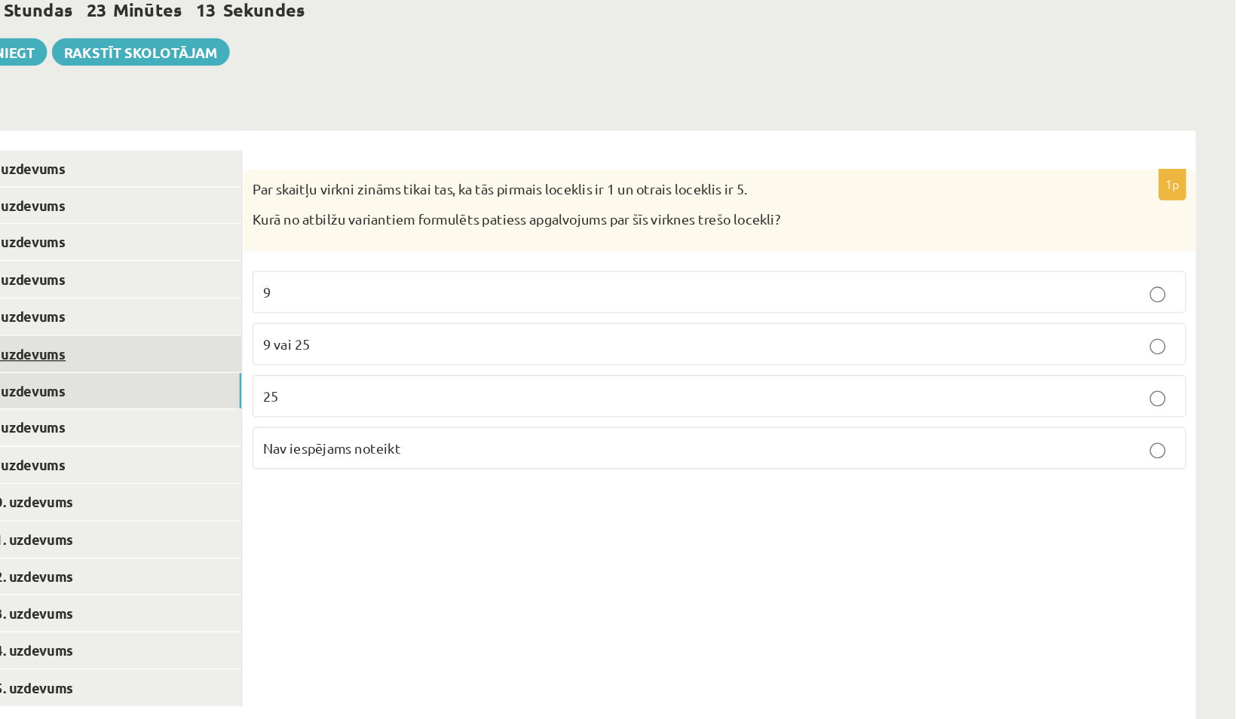
click at [330, 425] on link "6. uzdevums" at bounding box center [372, 439] width 203 height 28
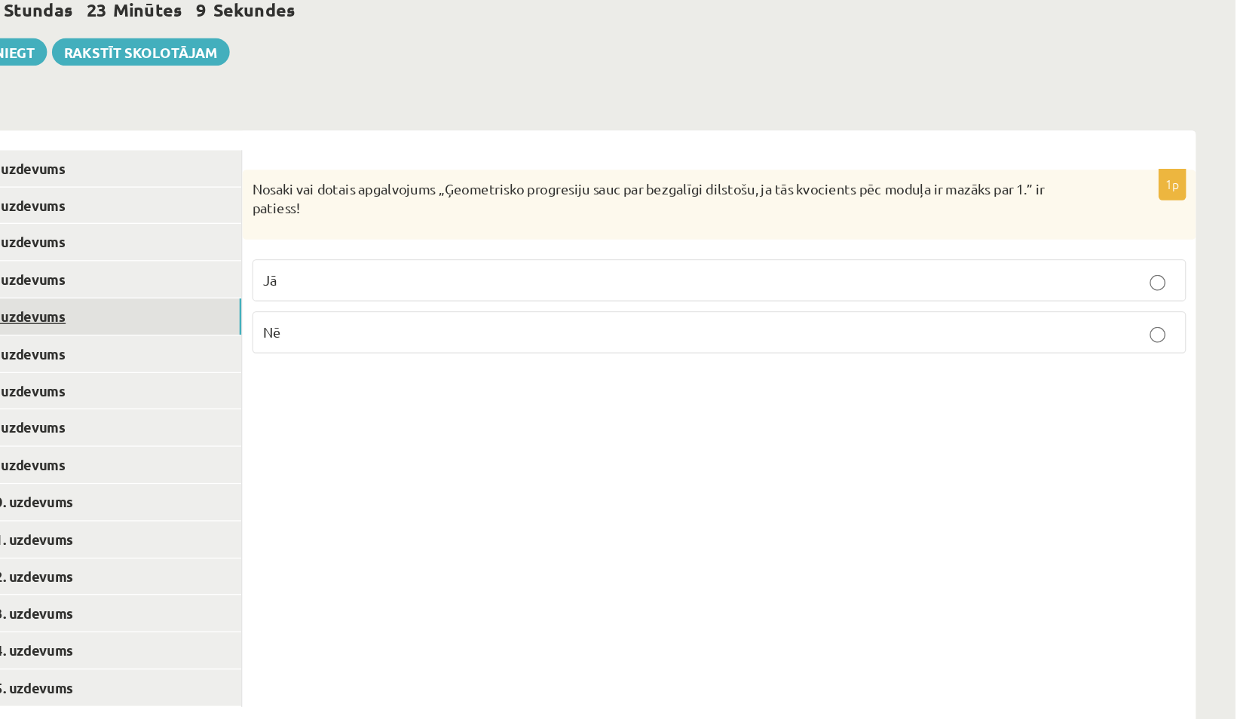
click at [334, 396] on link "5. uzdevums" at bounding box center [372, 410] width 203 height 28
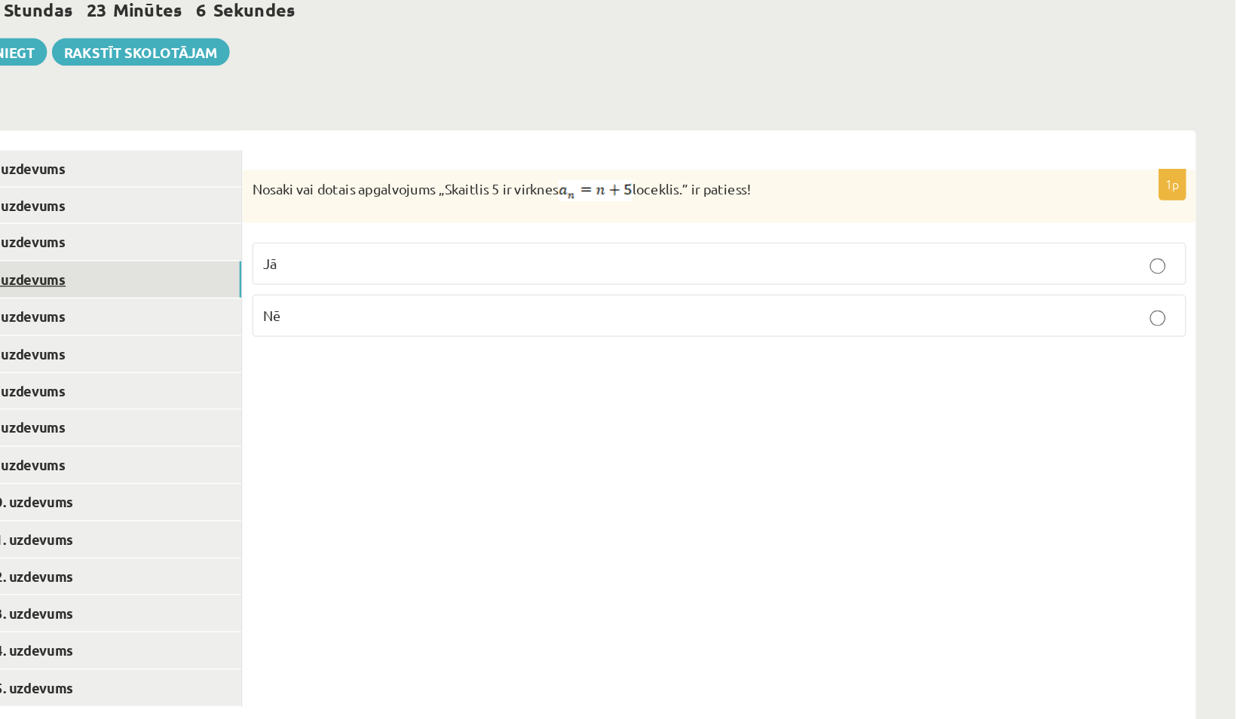
click at [338, 367] on link "4. uzdevums" at bounding box center [372, 381] width 203 height 28
click at [339, 339] on link "3. uzdevums" at bounding box center [372, 353] width 203 height 28
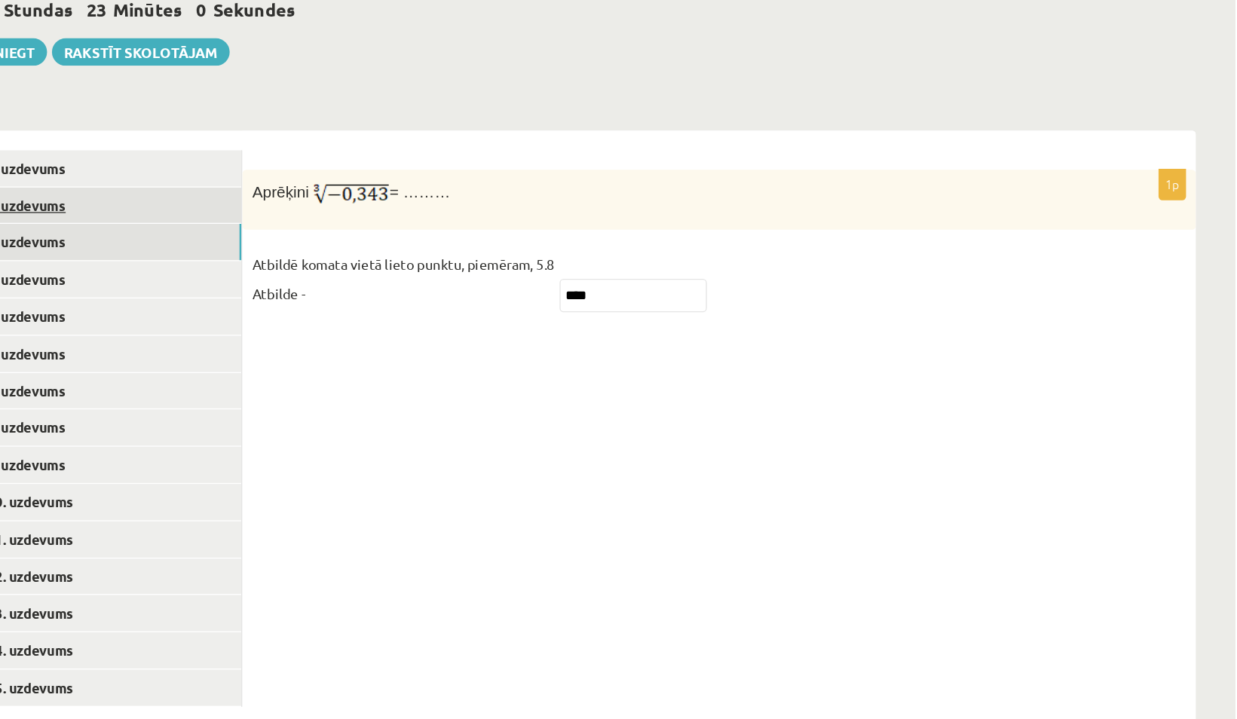
click at [340, 311] on link "2. uzdevums" at bounding box center [372, 325] width 203 height 28
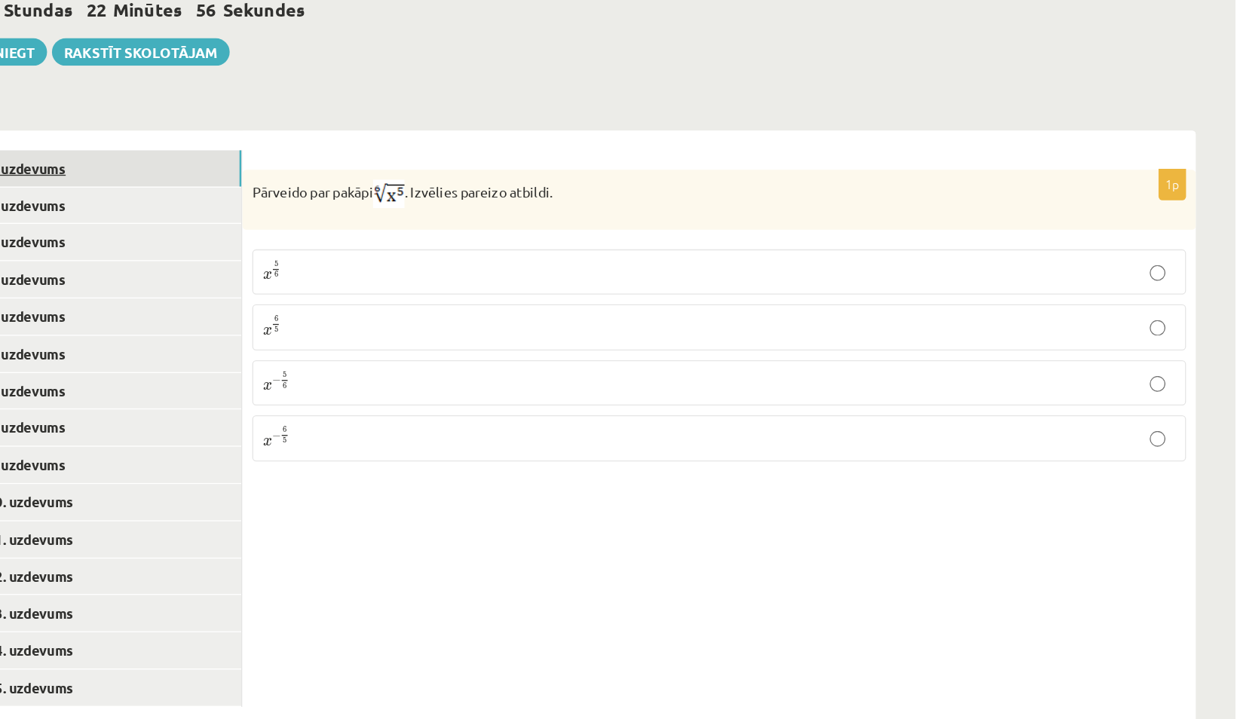
click at [340, 282] on link "1. uzdevums" at bounding box center [372, 296] width 203 height 28
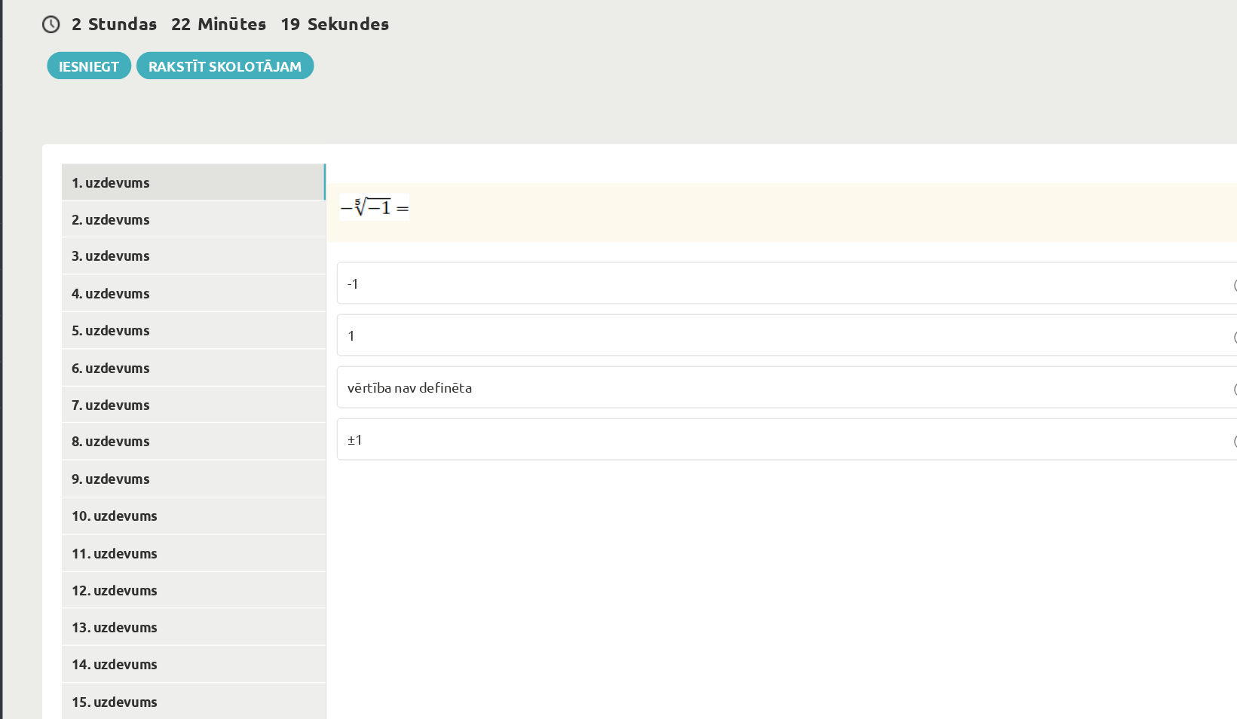
scroll to position [740, 0]
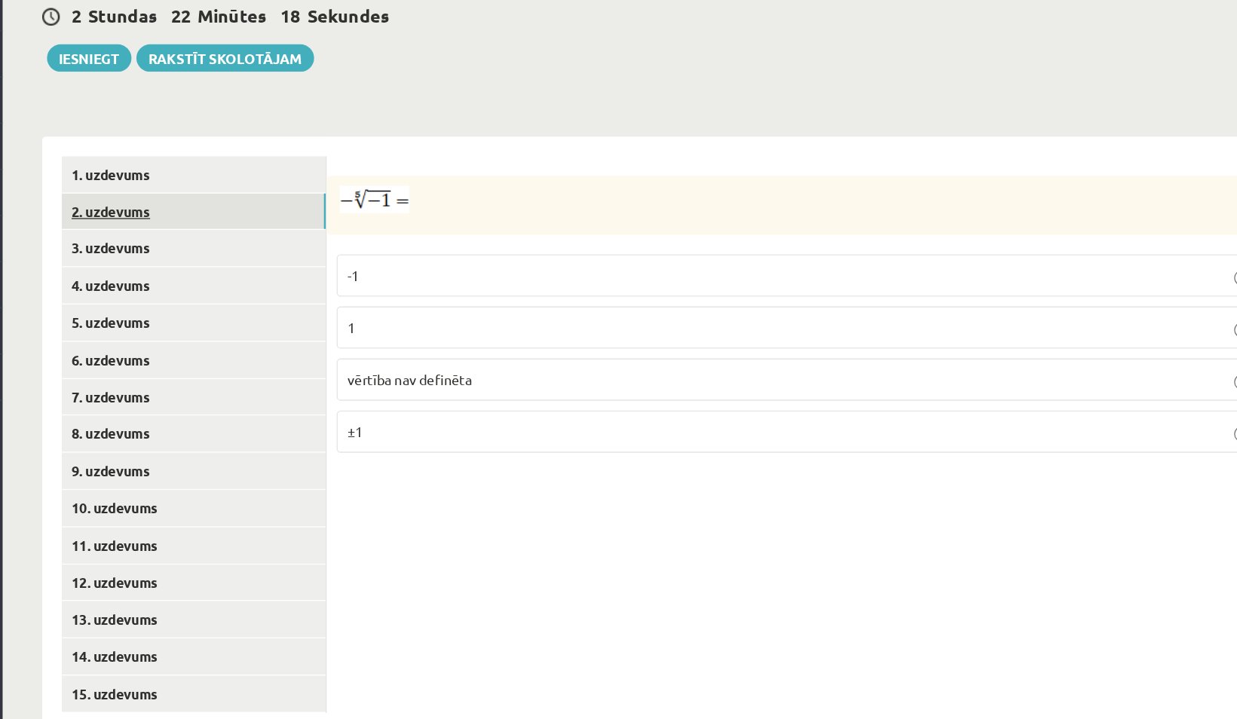
click at [383, 311] on link "2. uzdevums" at bounding box center [372, 325] width 203 height 28
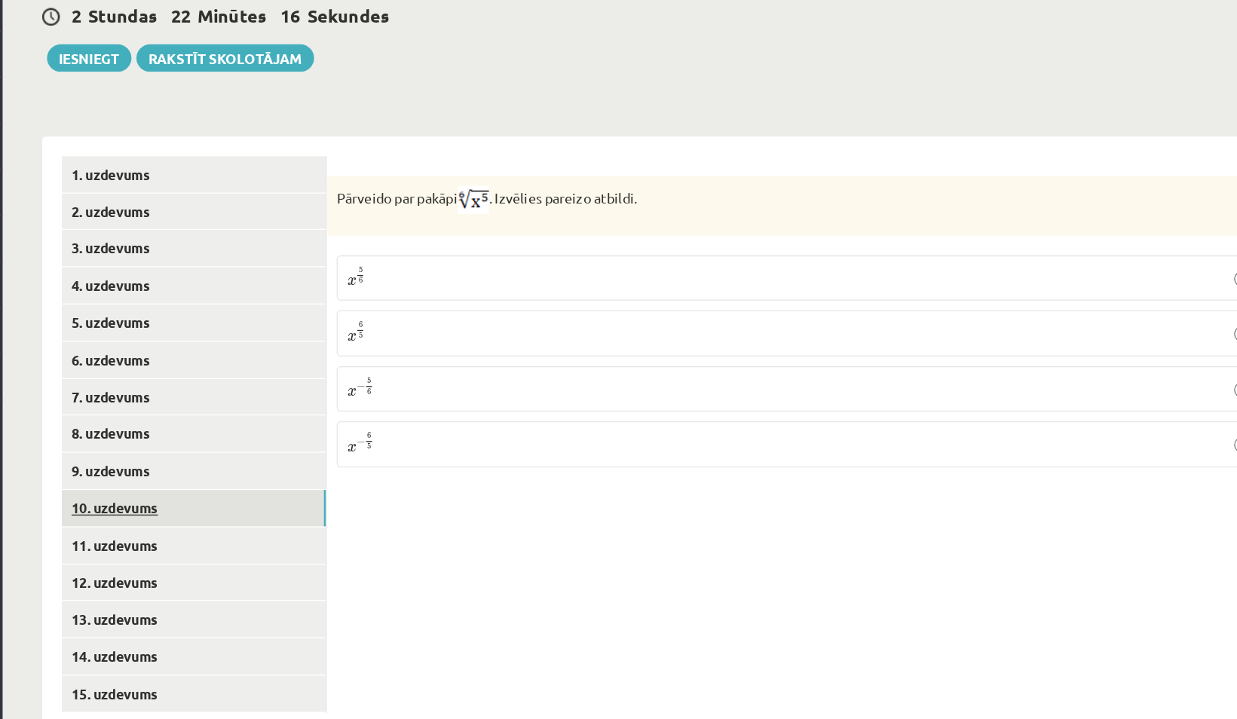
click at [372, 539] on link "10. uzdevums" at bounding box center [372, 553] width 203 height 28
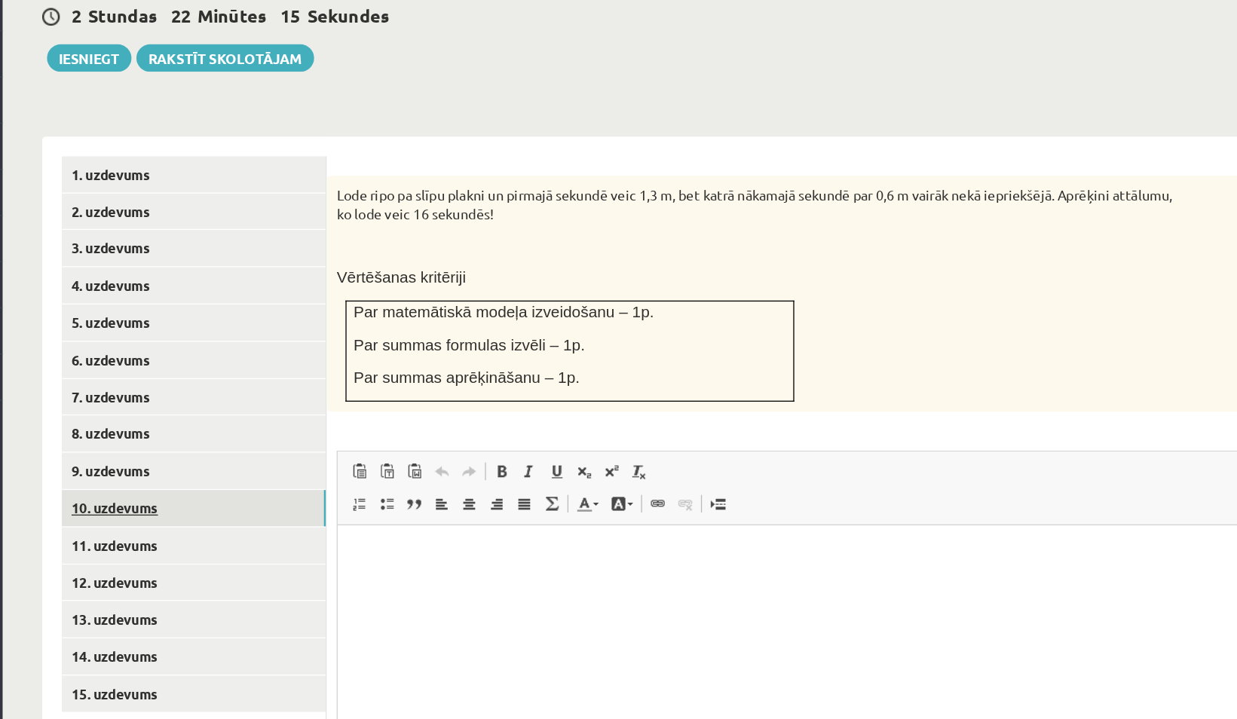
scroll to position [0, 0]
click at [352, 568] on link "11. uzdevums" at bounding box center [372, 582] width 203 height 28
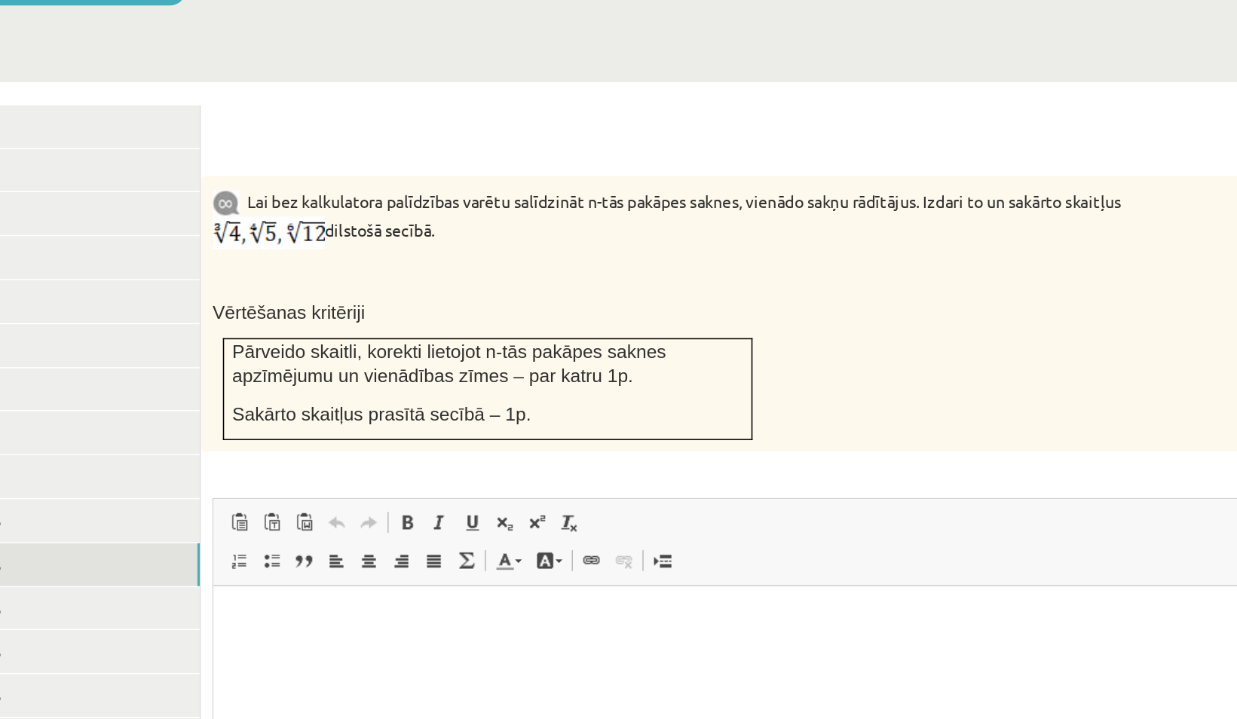
scroll to position [881, 0]
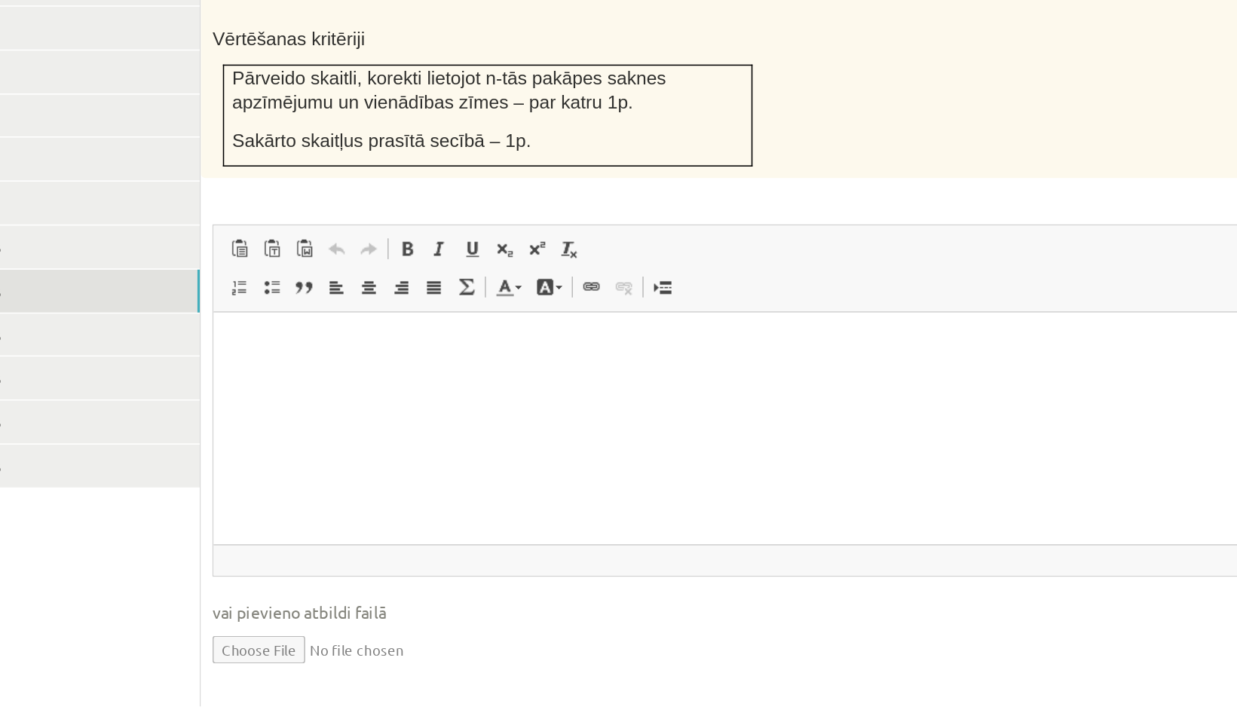
click at [522, 658] on input "file" at bounding box center [841, 673] width 717 height 31
type input "**********"
click at [366, 359] on html at bounding box center [571, 336] width 716 height 46
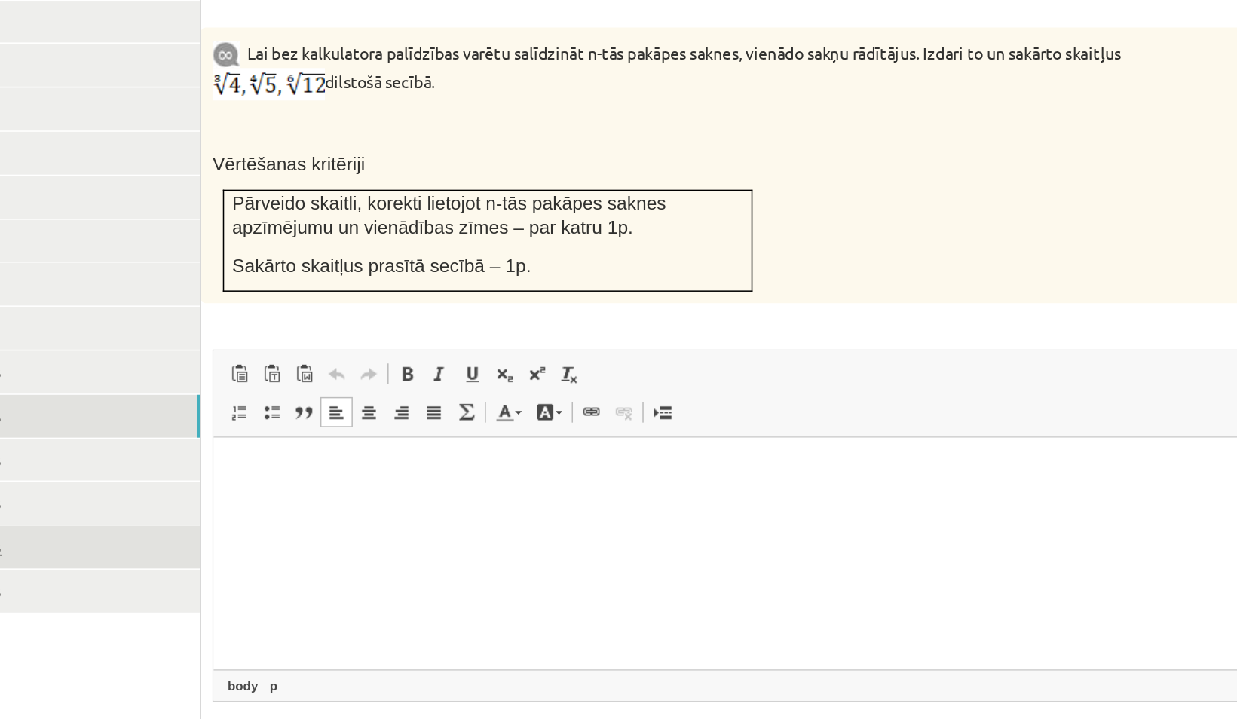
scroll to position [880, 0]
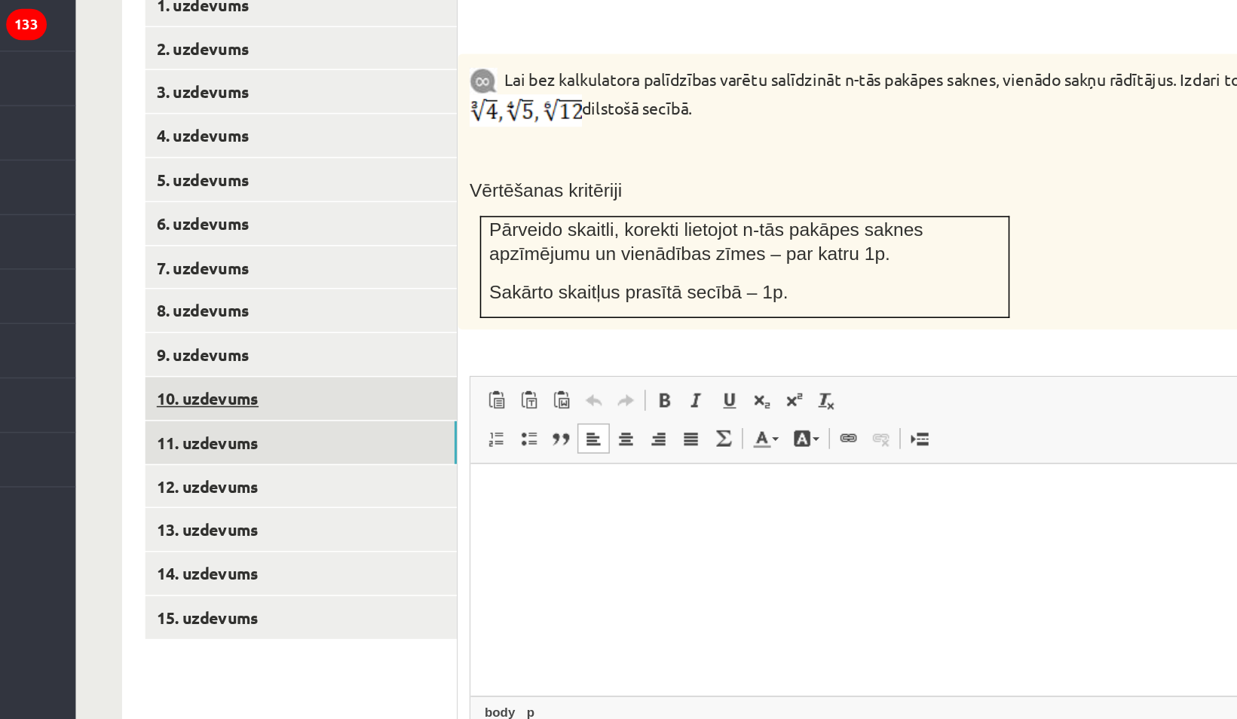
click at [321, 399] on link "10. uzdevums" at bounding box center [372, 413] width 203 height 28
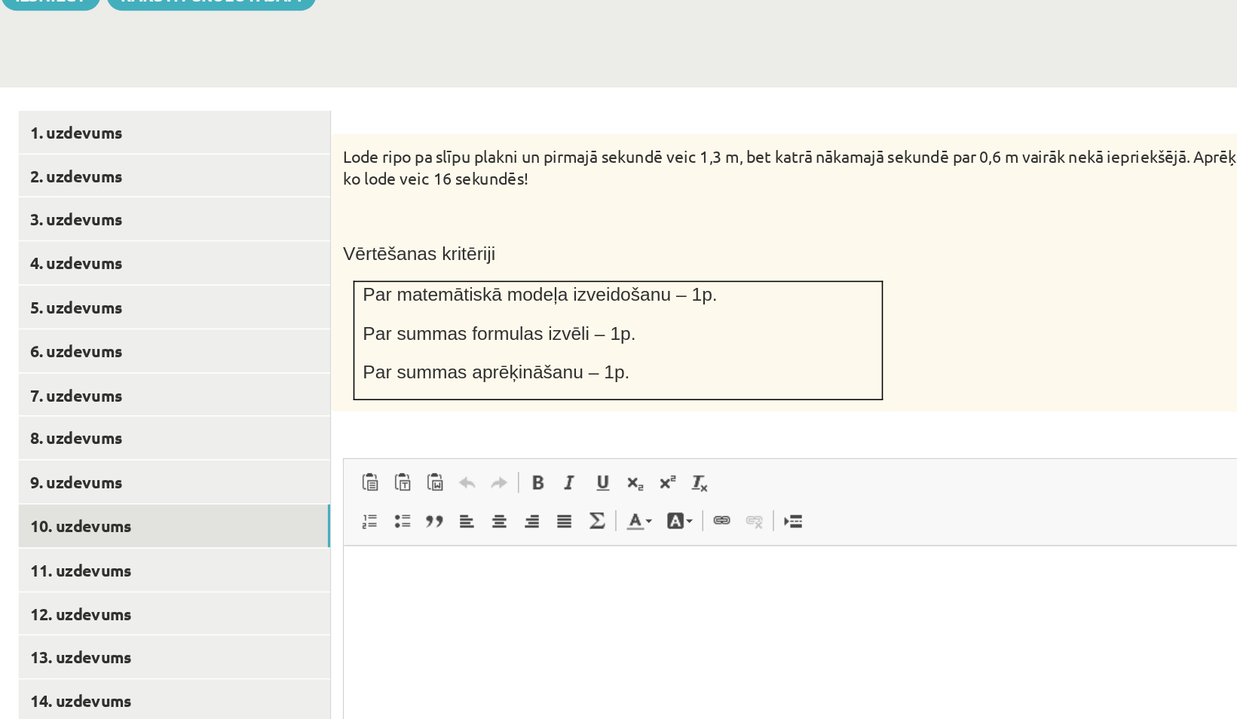
scroll to position [740, 0]
click at [452, 510] on link "9. uzdevums" at bounding box center [372, 524] width 203 height 28
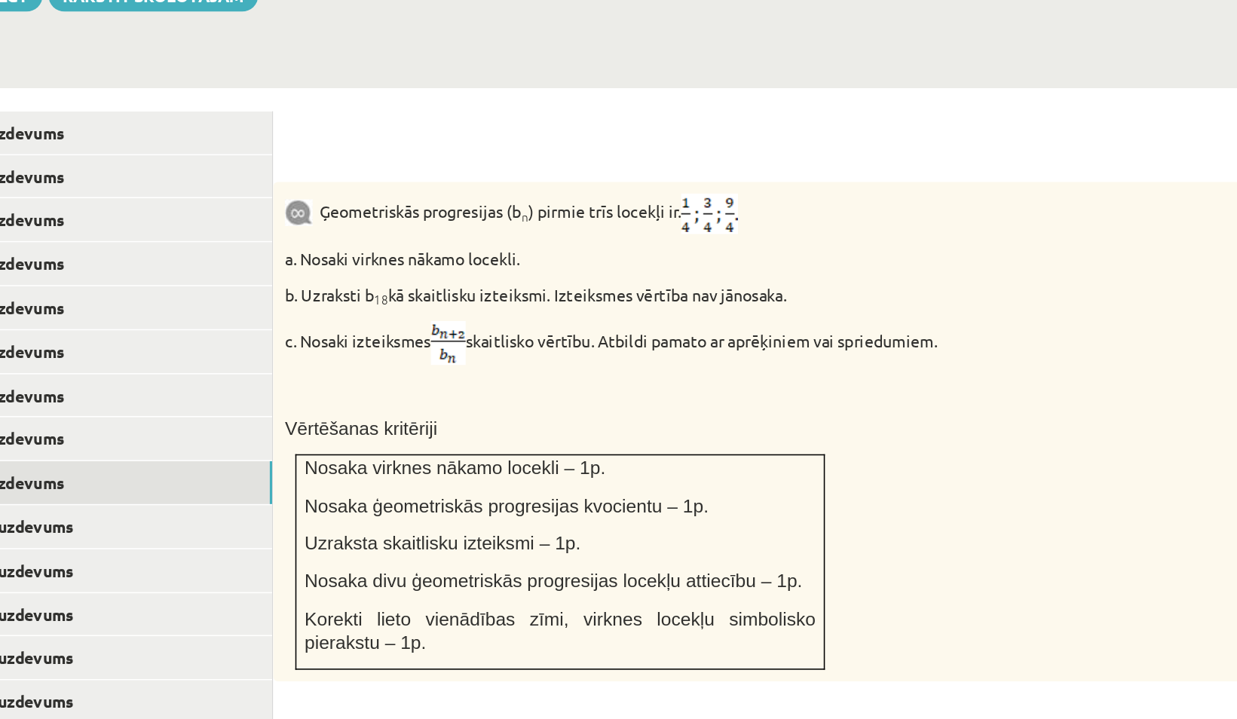
scroll to position [924, 0]
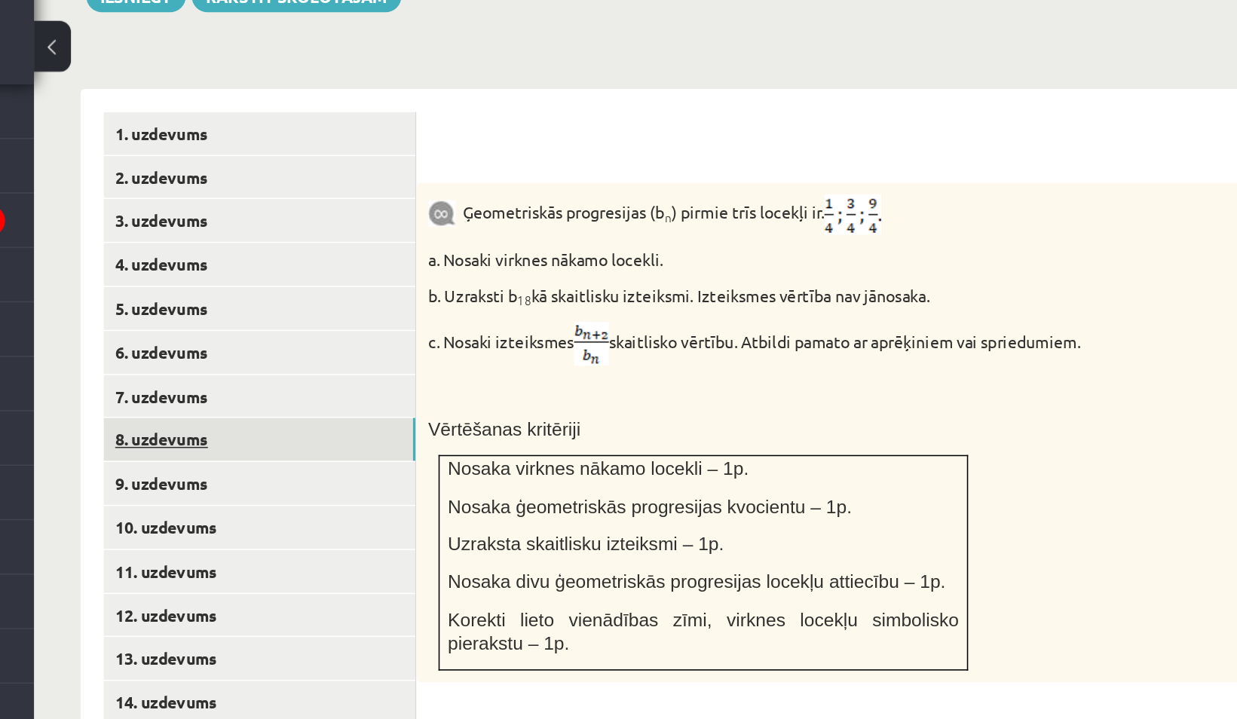
click at [407, 298] on link "8. uzdevums" at bounding box center [372, 312] width 203 height 28
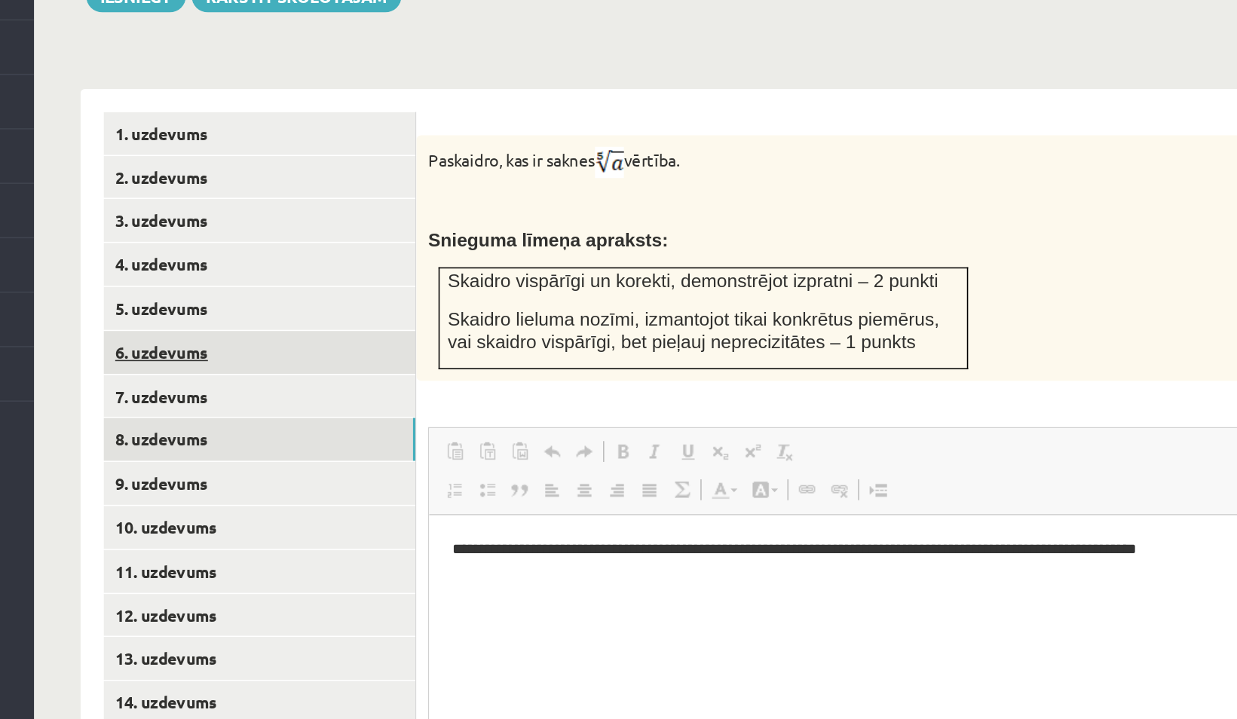
scroll to position [0, 0]
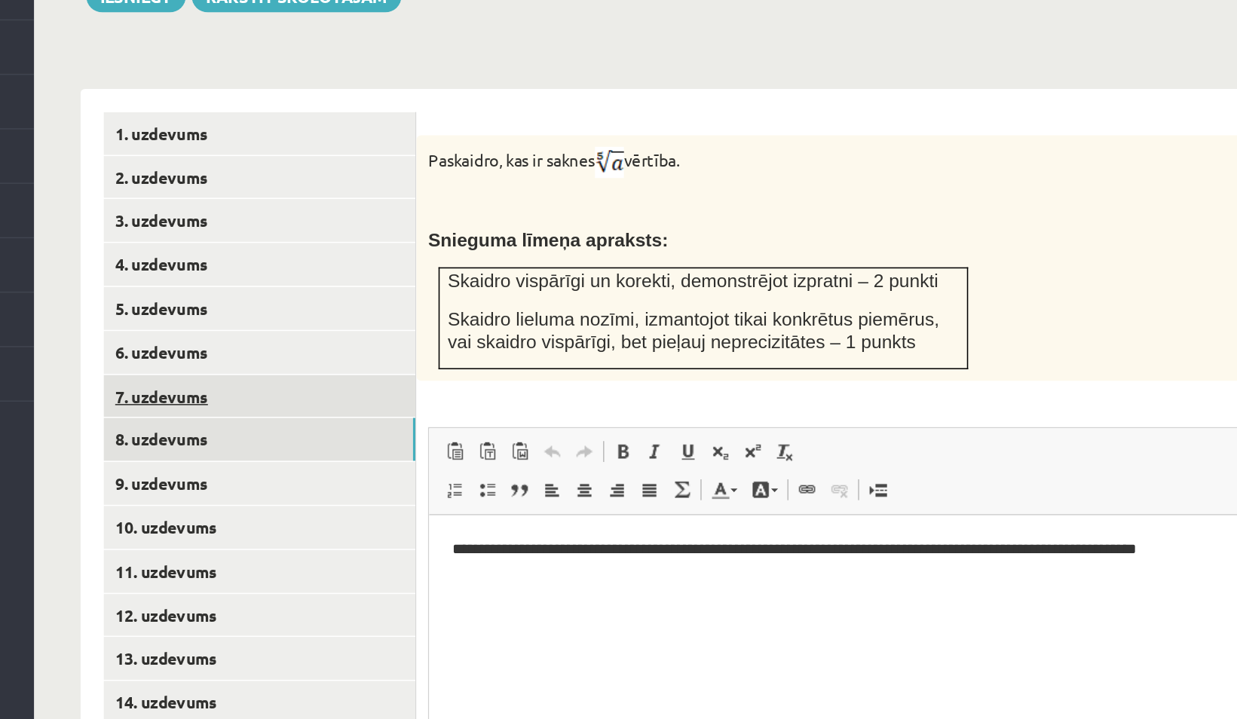
click at [413, 453] on link "7. uzdevums" at bounding box center [372, 467] width 203 height 28
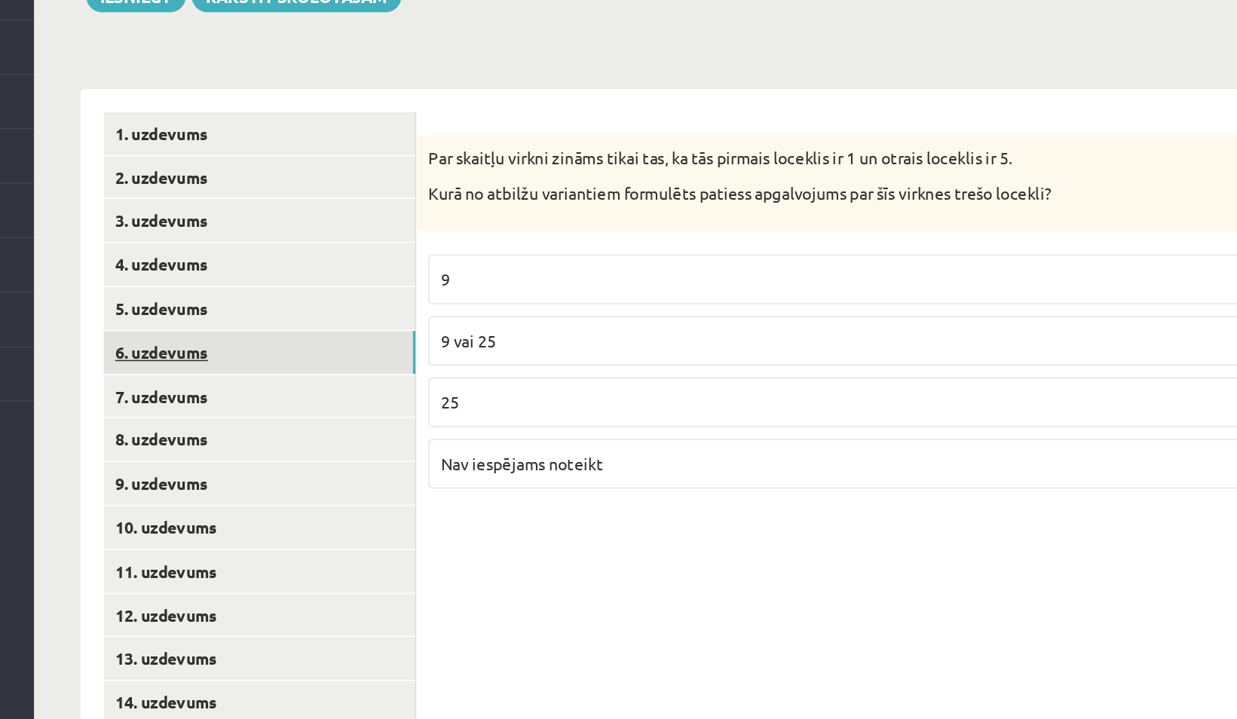
click at [404, 425] on link "6. uzdevums" at bounding box center [372, 439] width 203 height 28
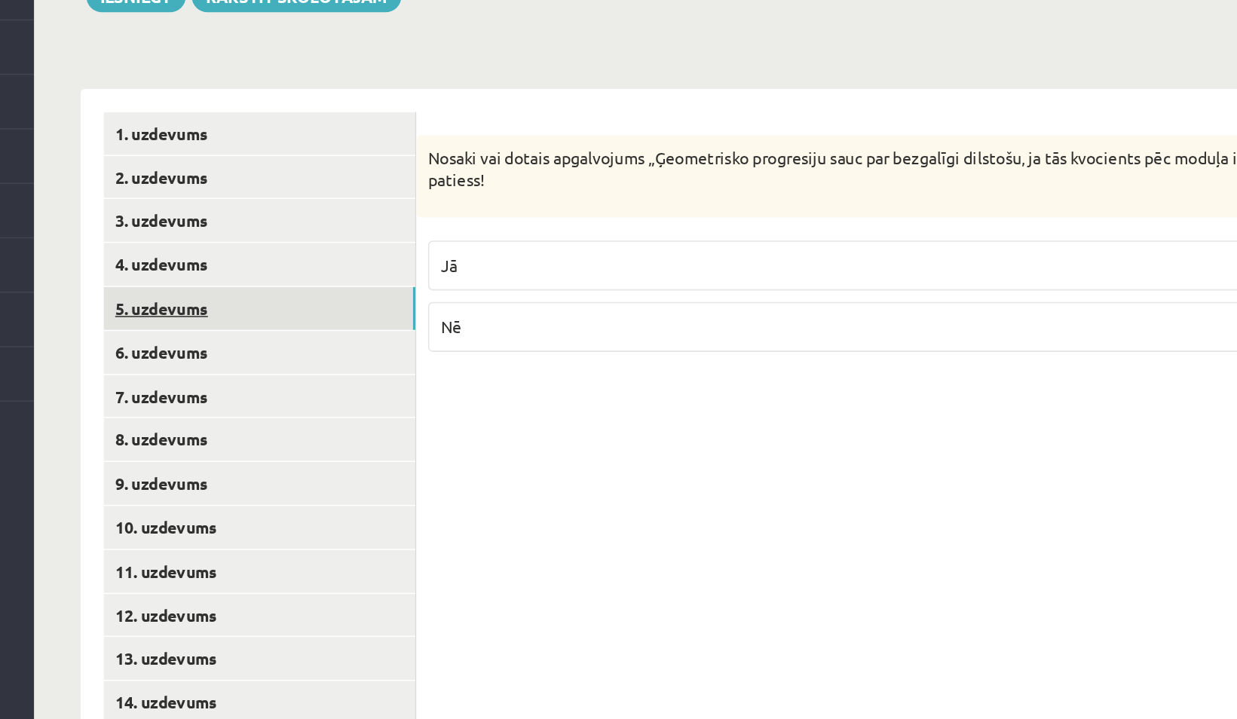
click at [397, 396] on link "5. uzdevums" at bounding box center [372, 410] width 203 height 28
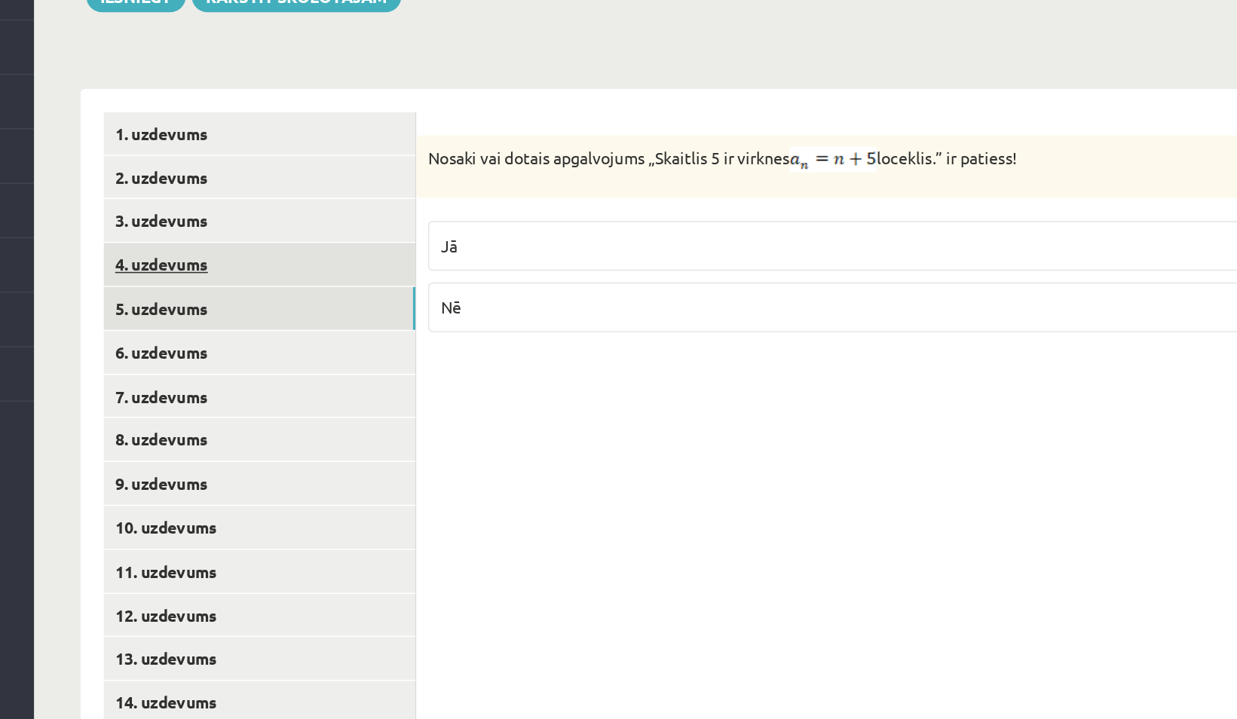
click at [391, 367] on link "4. uzdevums" at bounding box center [372, 381] width 203 height 28
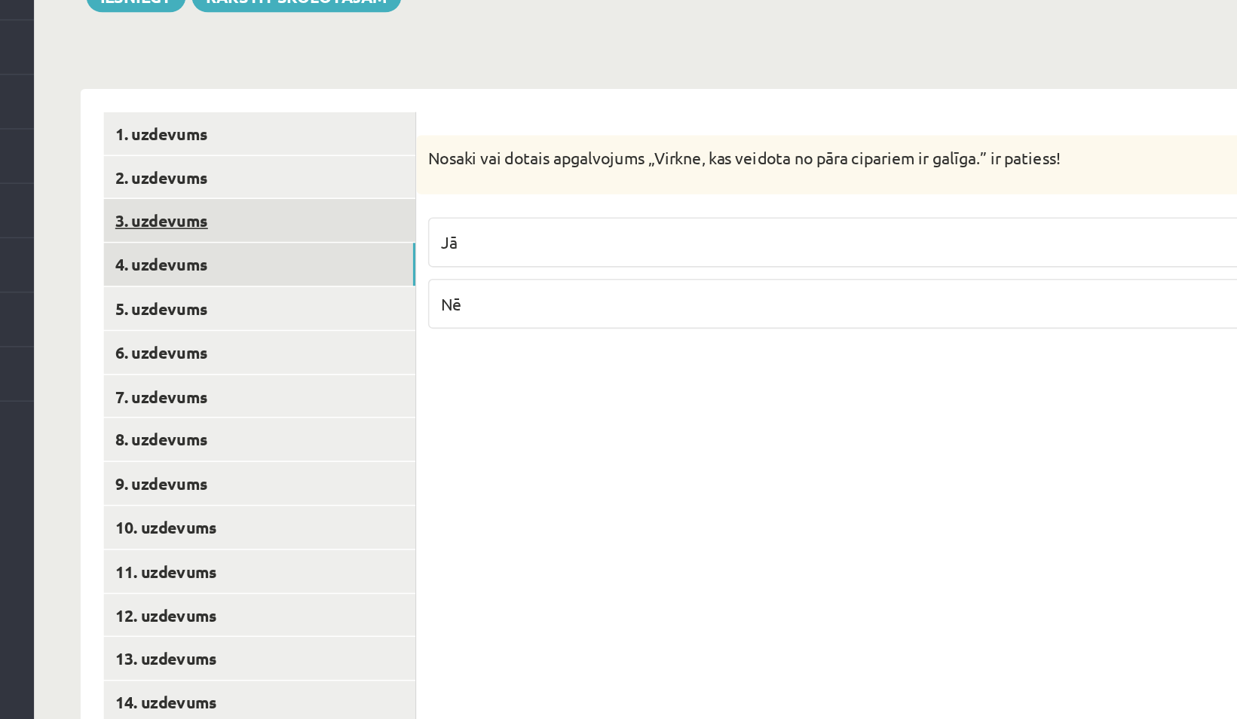
click at [388, 339] on link "3. uzdevums" at bounding box center [372, 353] width 203 height 28
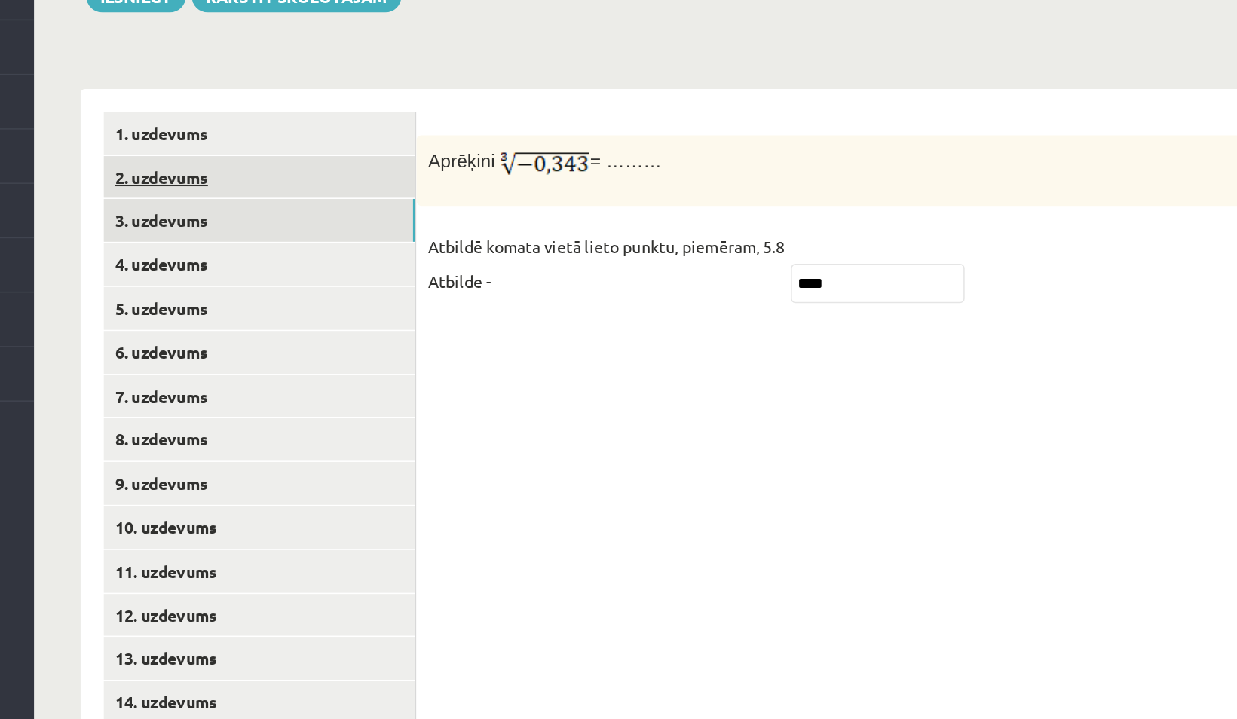
click at [387, 311] on link "2. uzdevums" at bounding box center [372, 325] width 203 height 28
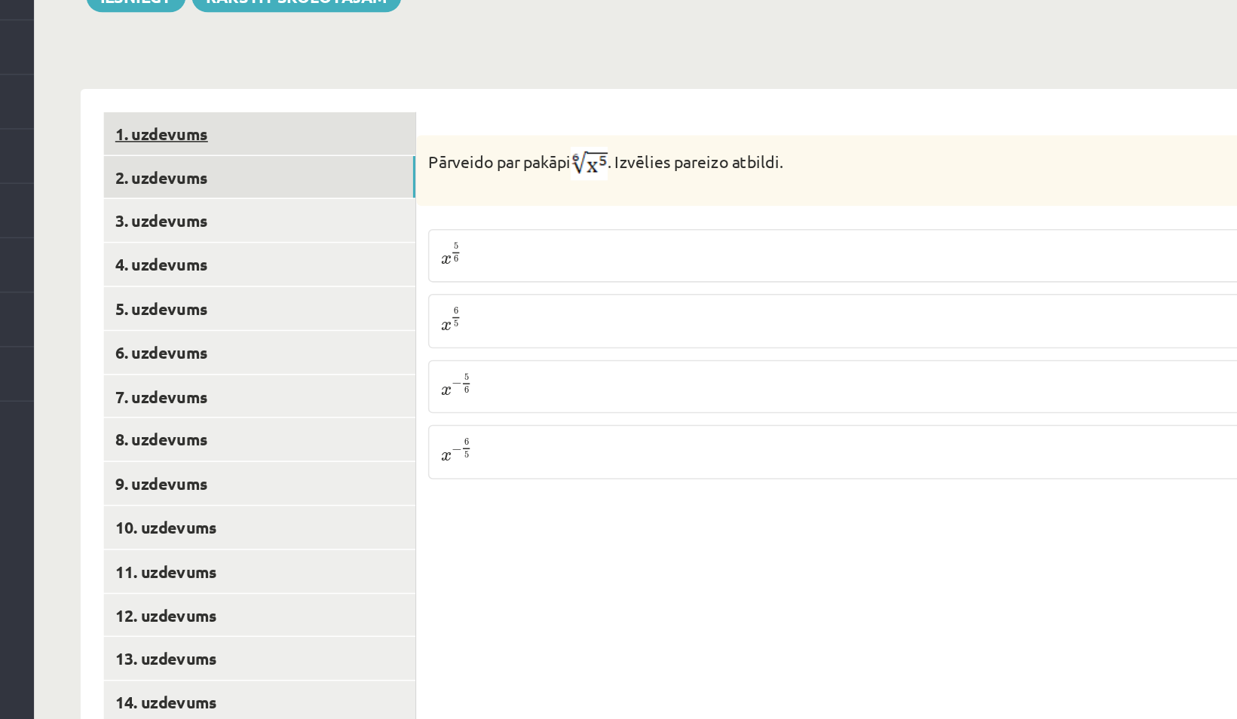
click at [385, 282] on link "1. uzdevums" at bounding box center [372, 296] width 203 height 28
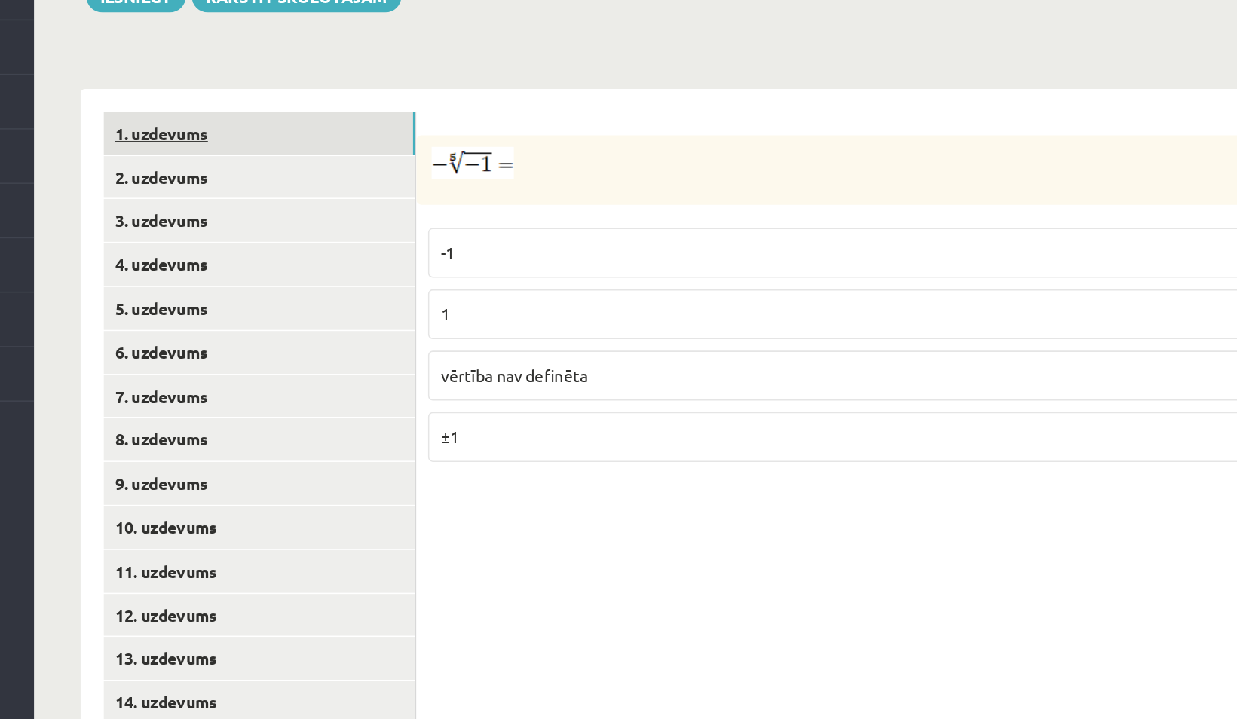
scroll to position [740, 0]
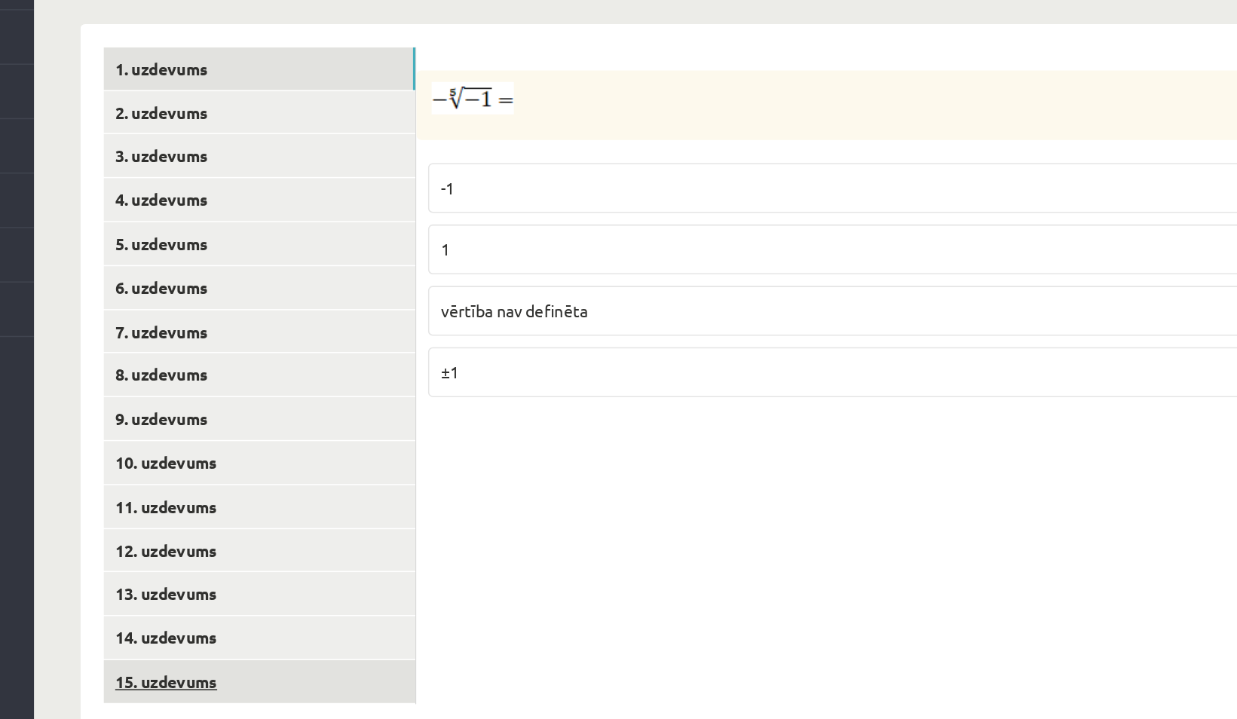
click at [311, 681] on link "15. uzdevums" at bounding box center [372, 695] width 203 height 28
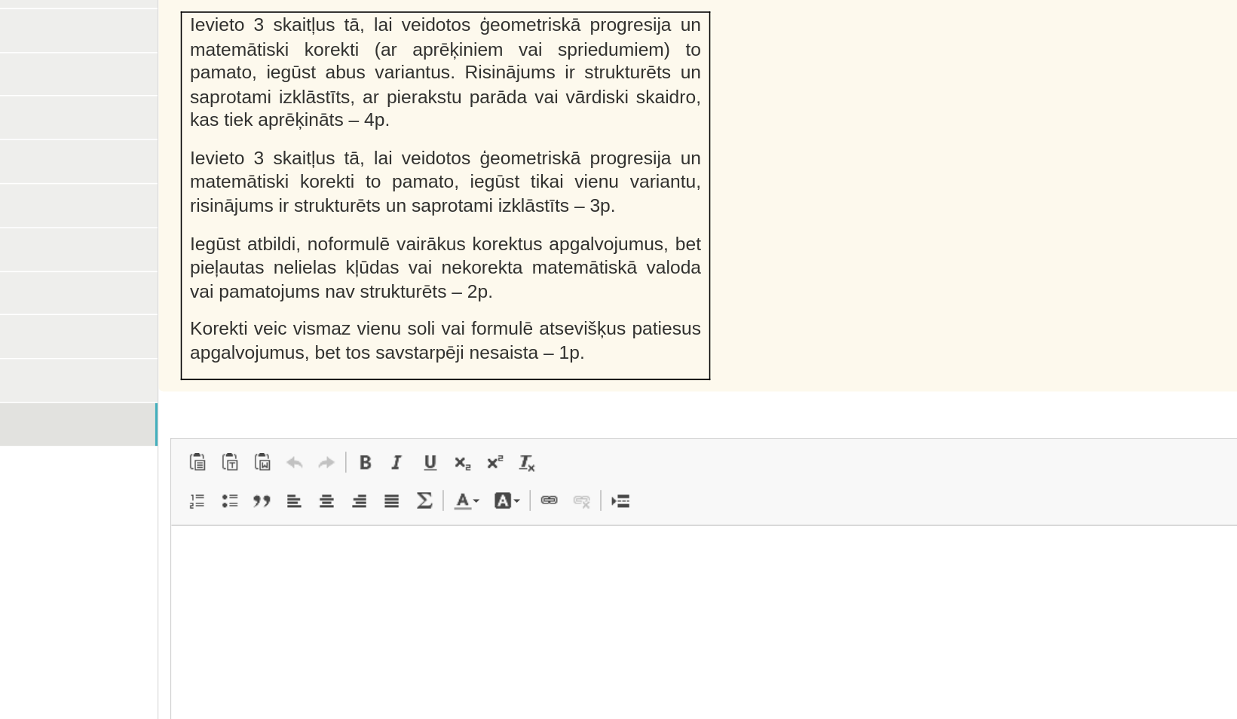
scroll to position [1046, 0]
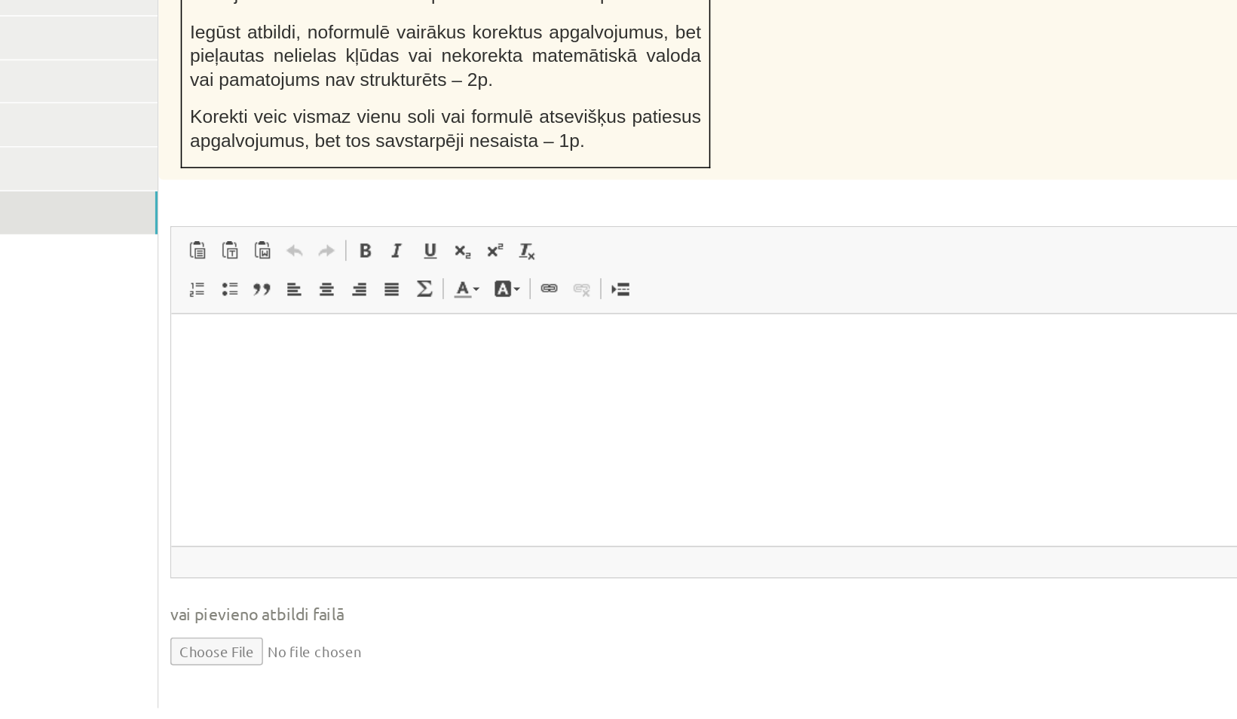
click at [502, 658] on input "file" at bounding box center [841, 673] width 717 height 31
type input "**********"
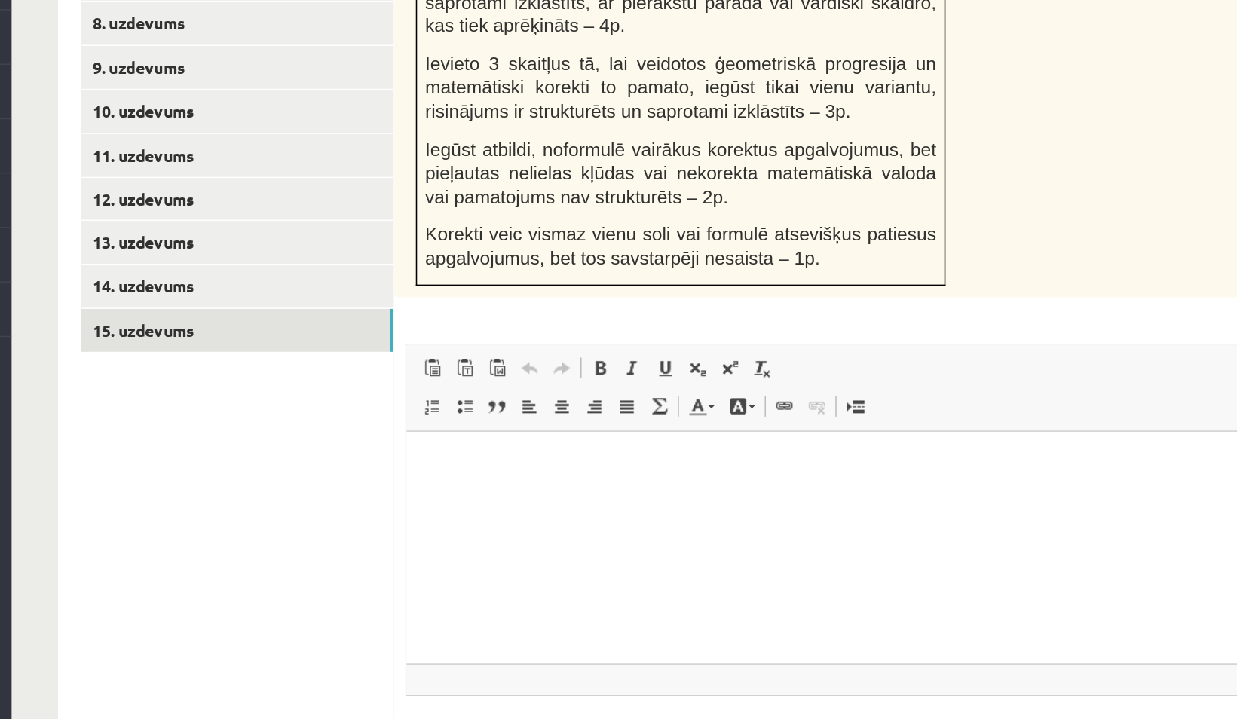
scroll to position [970, 0]
click at [535, 467] on html at bounding box center [764, 454] width 716 height 46
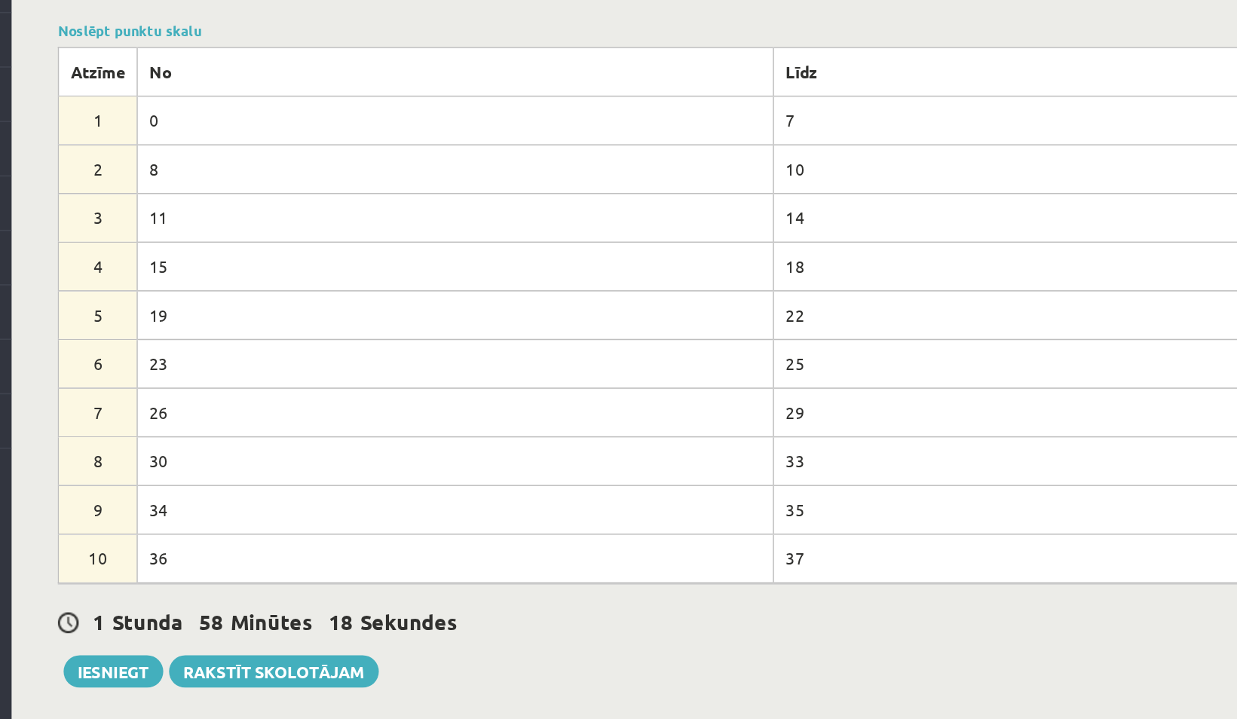
scroll to position [332, 0]
click at [280, 605] on button "Iesniegt" at bounding box center [292, 615] width 65 height 21
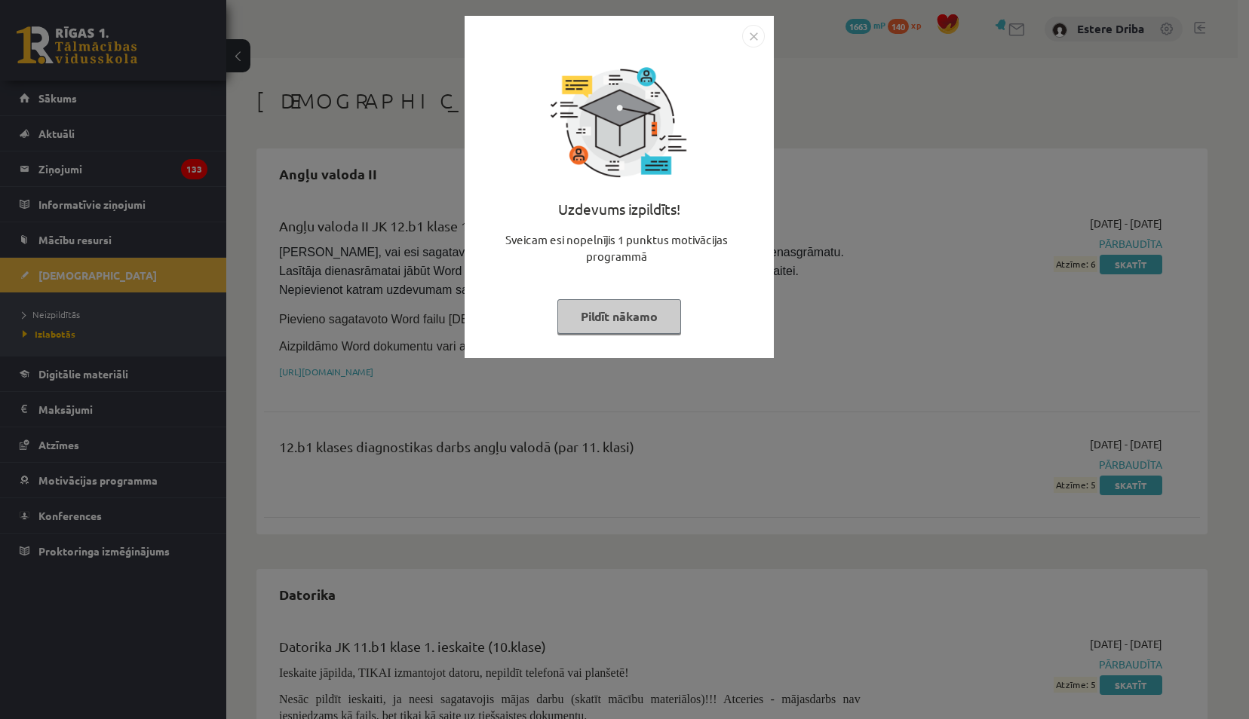
click at [647, 310] on button "Pildīt nākamo" at bounding box center [619, 316] width 124 height 35
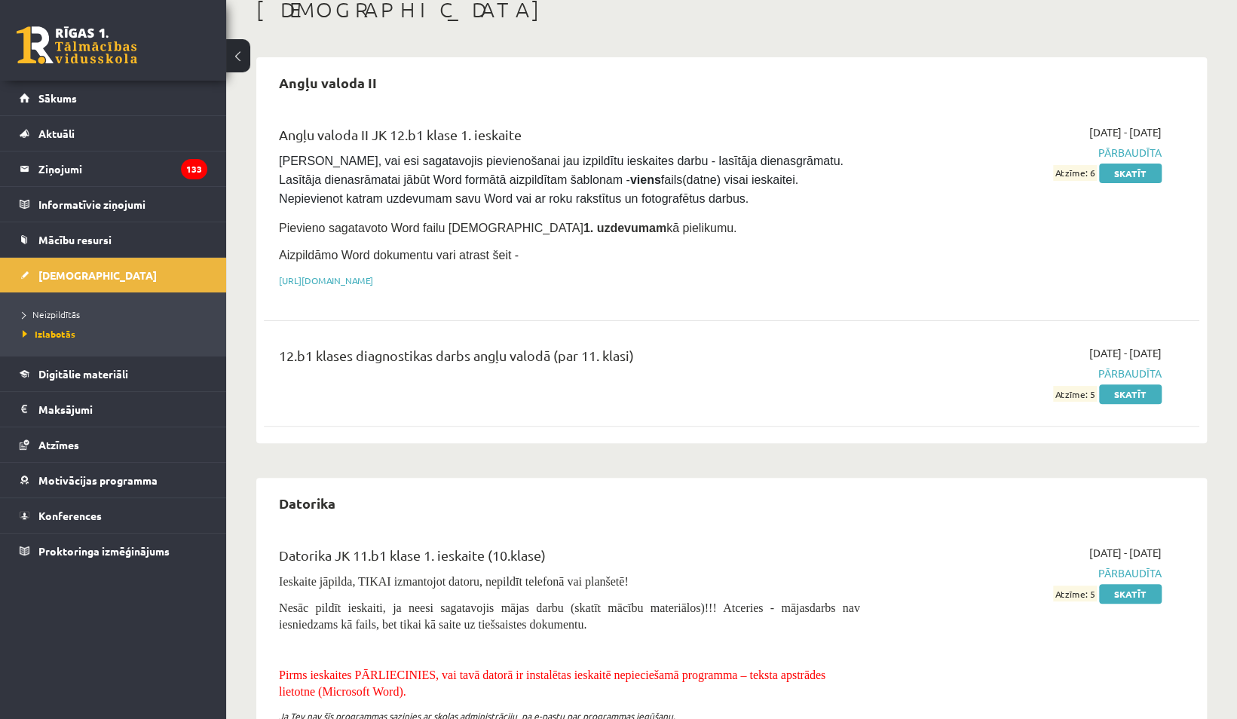
scroll to position [94, 0]
click at [64, 314] on span "Neizpildītās" at bounding box center [51, 314] width 57 height 12
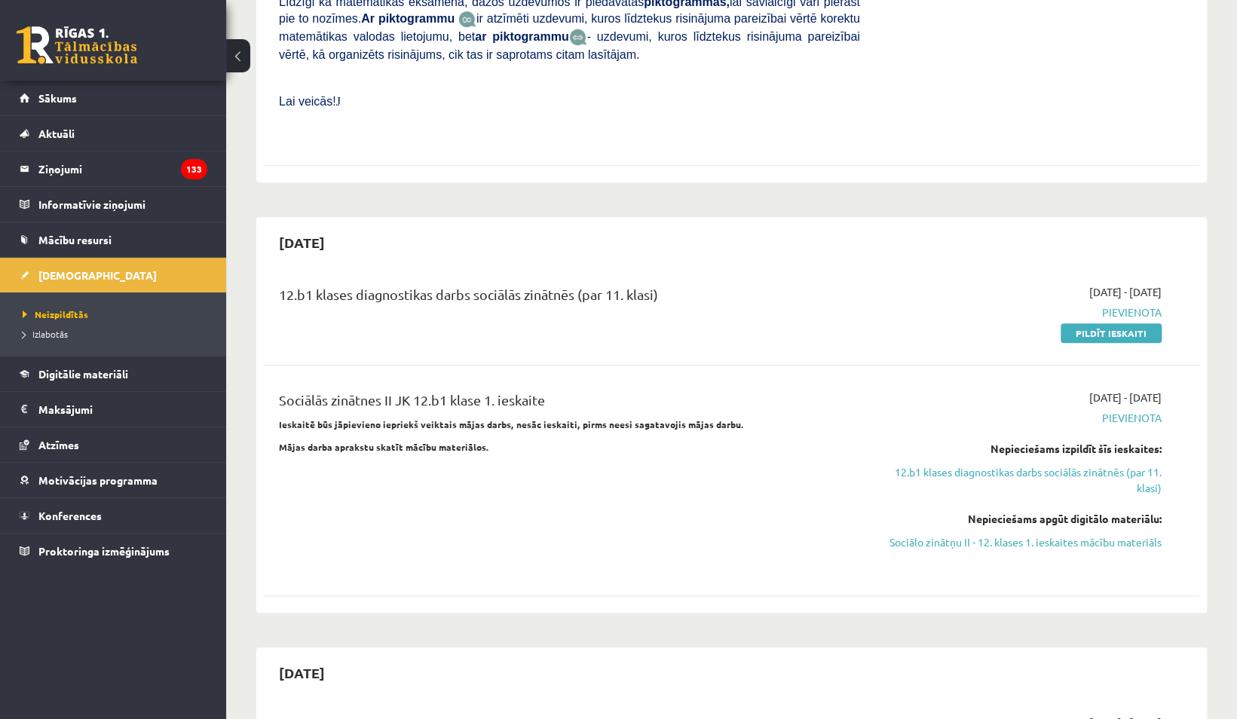
scroll to position [604, 0]
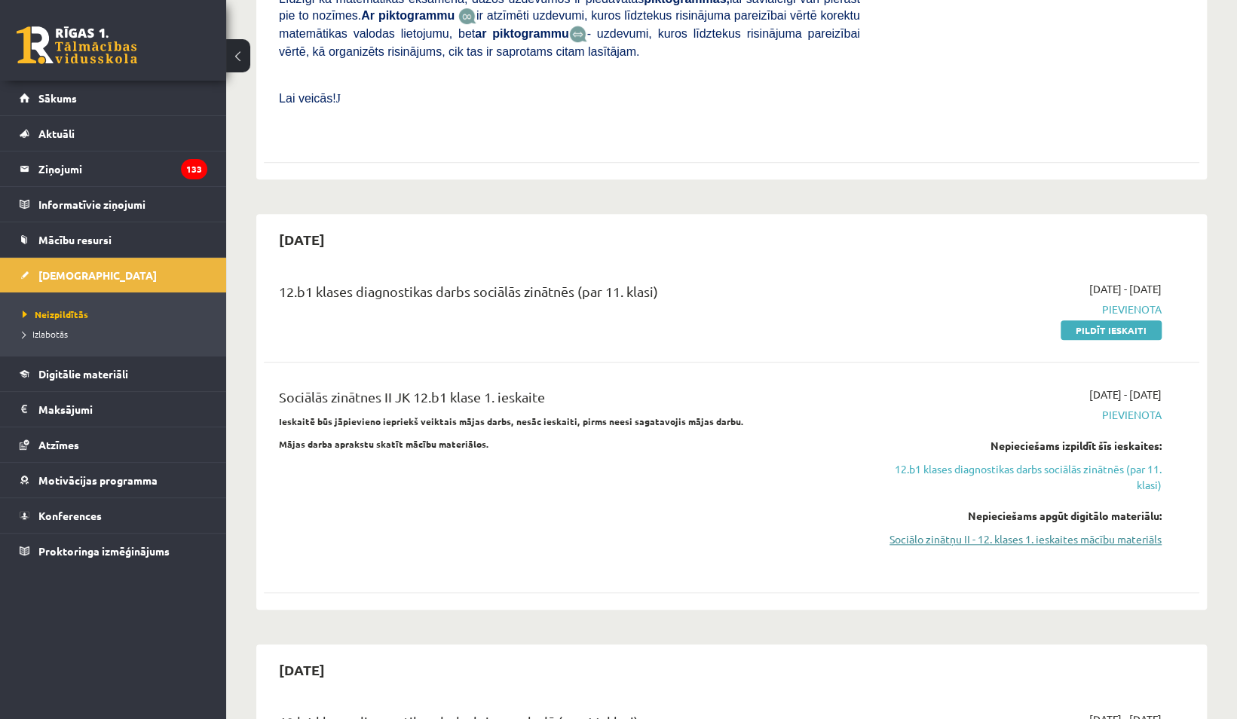
click at [952, 532] on link "Sociālo zinātņu II - 12. klases 1. ieskaites mācību materiāls" at bounding box center [1022, 540] width 279 height 16
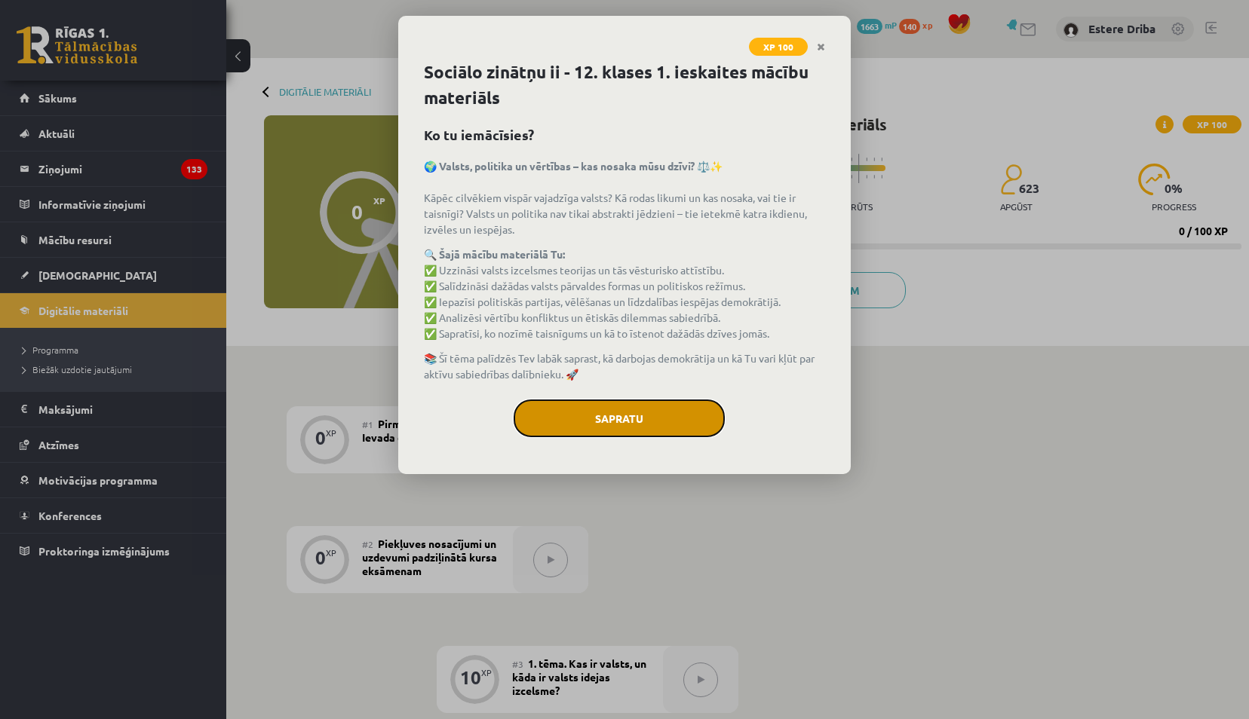
click at [626, 418] on button "Sapratu" at bounding box center [619, 419] width 211 height 38
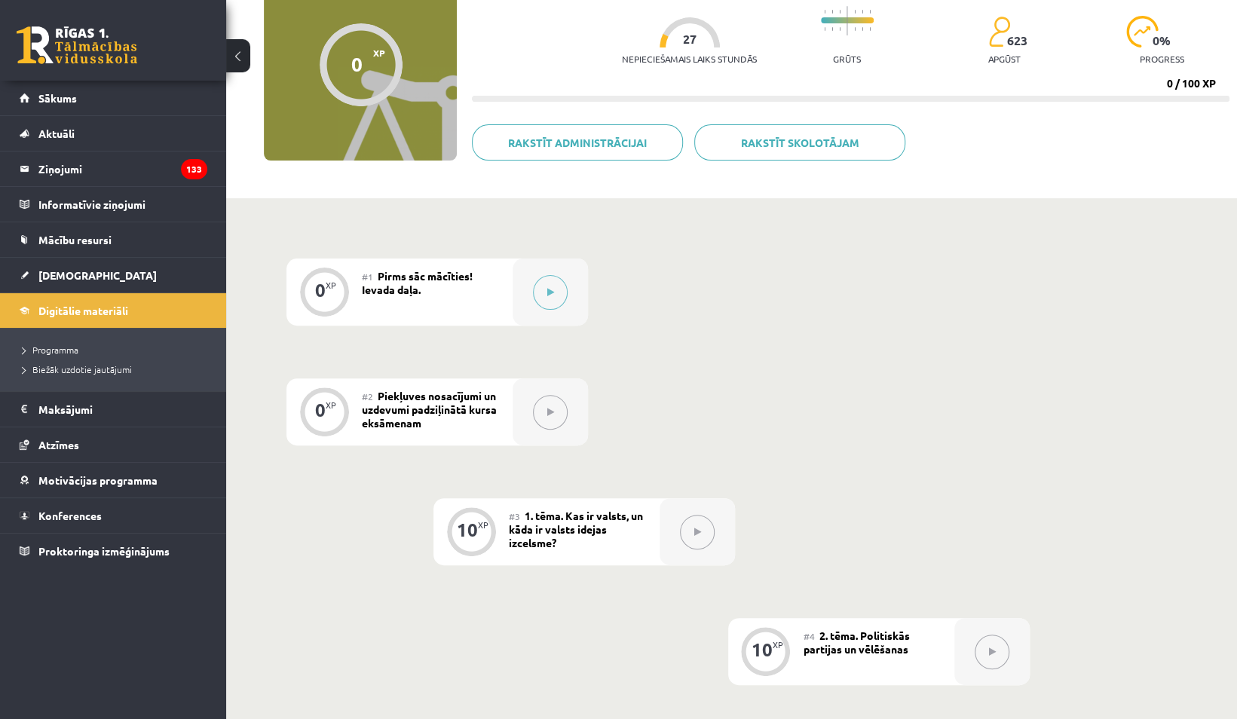
scroll to position [149, 0]
click at [136, 271] on link "[DEMOGRAPHIC_DATA]" at bounding box center [114, 275] width 188 height 35
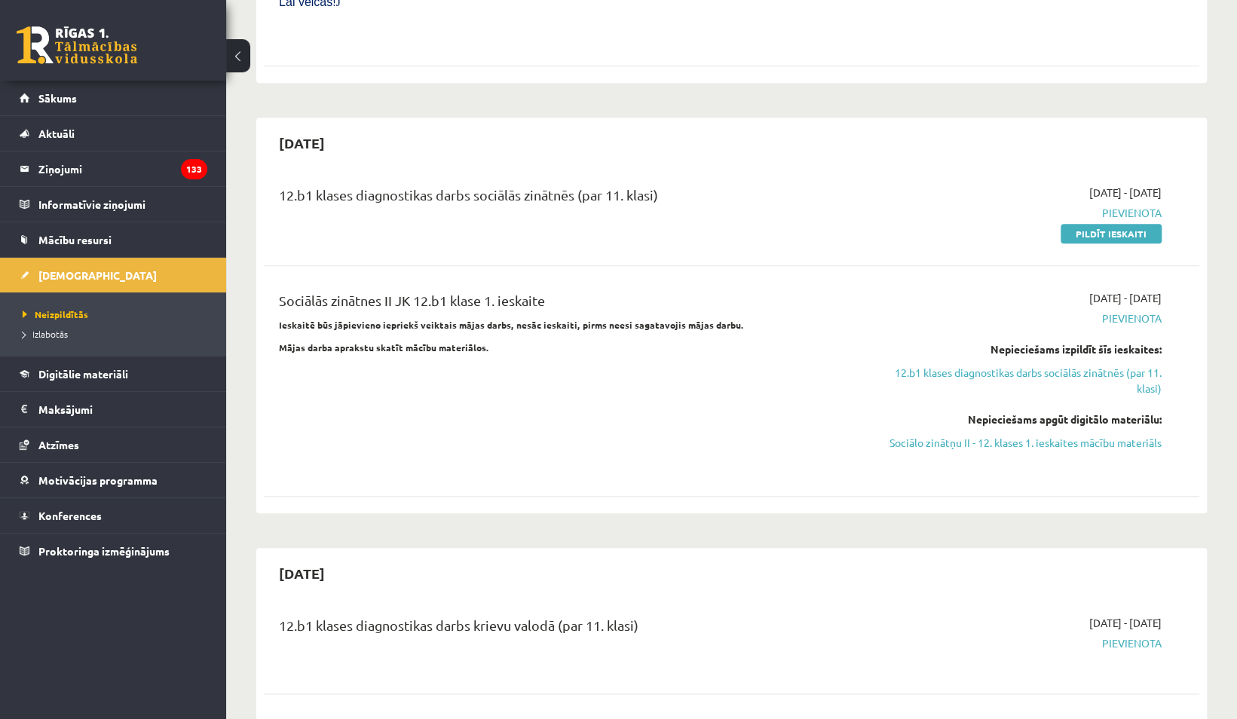
scroll to position [697, 0]
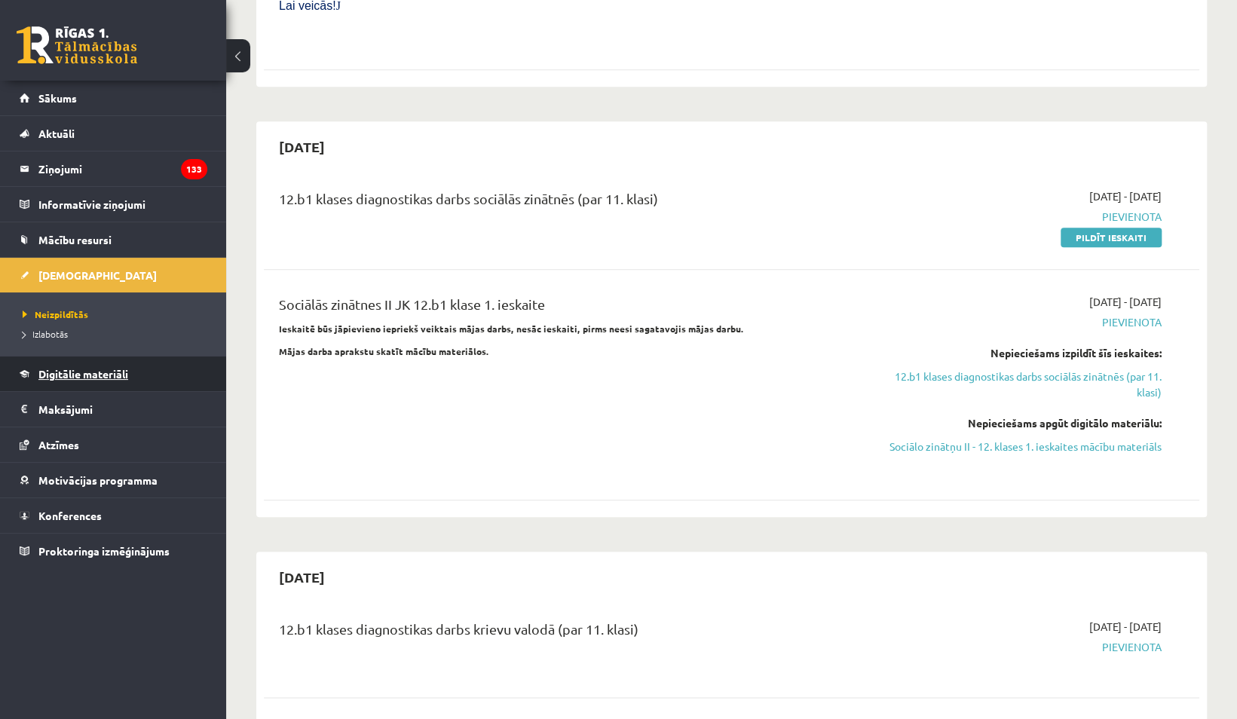
click at [90, 371] on span "Digitālie materiāli" at bounding box center [83, 374] width 90 height 14
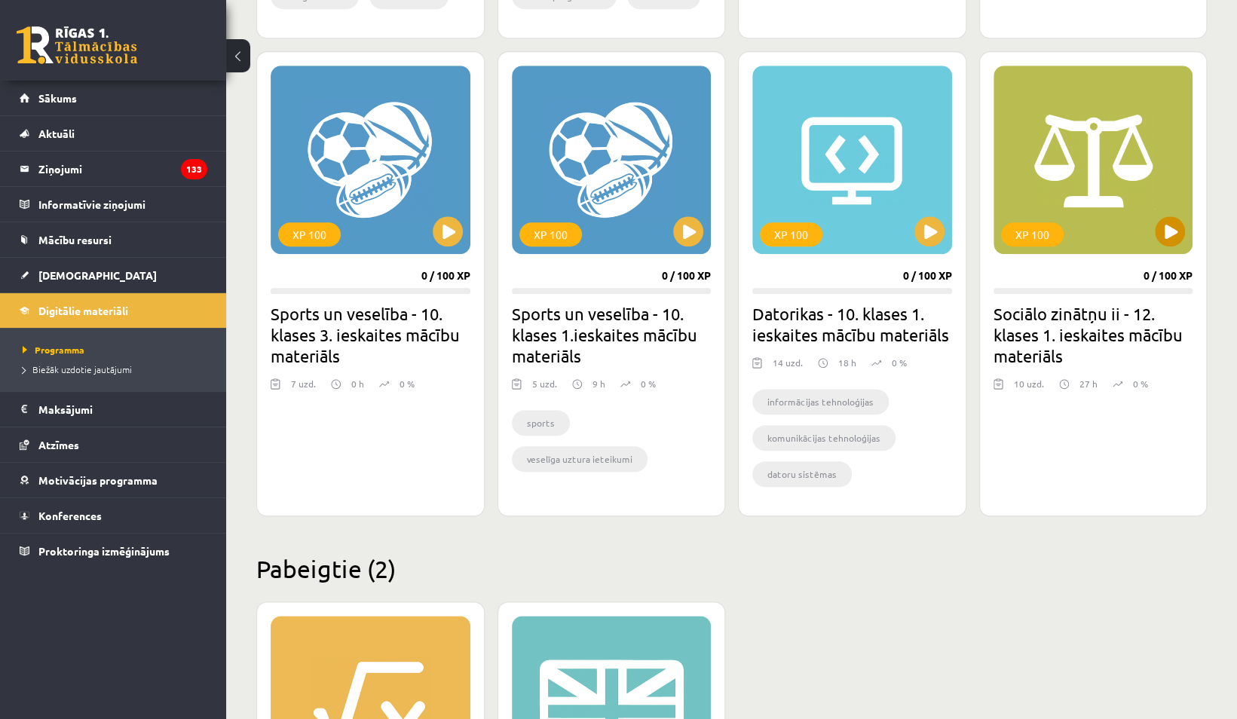
scroll to position [817, 0]
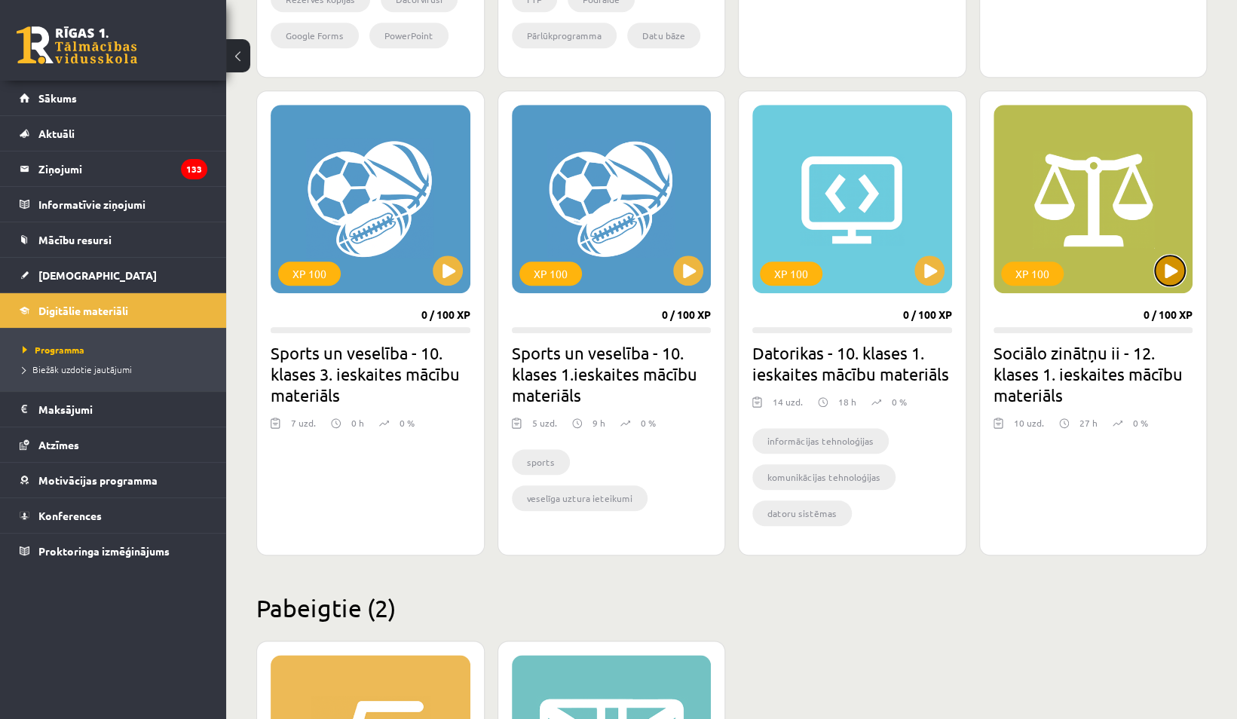
click at [1168, 276] on button at bounding box center [1170, 271] width 30 height 30
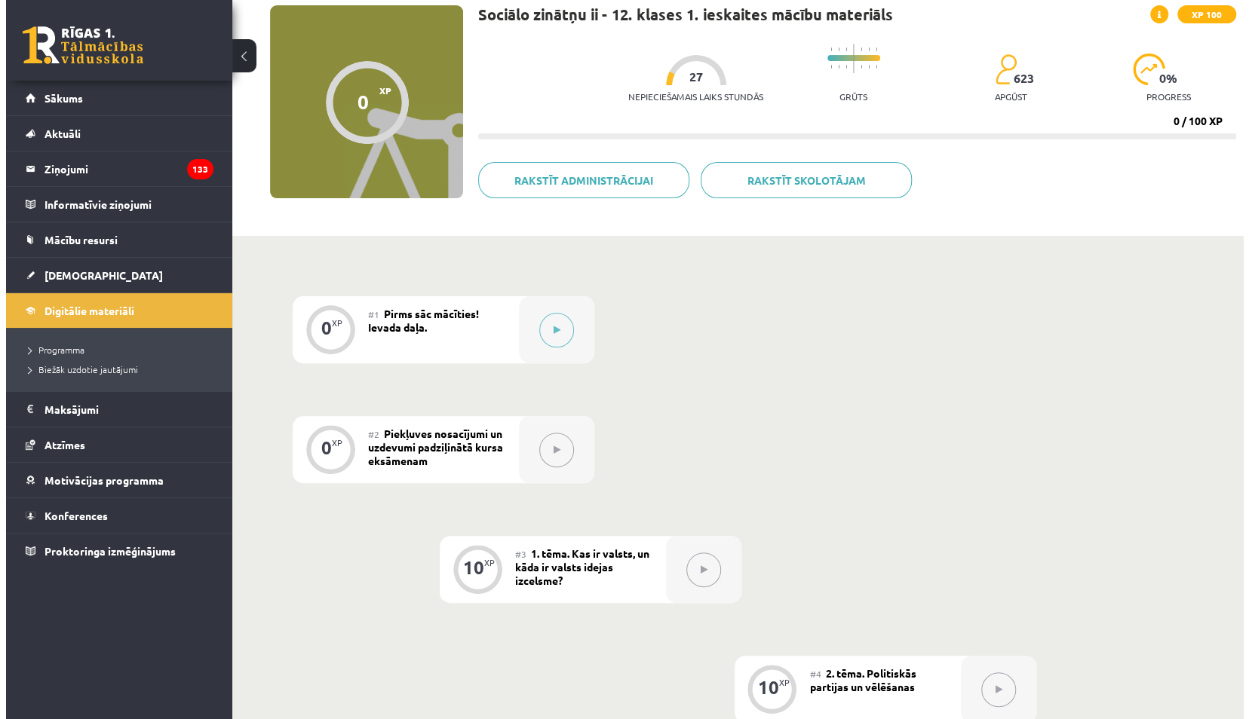
scroll to position [112, 0]
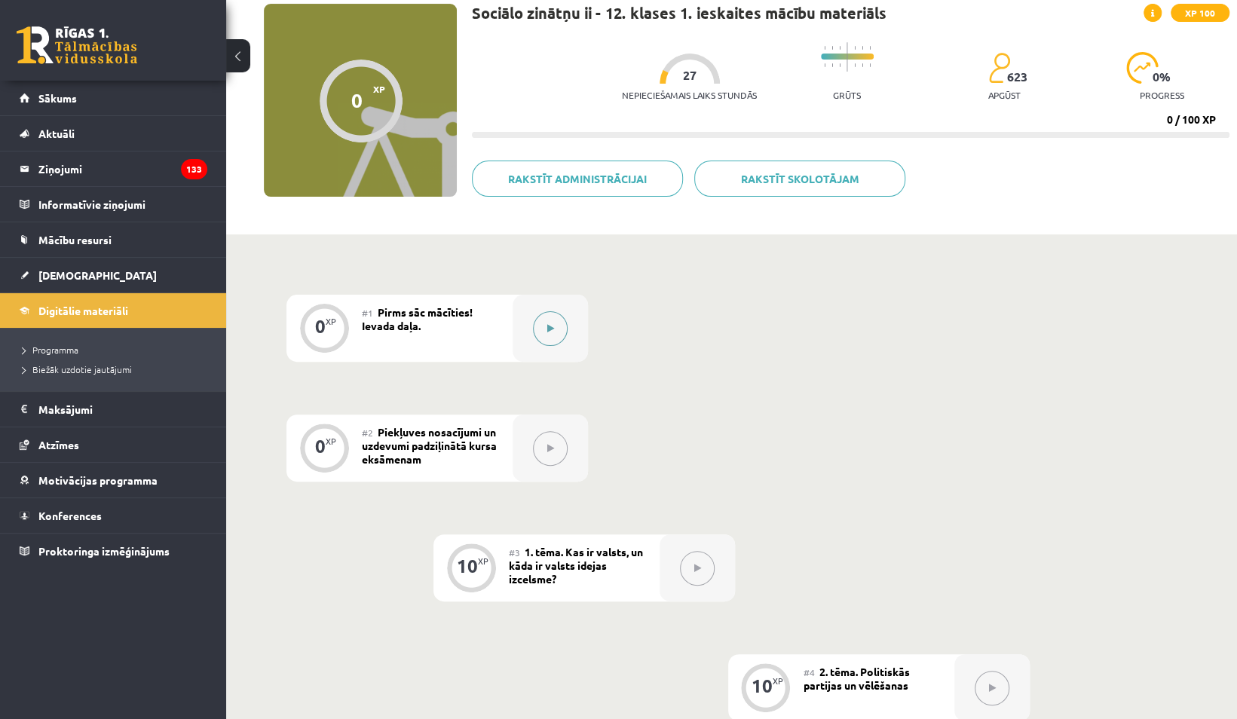
click at [553, 330] on icon at bounding box center [550, 328] width 7 height 9
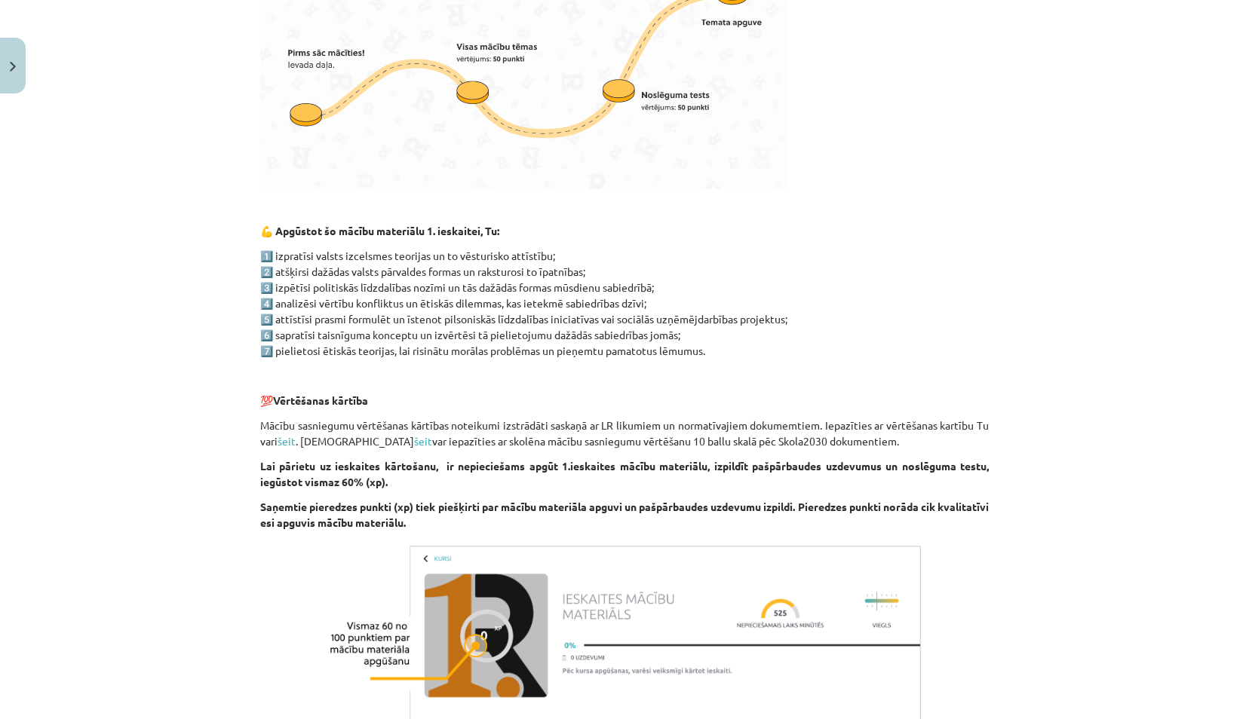
scroll to position [585, 0]
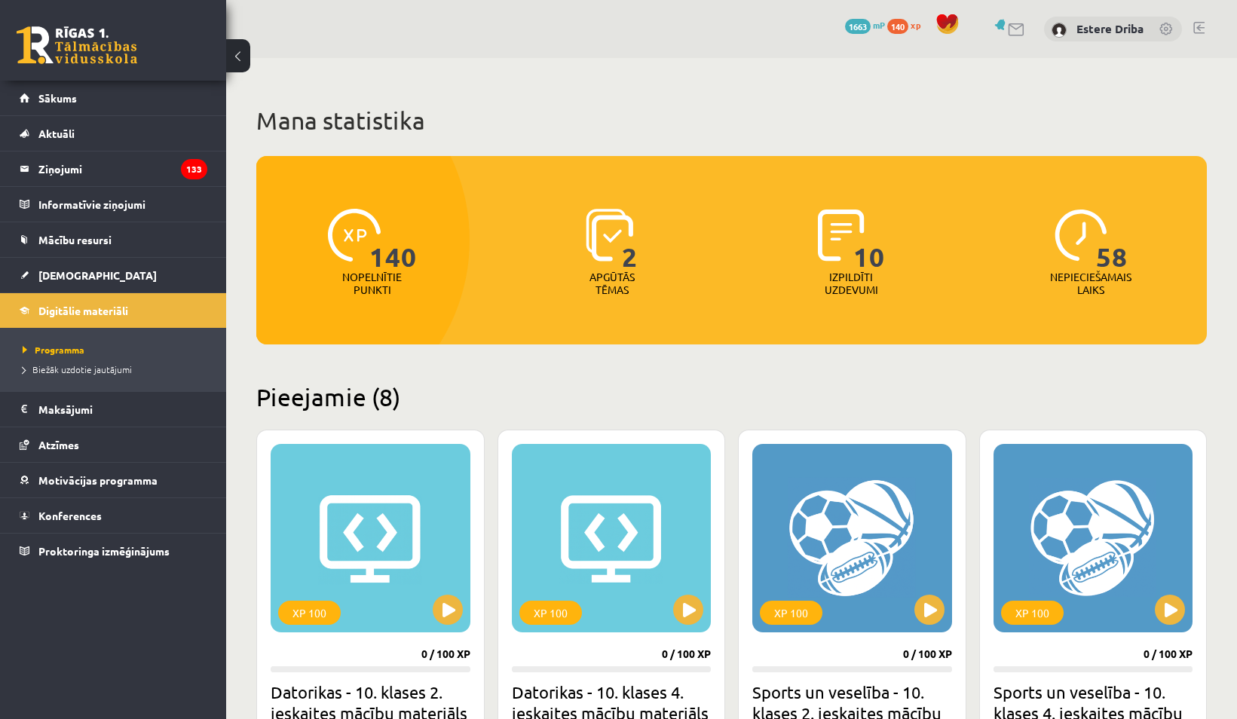
scroll to position [810, 0]
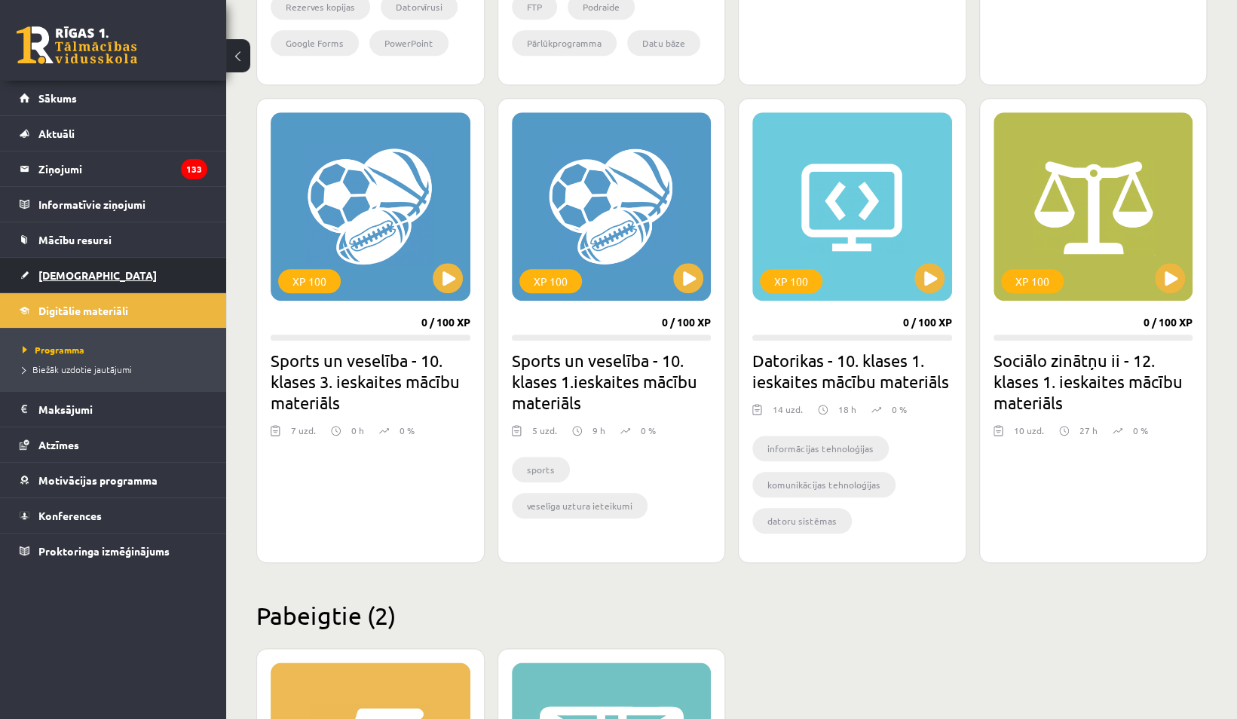
click at [190, 274] on link "[DEMOGRAPHIC_DATA]" at bounding box center [114, 275] width 188 height 35
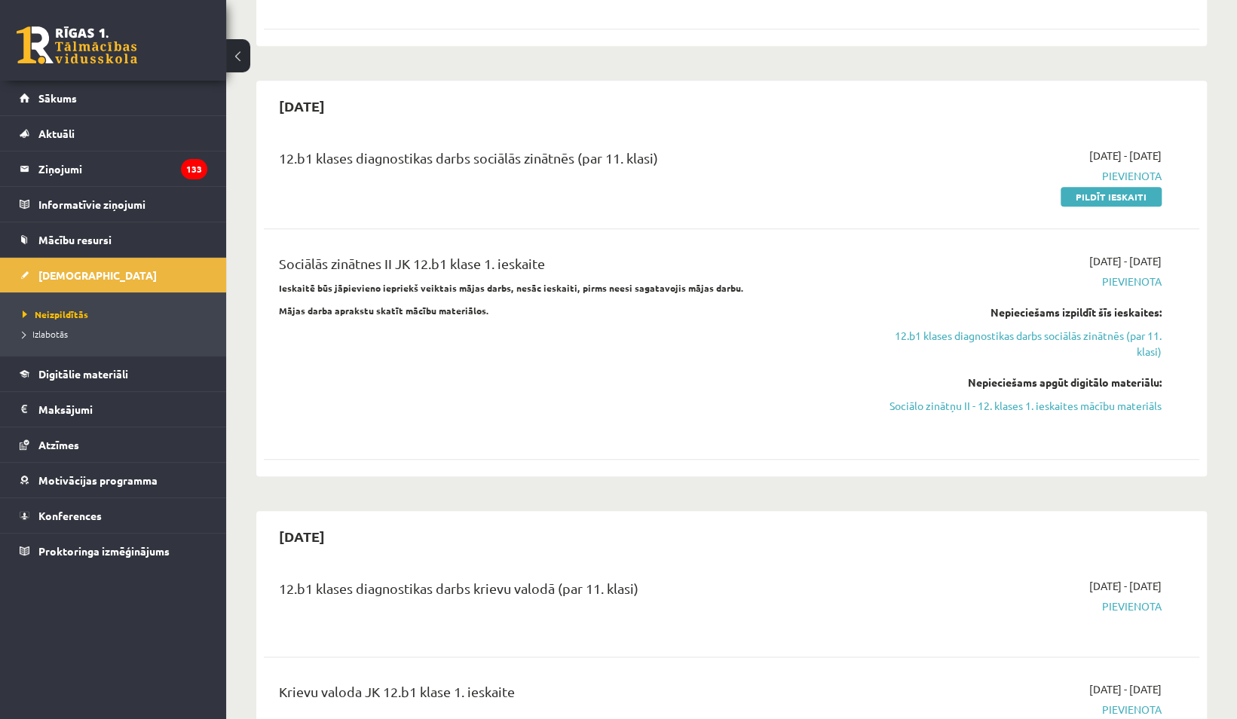
scroll to position [740, 0]
click at [83, 192] on legend "Informatīvie ziņojumi 0" at bounding box center [122, 204] width 169 height 35
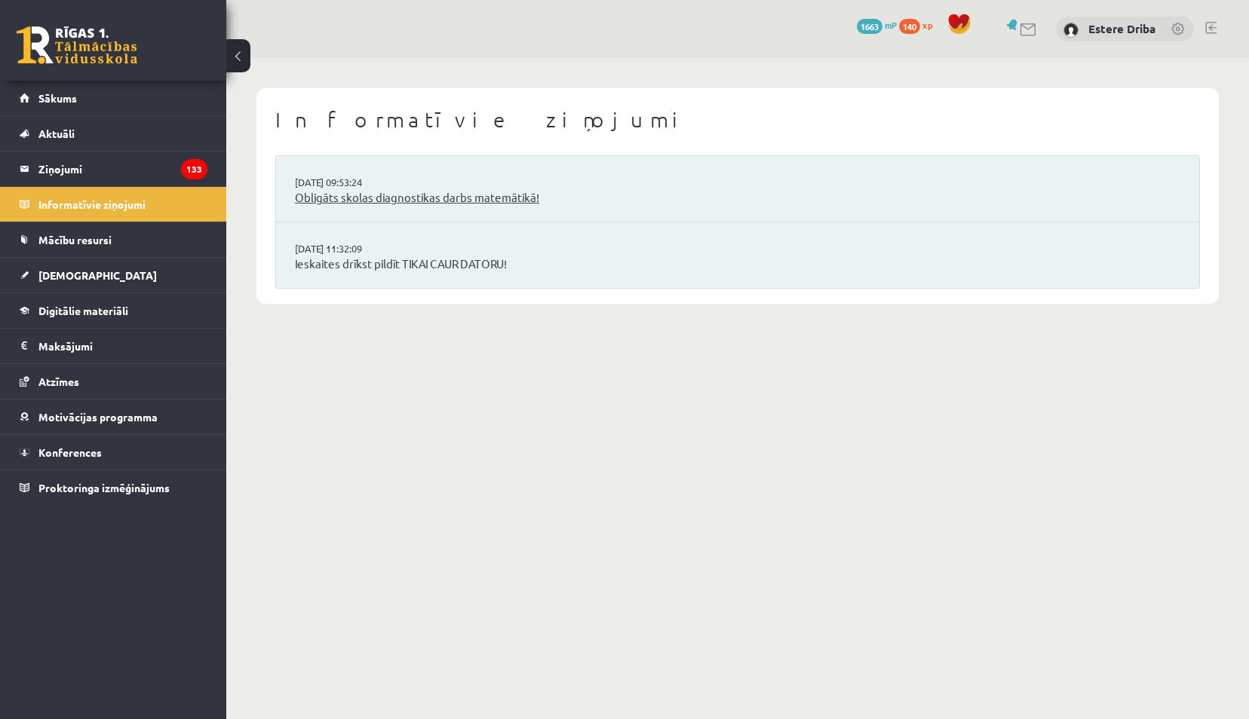
click at [397, 205] on link "Obligāts skolas diagnostikas darbs matemātikā!" at bounding box center [737, 197] width 885 height 17
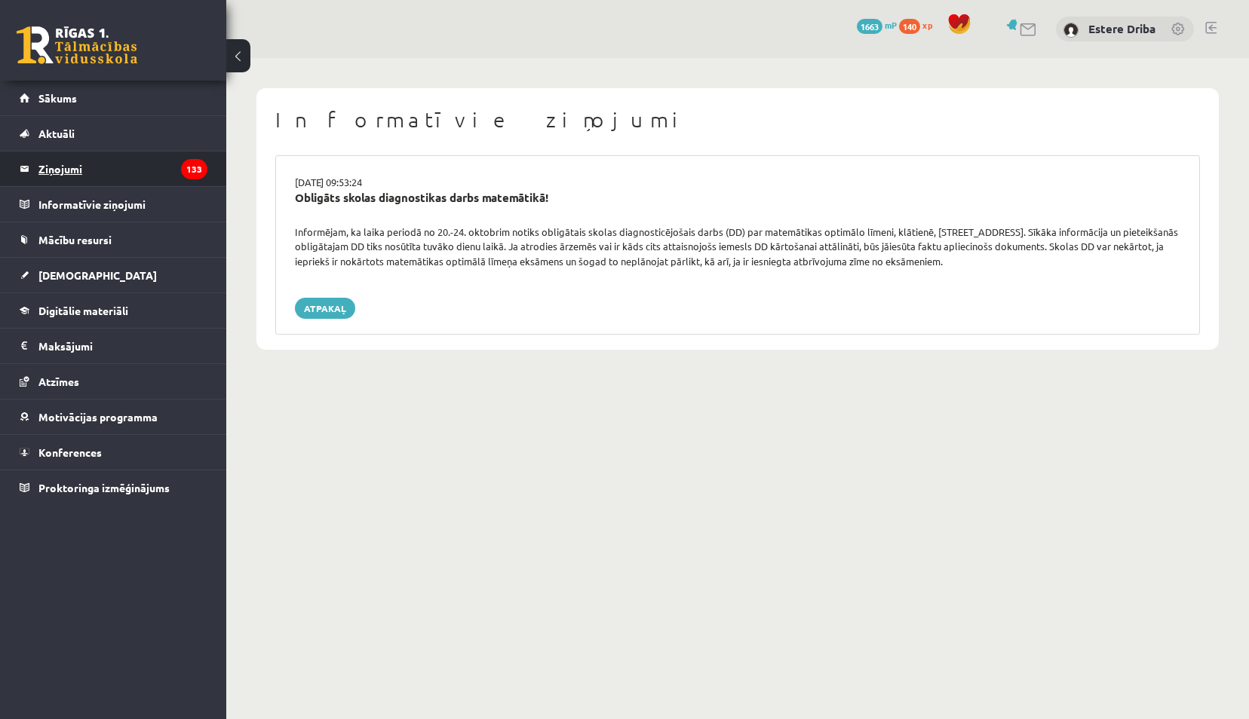
click at [97, 160] on legend "Ziņojumi 133" at bounding box center [122, 169] width 169 height 35
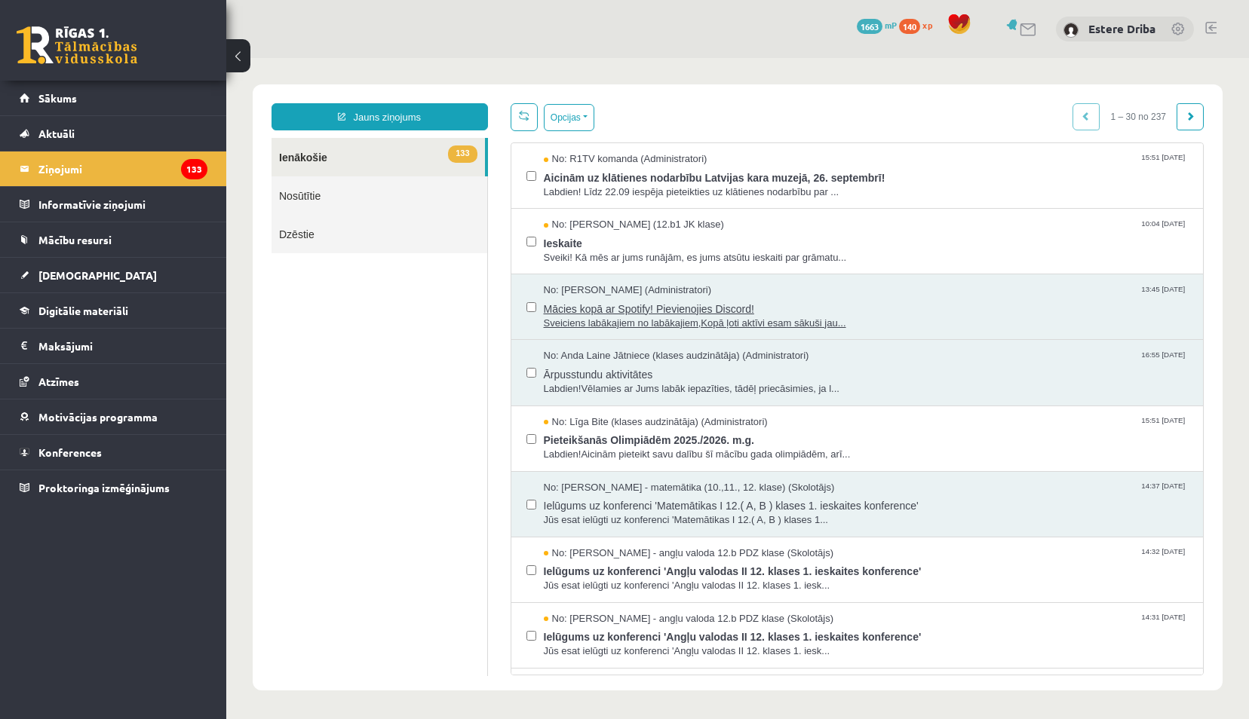
click at [597, 317] on span "Sveiciens labākajiem no labākajiem,Kopā ļoti aktīvi esam sākuši jau..." at bounding box center [866, 324] width 645 height 14
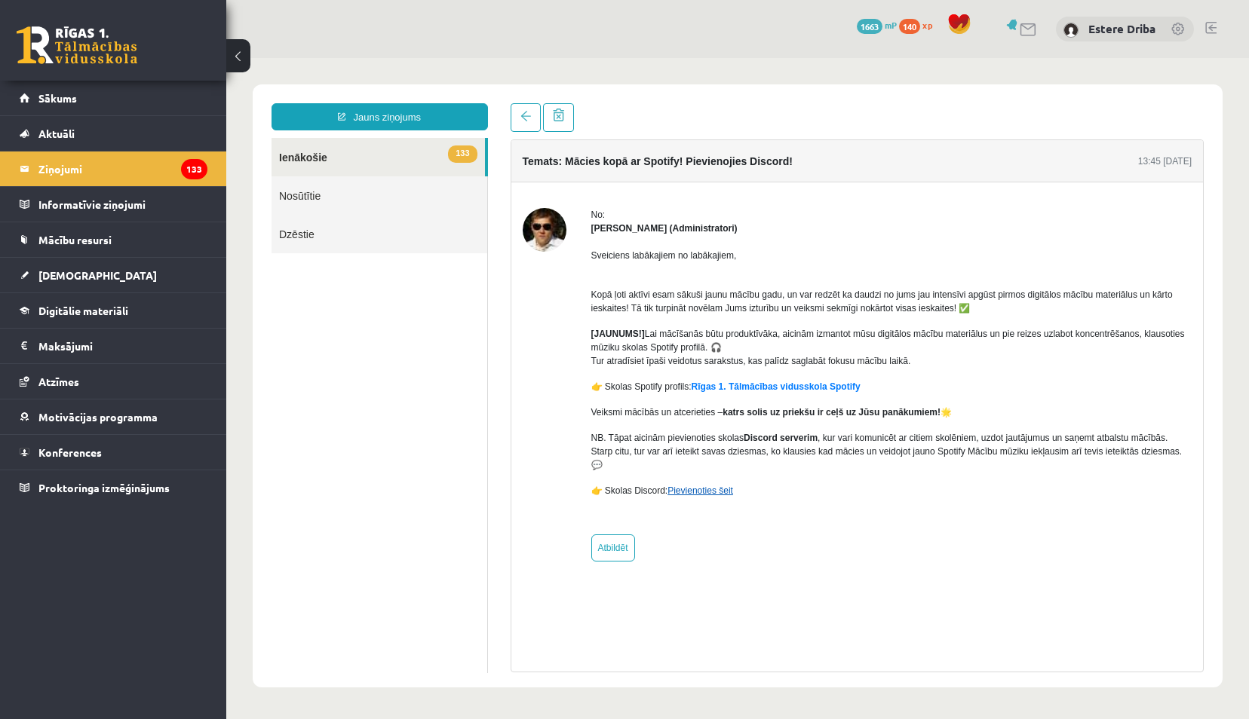
click at [700, 486] on link "Pievienoties šeit" at bounding box center [700, 491] width 66 height 11
click at [134, 170] on legend "Ziņojumi 133" at bounding box center [122, 169] width 169 height 35
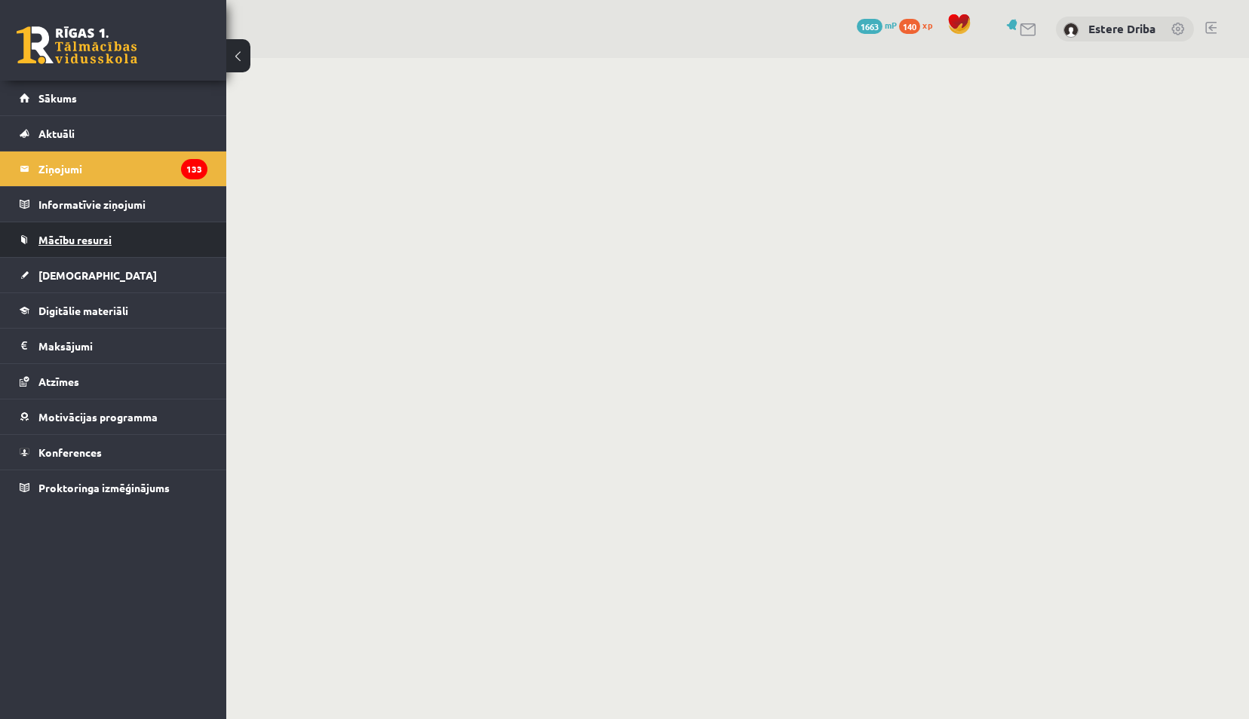
click at [110, 246] on link "Mācību resursi" at bounding box center [114, 239] width 188 height 35
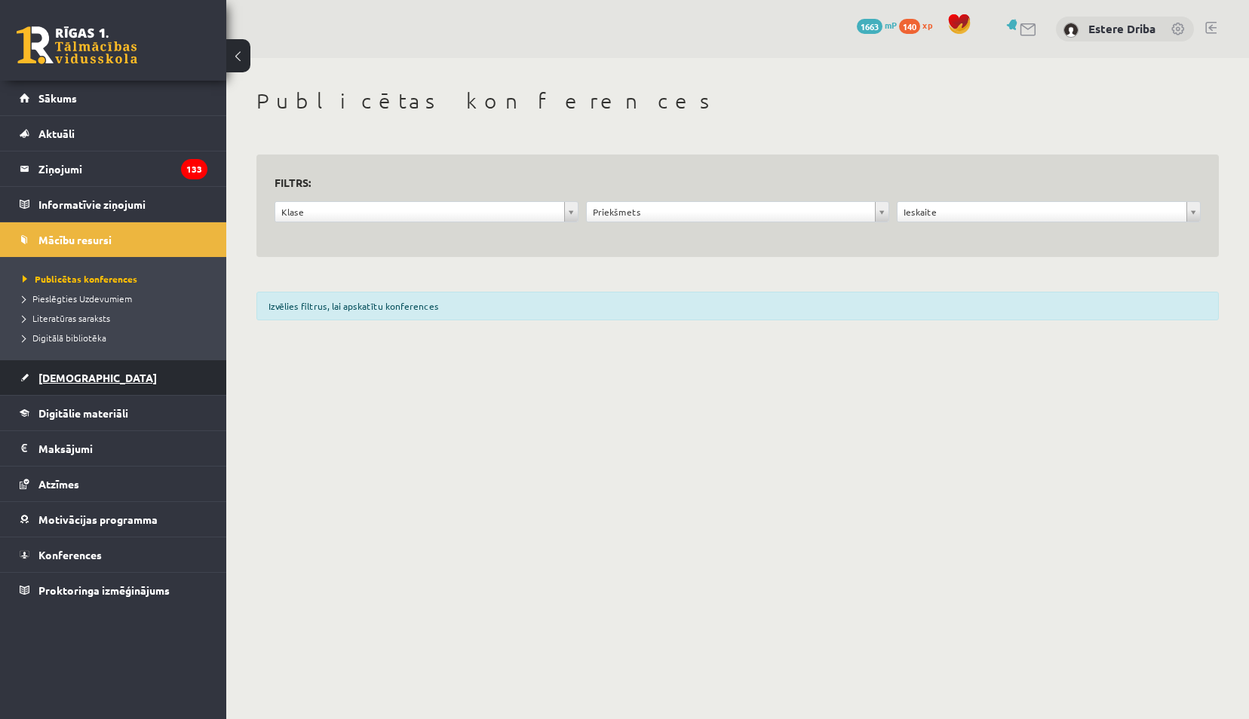
click at [81, 374] on span "[DEMOGRAPHIC_DATA]" at bounding box center [97, 378] width 118 height 14
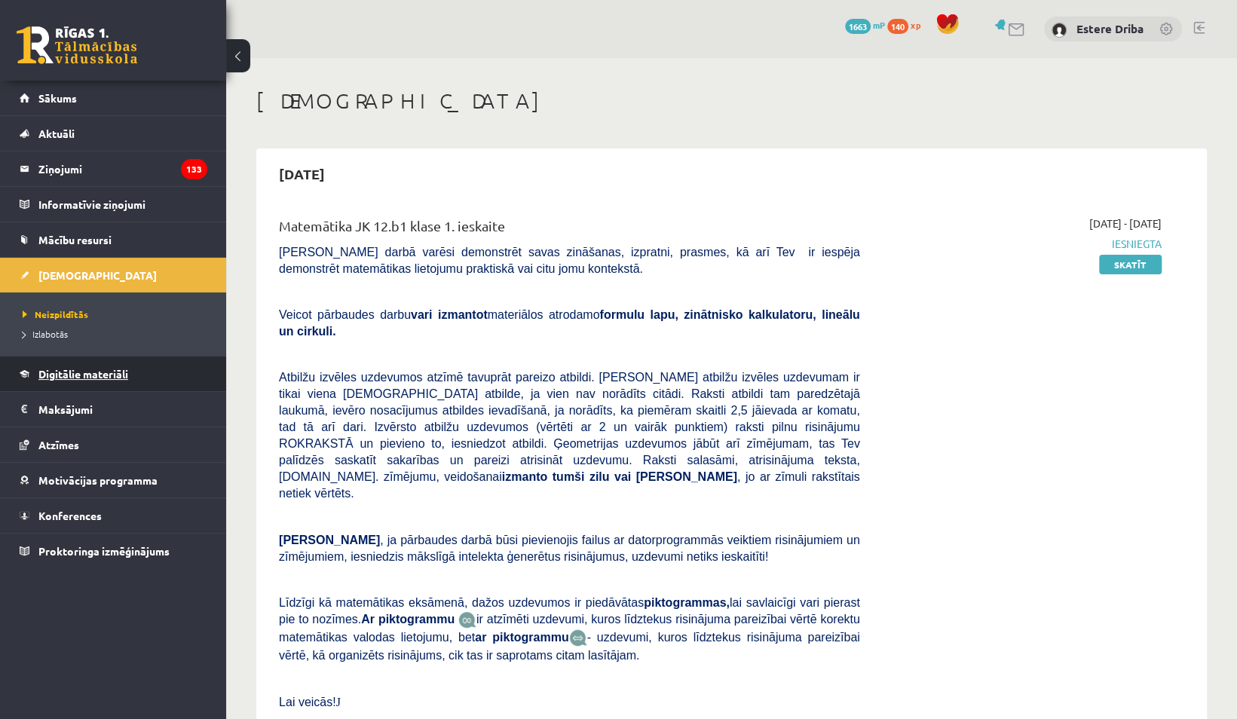
click at [84, 367] on span "Digitālie materiāli" at bounding box center [83, 374] width 90 height 14
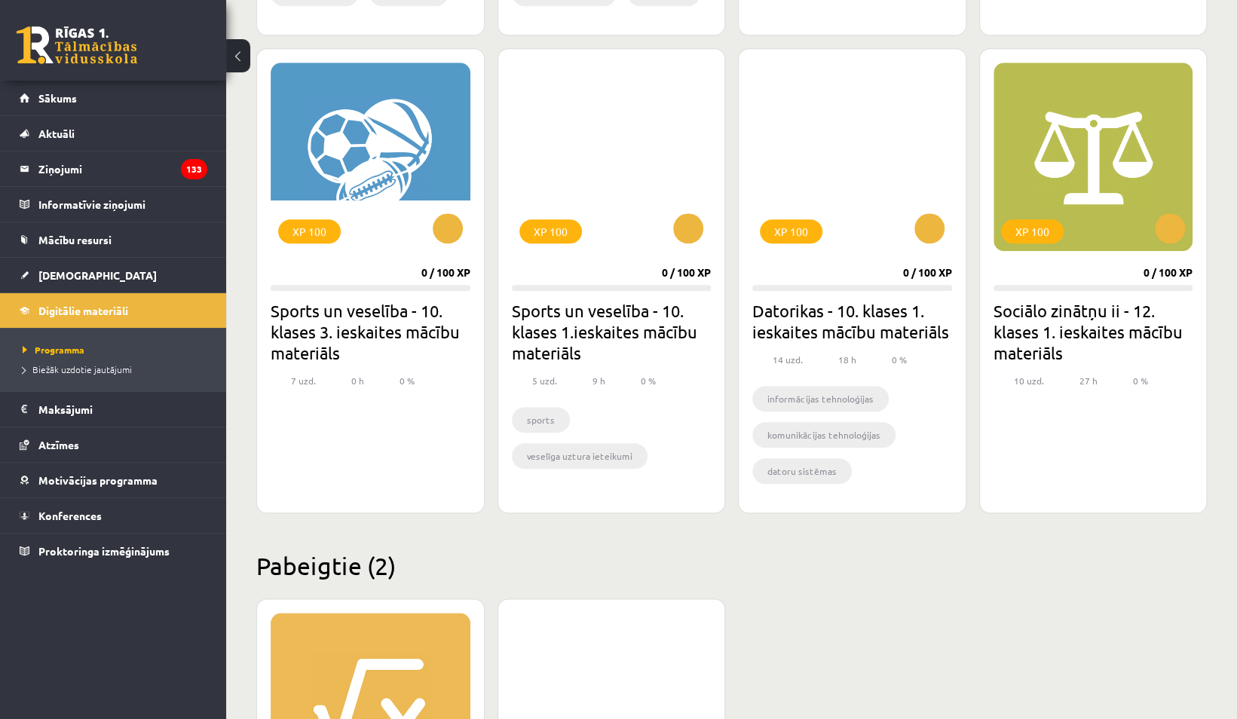
scroll to position [861, 0]
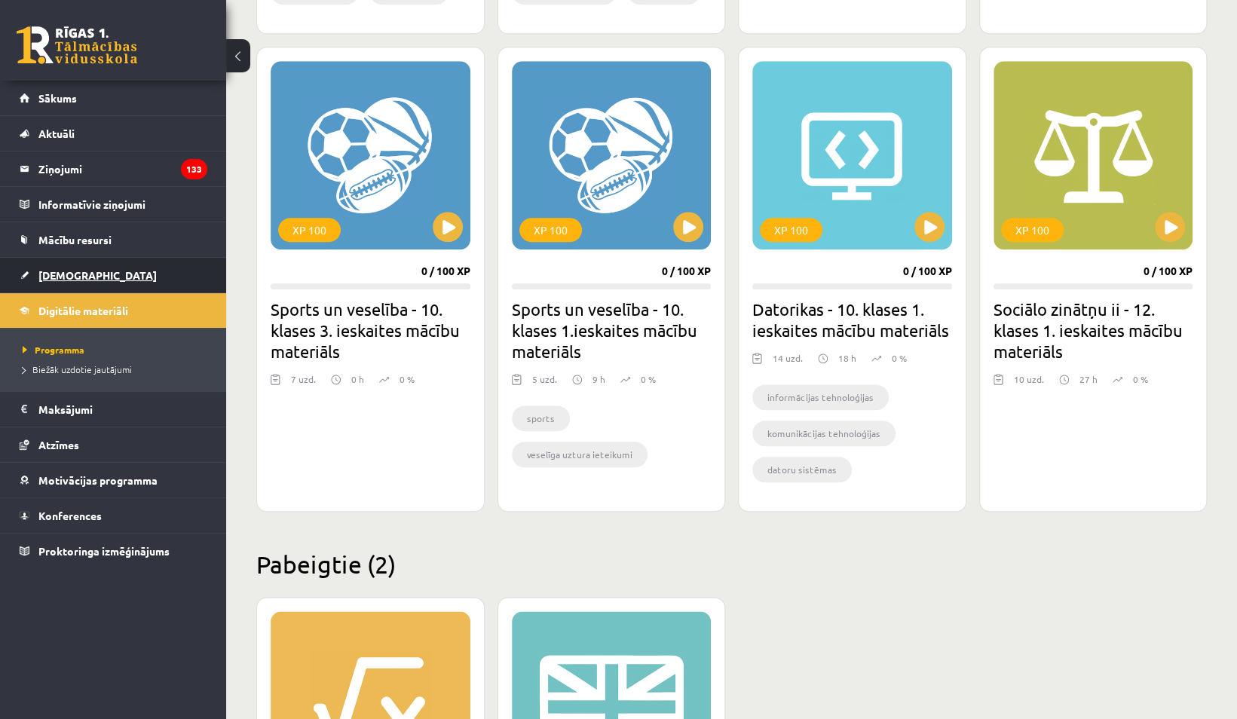
click at [66, 275] on span "[DEMOGRAPHIC_DATA]" at bounding box center [97, 275] width 118 height 14
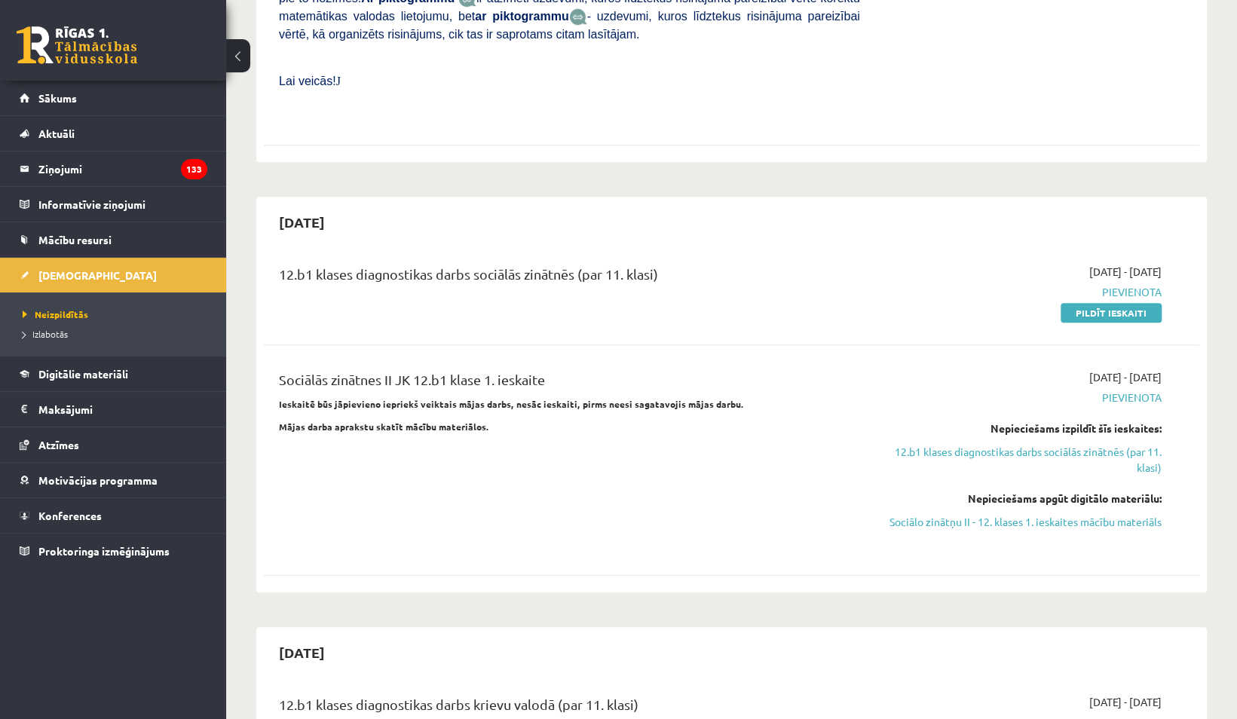
scroll to position [621, 0]
click at [1112, 303] on link "Pildīt ieskaiti" at bounding box center [1111, 313] width 101 height 20
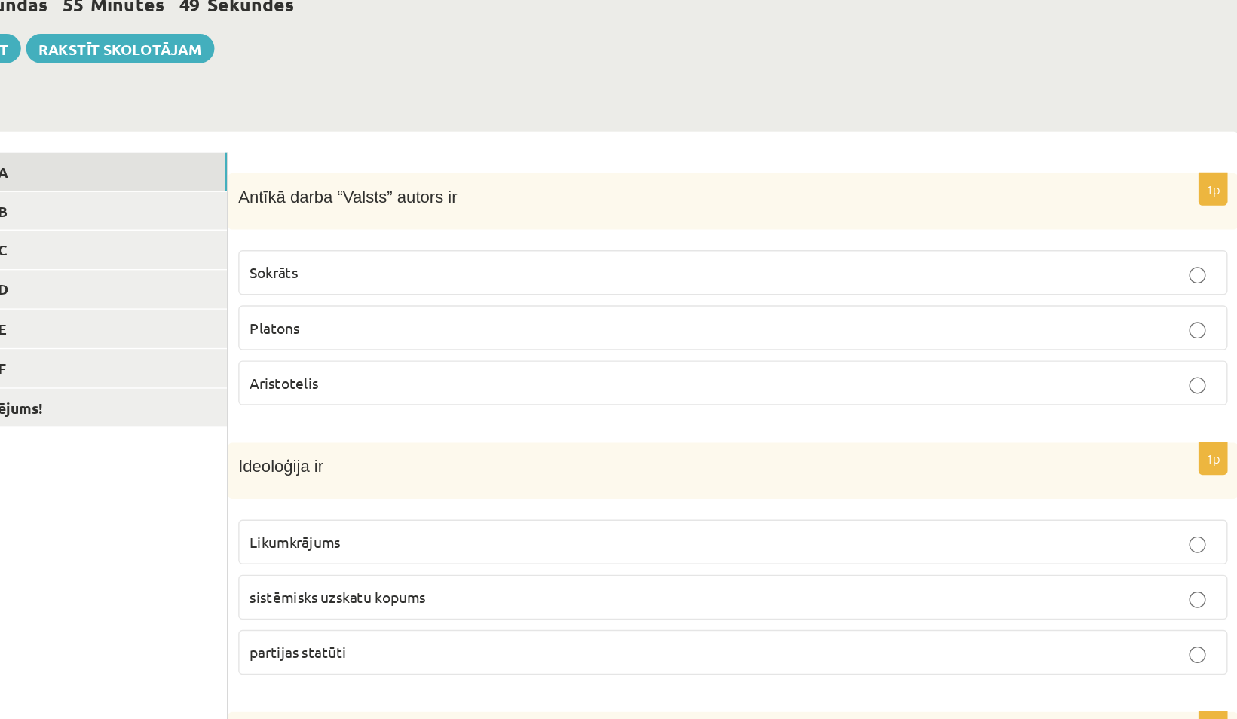
click at [553, 433] on p "Aristotelis" at bounding box center [841, 438] width 701 height 16
click at [558, 395] on p "Platons" at bounding box center [841, 398] width 701 height 16
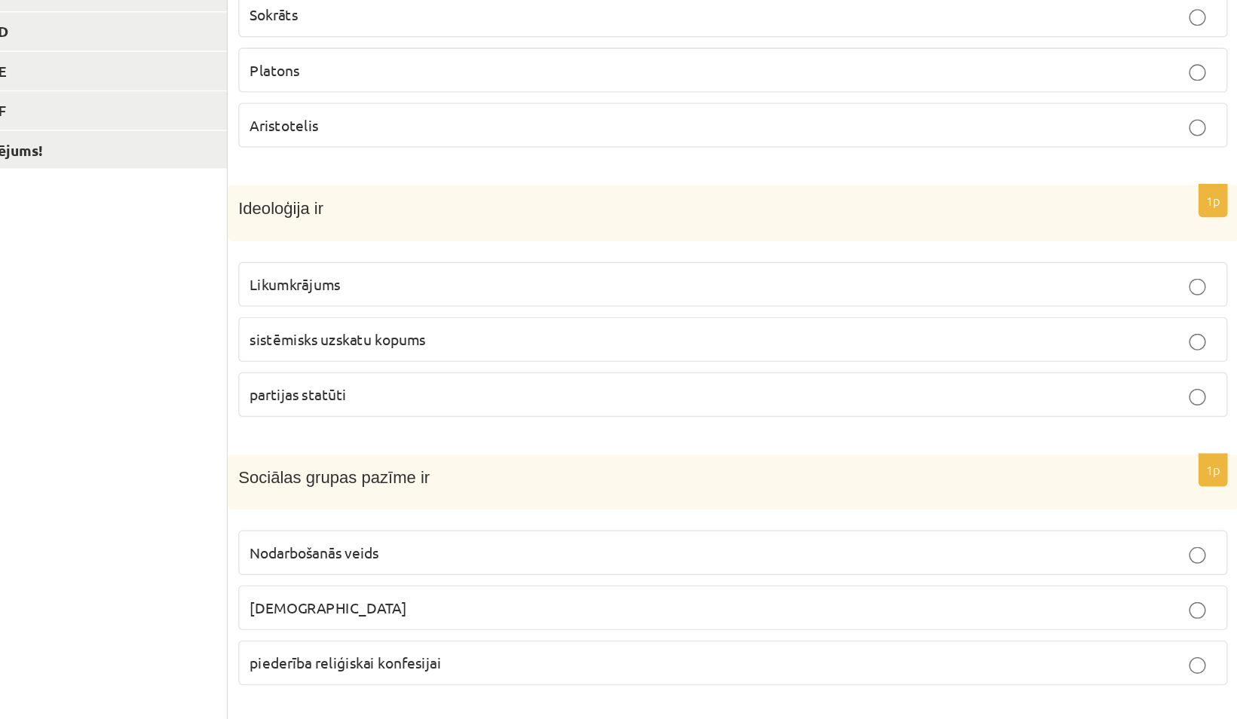
scroll to position [179, 0]
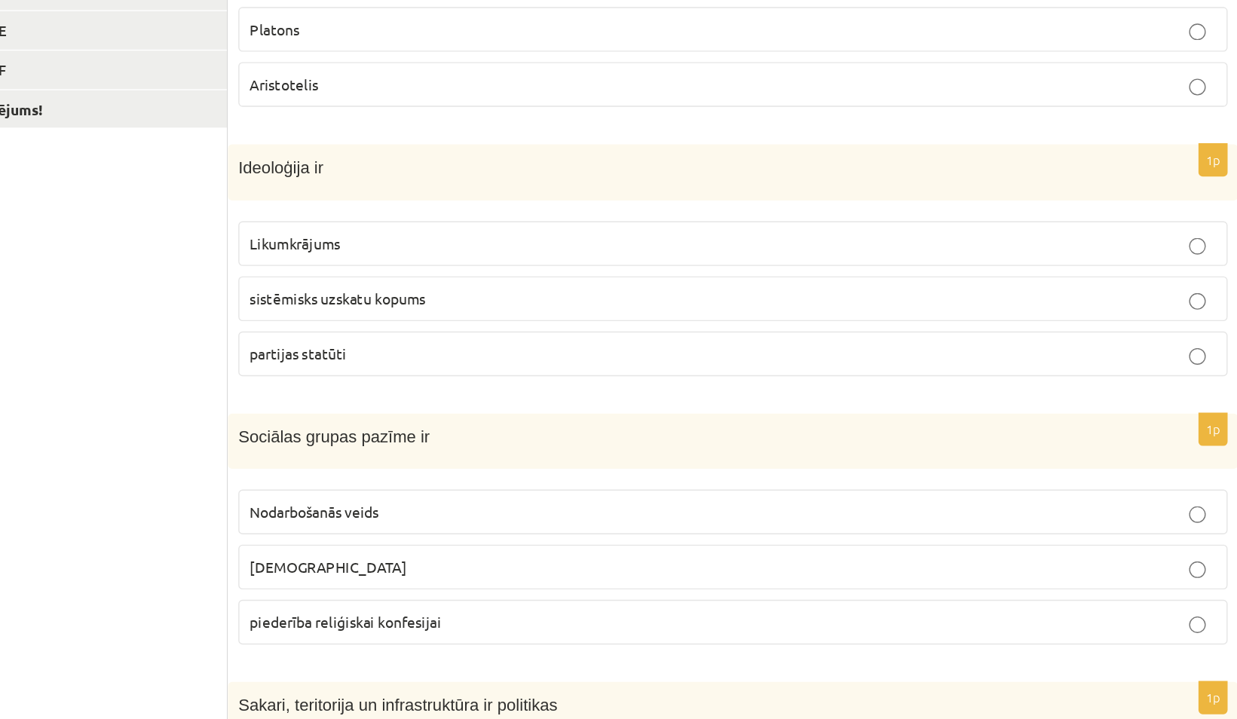
click at [566, 413] on span "sistēmisks uzskatu kopums" at bounding box center [554, 414] width 127 height 14
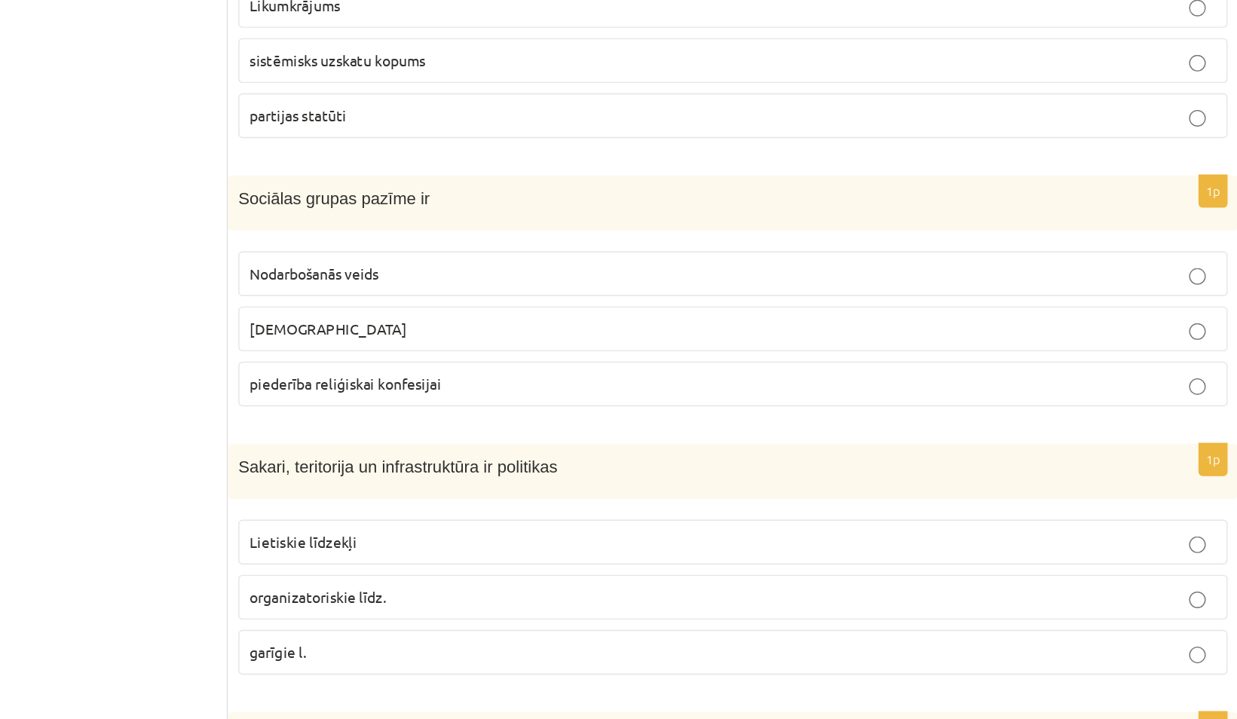
scroll to position [351, 0]
click at [518, 429] on span "individuālisms" at bounding box center [548, 436] width 114 height 14
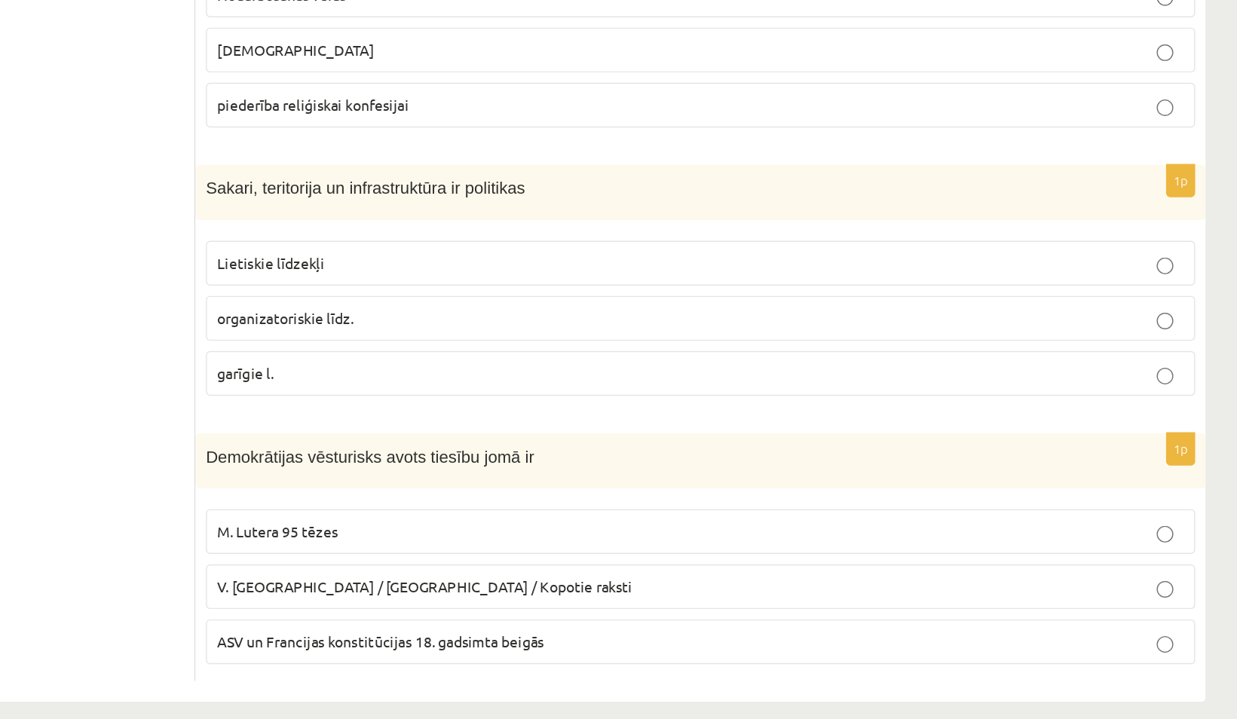
scroll to position [555, 0]
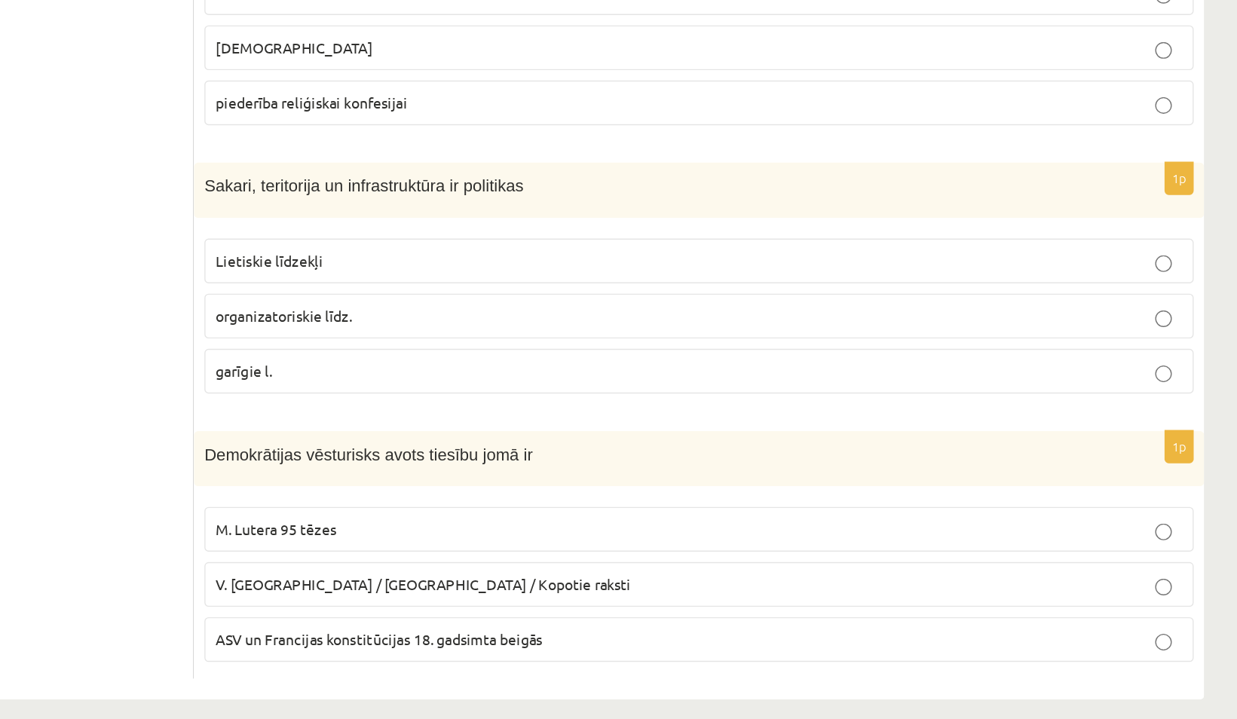
click at [514, 426] on span "organizatoriskie līdz." at bounding box center [540, 427] width 99 height 14
click at [530, 380] on span "Lietiskie līdzekļi" at bounding box center [530, 387] width 78 height 14
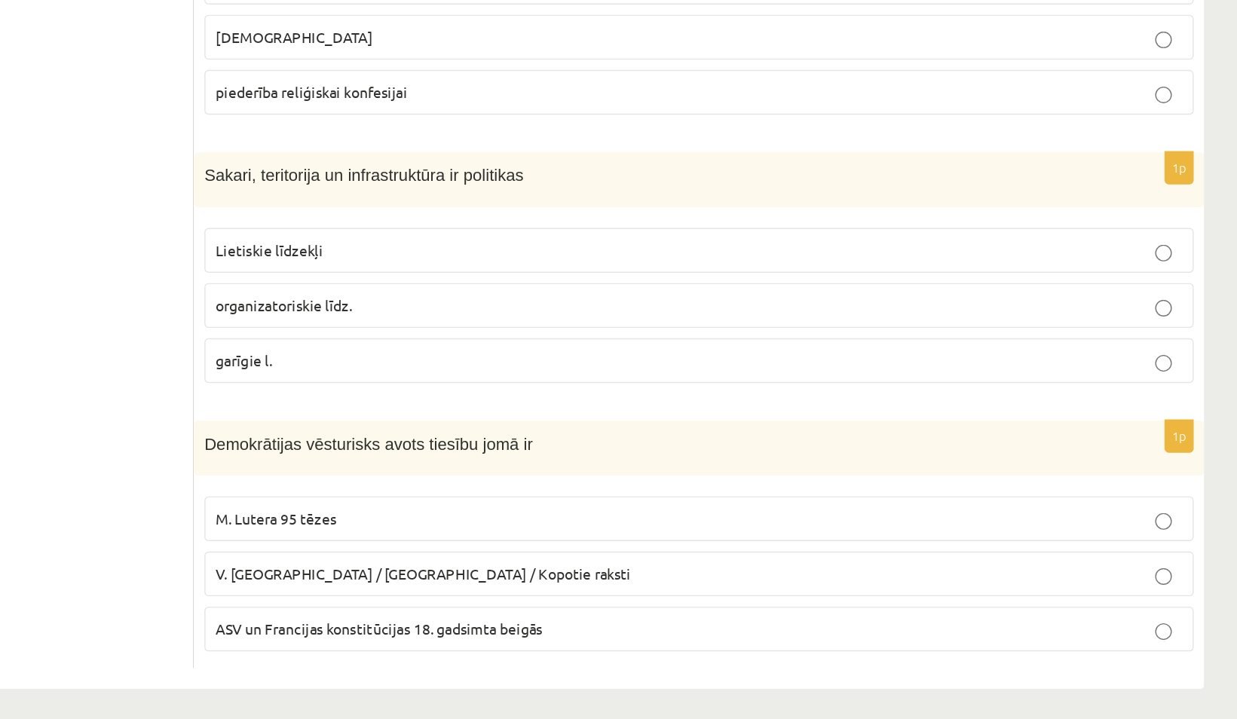
click at [525, 413] on span "organizatoriskie līdz." at bounding box center [540, 419] width 99 height 14
click at [753, 650] on p "ASV un Francijas konstitūcijas 18. gadsimta beigās" at bounding box center [841, 654] width 701 height 16
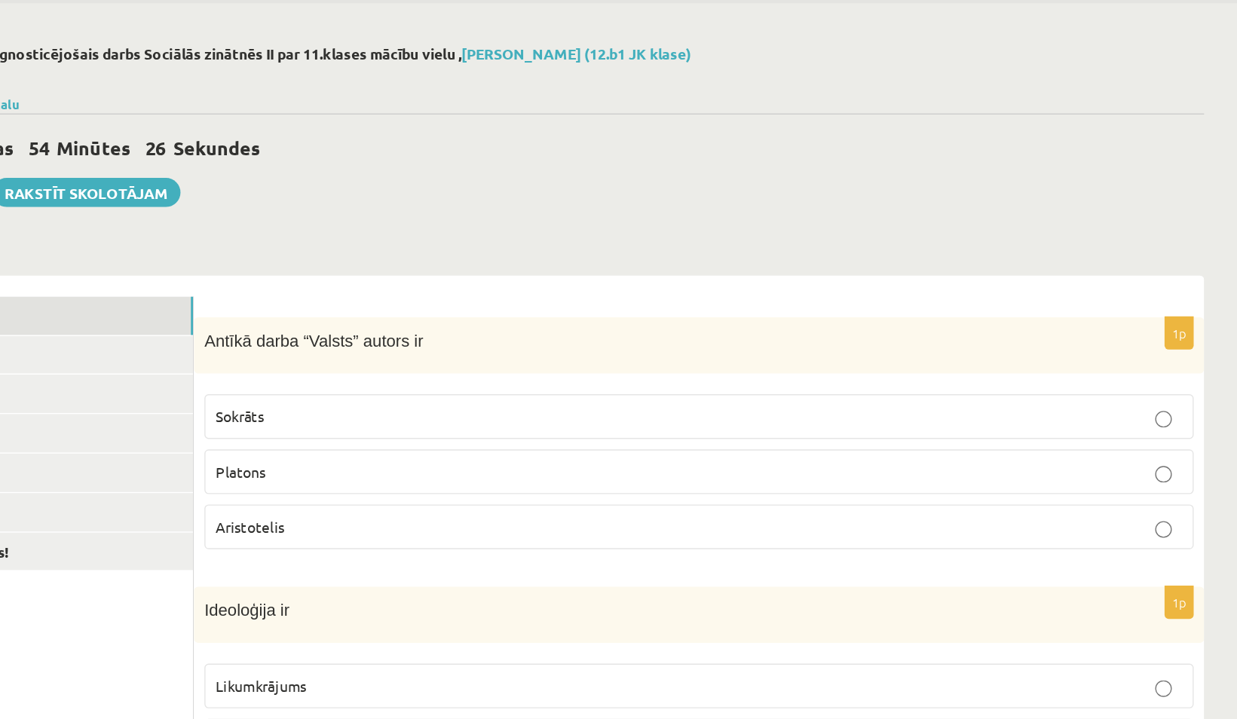
scroll to position [0, 0]
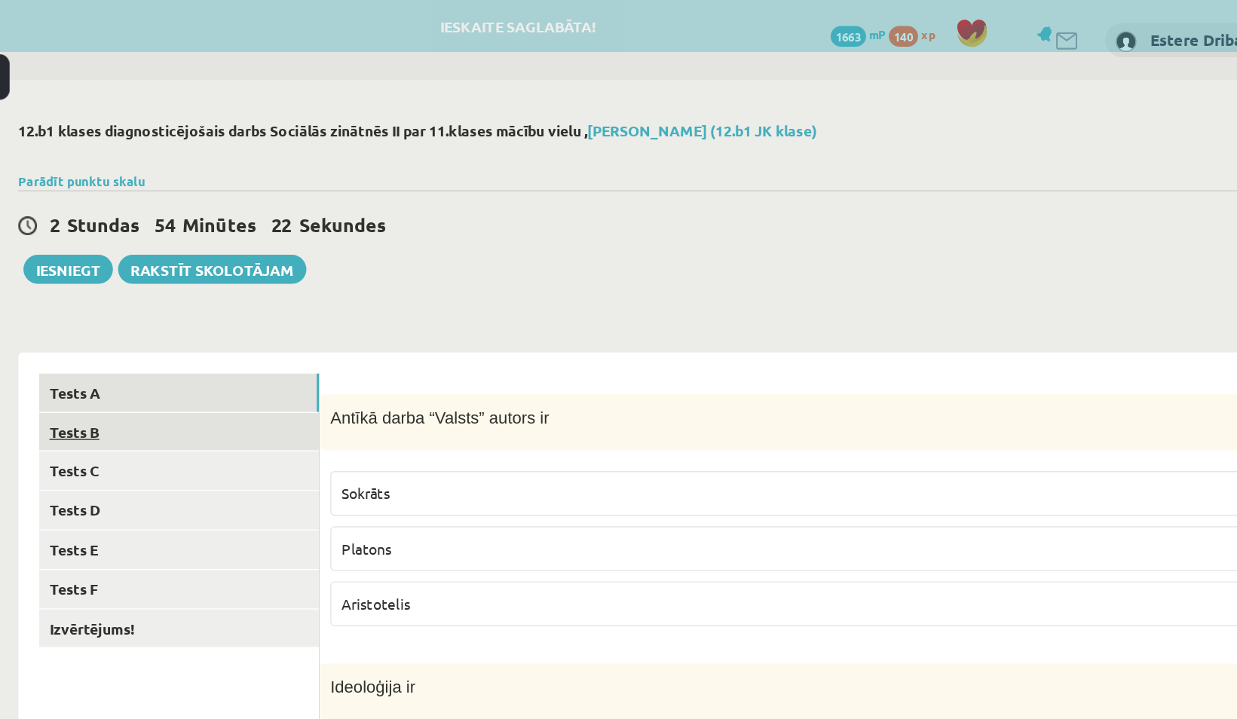
click at [354, 306] on link "Tests B" at bounding box center [372, 313] width 203 height 28
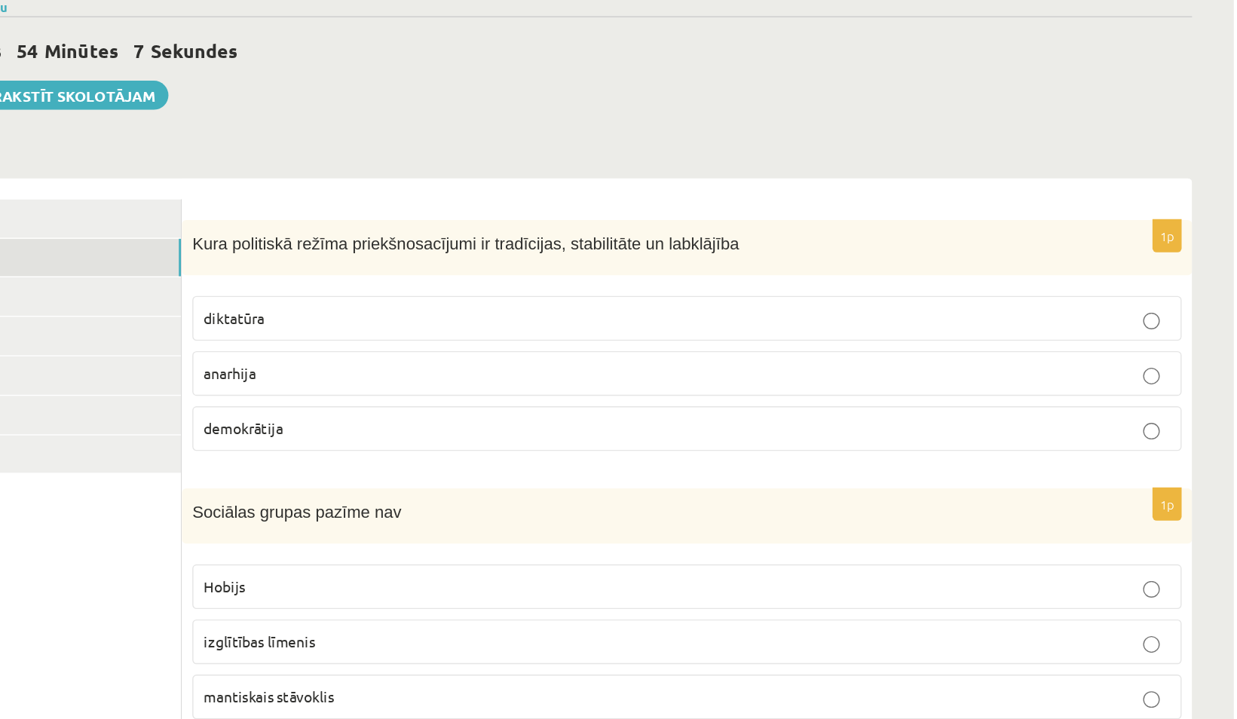
click at [588, 450] on label "demokrātija" at bounding box center [841, 437] width 717 height 32
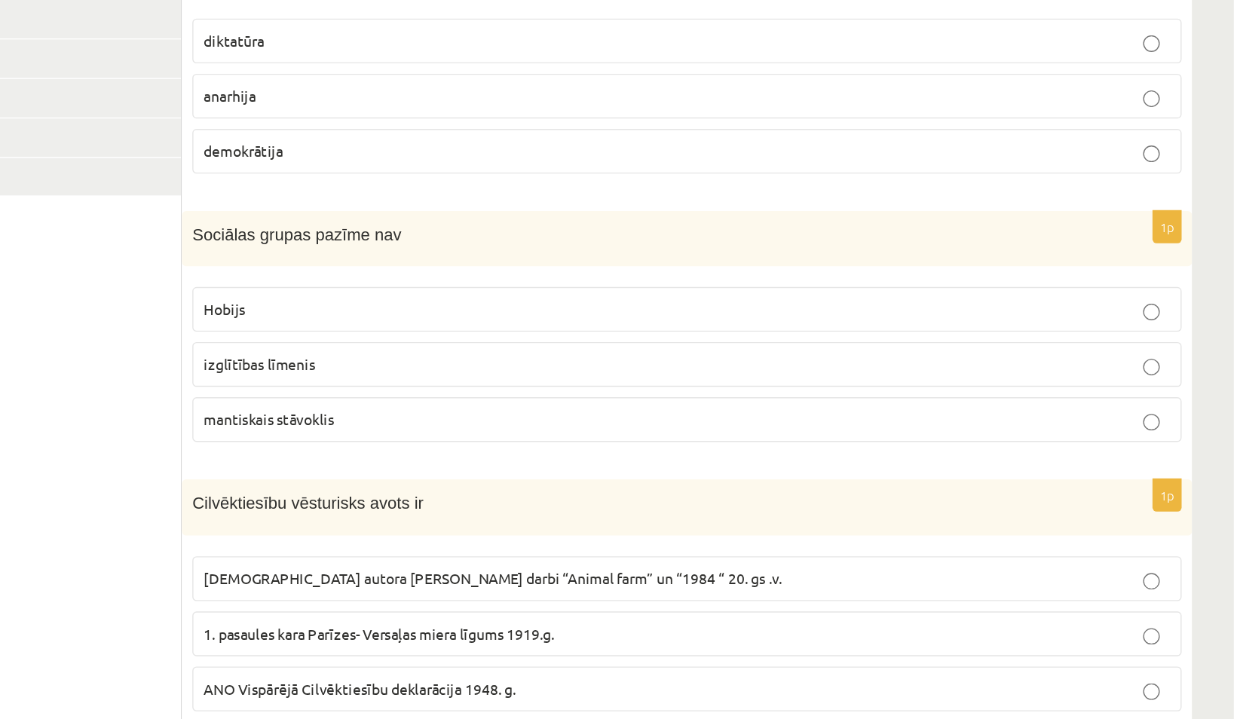
scroll to position [133, 0]
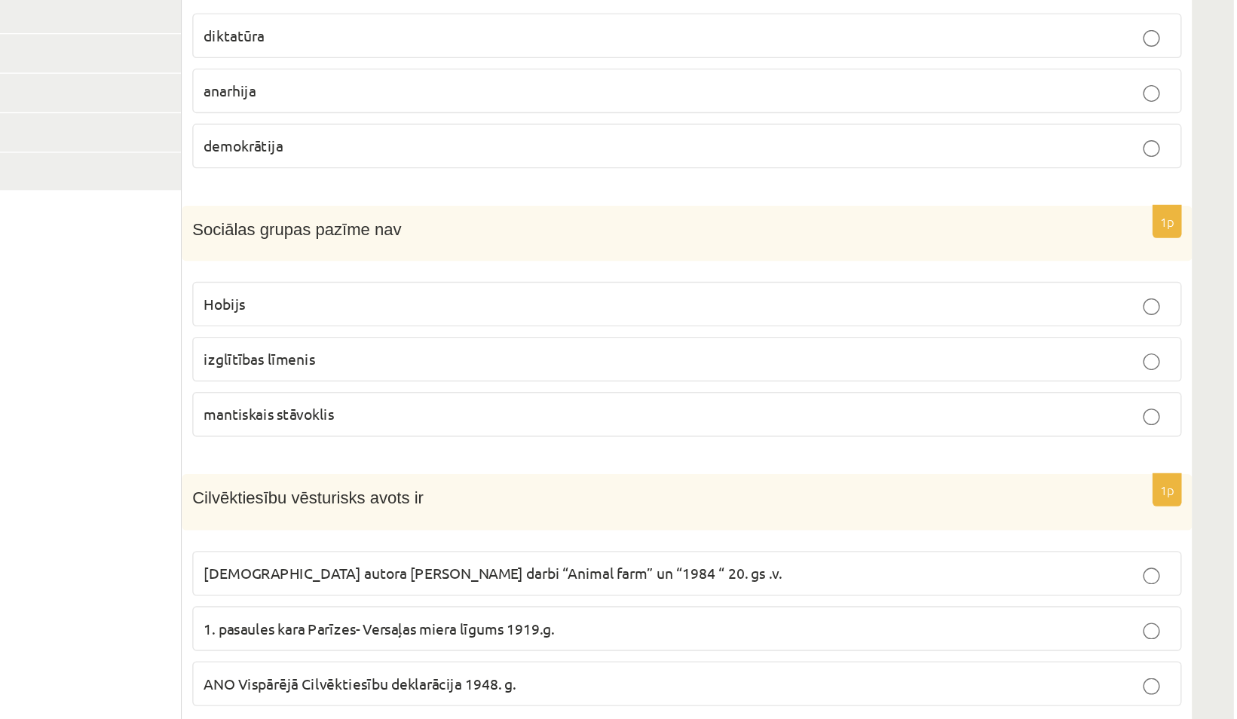
click at [625, 418] on p "Hobijs" at bounding box center [841, 418] width 701 height 16
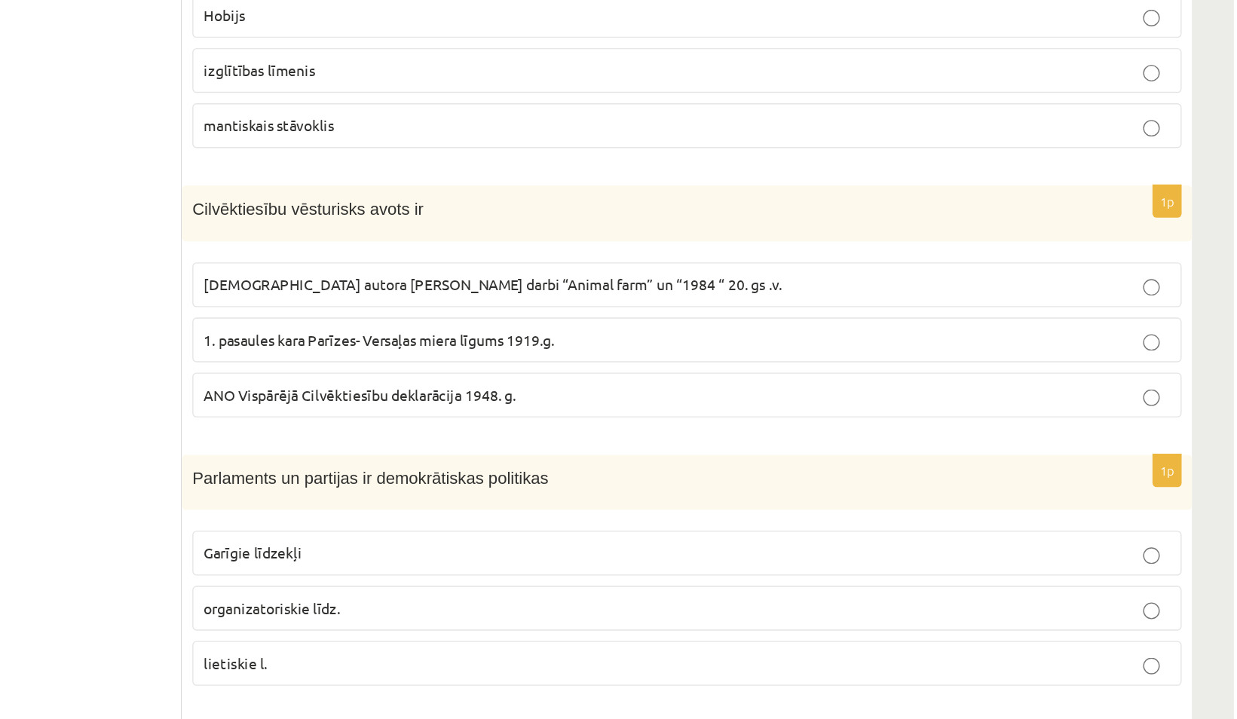
scroll to position [343, 0]
click at [516, 442] on span "1. pasaules kara Parīzes- Versaļas miera līgums 1919.g." at bounding box center [618, 444] width 254 height 14
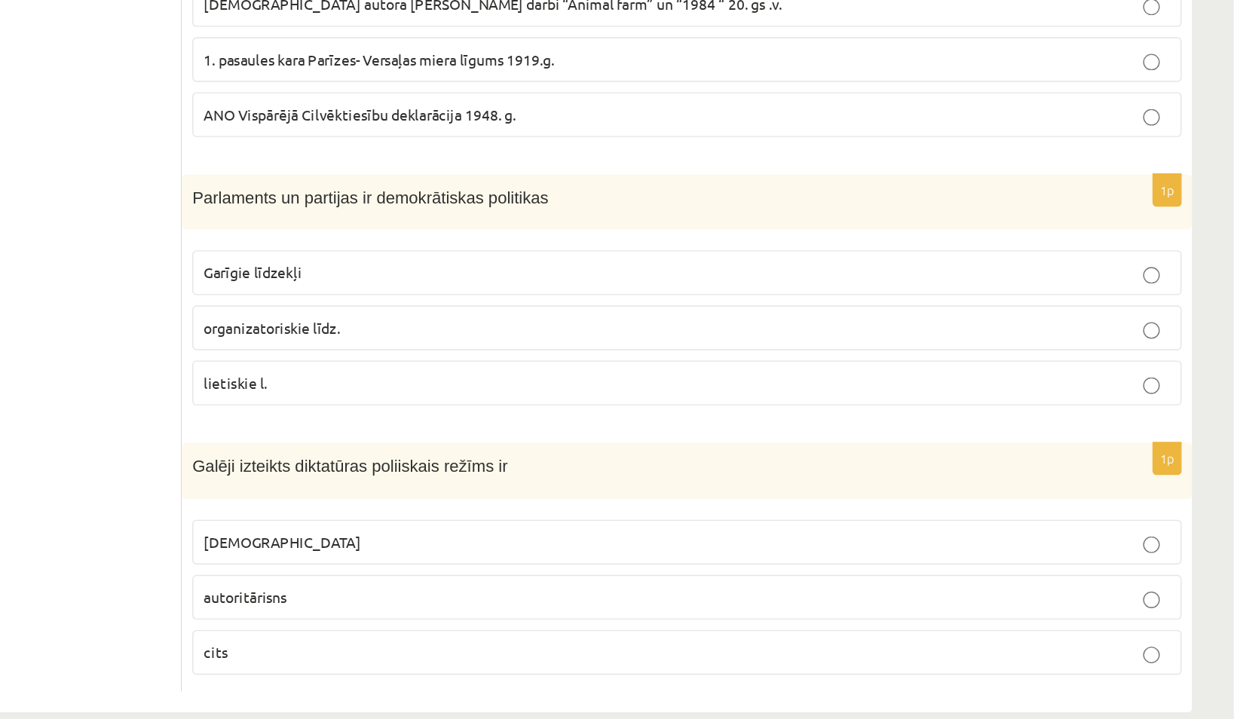
scroll to position [549, 0]
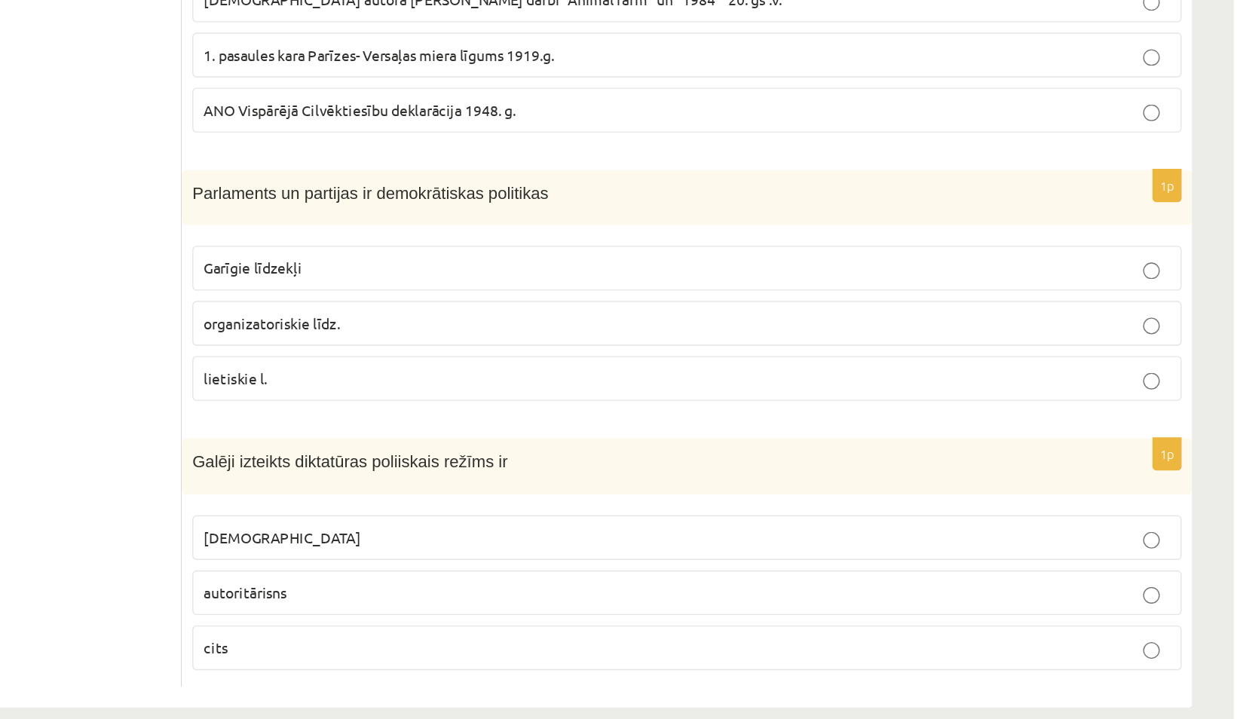
click at [524, 434] on p "organizatoriskie līdz." at bounding box center [841, 433] width 701 height 16
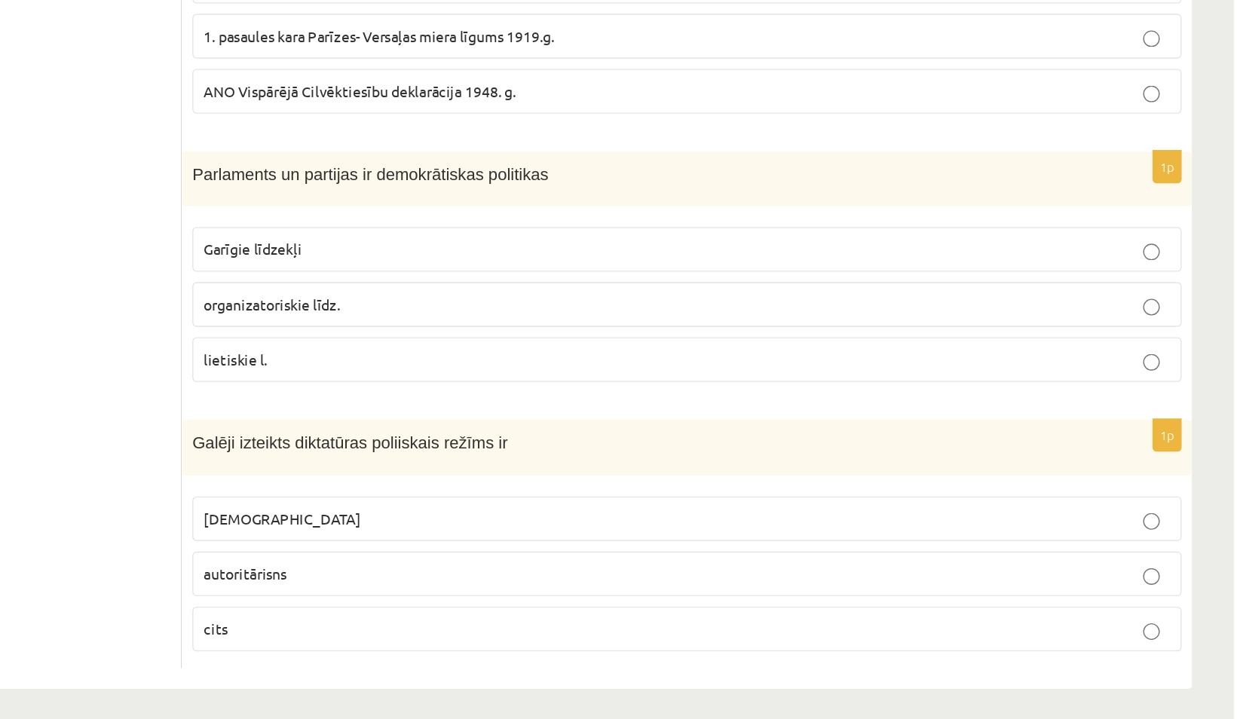
click at [563, 569] on p "totalitārisms" at bounding box center [841, 574] width 701 height 16
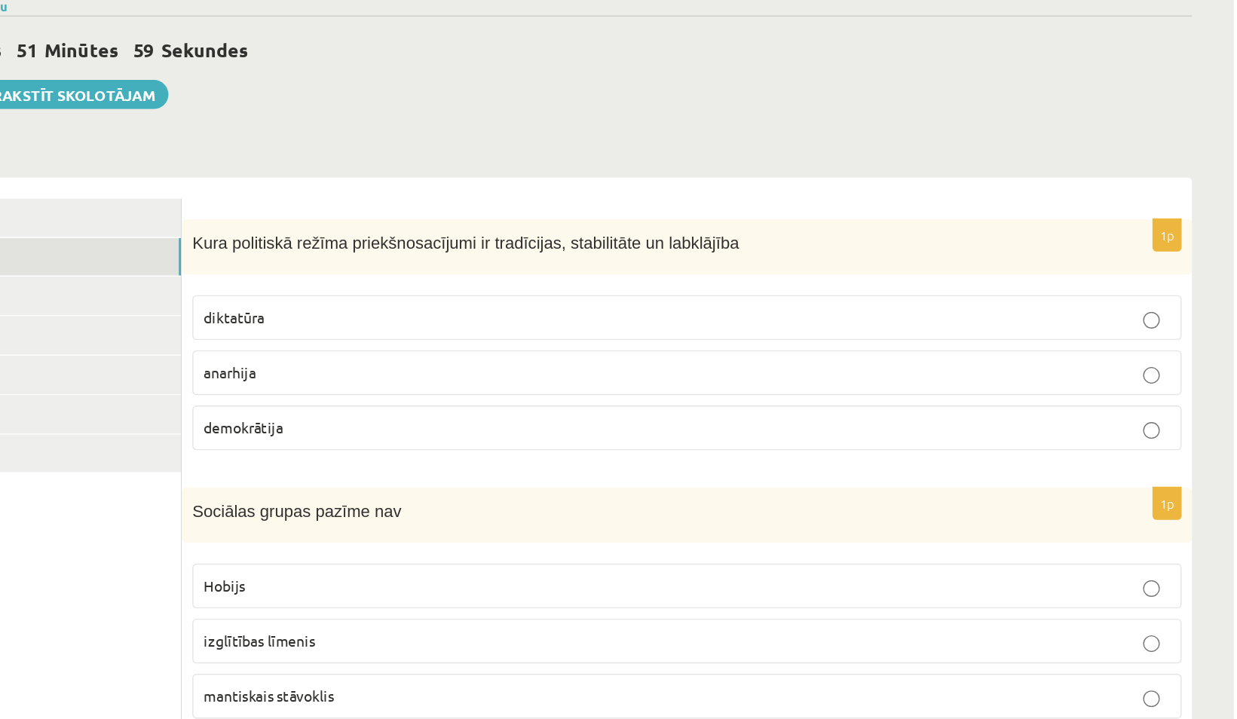
scroll to position [0, 0]
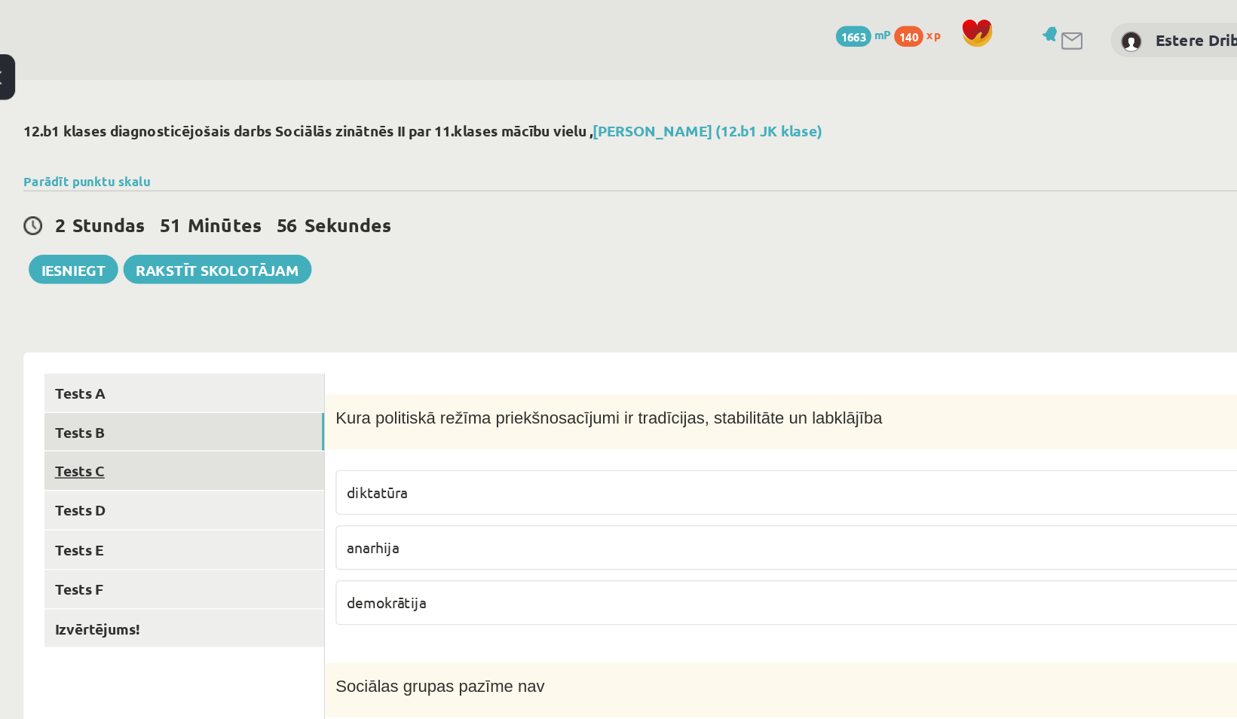
click at [353, 345] on link "Tests C" at bounding box center [372, 341] width 203 height 28
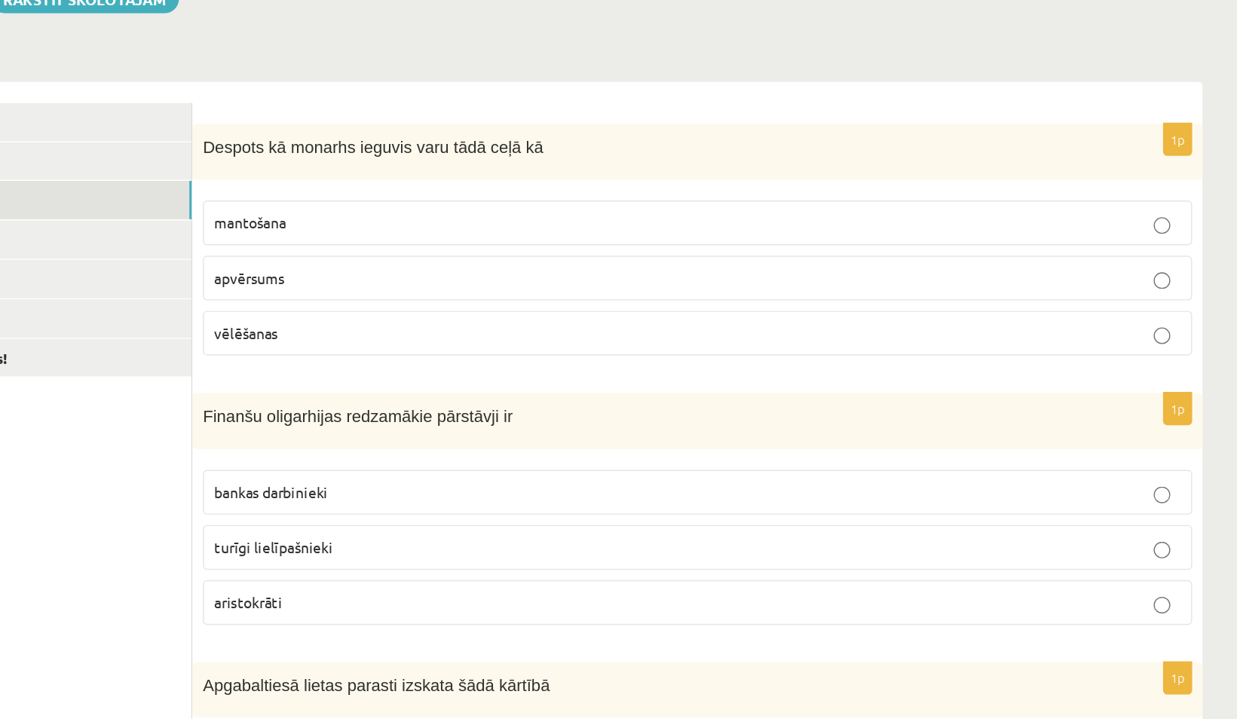
scroll to position [1, 0]
click at [567, 359] on p "mantošana" at bounding box center [841, 357] width 701 height 16
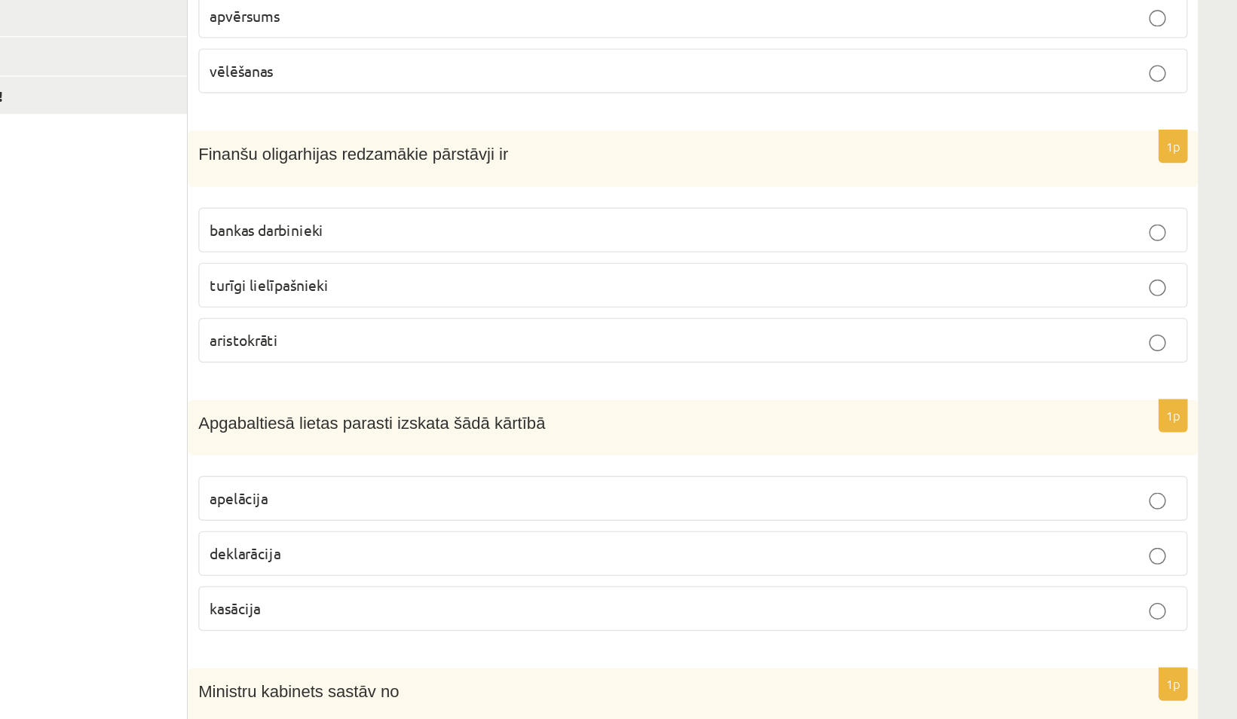
scroll to position [190, 0]
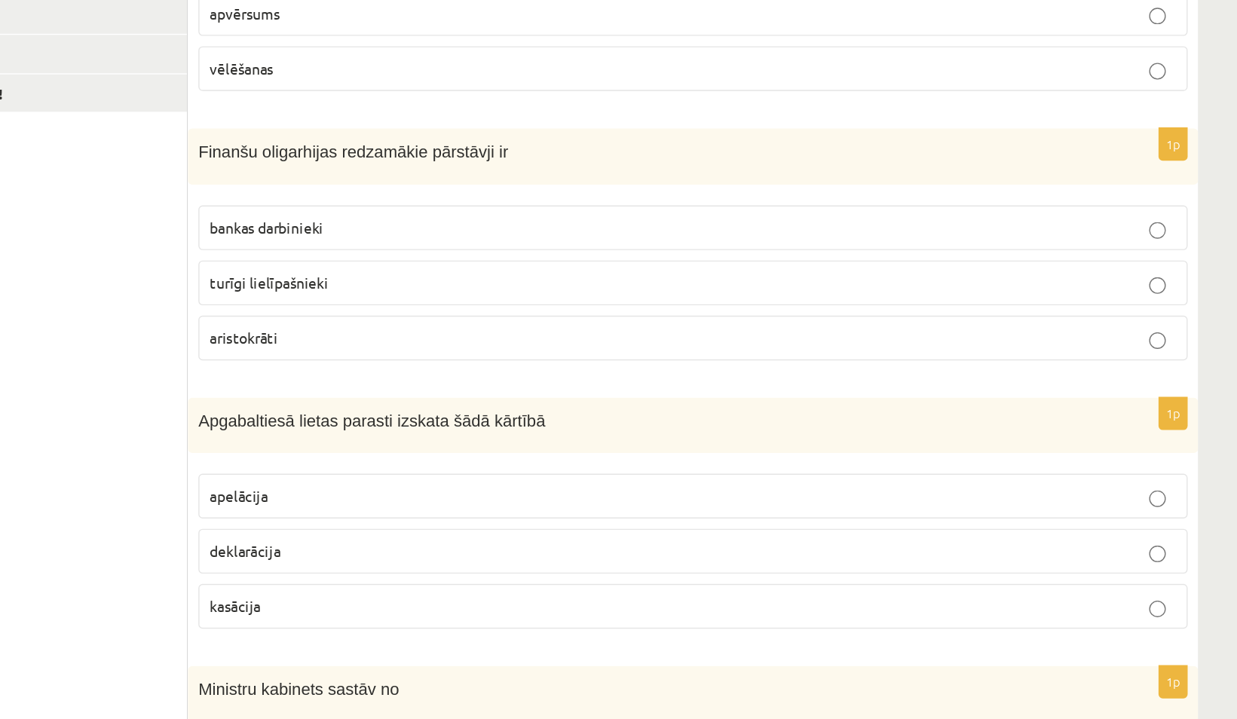
click at [517, 403] on span "turīgi lielīpašnieki" at bounding box center [534, 403] width 86 height 14
click at [520, 427] on label "aristokrāti" at bounding box center [841, 443] width 717 height 32
click at [513, 396] on span "turīgi lielīpašnieki" at bounding box center [534, 403] width 86 height 14
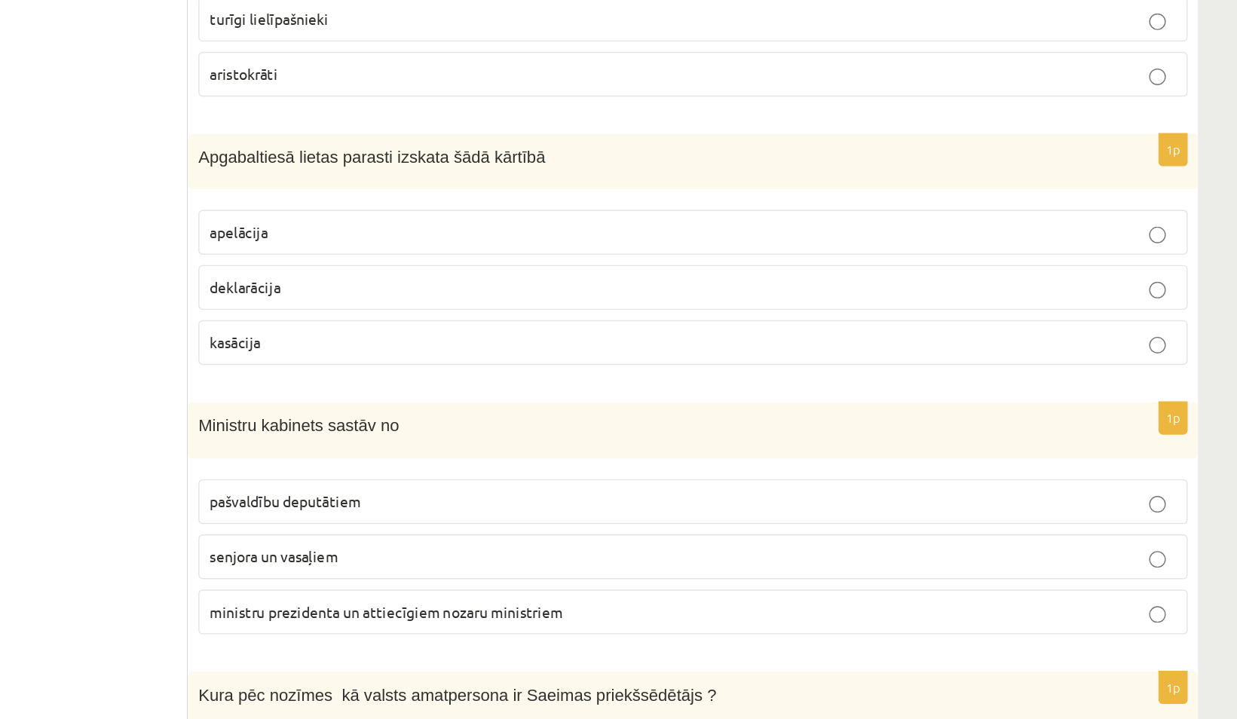
scroll to position [382, 0]
click at [504, 403] on span "deklarācija" at bounding box center [516, 406] width 51 height 14
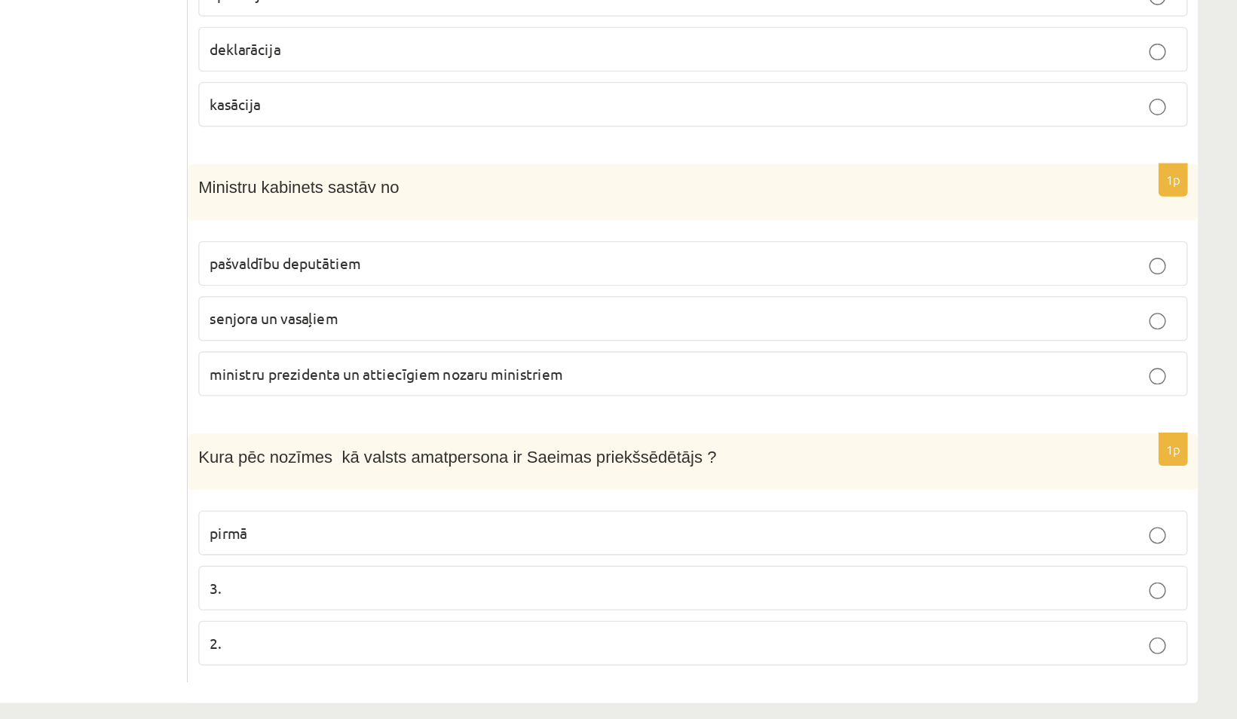
scroll to position [563, 0]
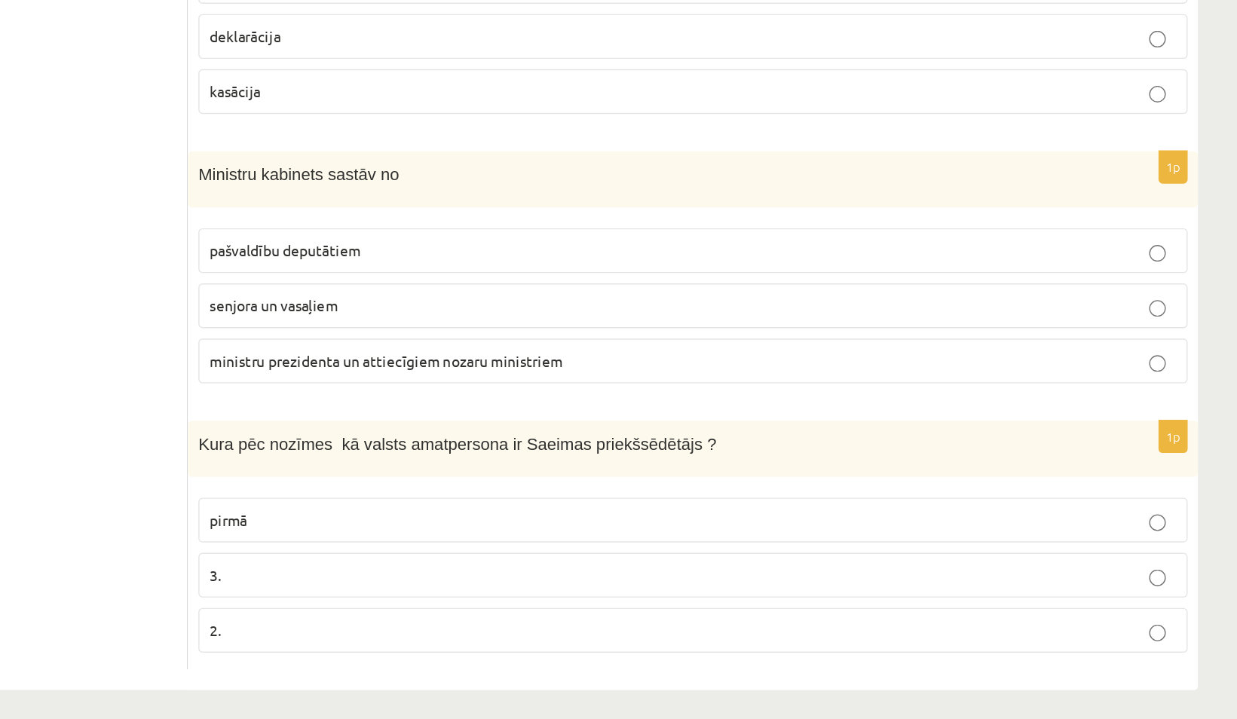
click at [527, 452] on span "ministru prezidenta un attiecīgiem nozaru ministriem" at bounding box center [619, 459] width 256 height 14
click at [529, 567] on p "pirmā" at bounding box center [841, 575] width 701 height 16
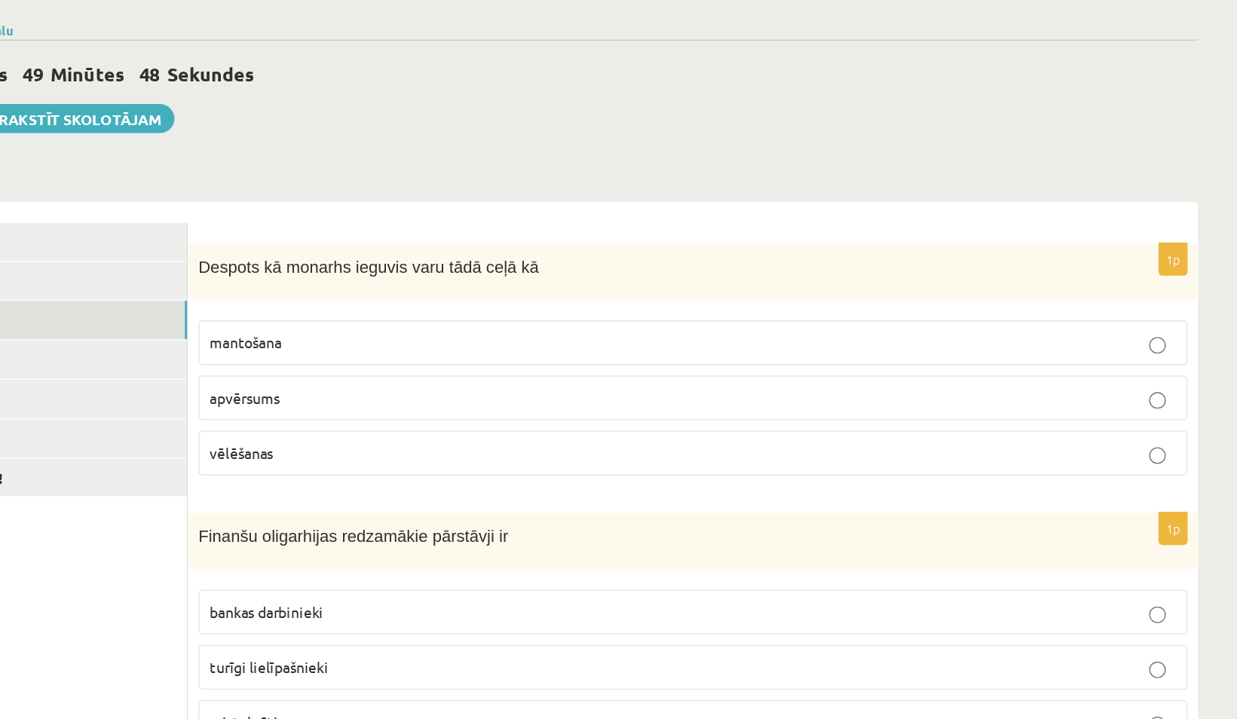
scroll to position [109, 0]
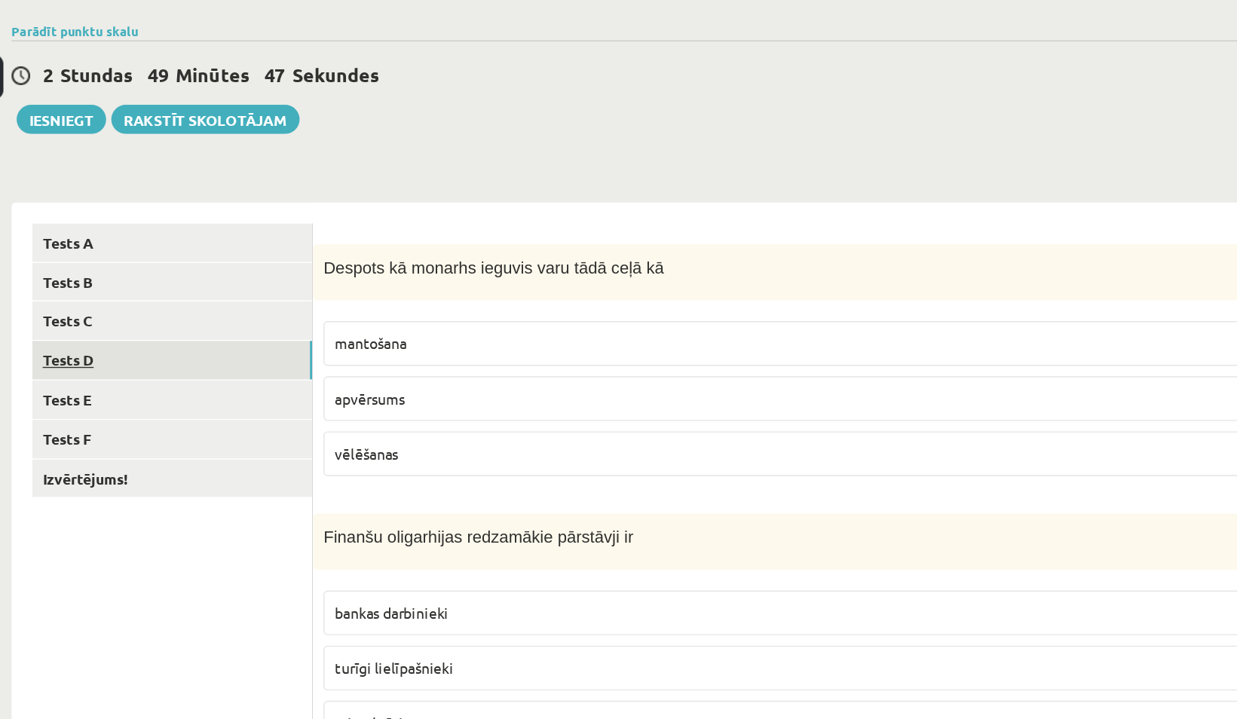
click at [325, 262] on link "Tests D" at bounding box center [372, 261] width 203 height 28
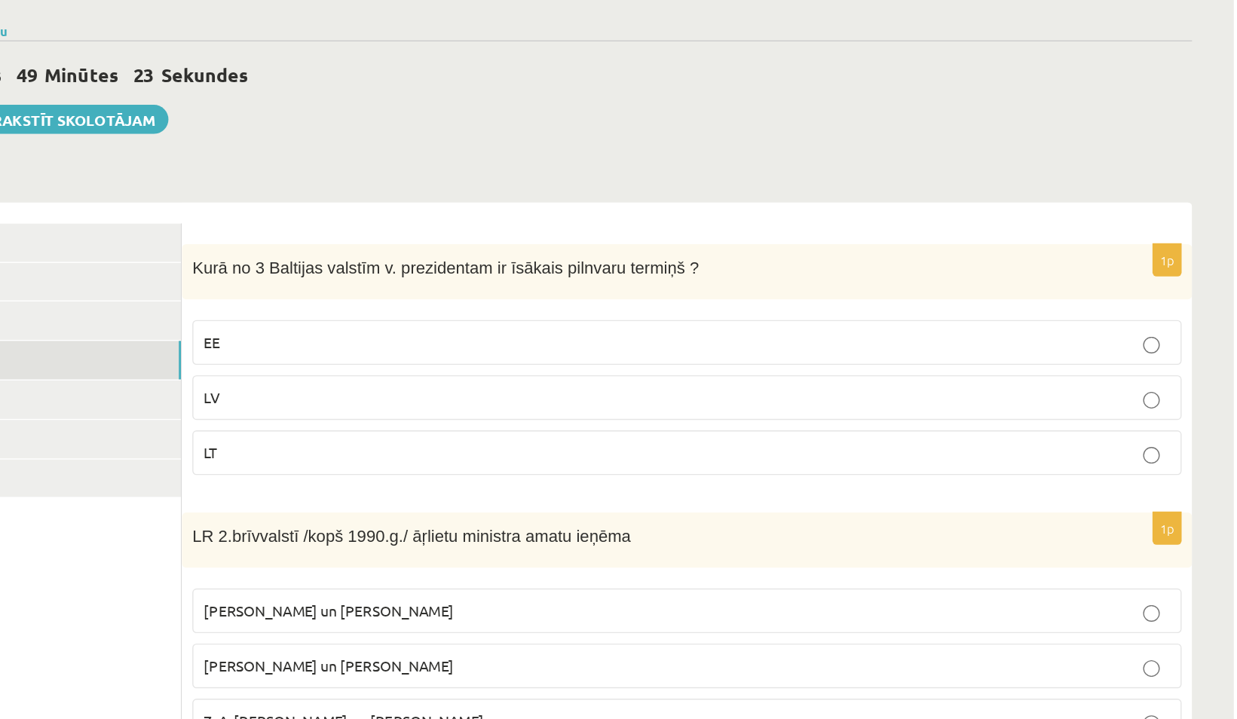
click at [528, 328] on p "LT" at bounding box center [841, 328] width 701 height 16
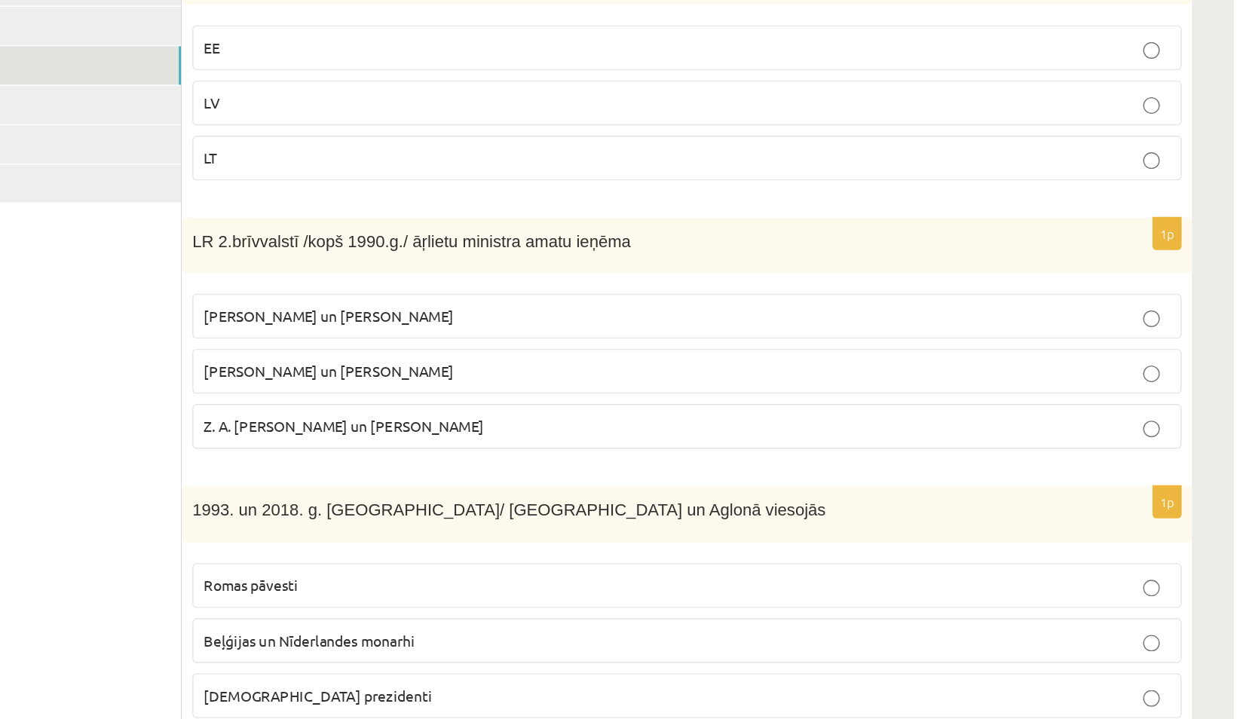
scroll to position [127, 0]
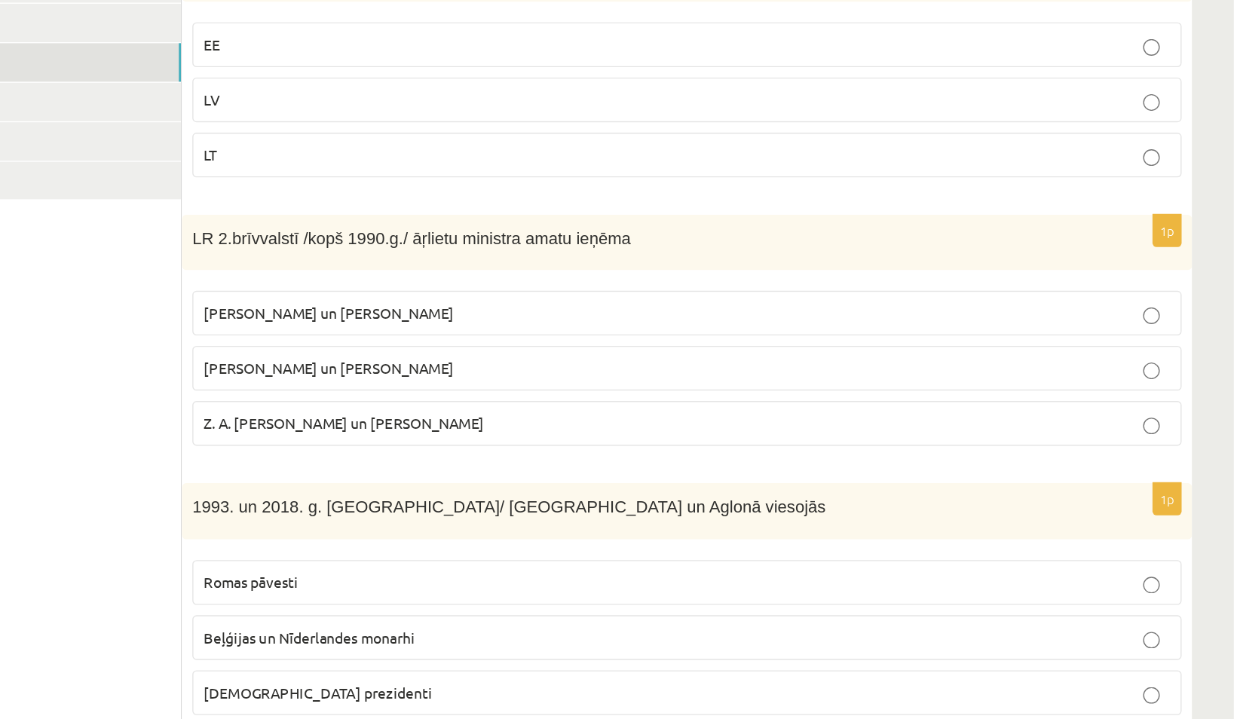
click at [521, 458] on span "A. Pabriks un J Jurkāns" at bounding box center [581, 465] width 181 height 14
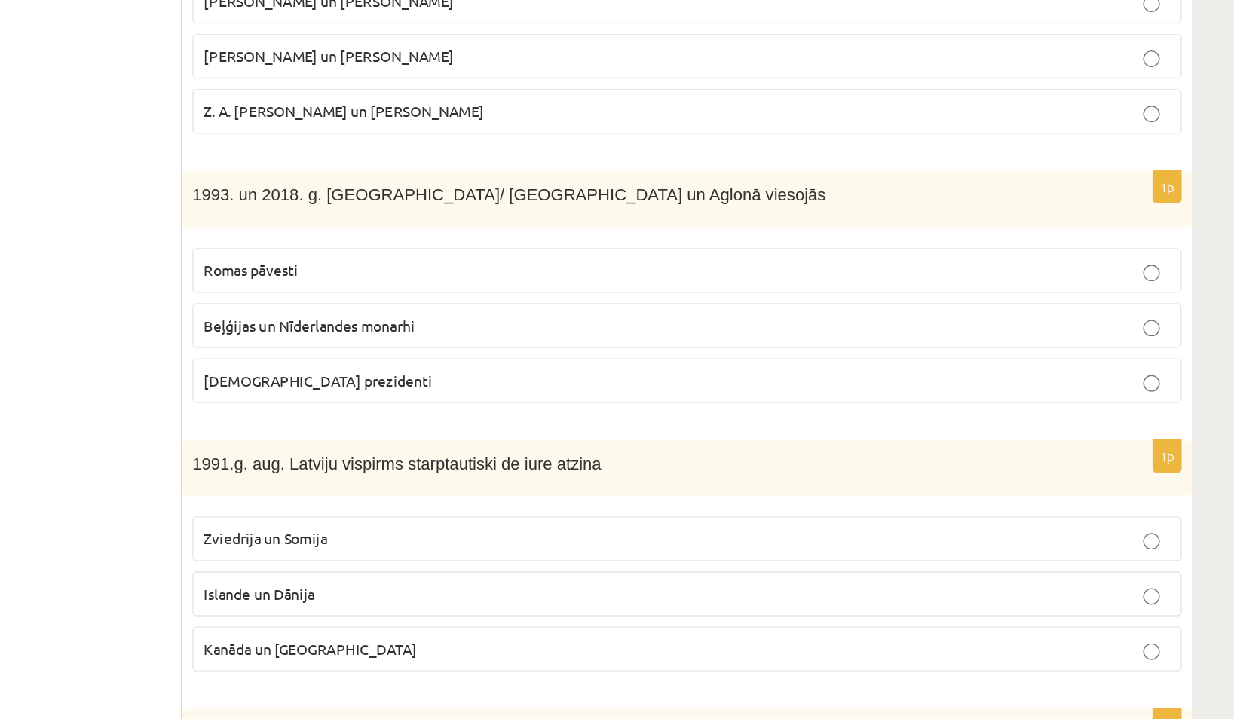
scroll to position [355, 0]
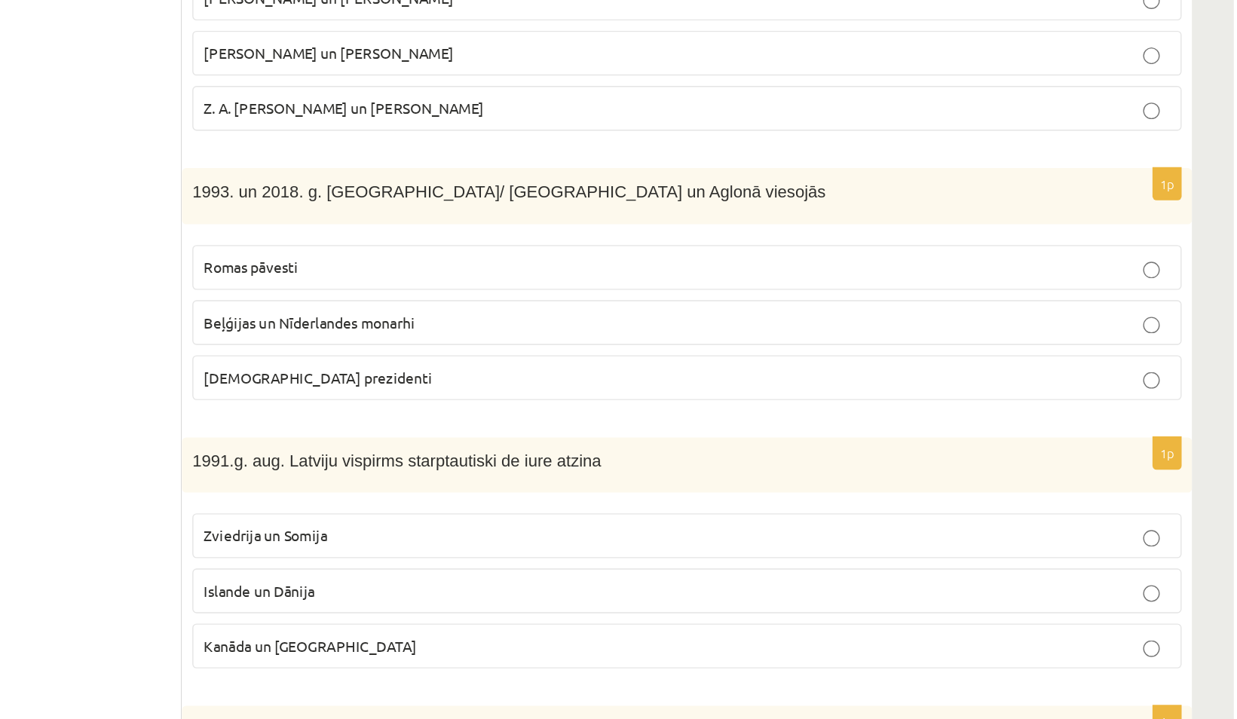
click at [529, 385] on span "Romas pāvesti" at bounding box center [525, 392] width 69 height 14
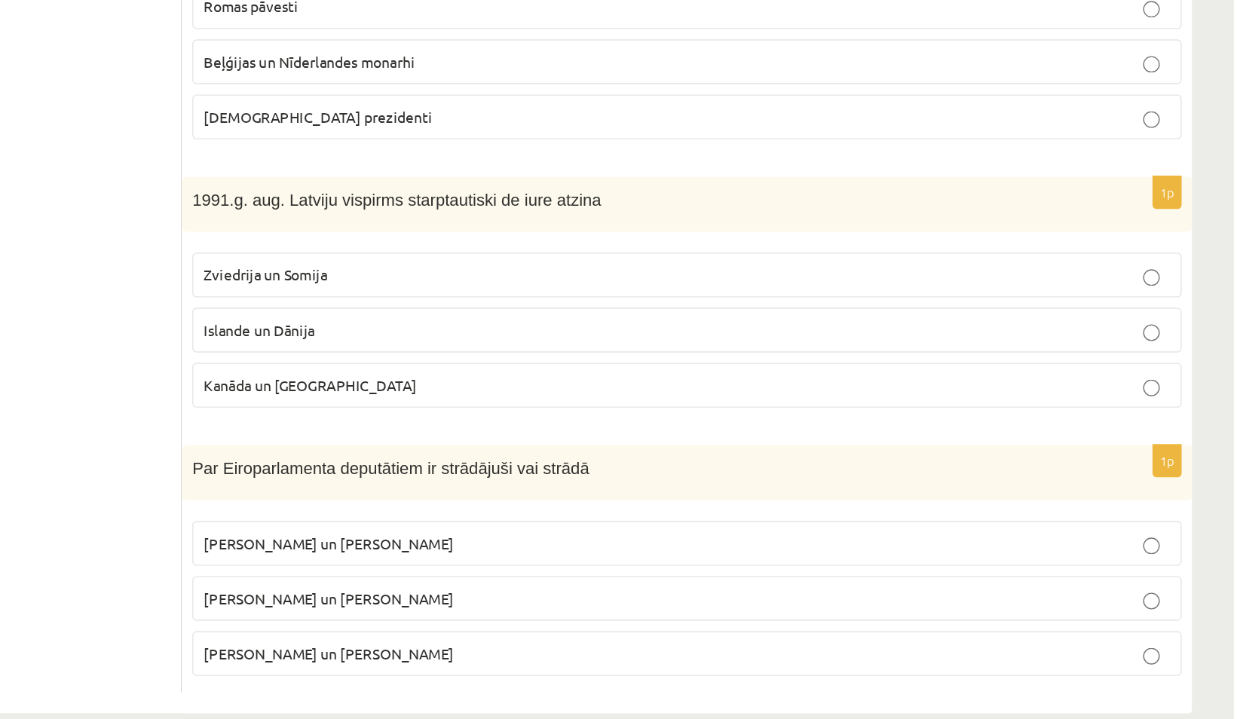
scroll to position [545, 0]
click at [544, 395] on span "Zviedrija un Somija" at bounding box center [536, 396] width 90 height 14
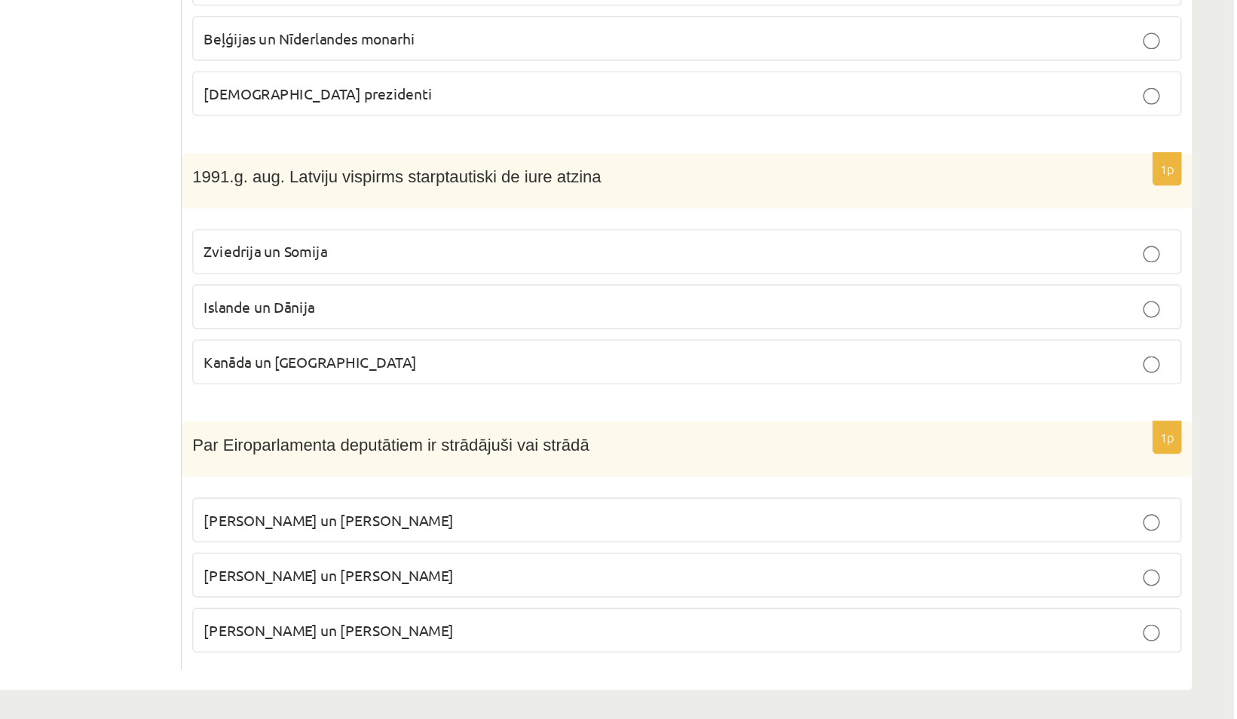
click at [526, 608] on span "I. Vaidere un N. Ušakovs" at bounding box center [581, 615] width 181 height 14
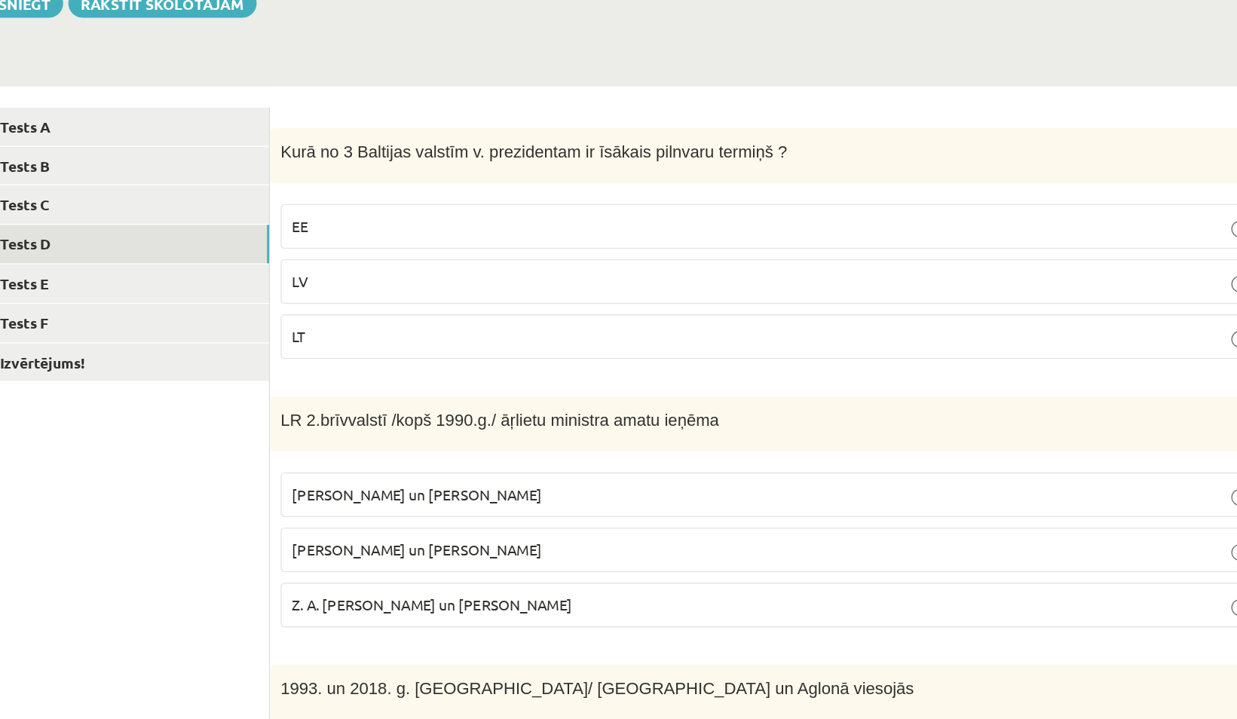
scroll to position [193, 0]
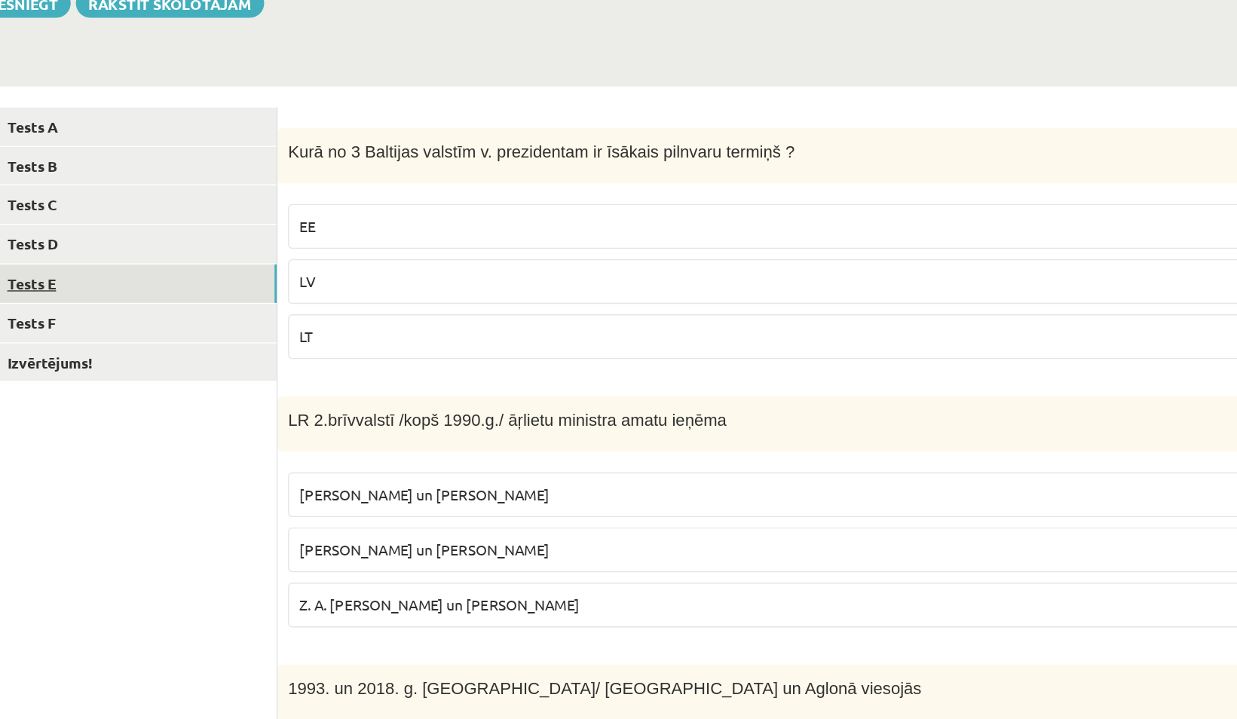
click at [349, 193] on link "Tests E" at bounding box center [372, 206] width 203 height 28
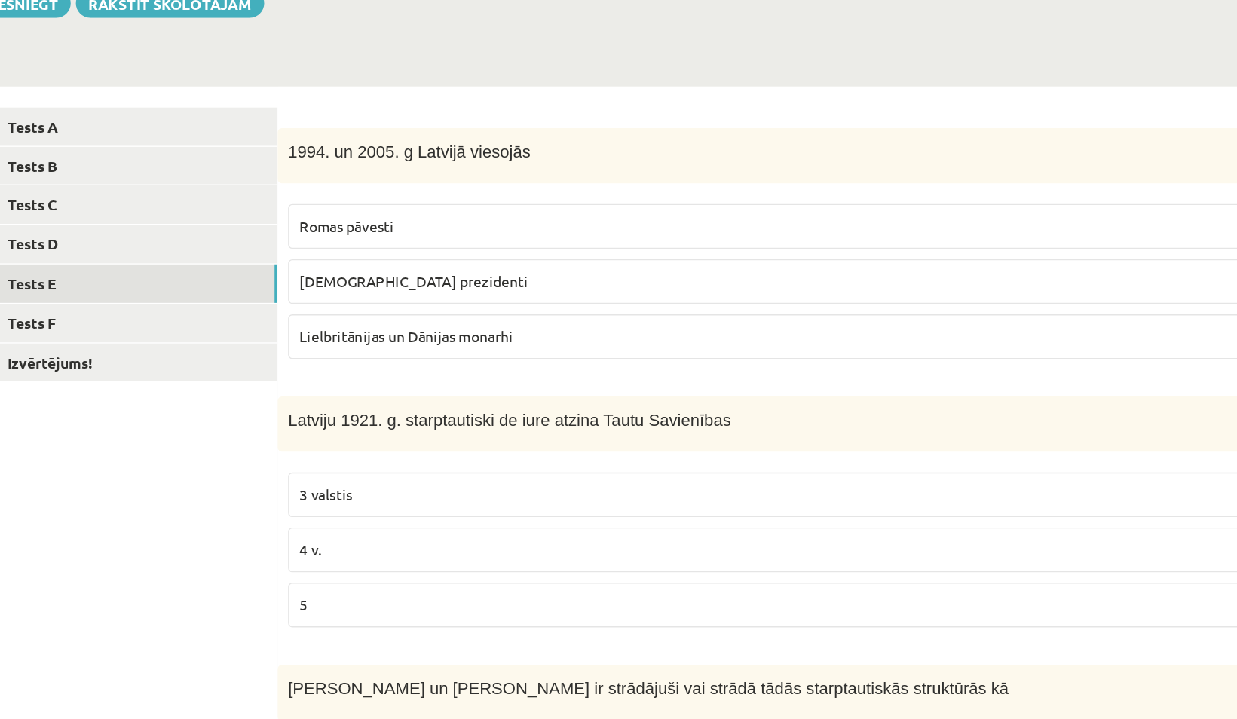
click at [530, 170] on p "Romas pāvesti" at bounding box center [841, 164] width 701 height 16
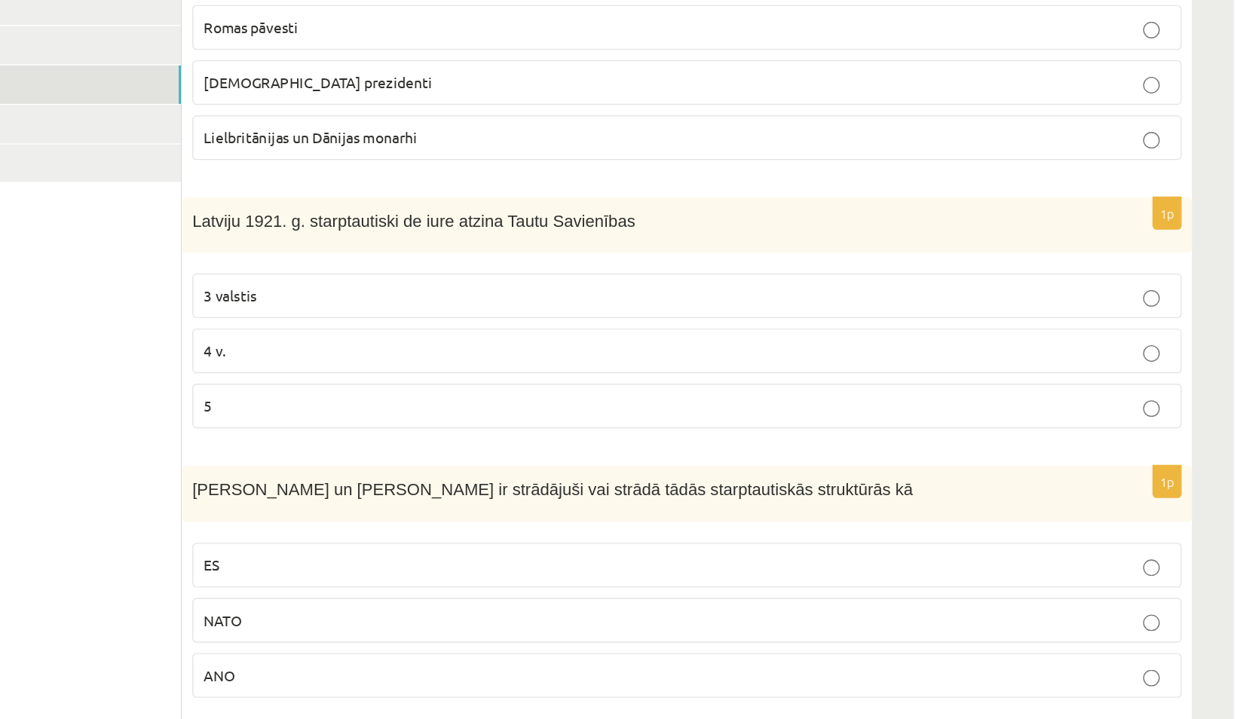
click at [526, 397] on p "4 v." at bounding box center [841, 399] width 701 height 16
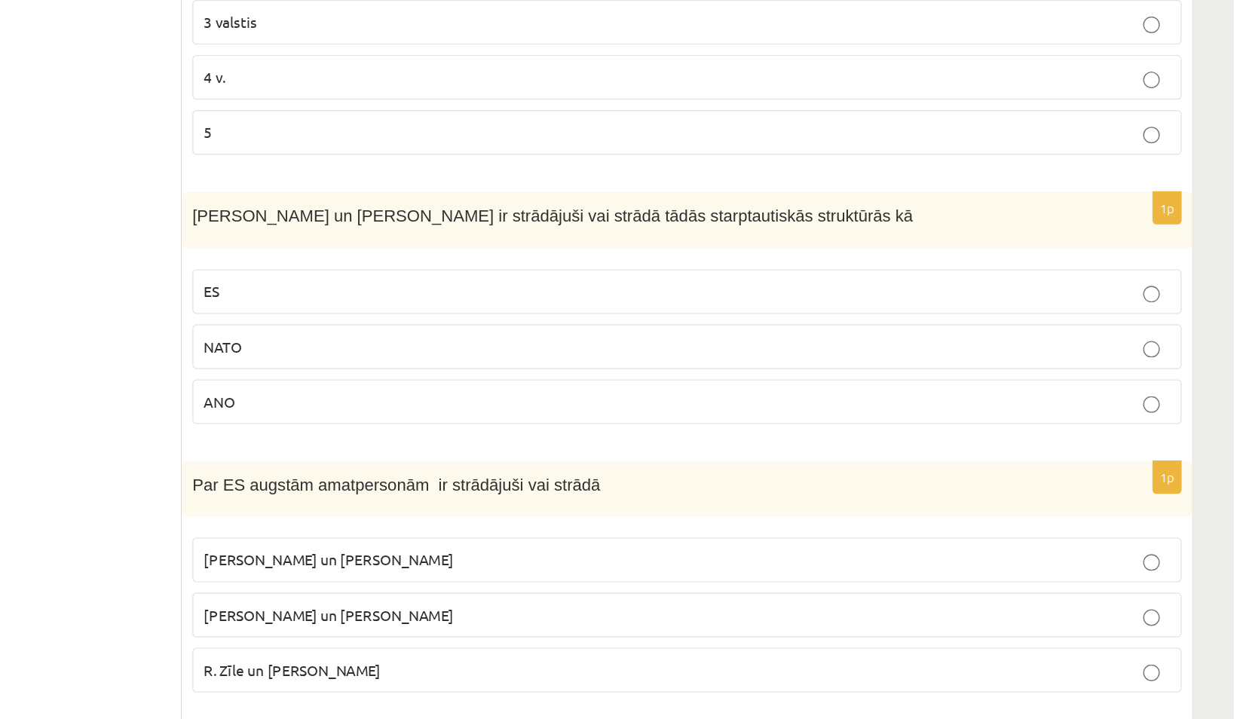
scroll to position [338, 0]
click at [516, 412] on p "ES" at bounding box center [841, 409] width 701 height 16
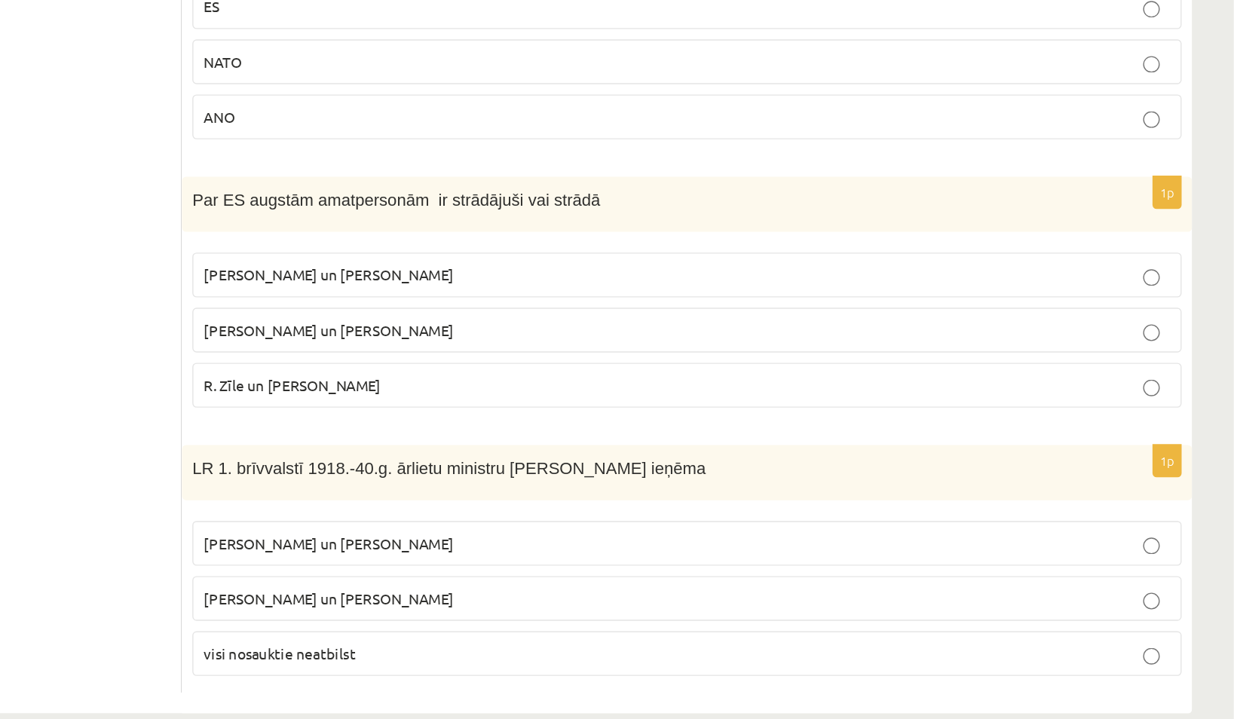
scroll to position [544, 0]
click at [548, 430] on span "Vaira Vīķe- Freiberga un N.Ušakovs" at bounding box center [581, 437] width 181 height 14
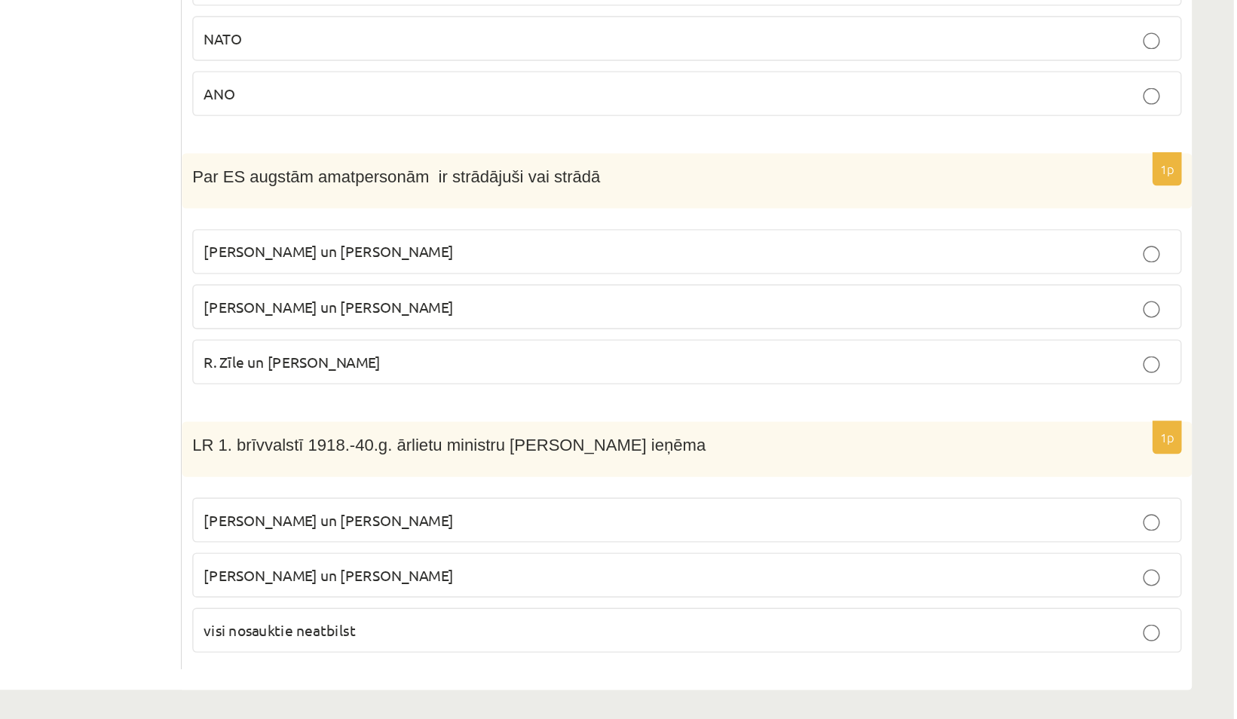
scroll to position [561, 0]
click at [517, 648] on span "visi nosauktie neatbilst" at bounding box center [546, 655] width 110 height 14
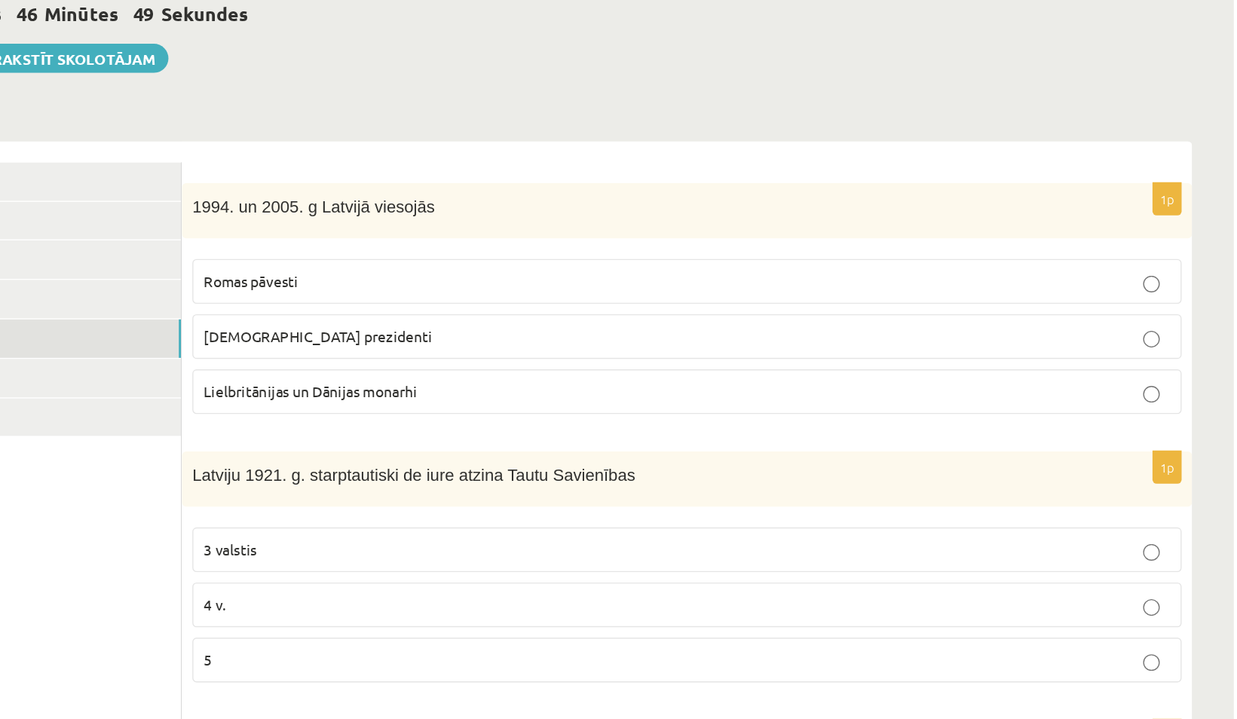
scroll to position [149, 0]
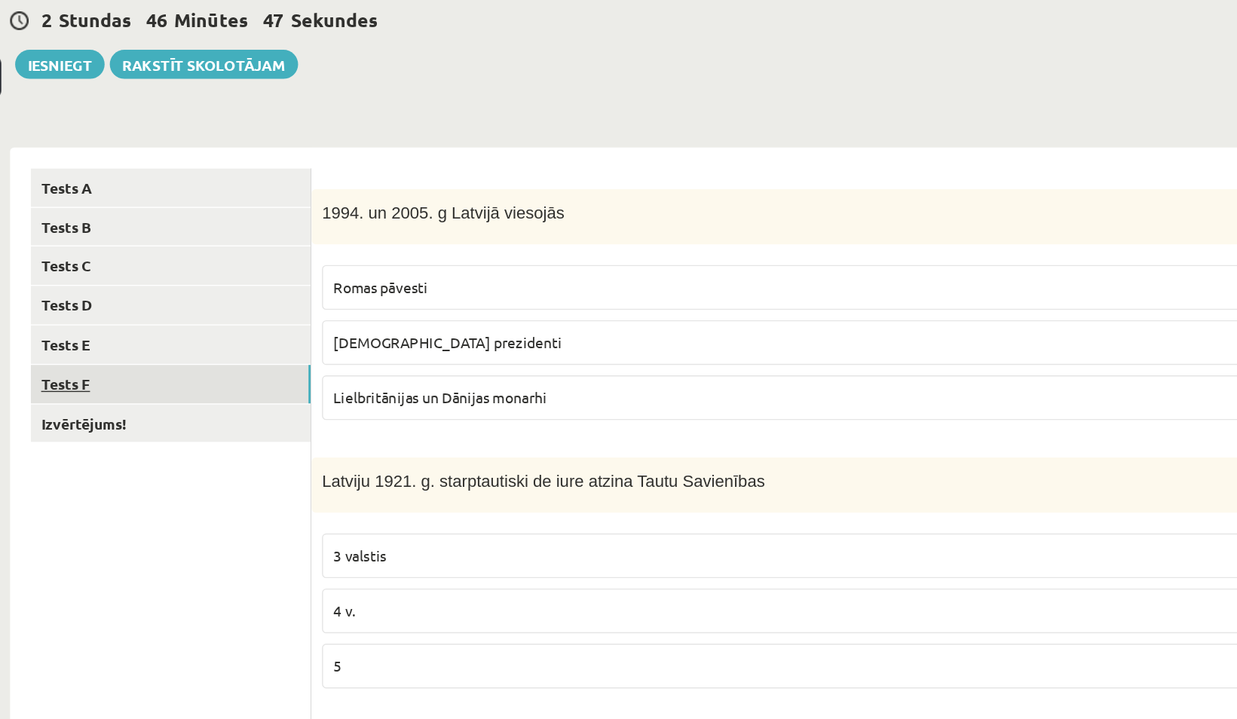
click at [351, 278] on link "Tests F" at bounding box center [372, 279] width 203 height 28
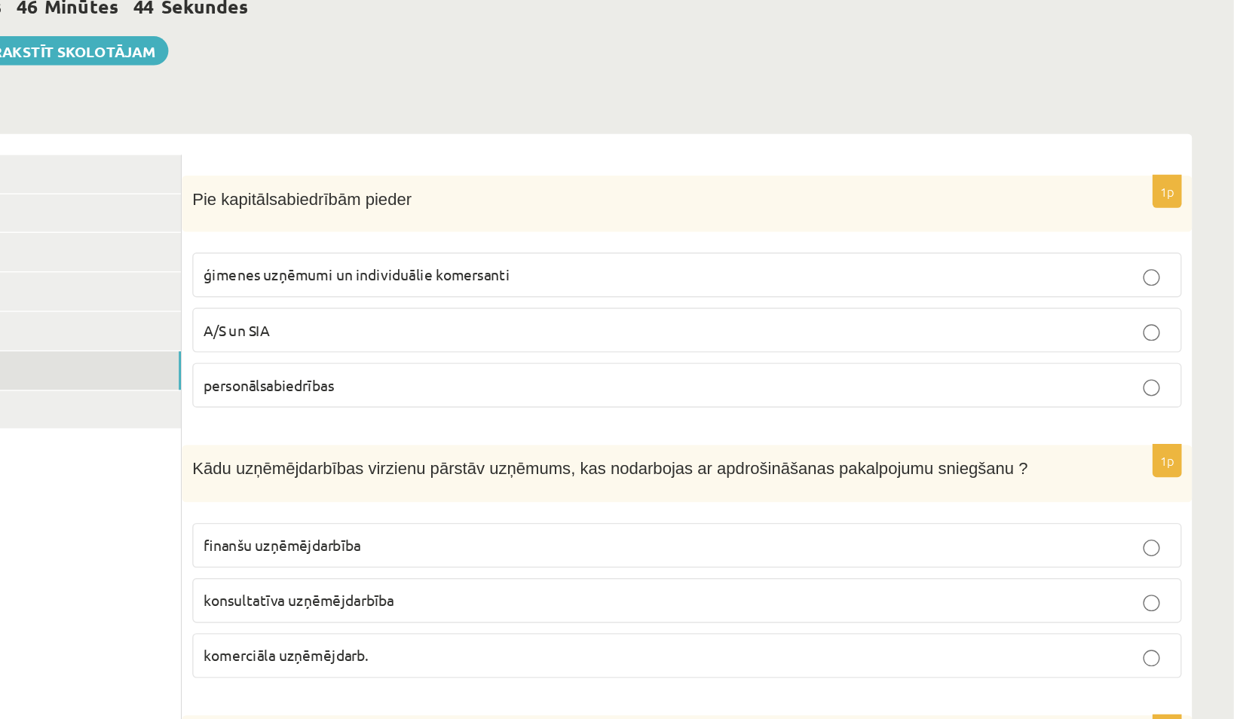
scroll to position [146, 0]
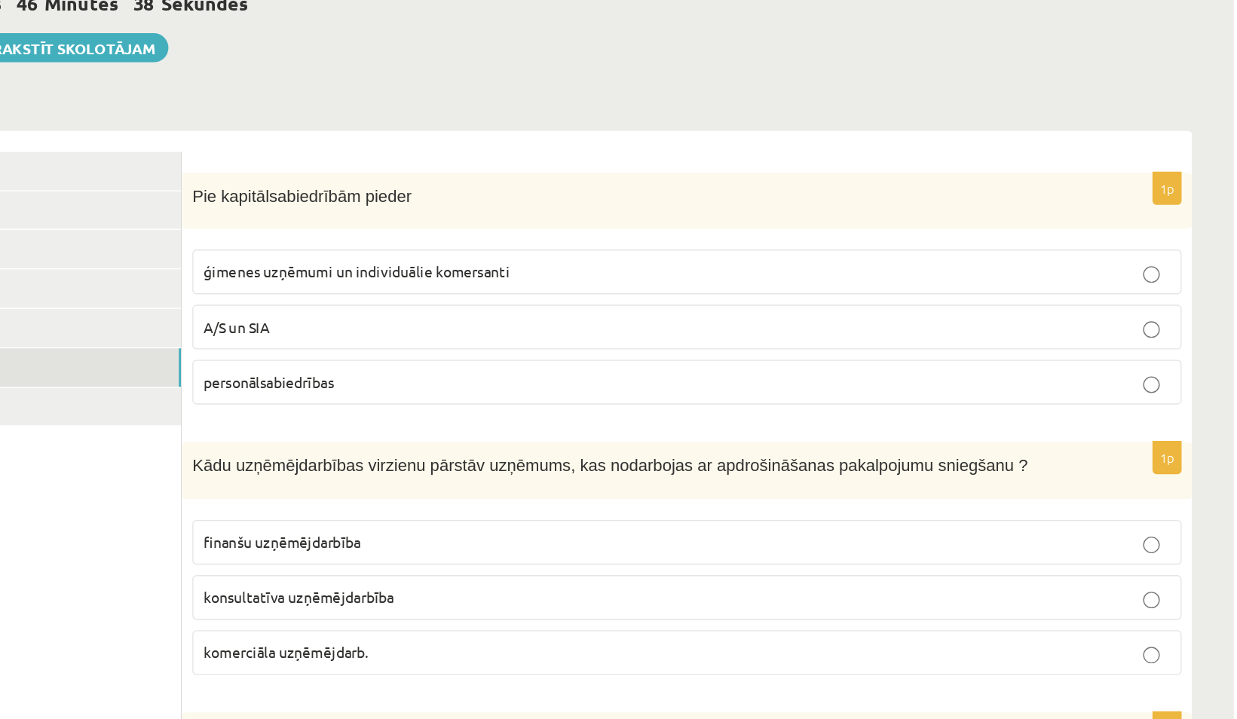
click at [534, 246] on span "A/S un SIA" at bounding box center [515, 251] width 48 height 14
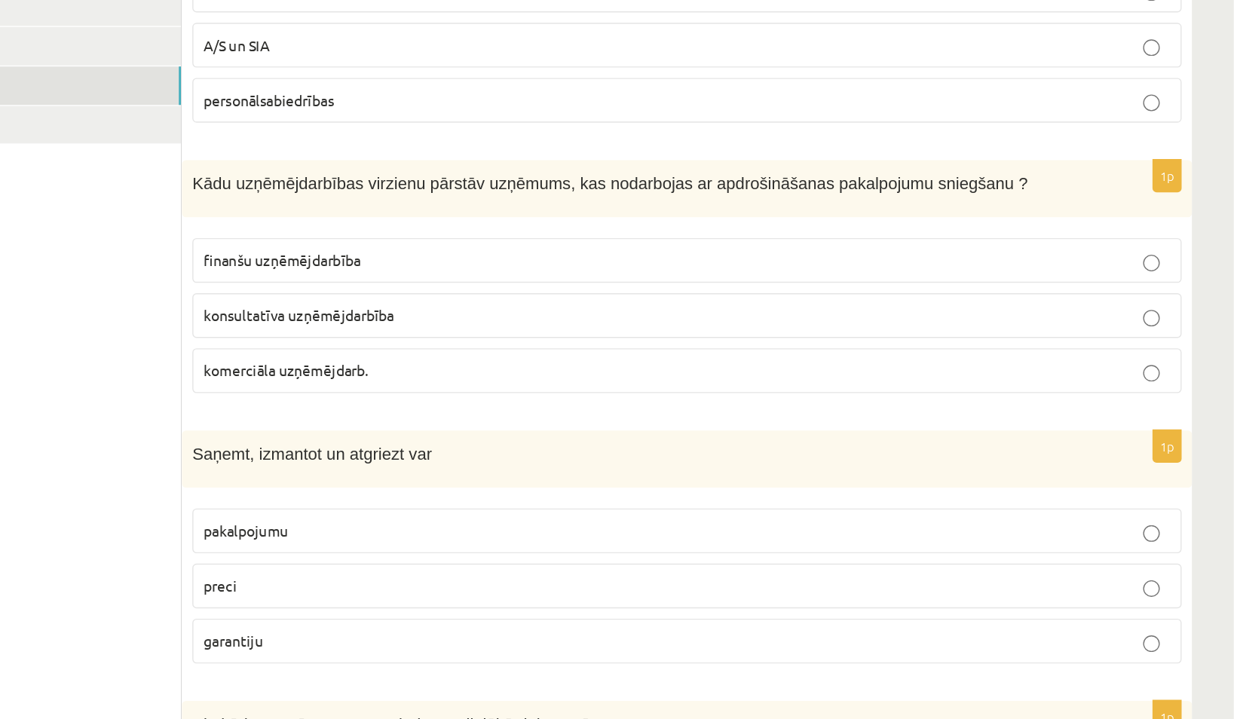
scroll to position [169, 0]
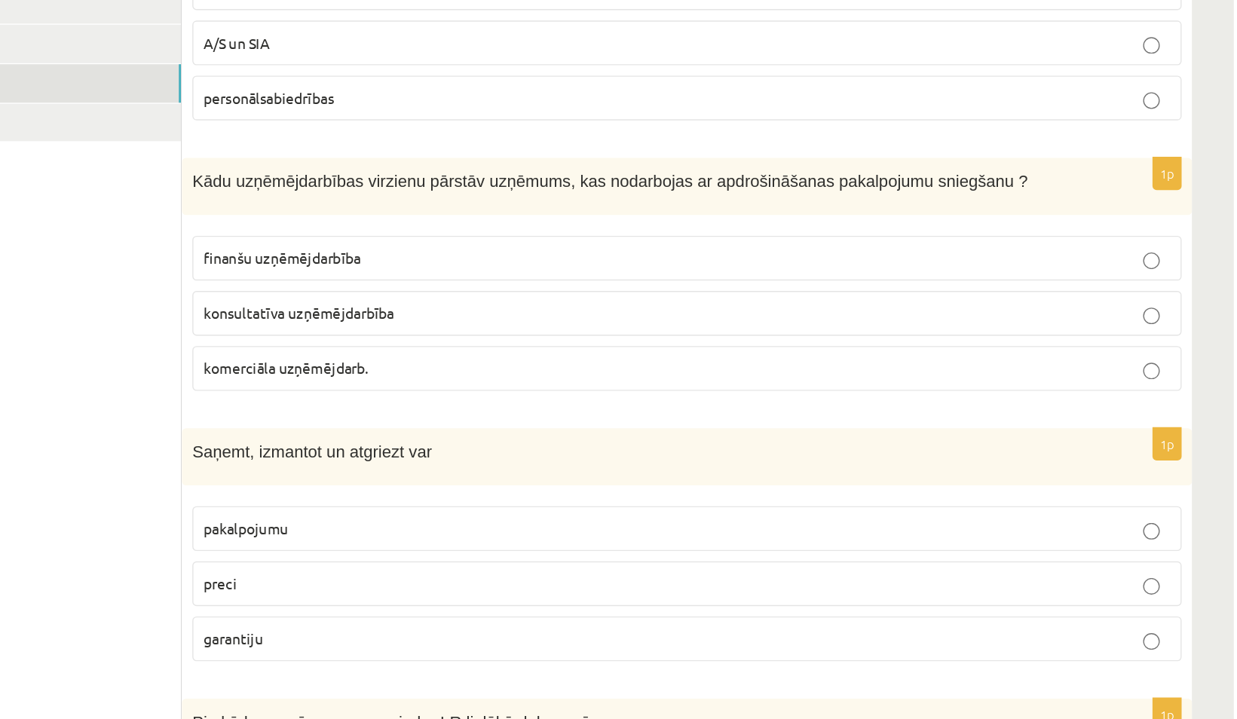
click at [521, 385] on span "finanšu uzņēmējdarbība" at bounding box center [548, 385] width 114 height 14
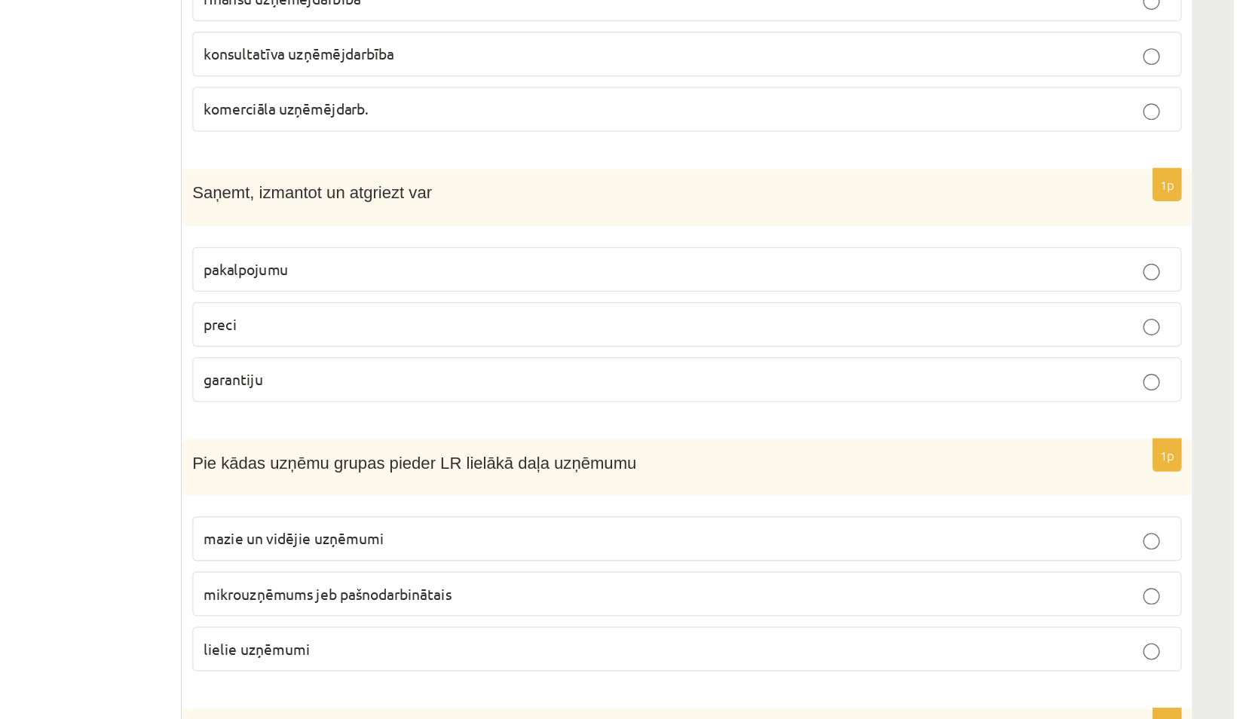
scroll to position [359, 0]
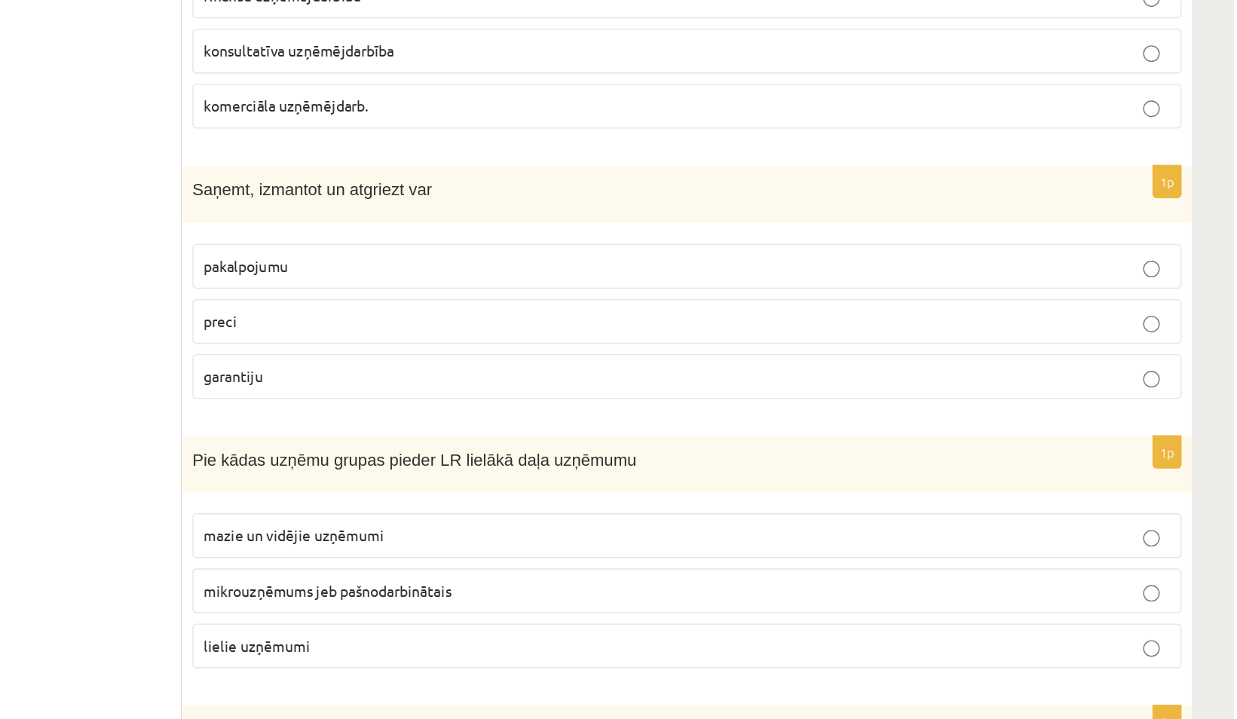
click at [502, 428] on span "preci" at bounding box center [503, 431] width 24 height 14
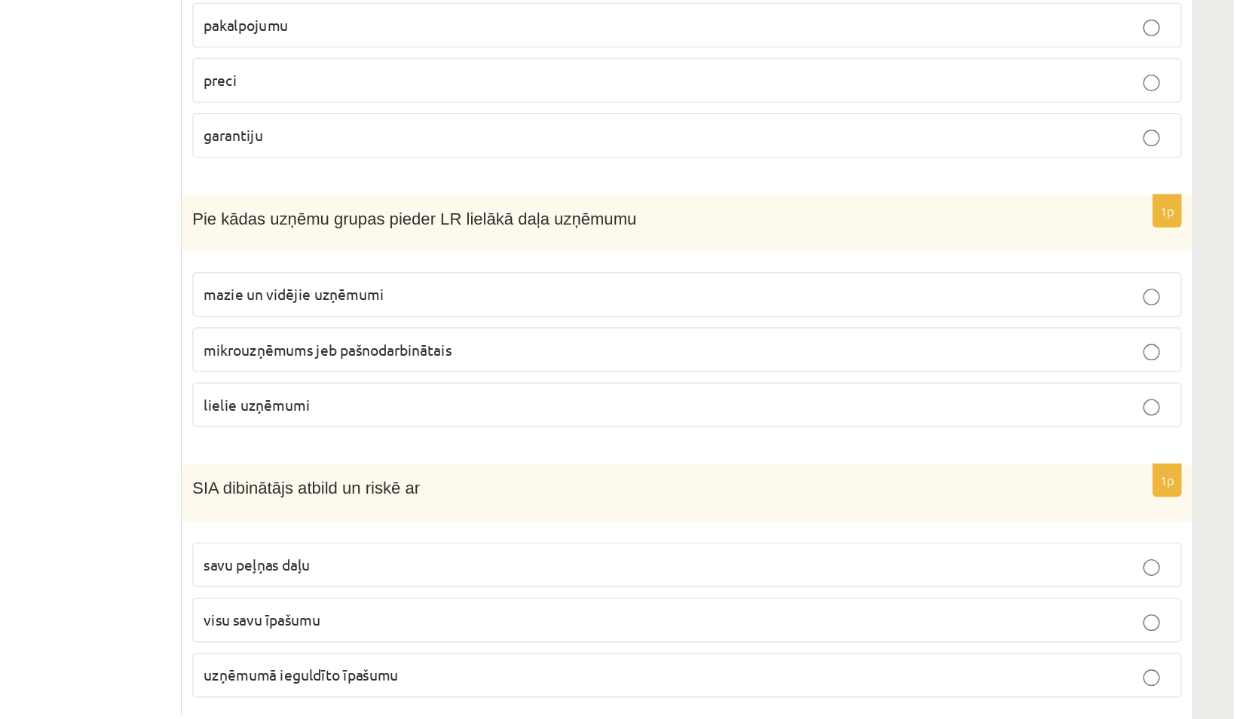
scroll to position [538, 0]
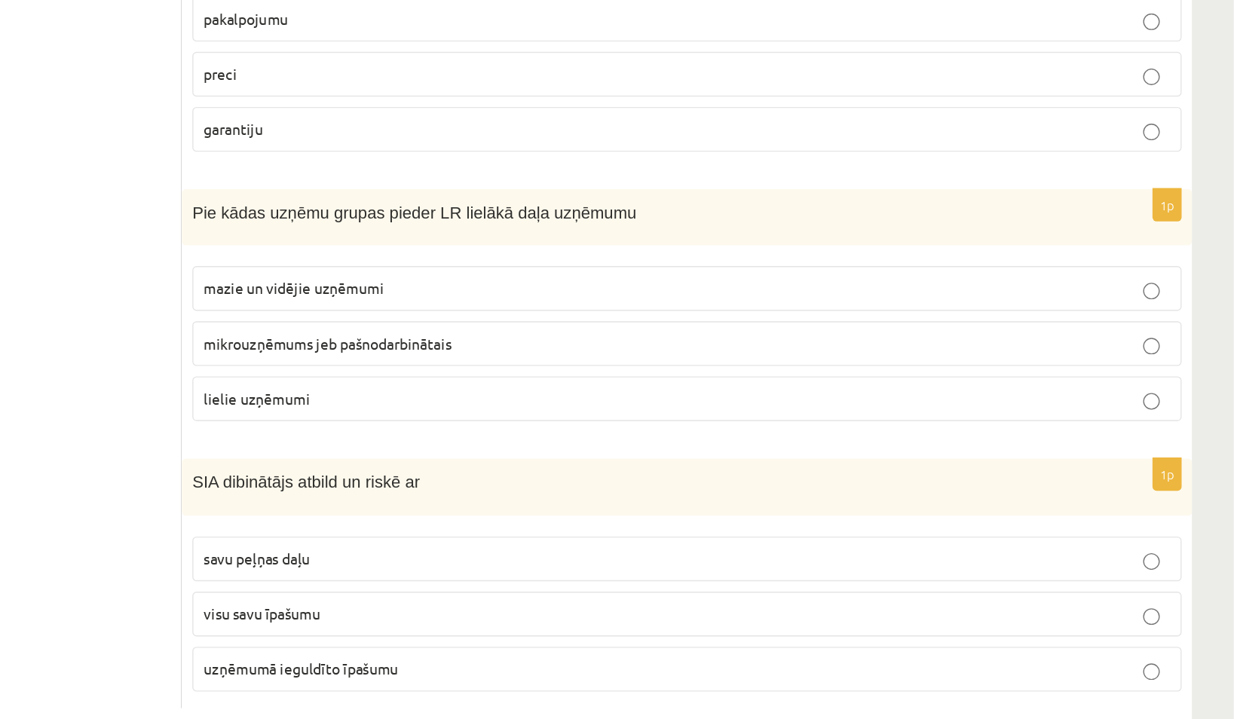
click at [519, 408] on p "mazie un vidējie uzņēmumi" at bounding box center [841, 407] width 701 height 16
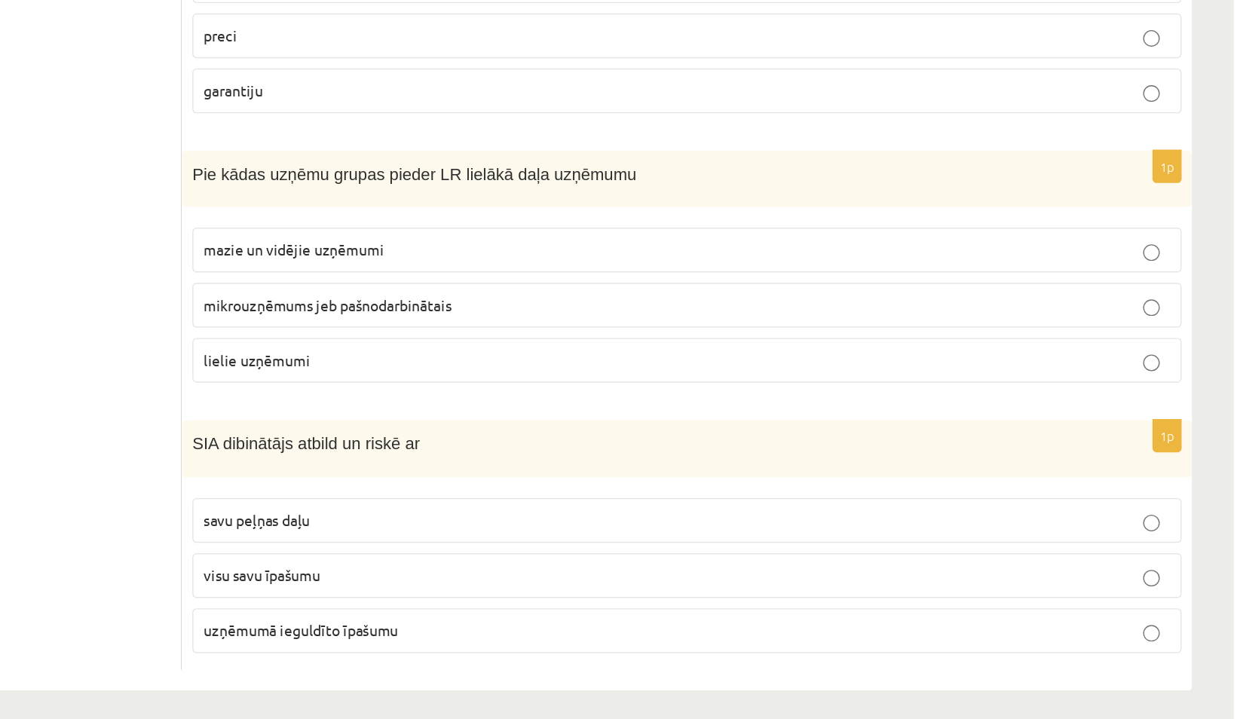
click at [526, 613] on p "visu savu īpašumu" at bounding box center [841, 615] width 701 height 16
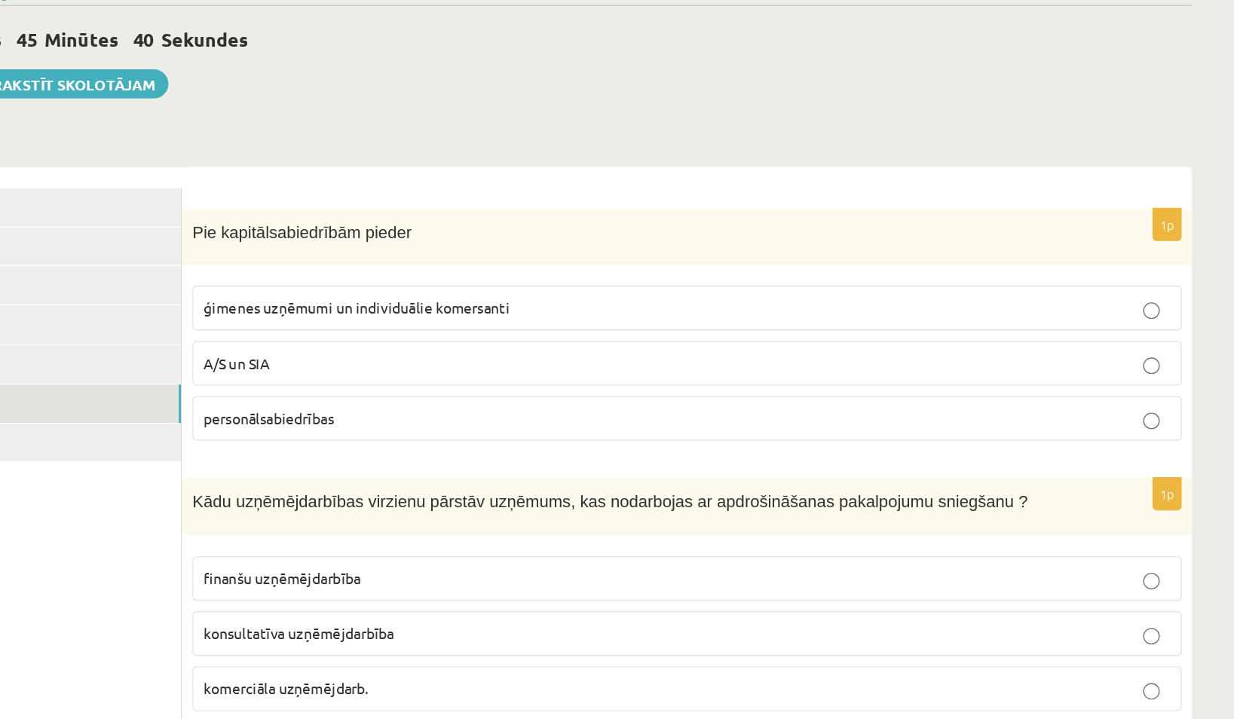
scroll to position [134, 0]
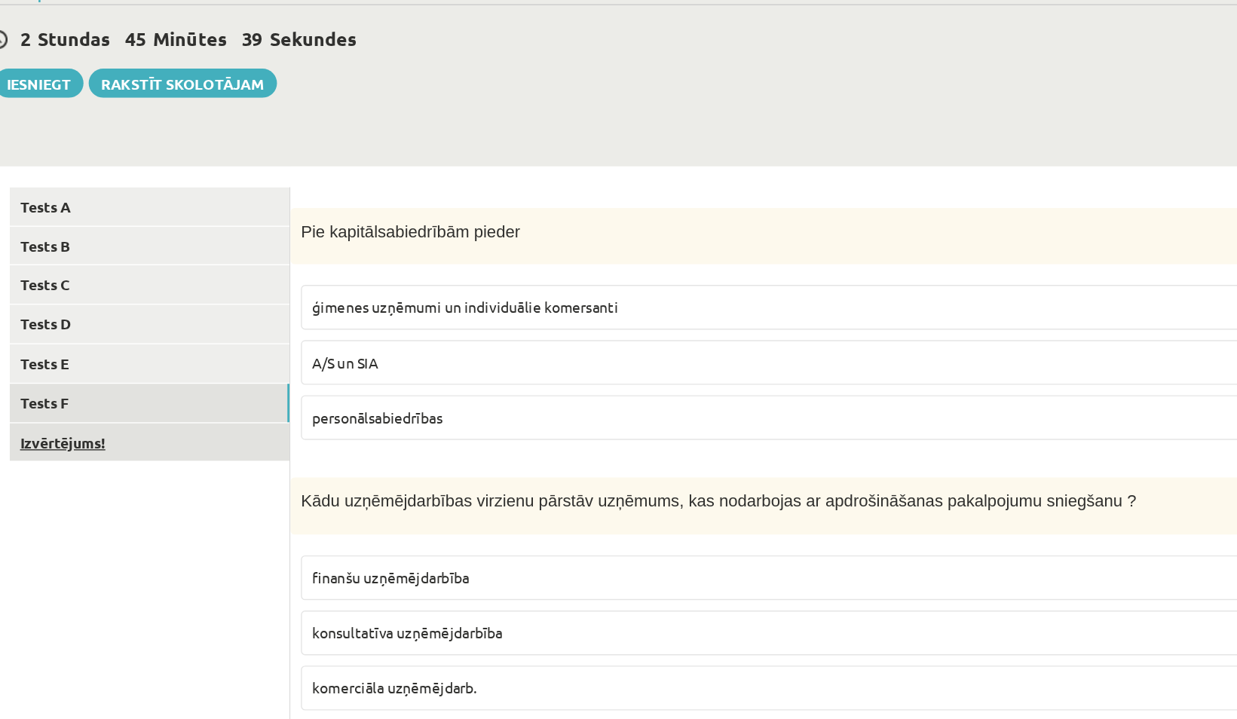
click at [383, 322] on link "Izvērtējums!" at bounding box center [372, 322] width 203 height 28
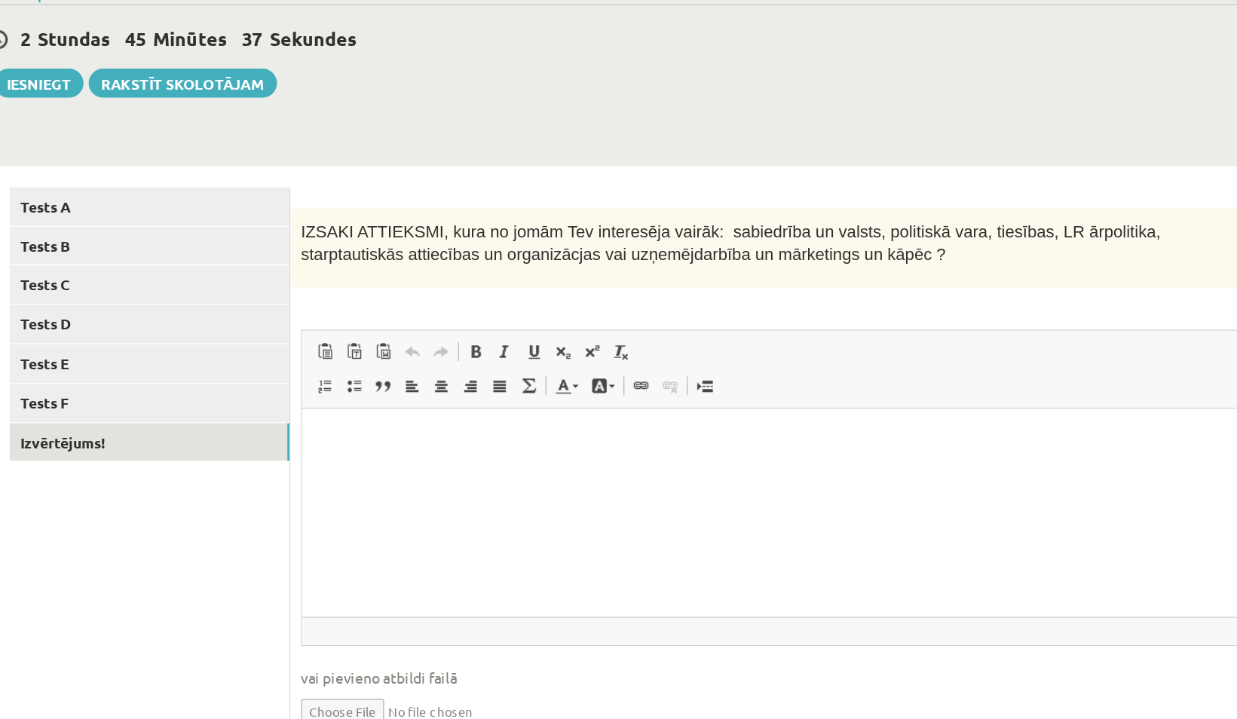
scroll to position [0, 0]
click at [514, 455] on html at bounding box center [660, 432] width 716 height 46
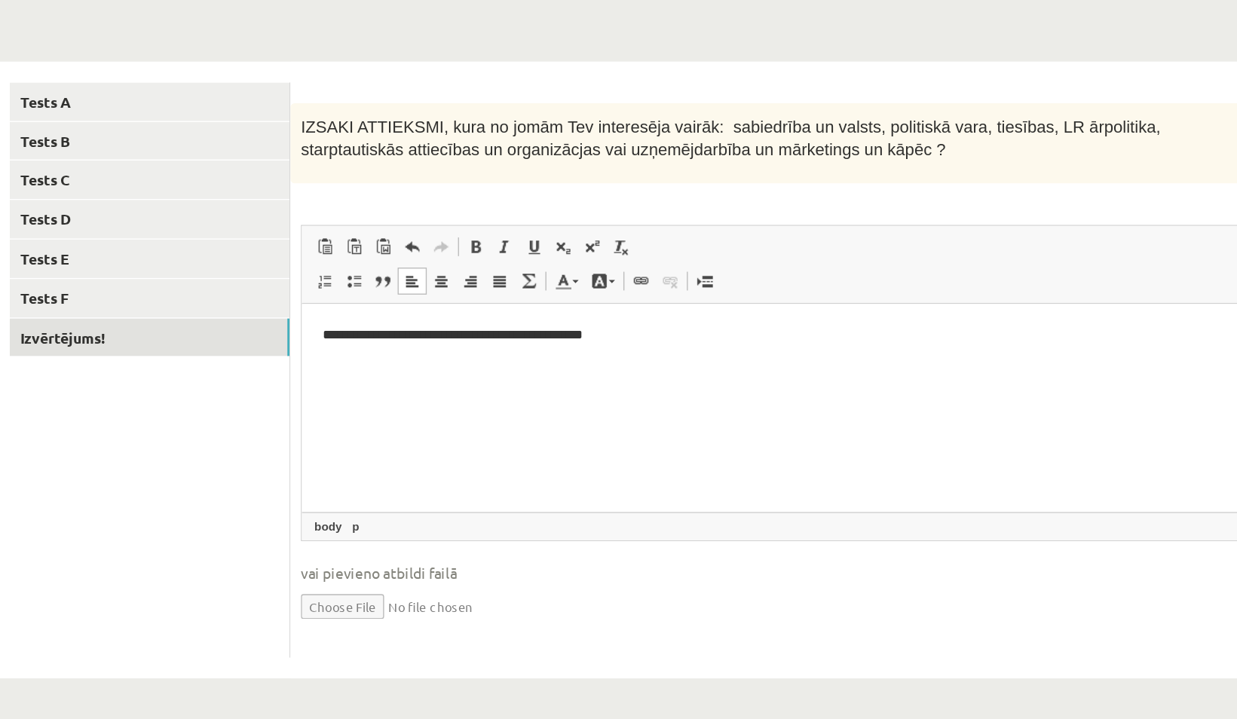
click at [512, 350] on html "**********" at bounding box center [660, 327] width 716 height 46
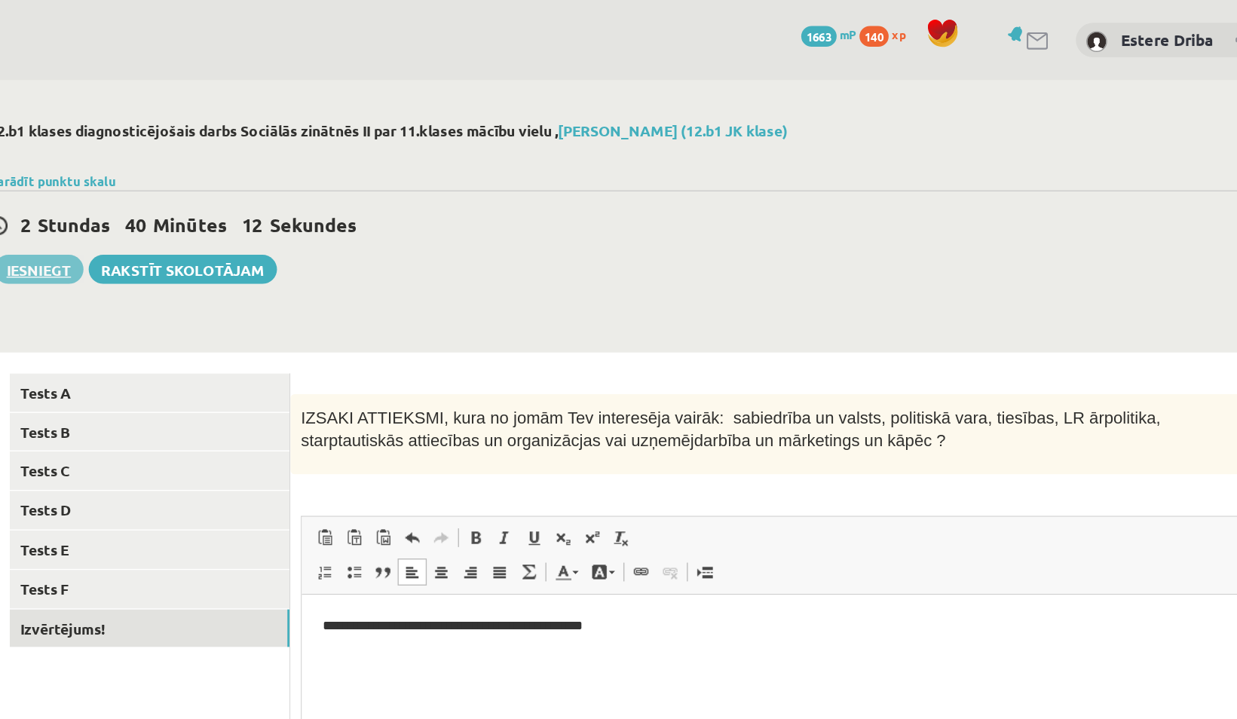
click at [293, 196] on button "Iesniegt" at bounding box center [292, 195] width 65 height 21
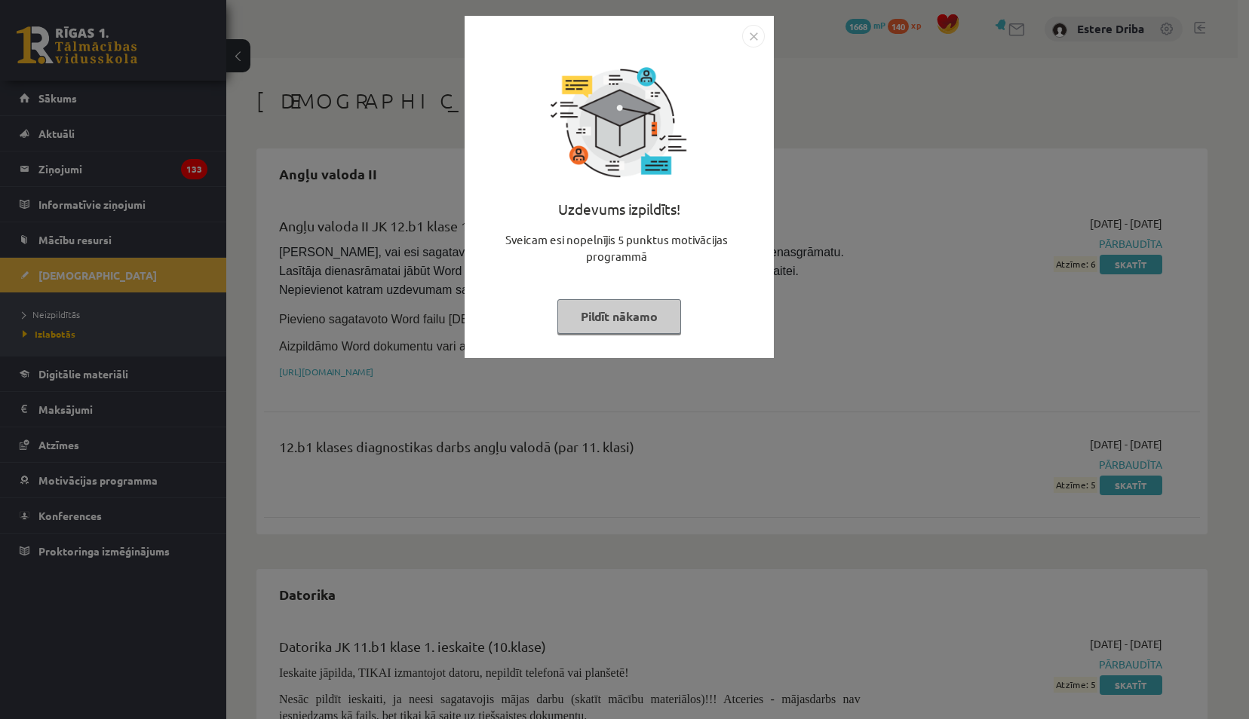
click at [599, 318] on button "Pildīt nākamo" at bounding box center [619, 316] width 124 height 35
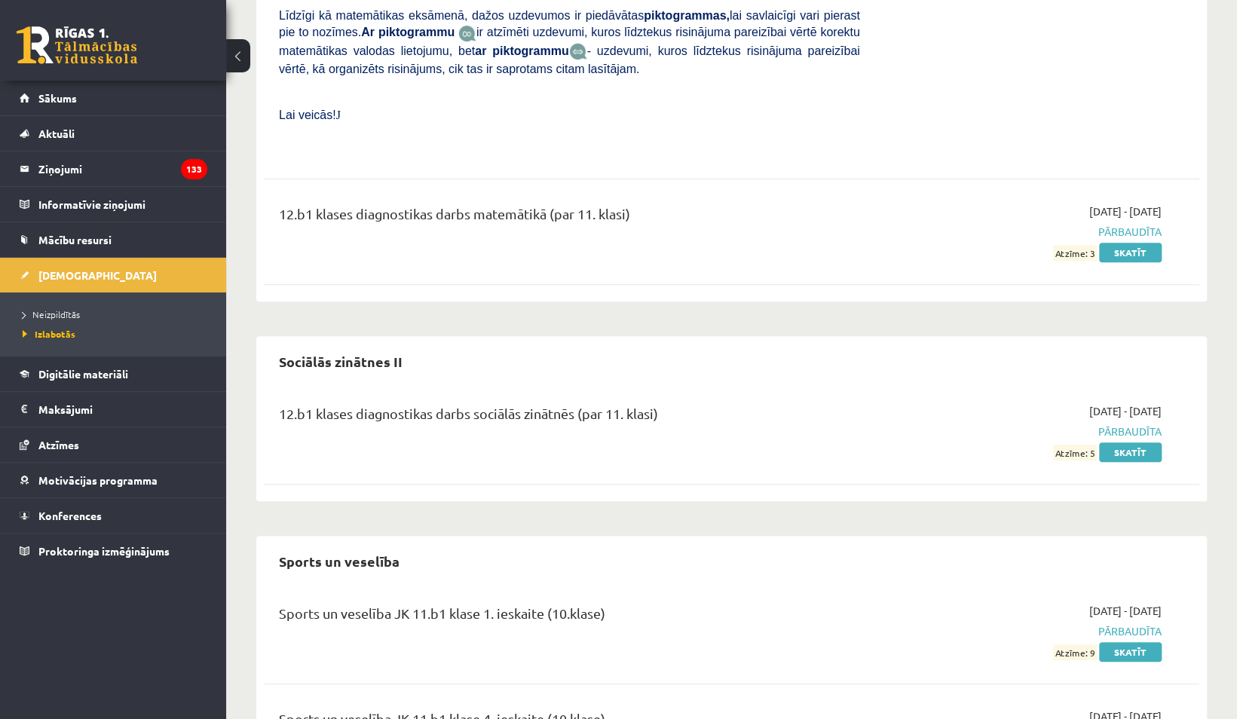
scroll to position [3963, 0]
click at [1124, 442] on link "Skatīt" at bounding box center [1130, 452] width 63 height 20
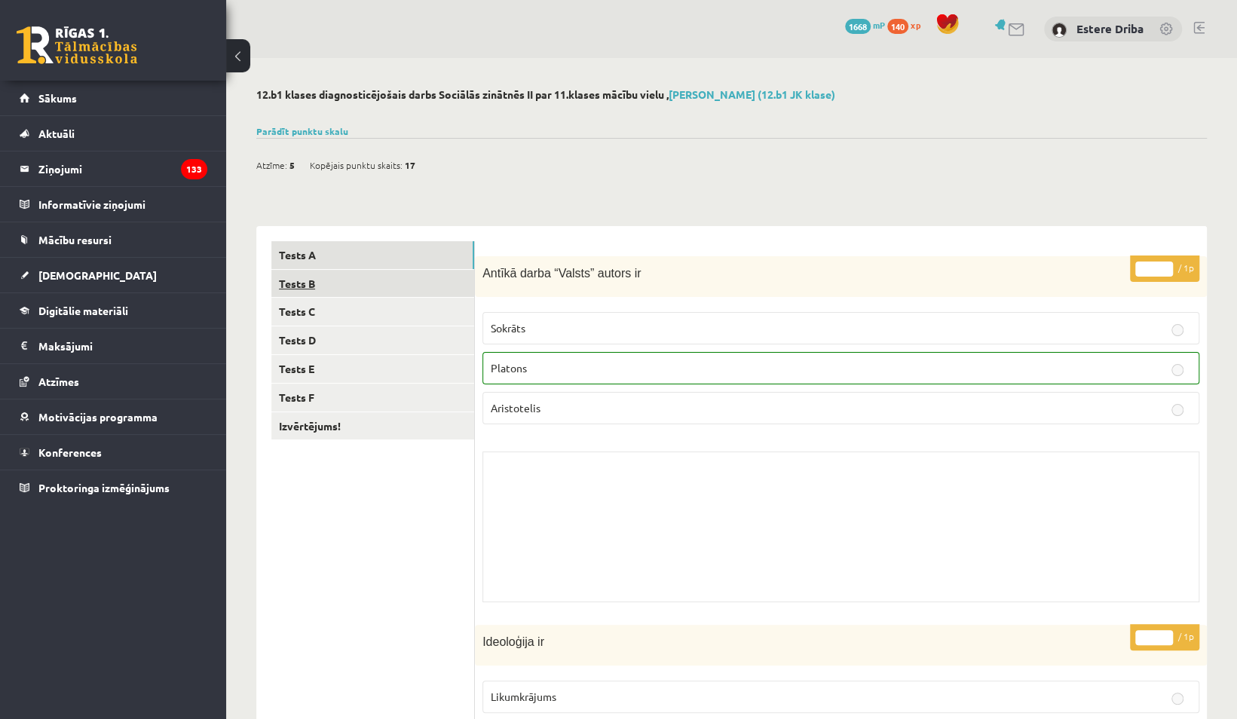
click at [313, 285] on link "Tests B" at bounding box center [372, 284] width 203 height 28
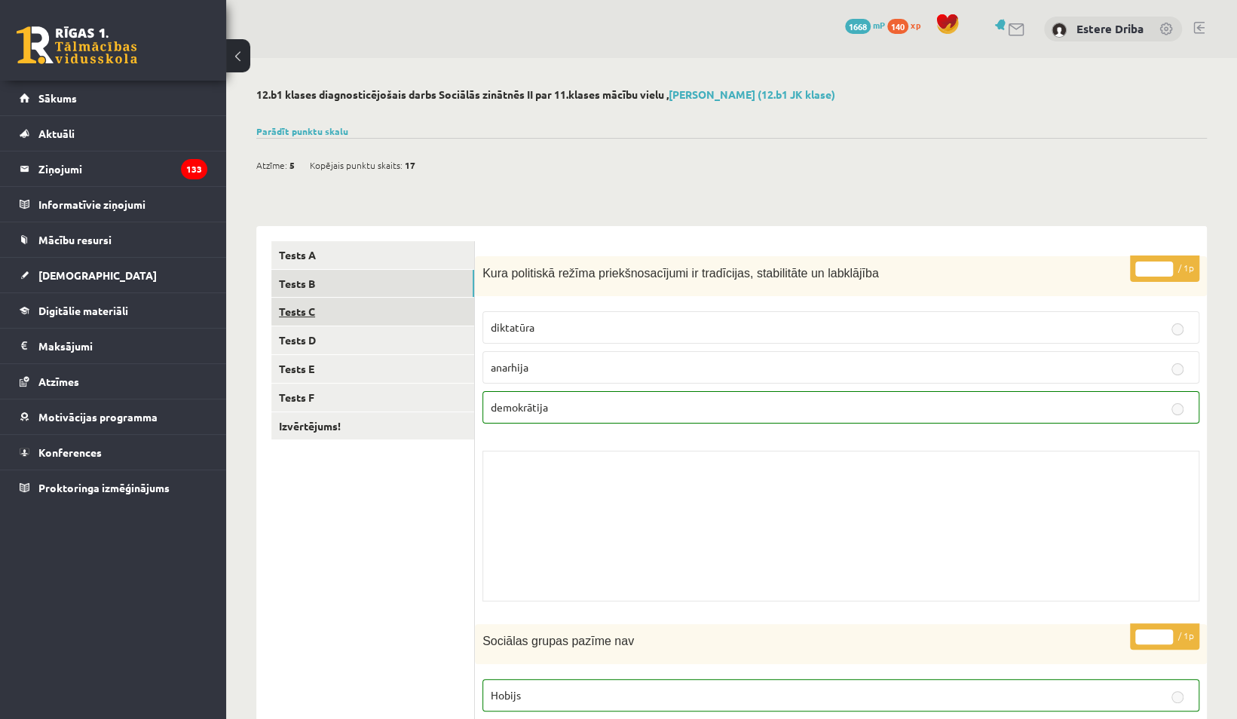
click at [391, 312] on link "Tests C" at bounding box center [372, 312] width 203 height 28
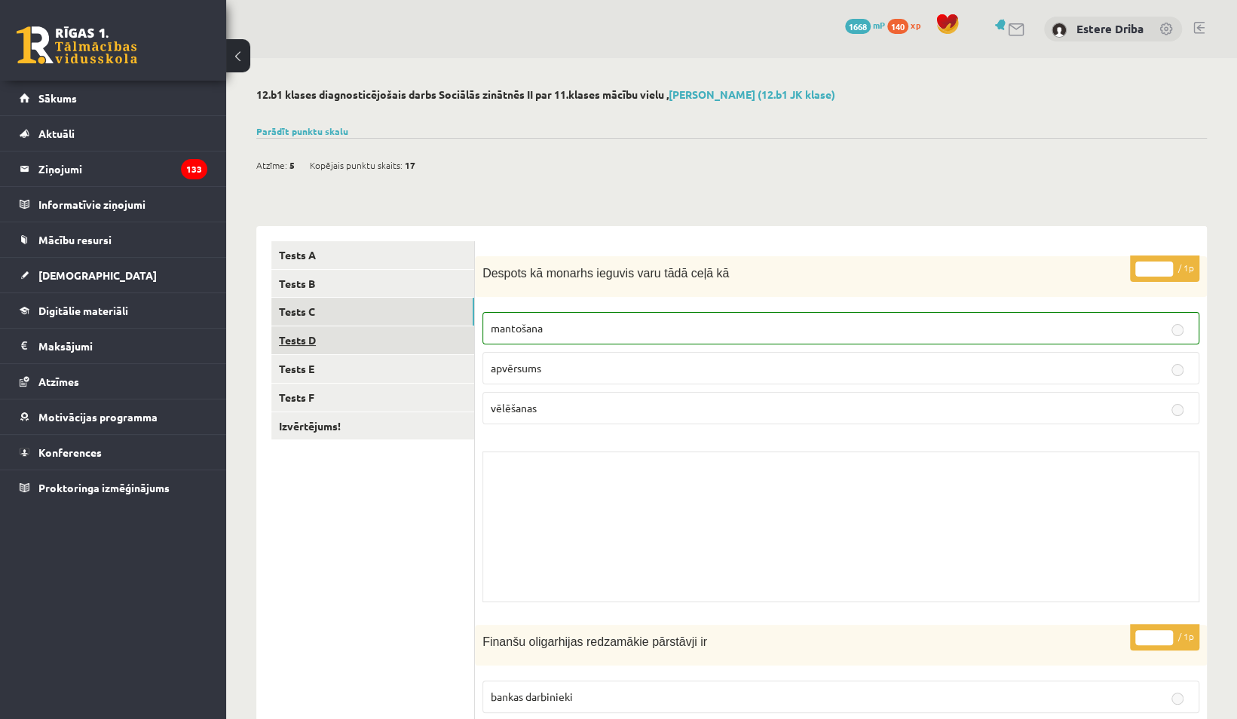
click at [371, 335] on link "Tests D" at bounding box center [372, 341] width 203 height 28
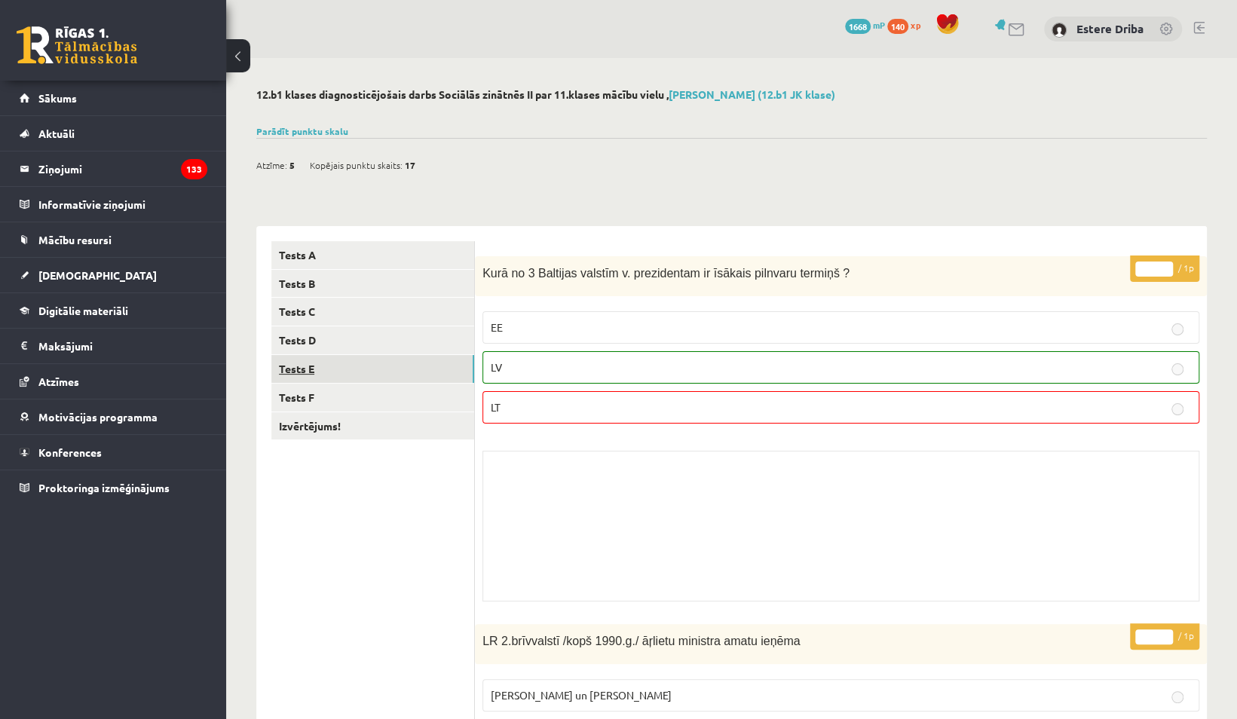
click at [361, 361] on link "Tests E" at bounding box center [372, 369] width 203 height 28
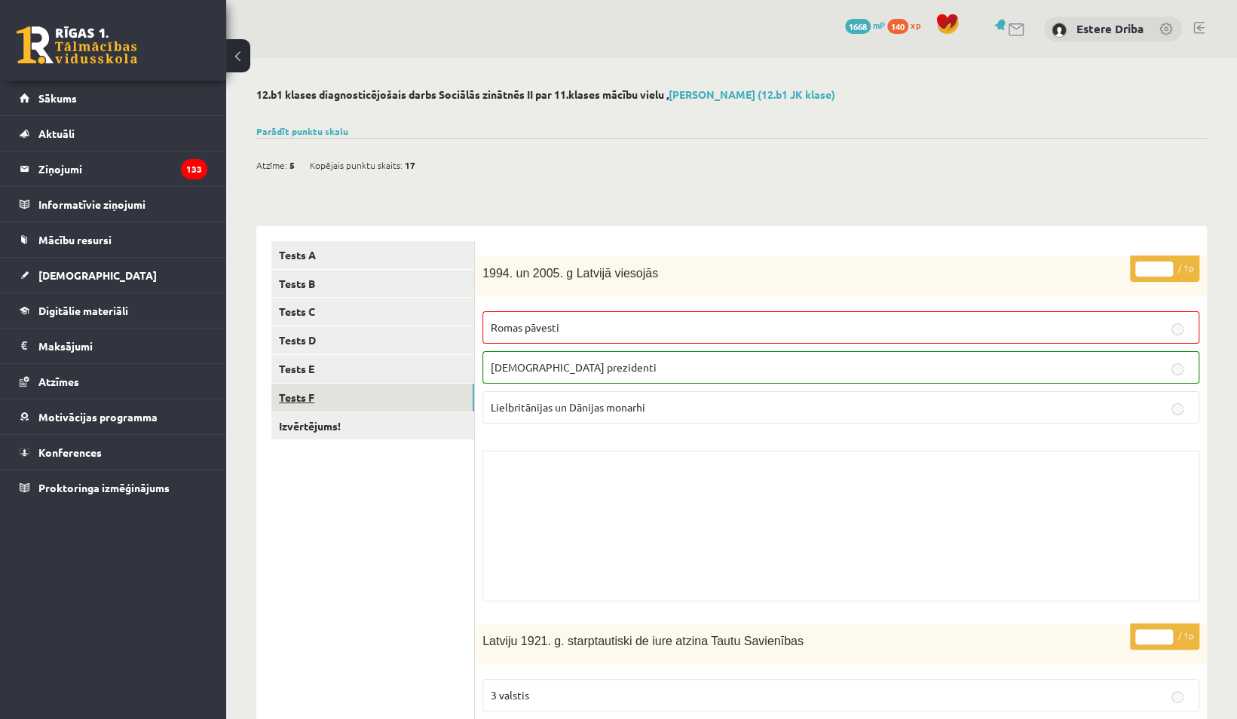
click at [359, 393] on link "Tests F" at bounding box center [372, 398] width 203 height 28
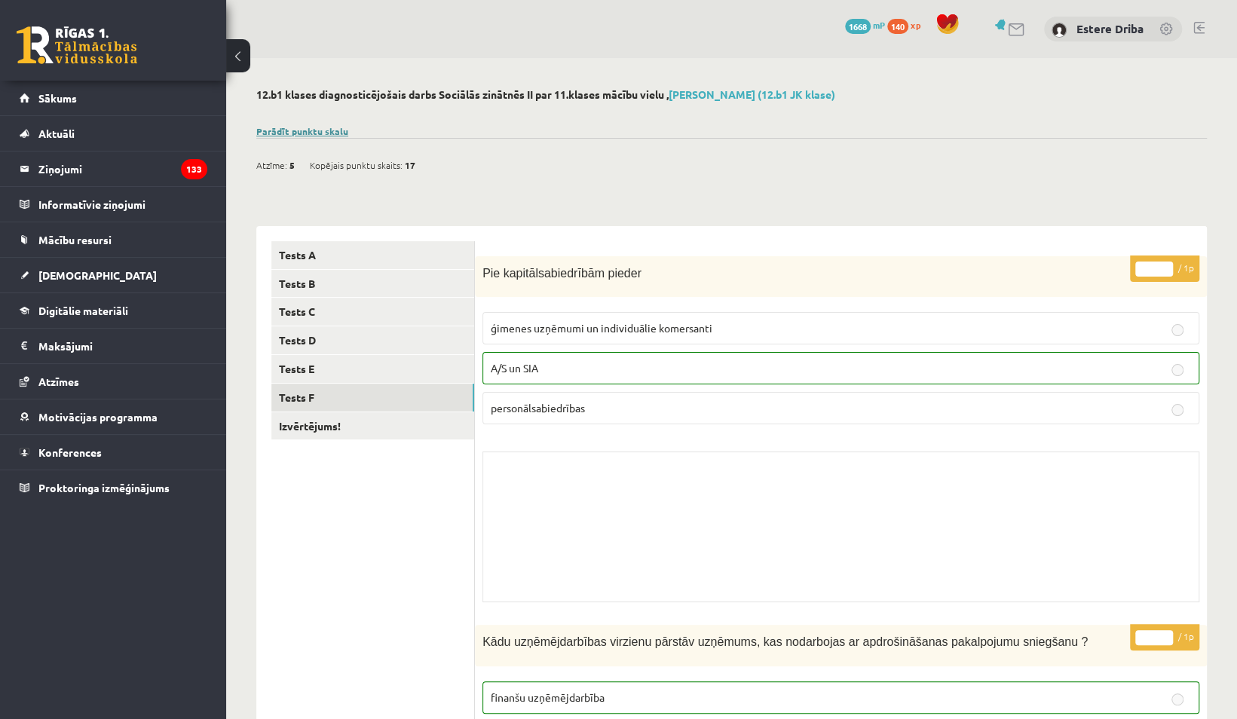
click at [292, 127] on link "Parādīt punktu skalu" at bounding box center [302, 131] width 92 height 12
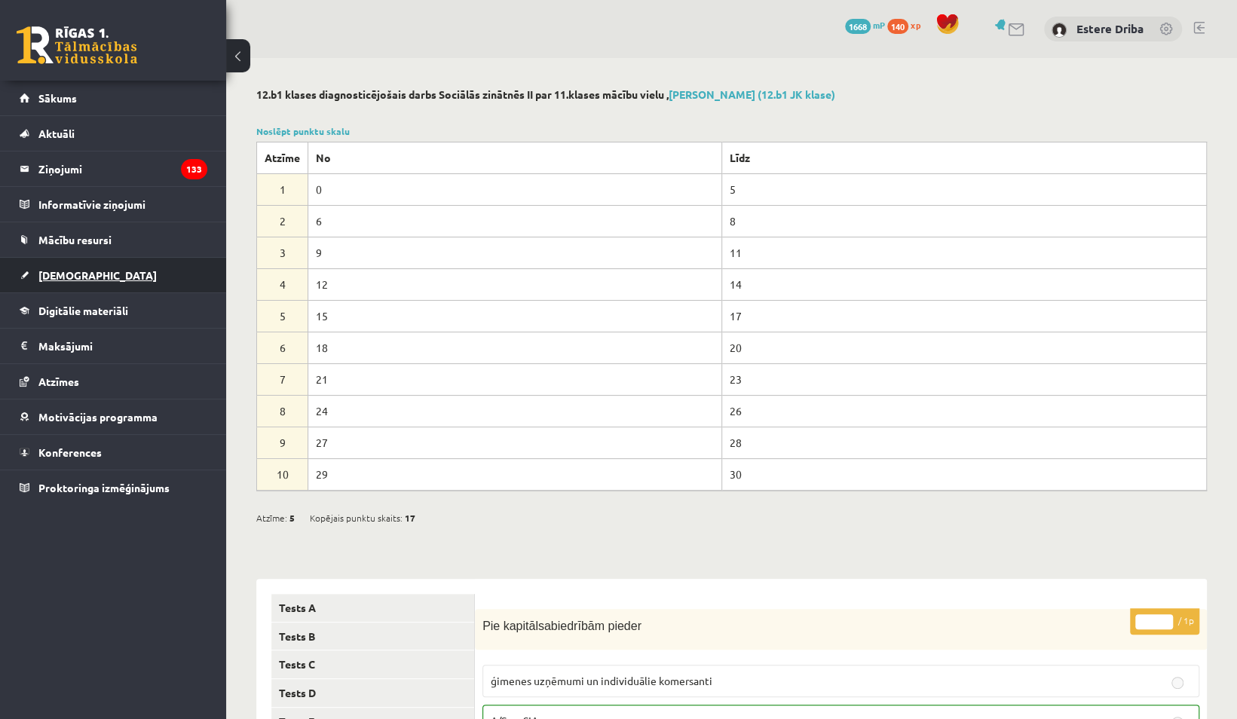
click at [123, 274] on link "[DEMOGRAPHIC_DATA]" at bounding box center [114, 275] width 188 height 35
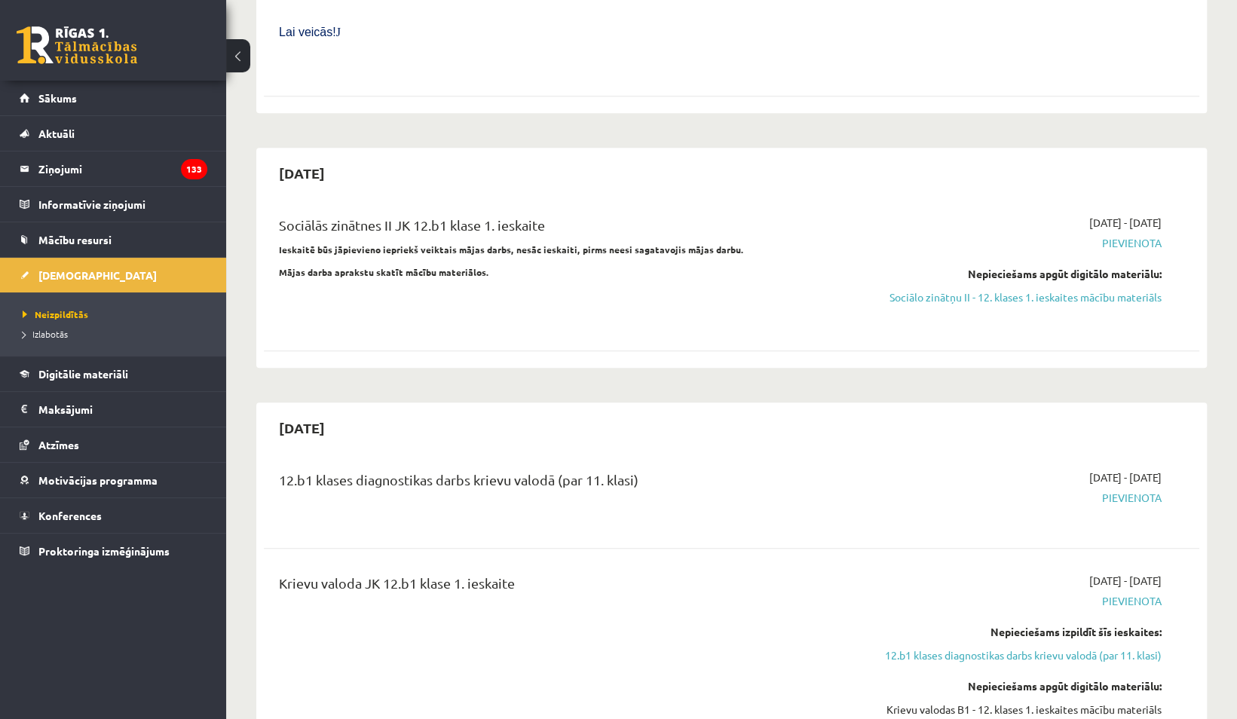
scroll to position [673, 0]
click at [1075, 287] on link "Sociālo zinātņu II - 12. klases 1. ieskaites mācību materiāls" at bounding box center [1022, 295] width 279 height 16
click at [83, 379] on link "Digitālie materiāli" at bounding box center [114, 374] width 188 height 35
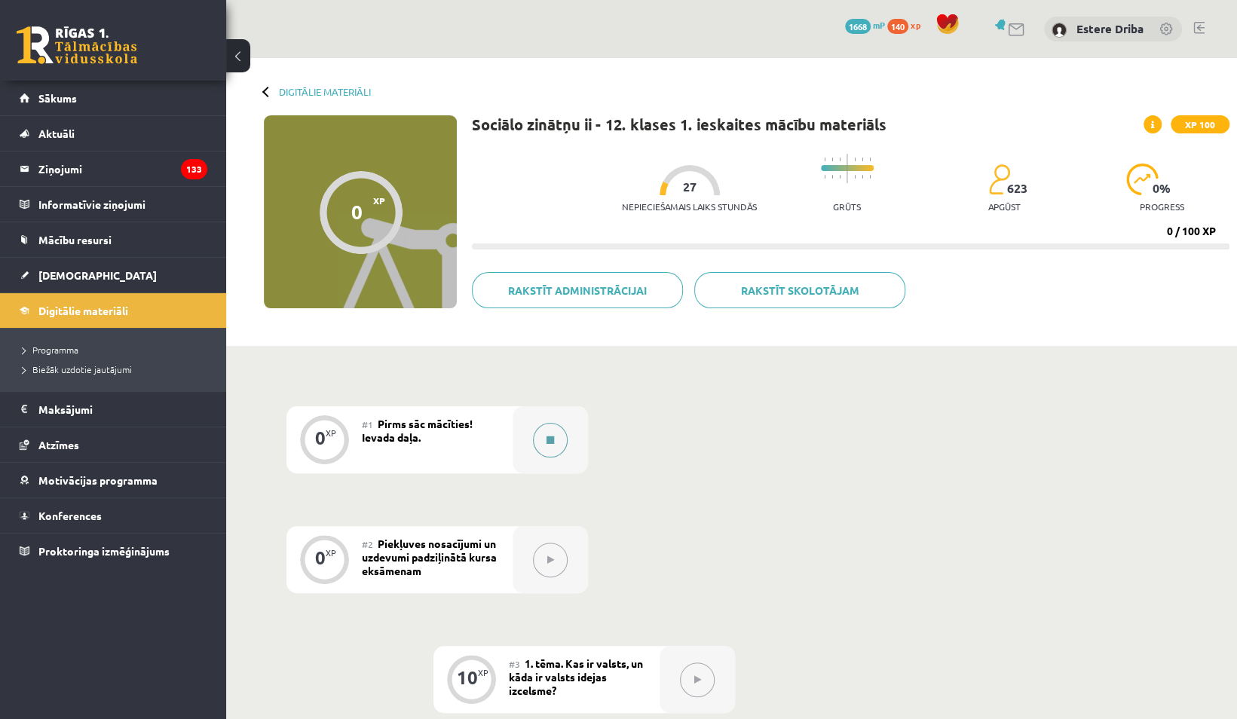
click at [544, 434] on button at bounding box center [550, 440] width 35 height 35
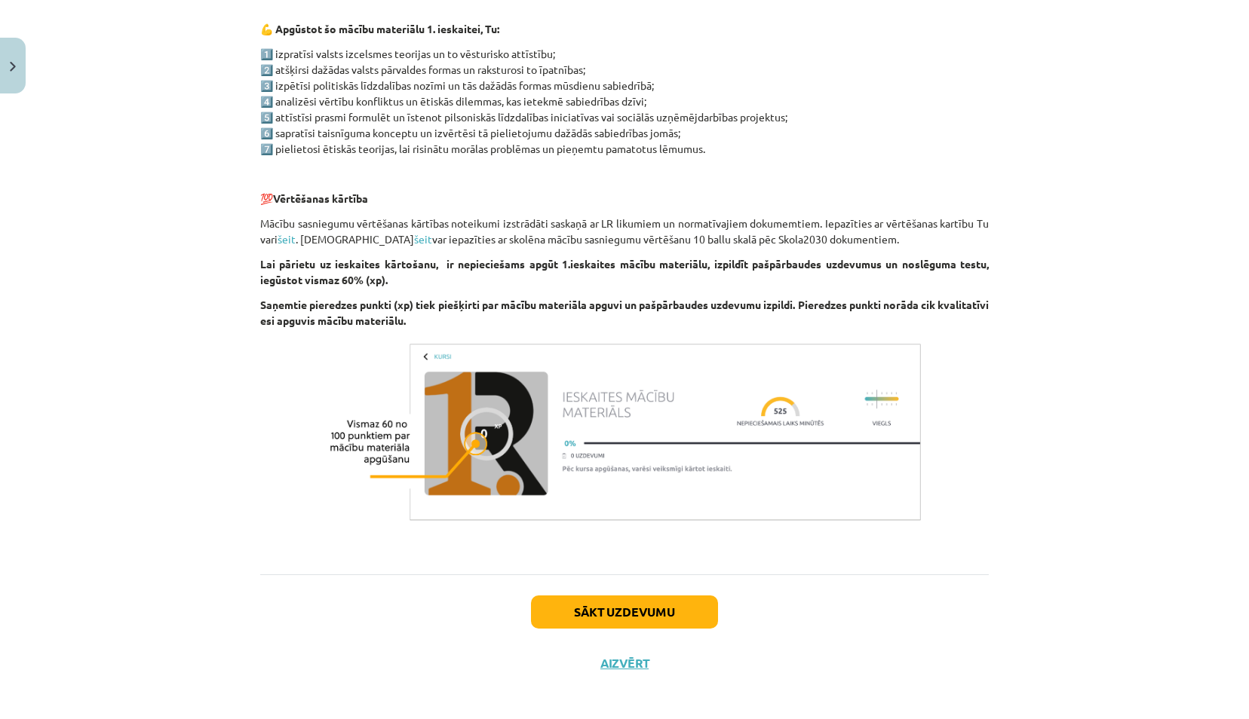
scroll to position [793, 0]
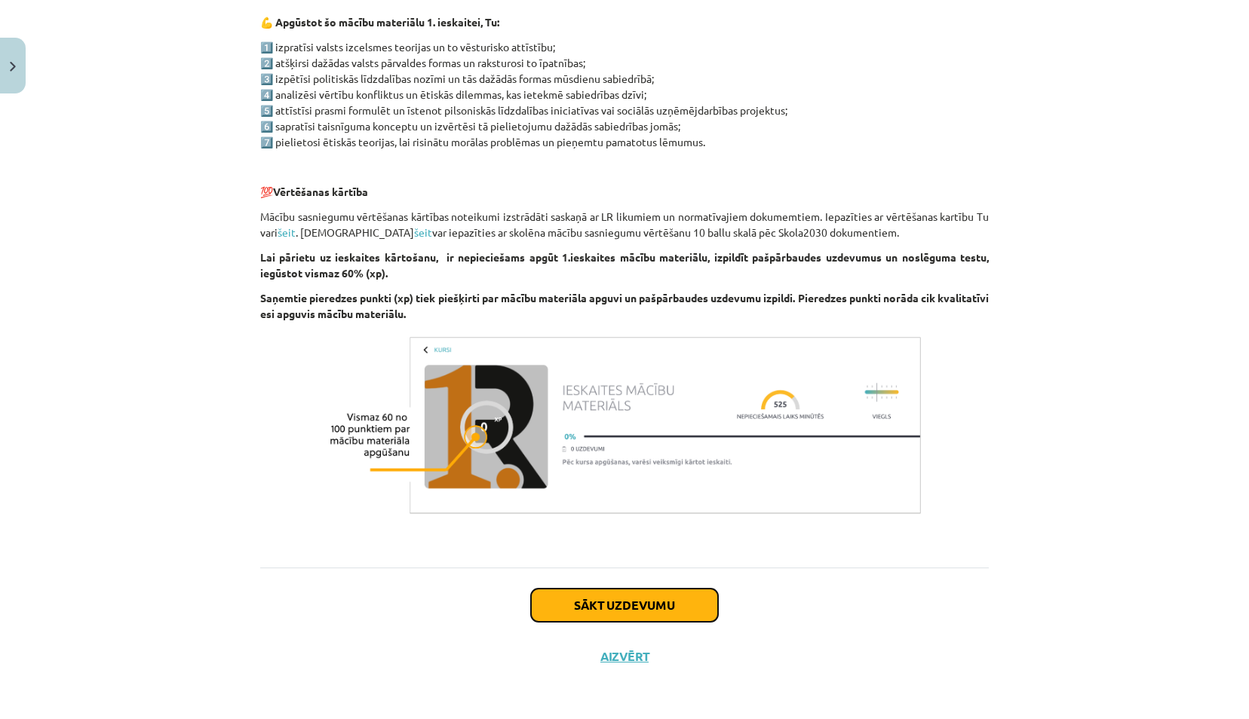
click at [652, 600] on button "Sākt uzdevumu" at bounding box center [624, 605] width 187 height 33
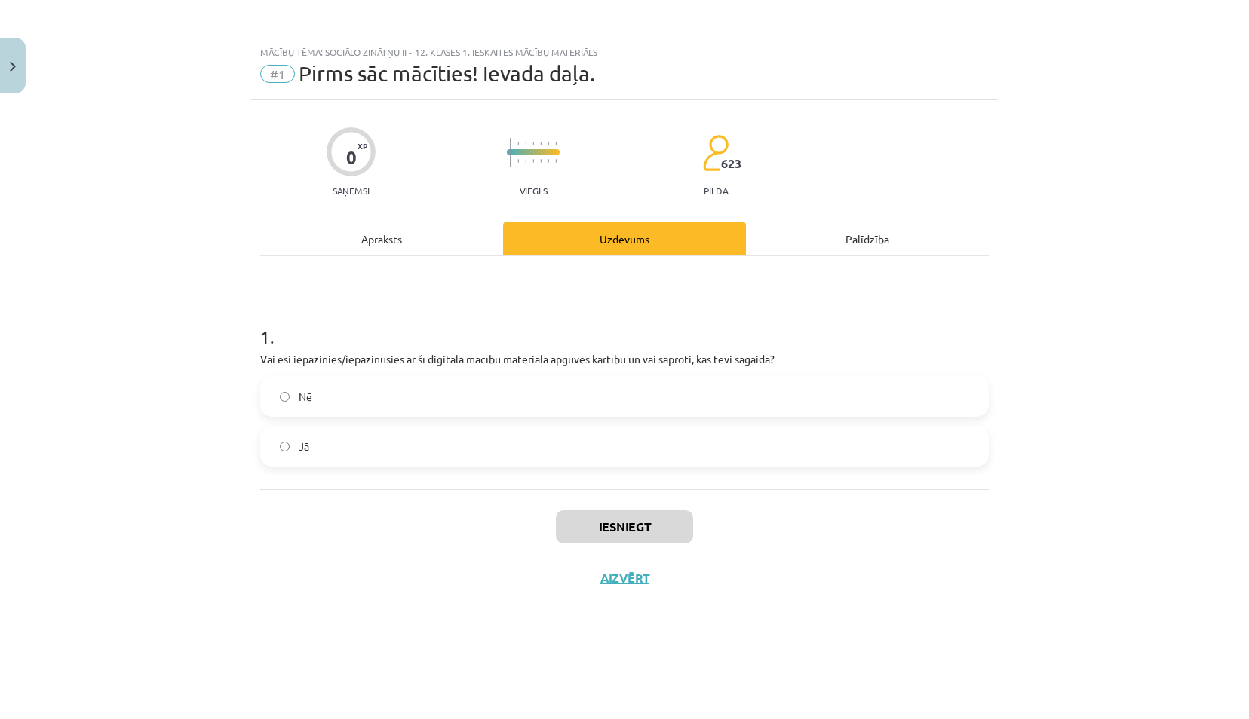
click at [550, 463] on label "Jā" at bounding box center [624, 447] width 725 height 38
click at [645, 519] on button "Iesniegt" at bounding box center [624, 526] width 137 height 33
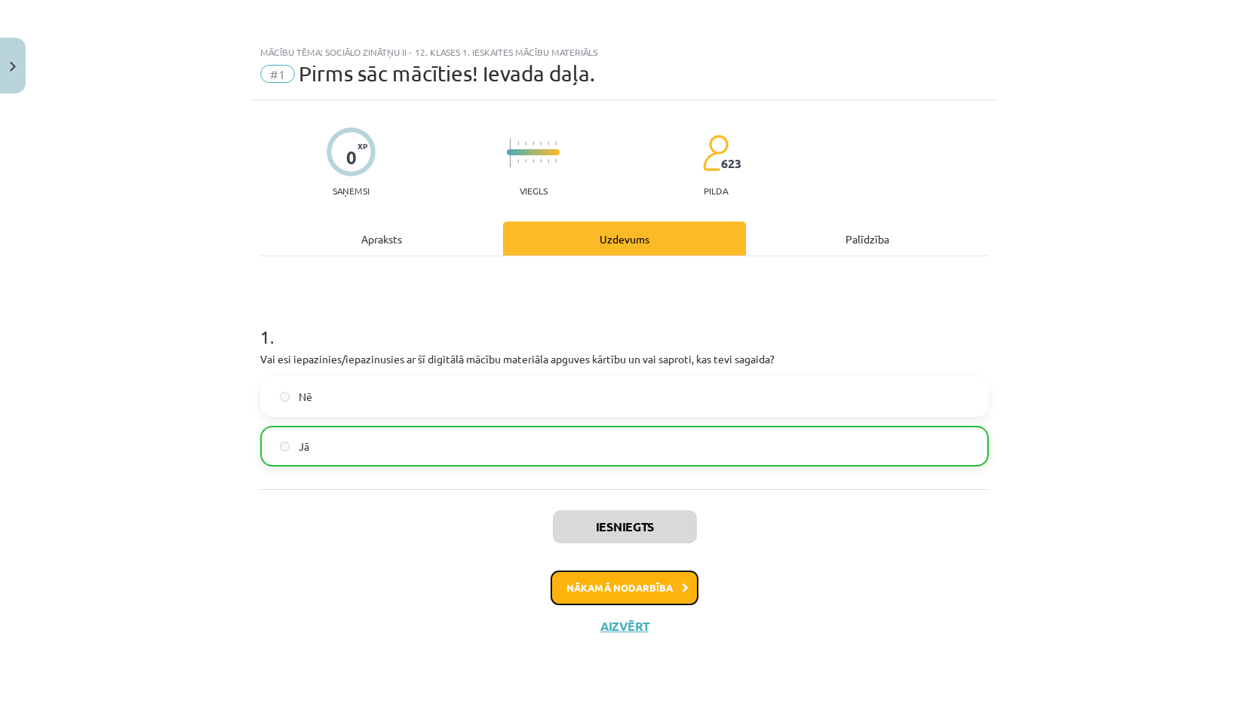
click at [648, 586] on button "Nākamā nodarbība" at bounding box center [624, 588] width 148 height 35
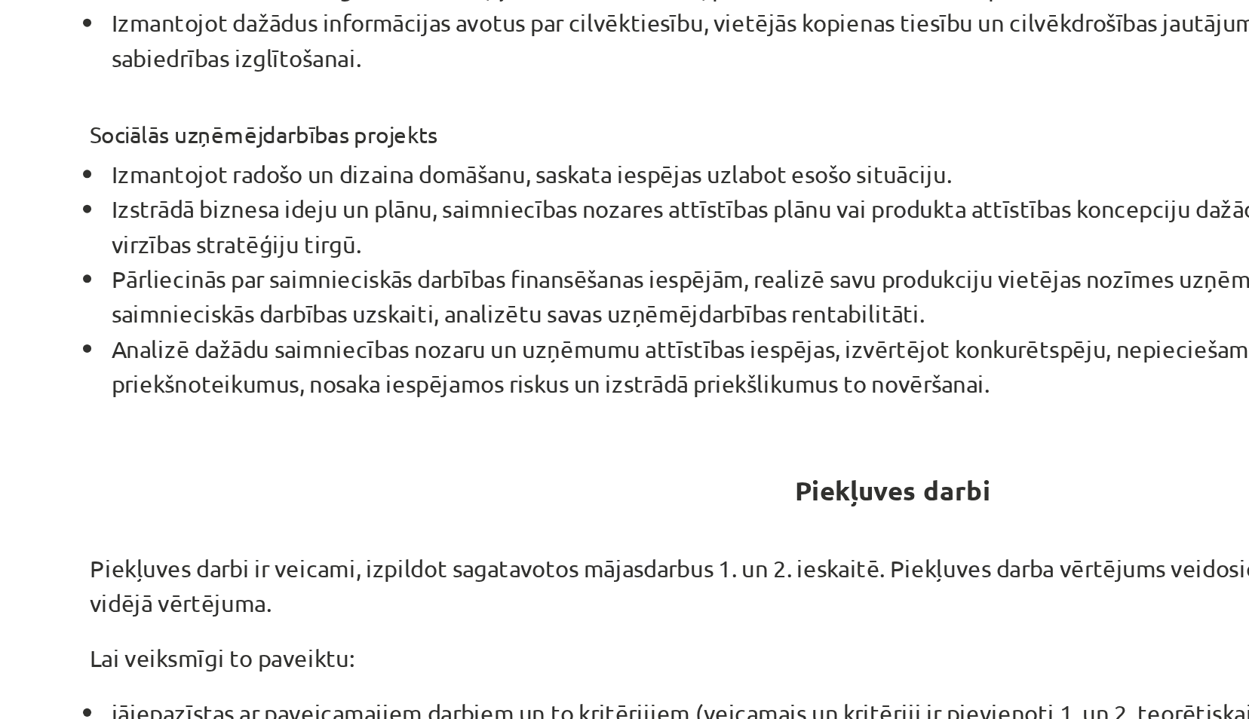
scroll to position [361, 0]
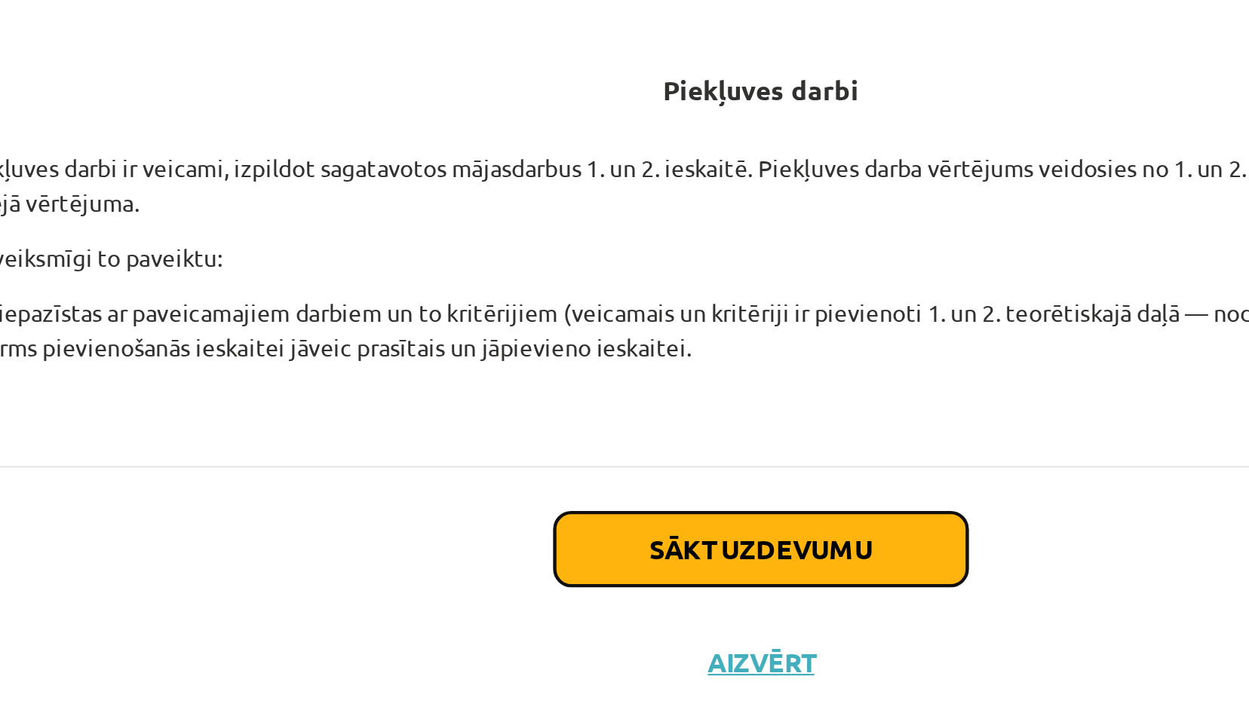
click at [546, 600] on button "Sākt uzdevumu" at bounding box center [624, 606] width 187 height 33
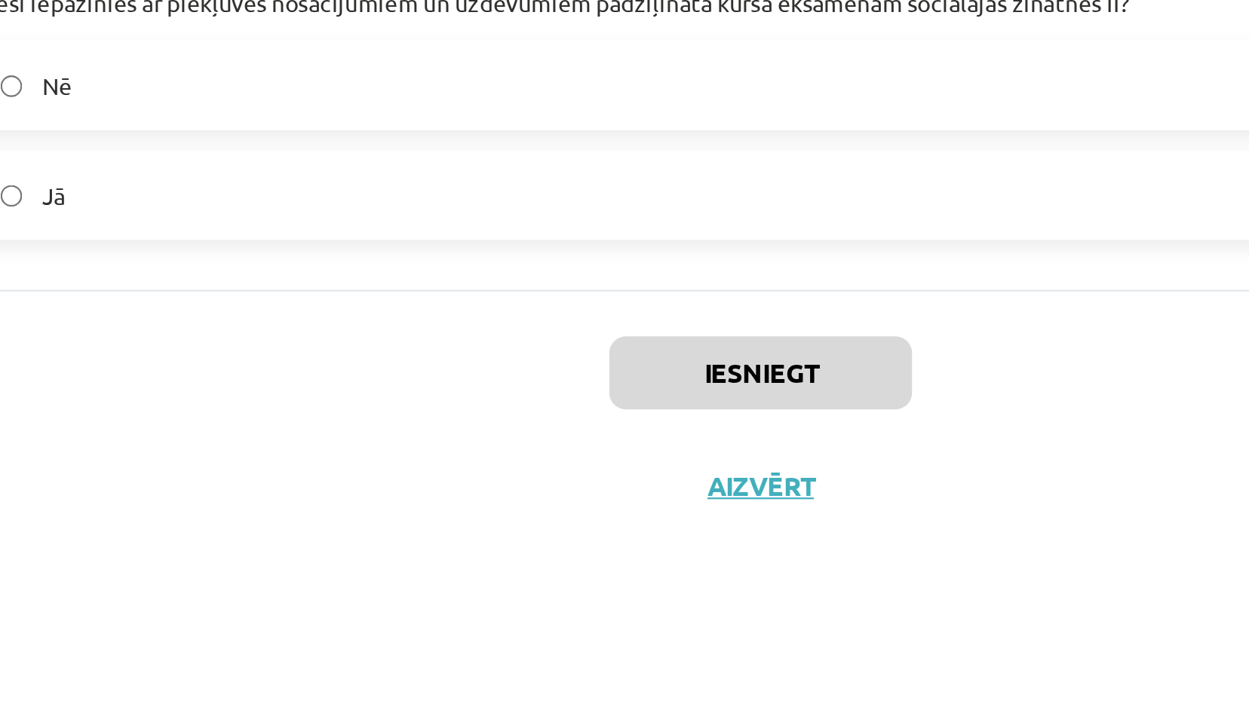
scroll to position [0, 0]
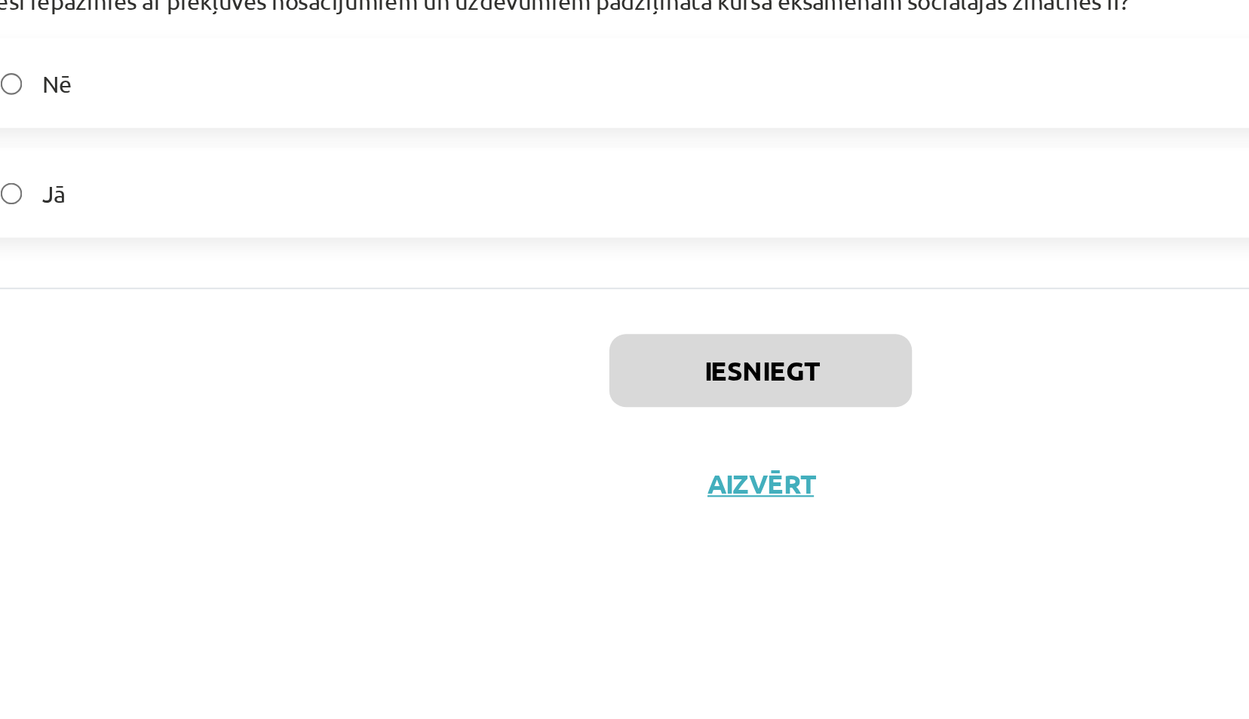
click at [463, 457] on label "Jā" at bounding box center [624, 447] width 725 height 38
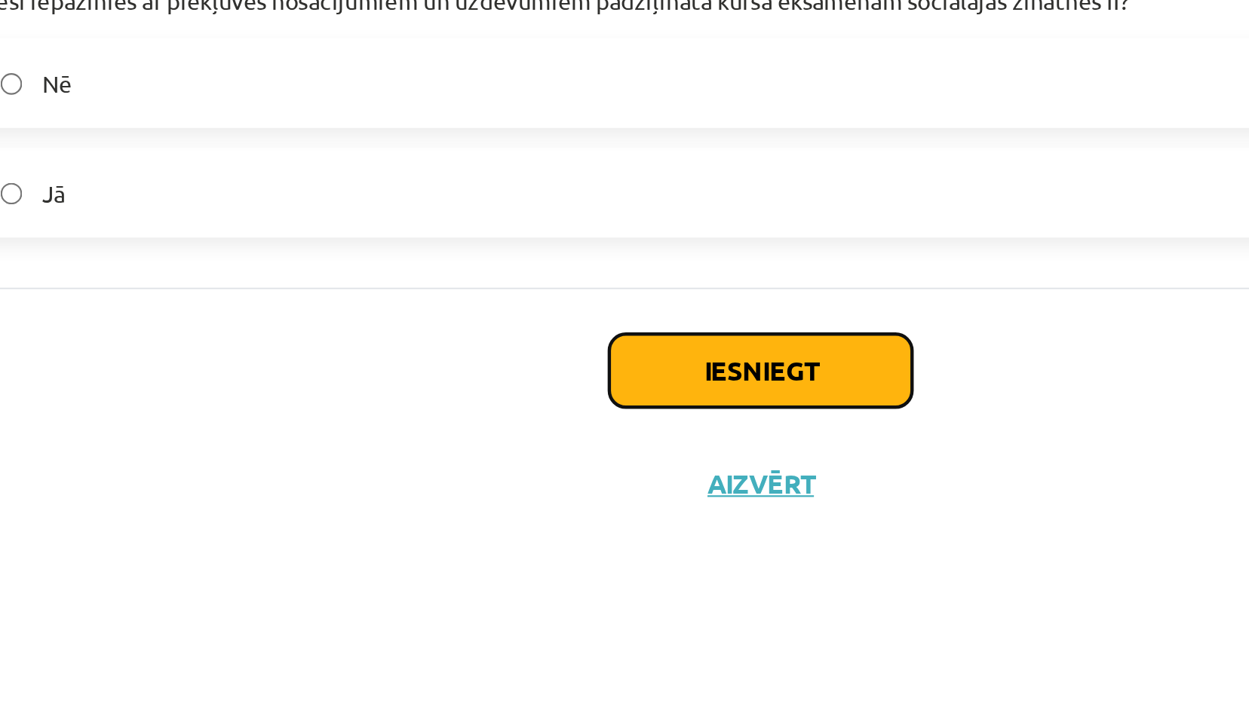
click at [596, 525] on button "Iesniegt" at bounding box center [624, 526] width 137 height 33
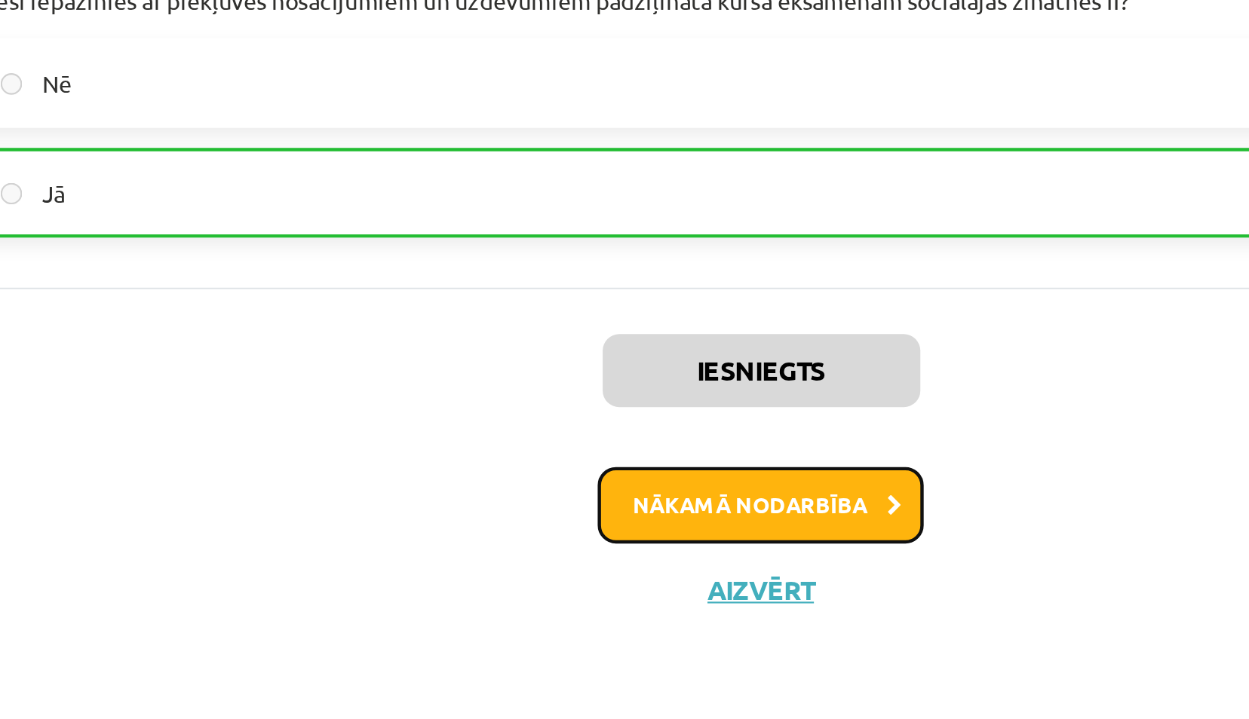
click at [605, 584] on button "Nākamā nodarbība" at bounding box center [624, 588] width 148 height 35
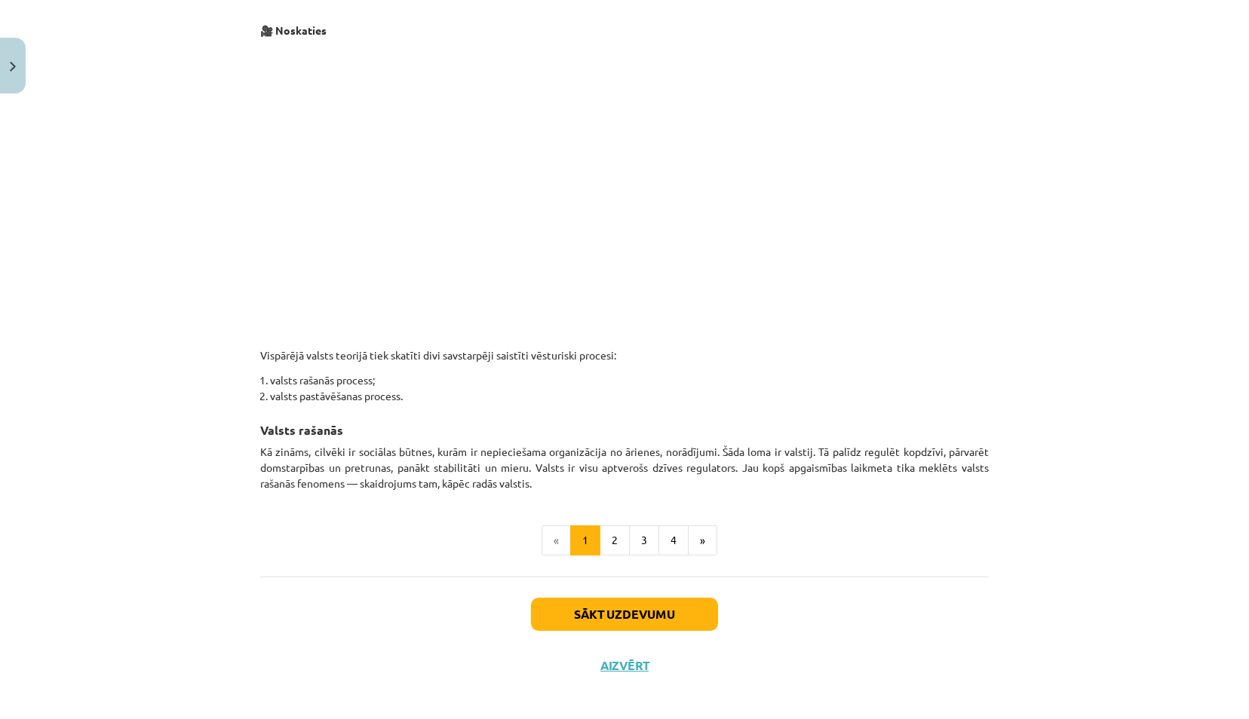
scroll to position [677, 0]
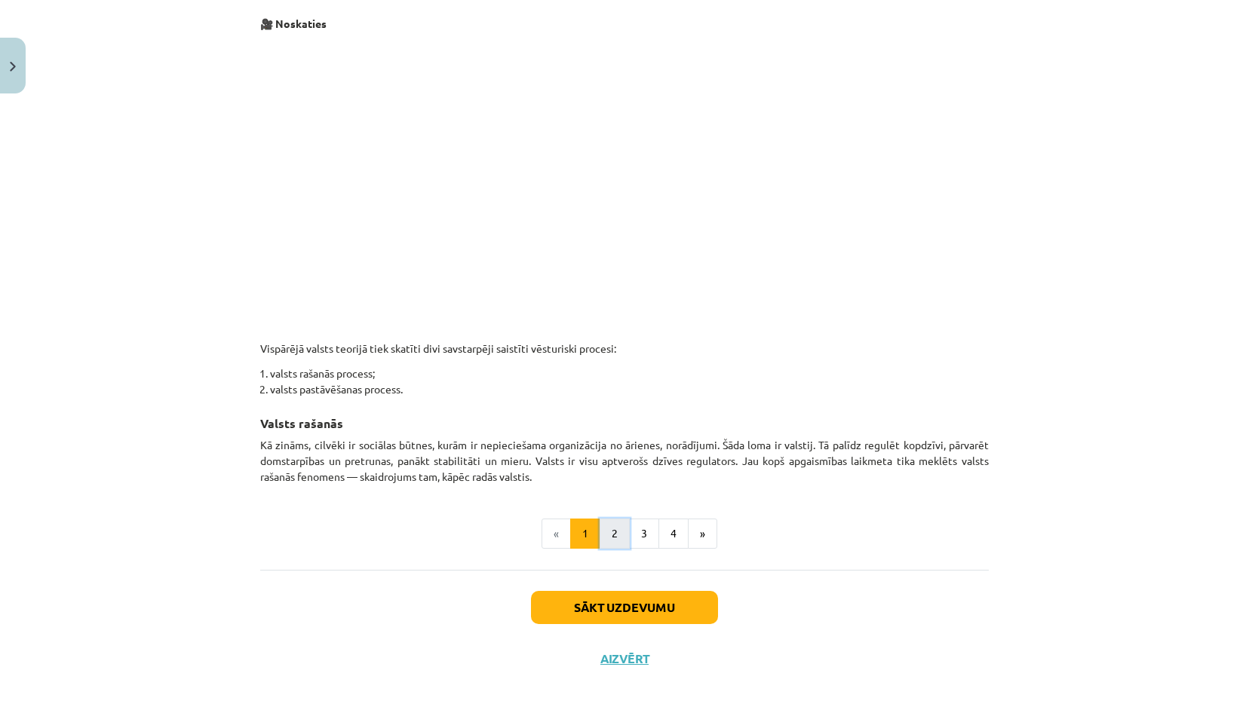
click at [605, 534] on button "2" at bounding box center [614, 534] width 30 height 30
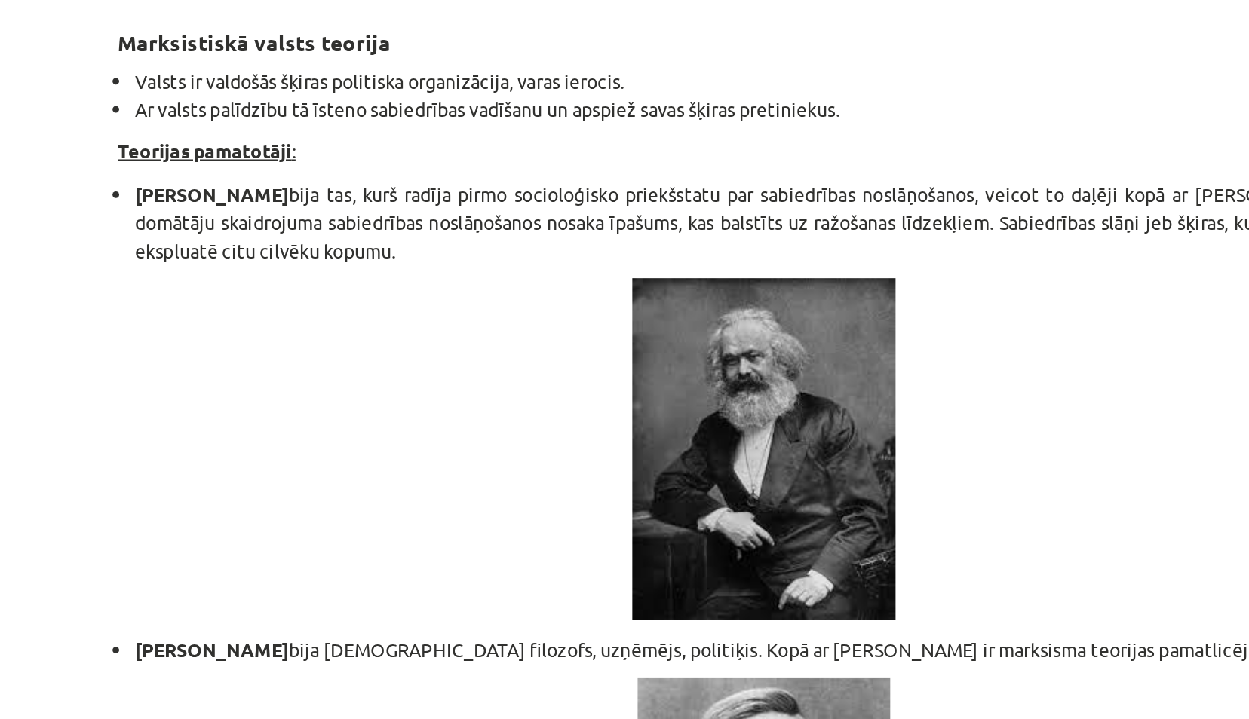
scroll to position [3086, 0]
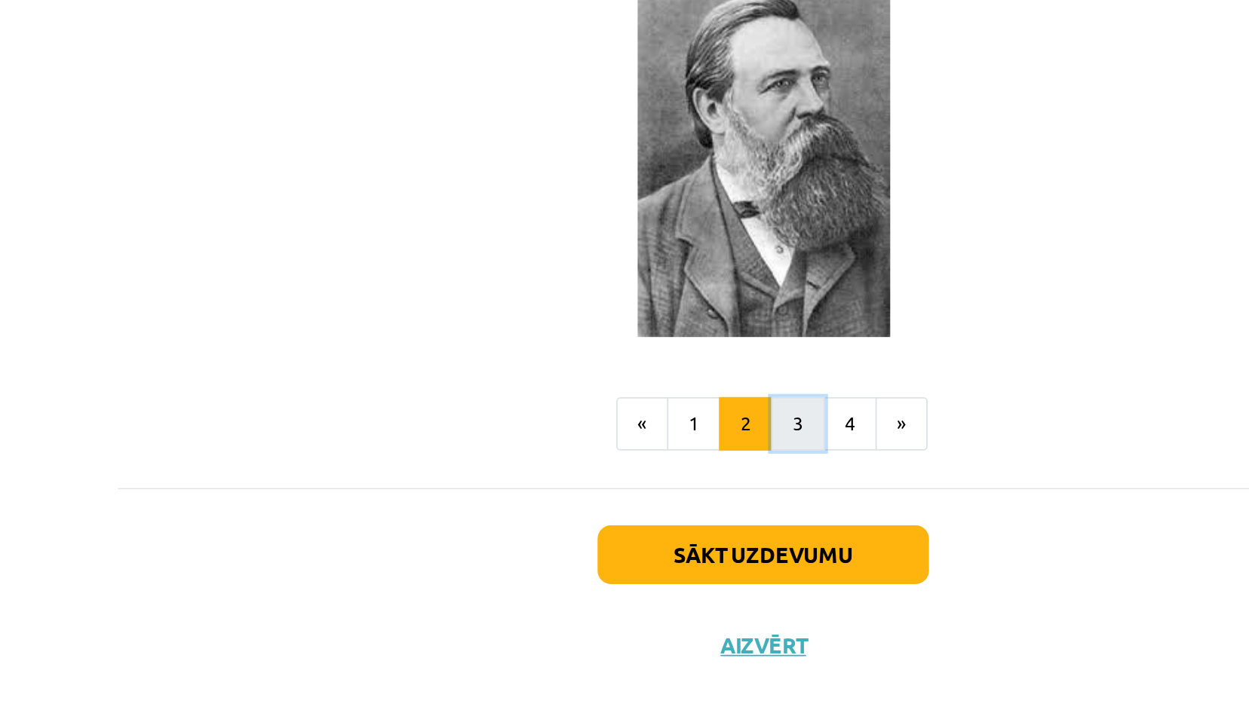
click at [636, 538] on button "3" at bounding box center [644, 553] width 30 height 30
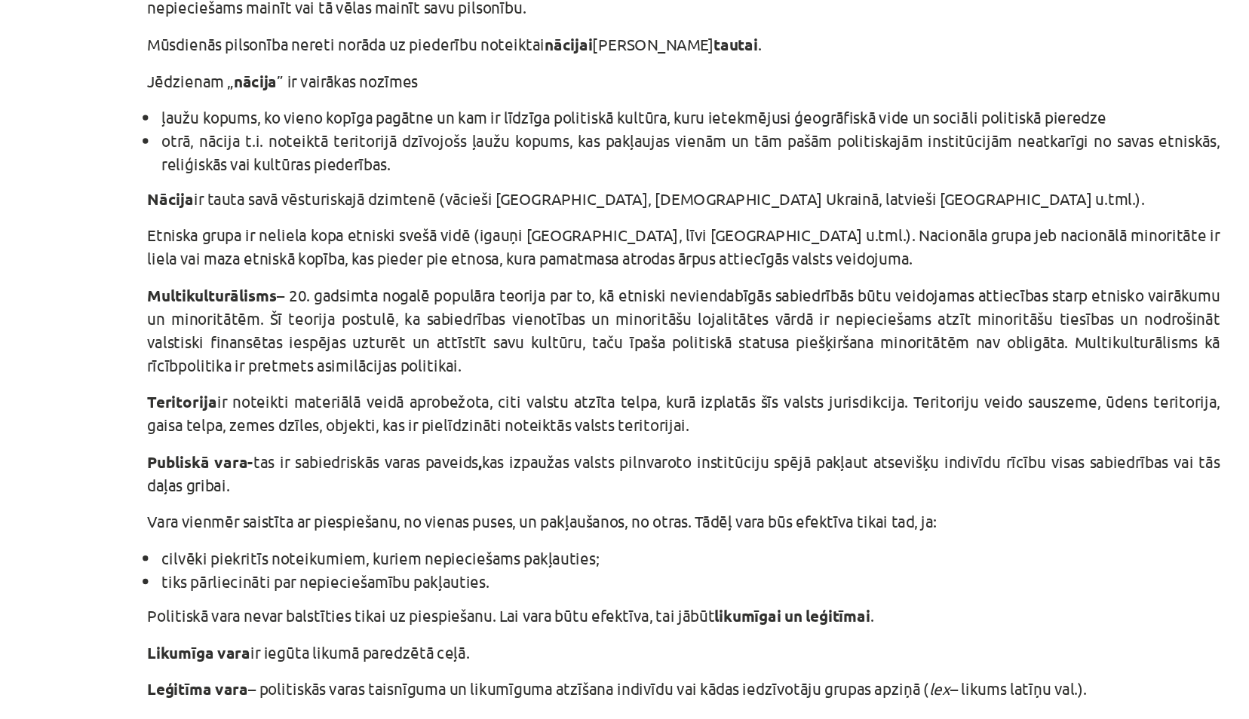
scroll to position [736, 0]
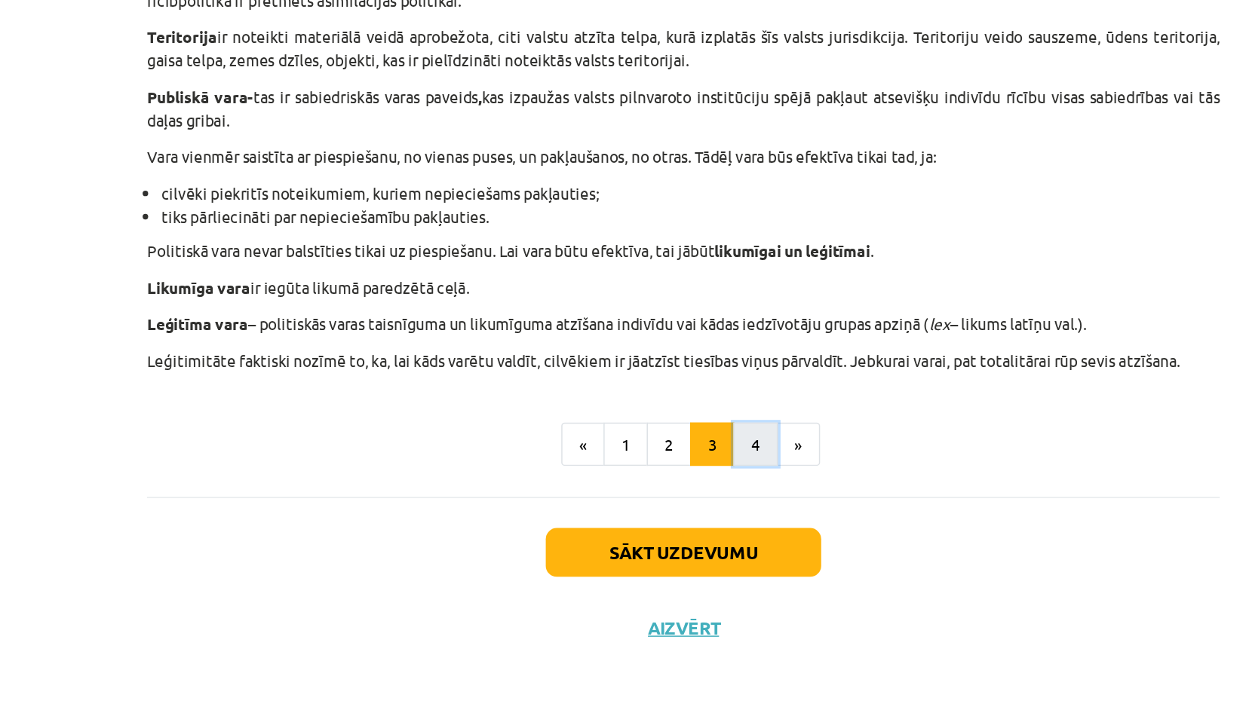
click at [665, 531] on button "4" at bounding box center [673, 533] width 30 height 30
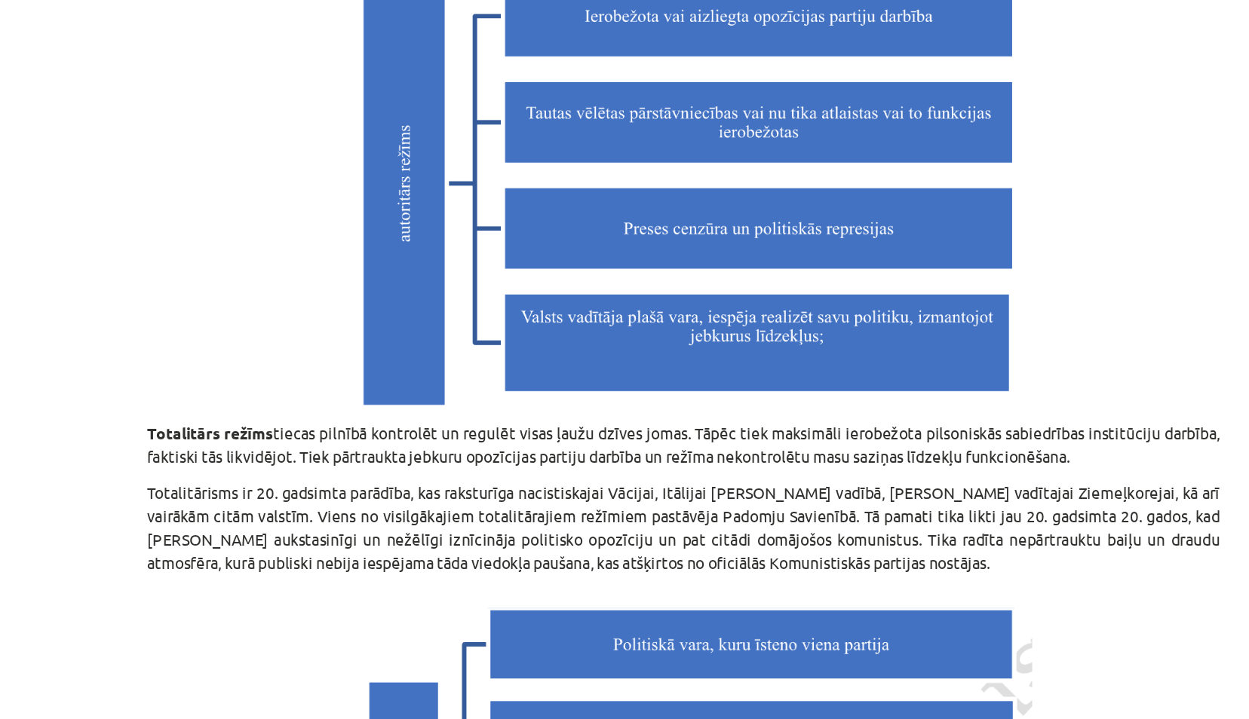
scroll to position [1365, 0]
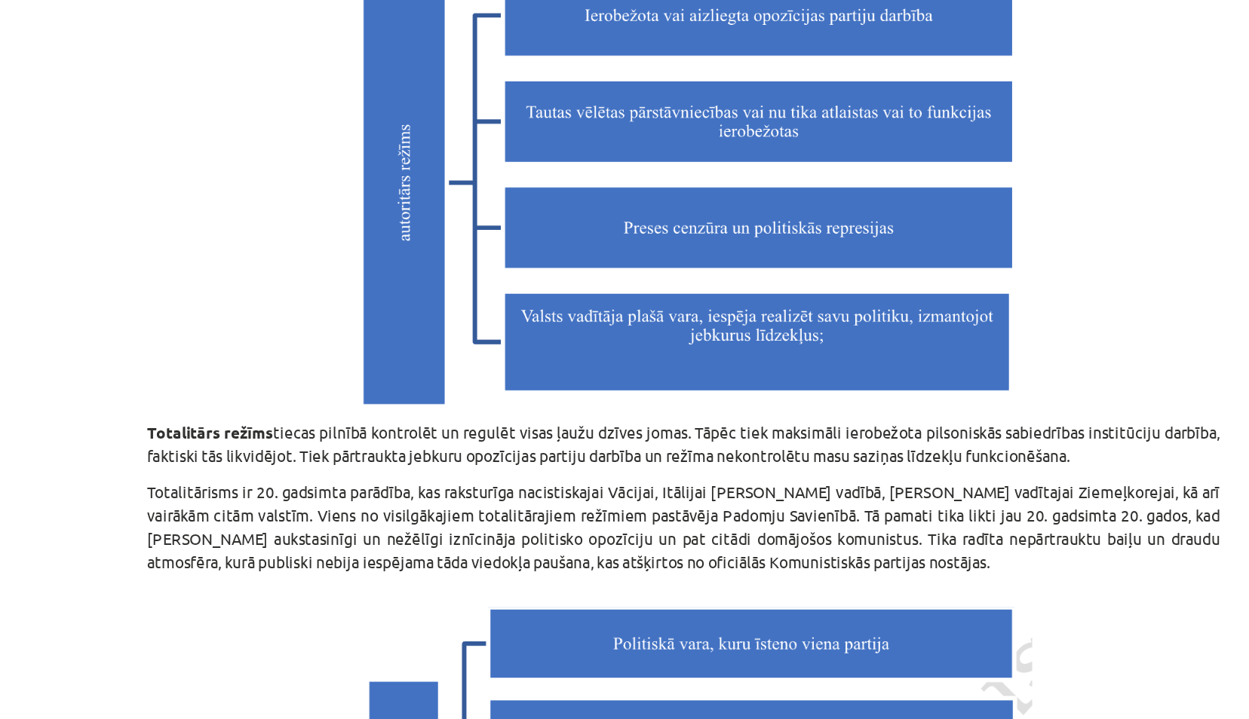
click at [169, 113] on div "Mācību tēma: Sociālo zinātņu ii - 12. klases 1. ieskaites mācību materiāls #3 1…" at bounding box center [624, 359] width 1249 height 719
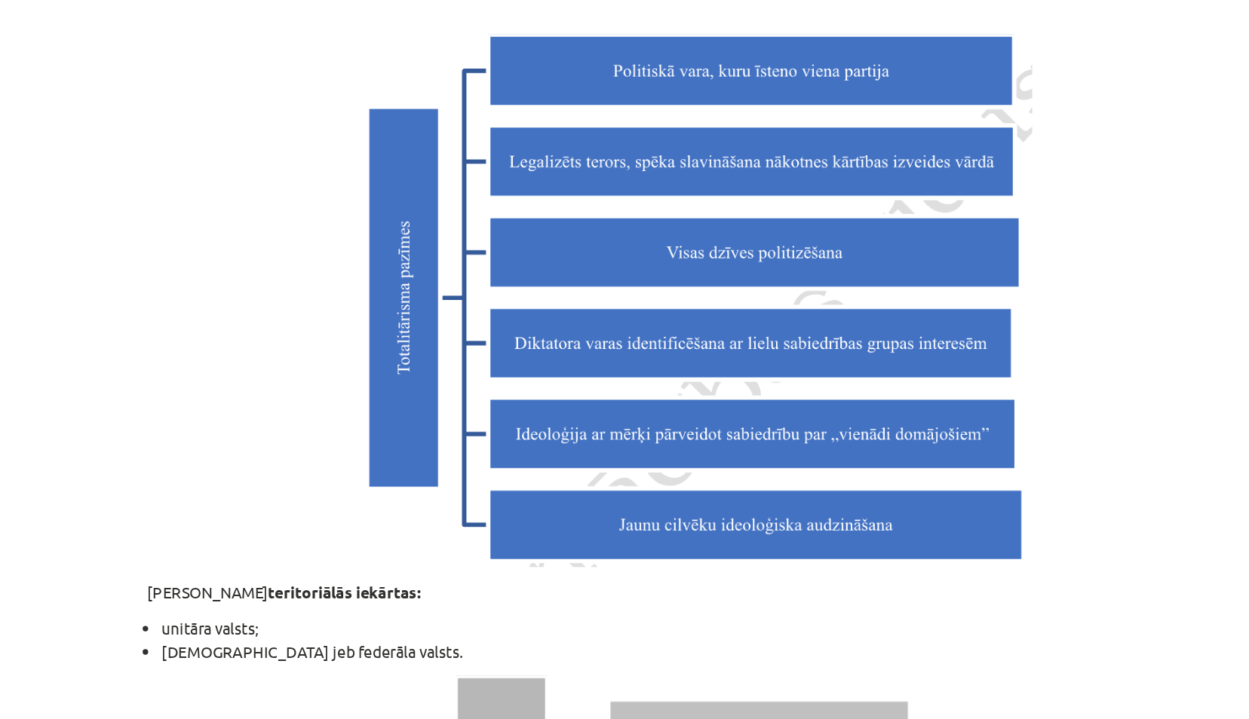
scroll to position [1752, 0]
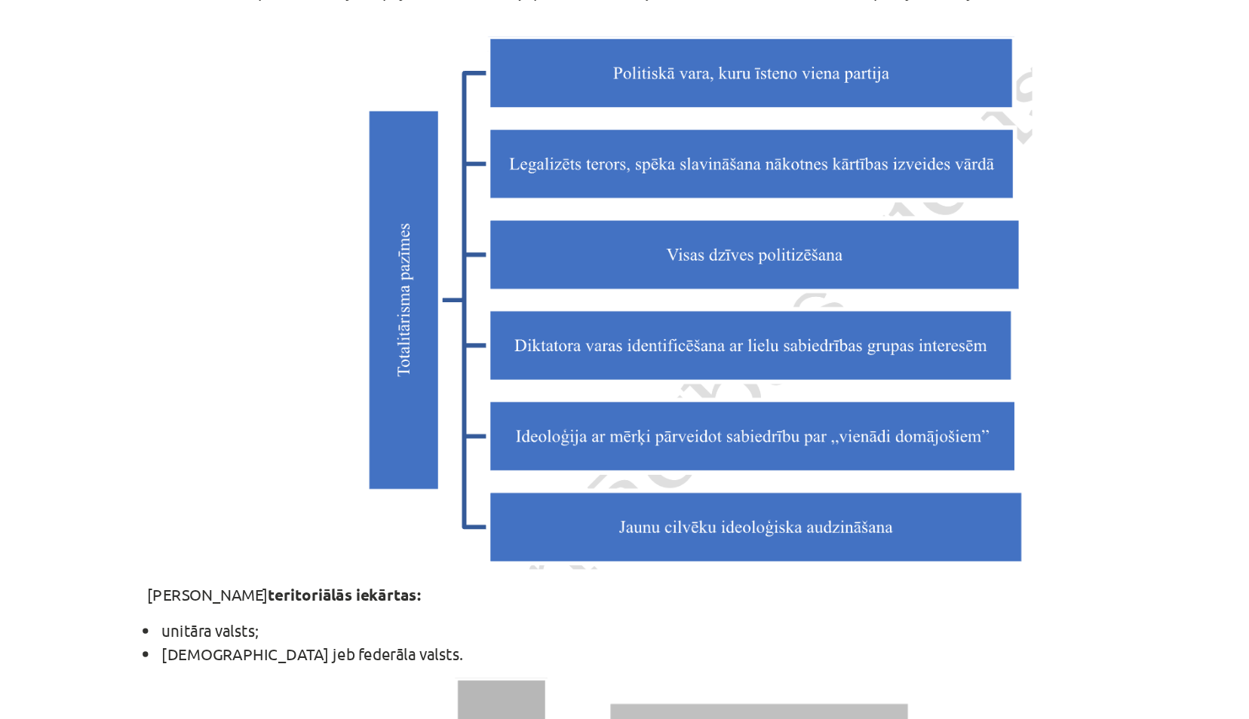
drag, startPoint x: 871, startPoint y: 103, endPoint x: 891, endPoint y: 72, distance: 37.0
click at [891, 72] on p at bounding box center [624, 199] width 728 height 376
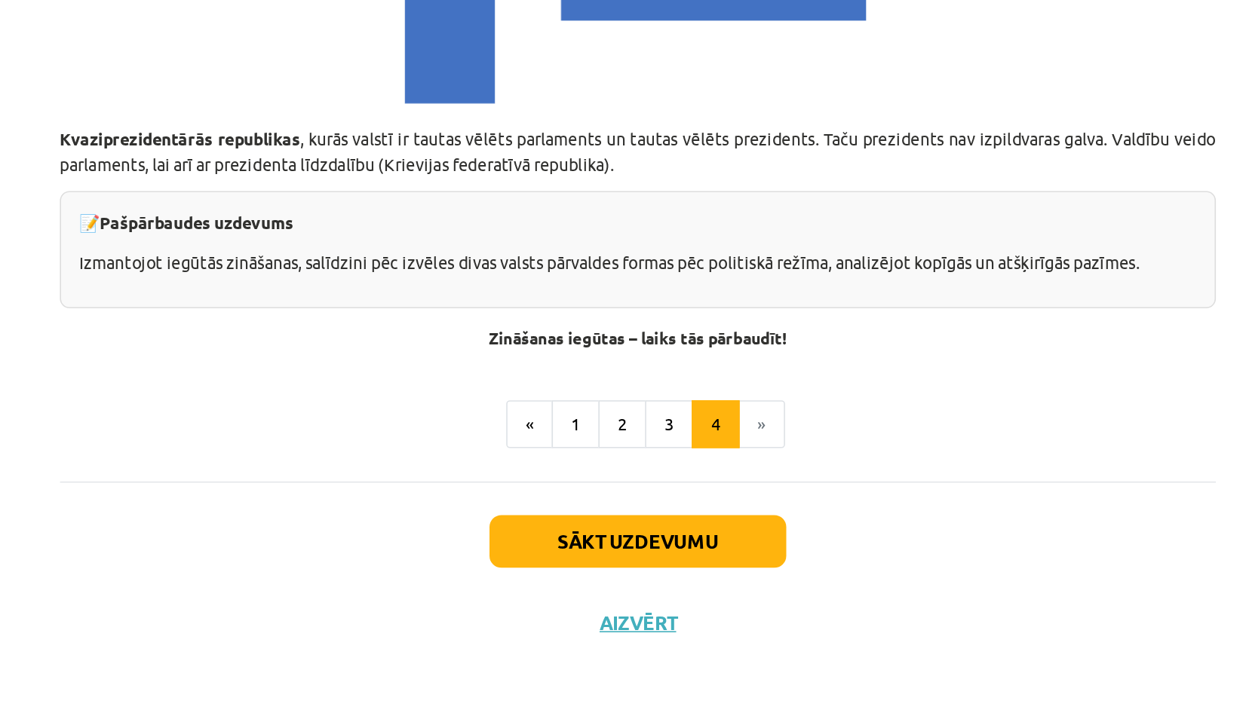
scroll to position [0, 0]
click at [545, 599] on button "Sākt uzdevumu" at bounding box center [624, 606] width 187 height 33
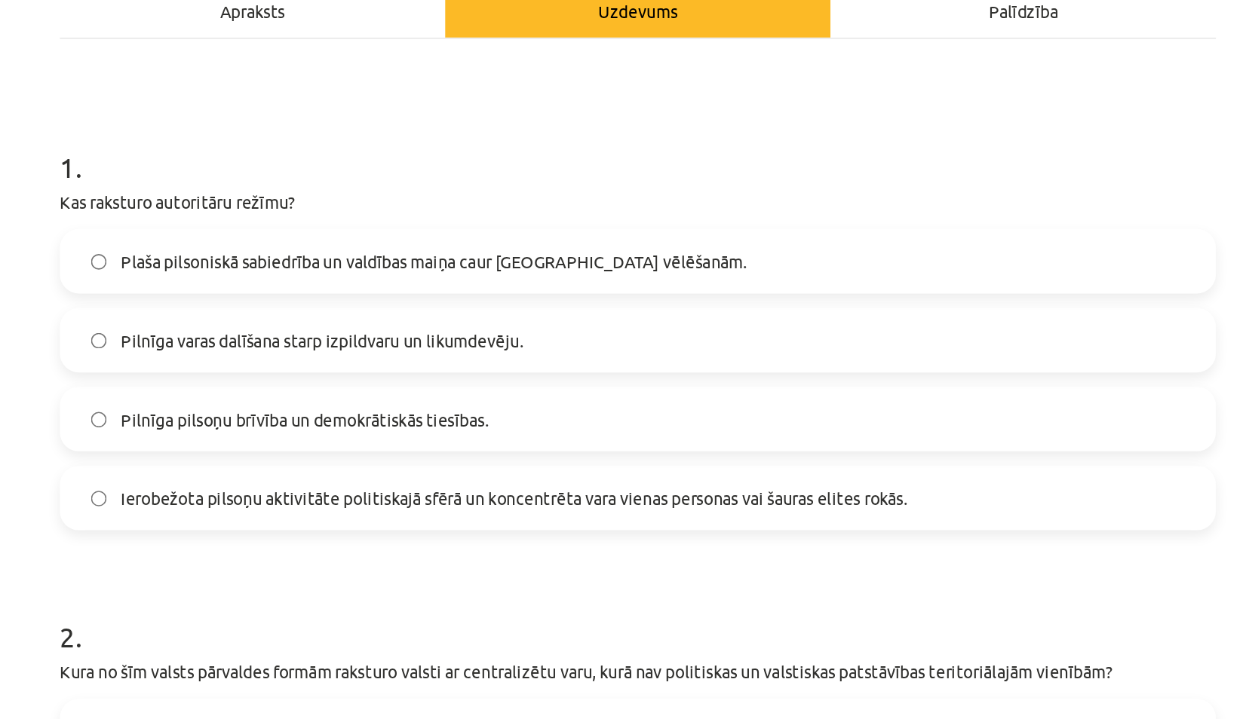
scroll to position [232, 0]
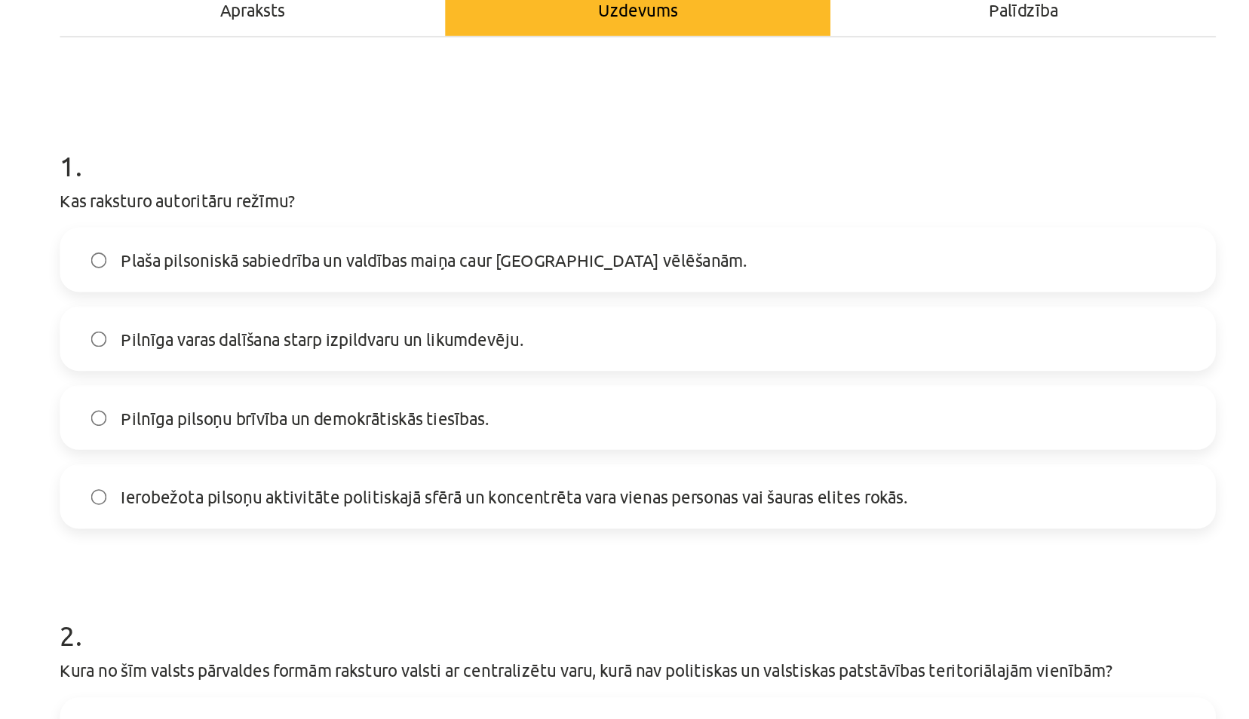
click at [523, 320] on span "Ierobežota pilsoņu aktivitāte politiskajā sfērā un koncentrēta vara vienas pers…" at bounding box center [546, 314] width 495 height 16
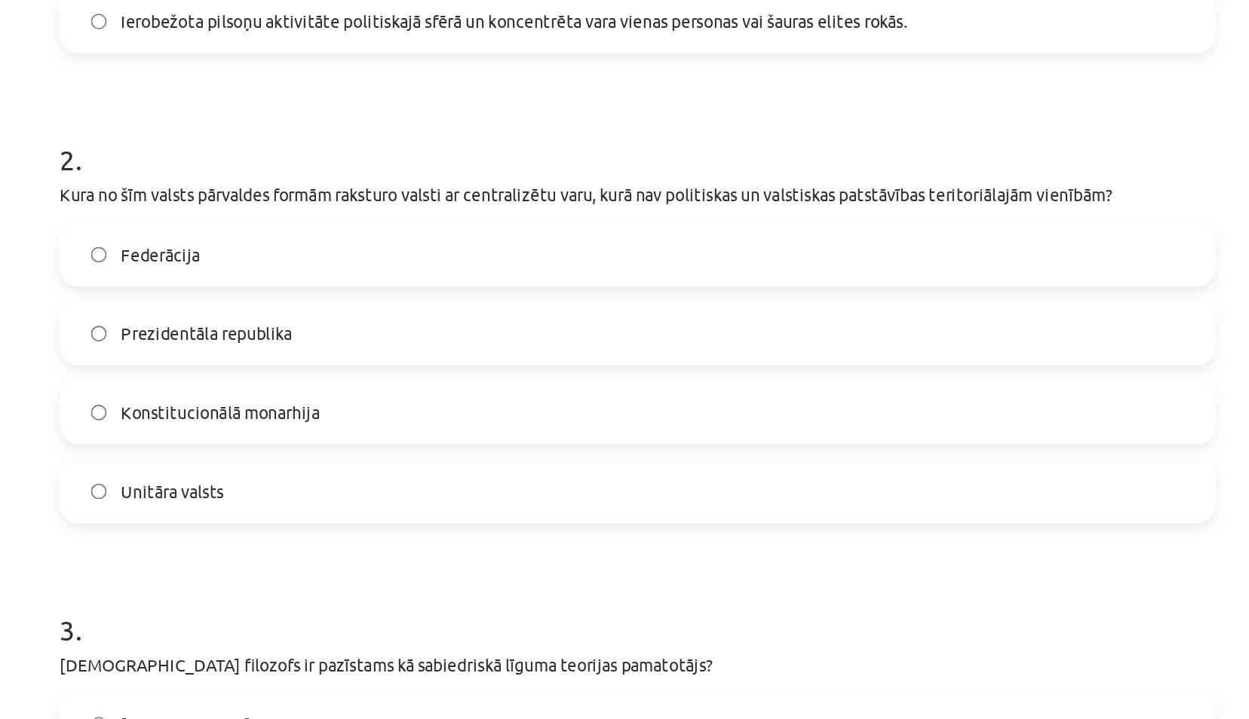
scroll to position [532, 0]
click at [391, 169] on label "Federācija" at bounding box center [624, 161] width 725 height 38
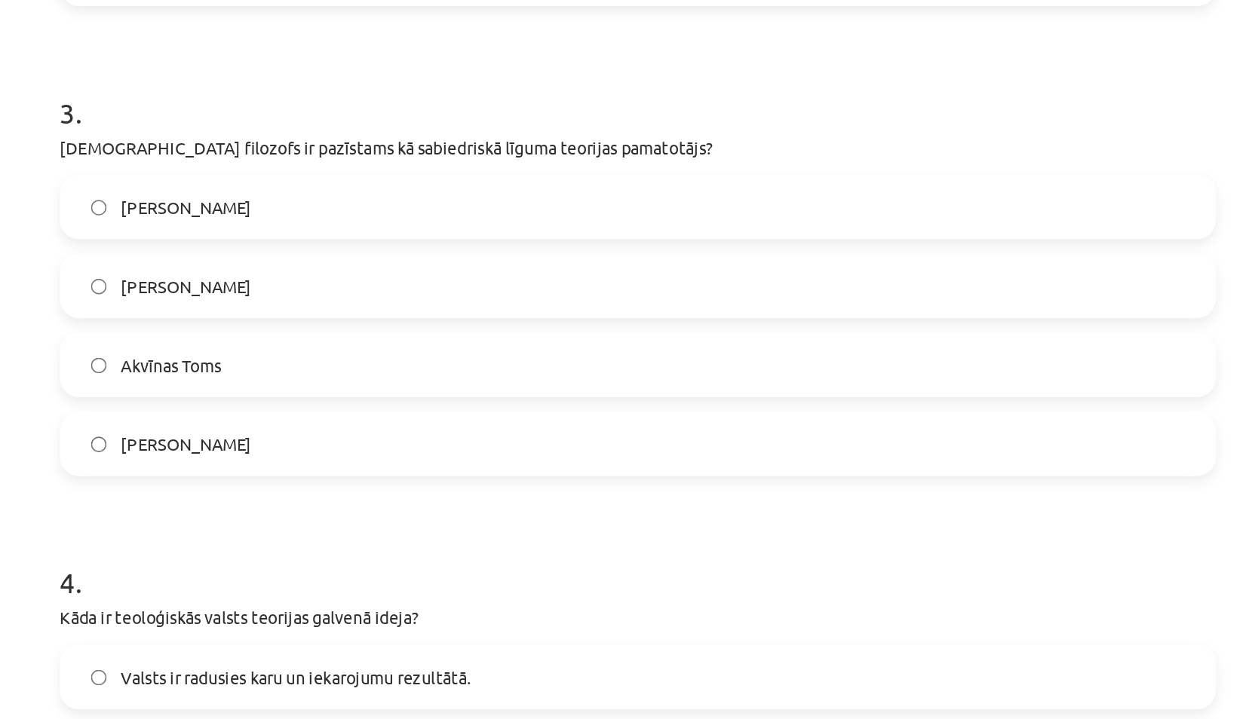
scroll to position [859, 0]
click at [381, 133] on span "[PERSON_NAME]" at bounding box center [340, 131] width 82 height 16
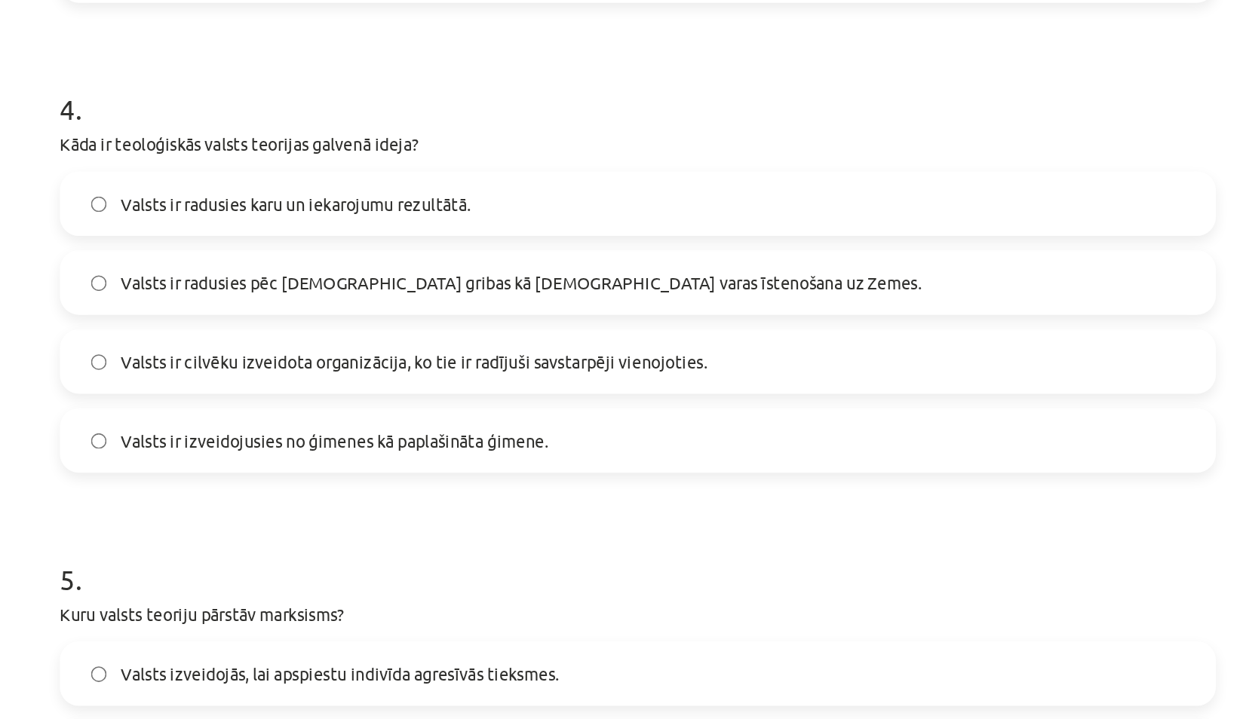
scroll to position [1157, 0]
click at [361, 189] on label "Valsts ir radusies pēc [DEMOGRAPHIC_DATA] gribas kā [DEMOGRAPHIC_DATA] varas īs…" at bounding box center [624, 178] width 725 height 38
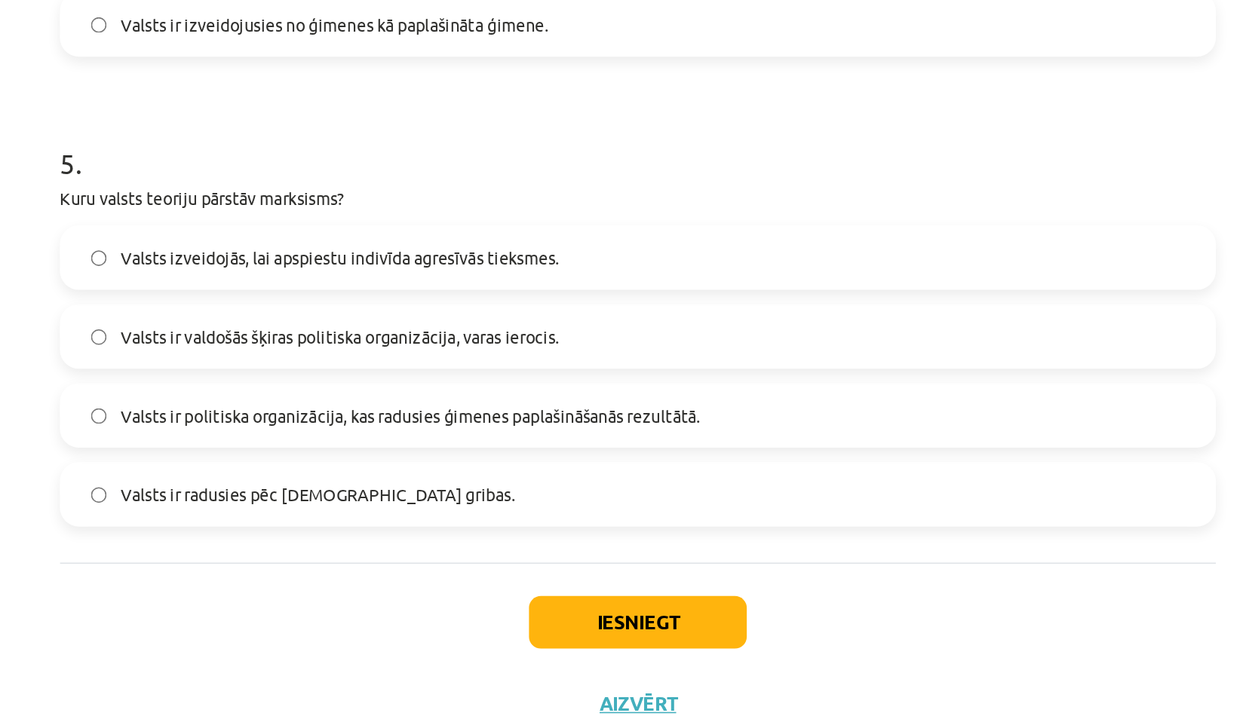
click at [366, 388] on label "Valsts izveidojās, lai apspiestu indivīda agresīvās tieksmes." at bounding box center [624, 376] width 725 height 38
click at [605, 597] on button "Iesniegt" at bounding box center [624, 605] width 137 height 33
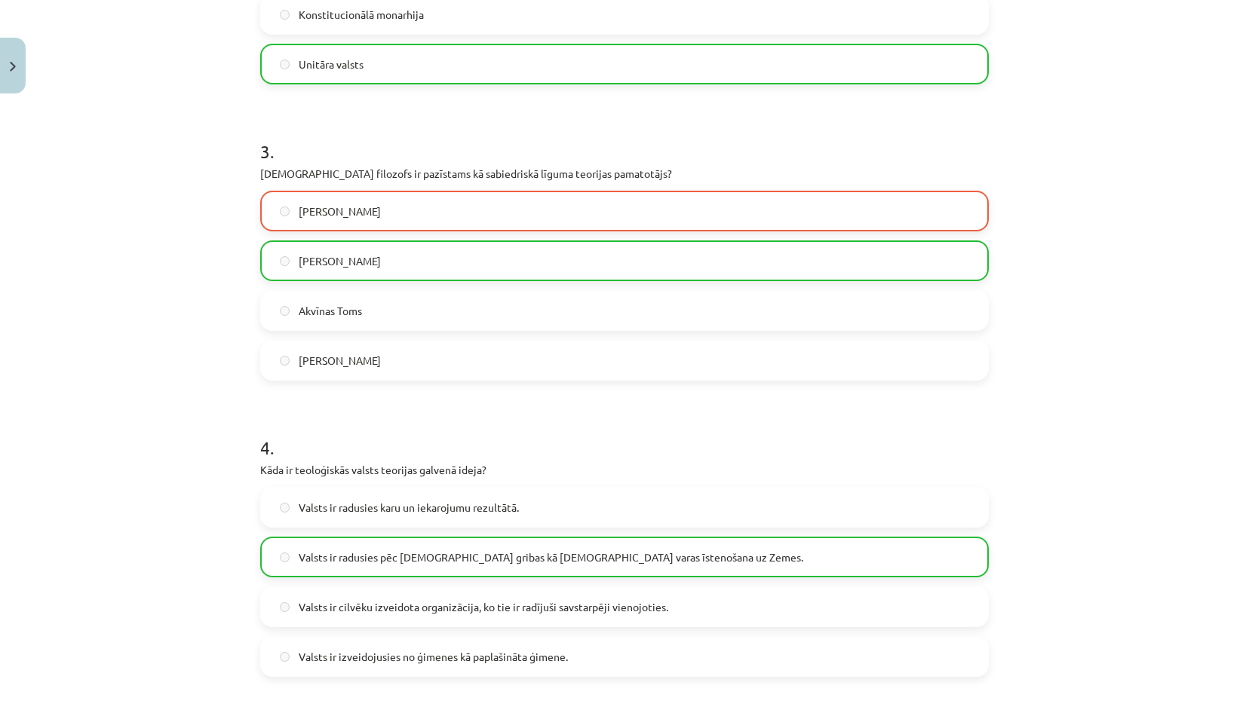
scroll to position [1253, 0]
